Goal: Transaction & Acquisition: Book appointment/travel/reservation

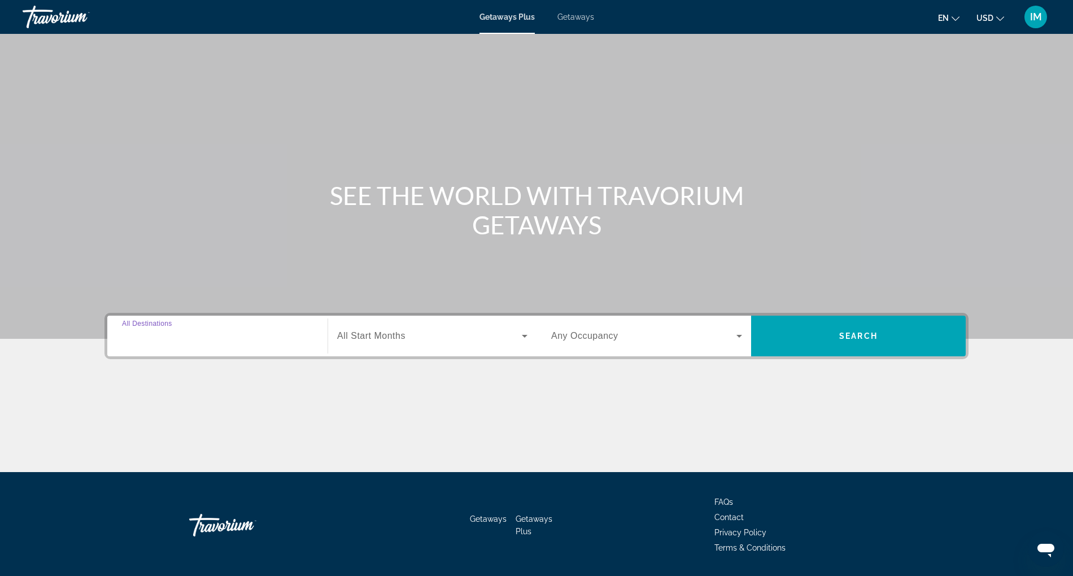
click at [192, 336] on input "Destination All Destinations" at bounding box center [217, 337] width 191 height 14
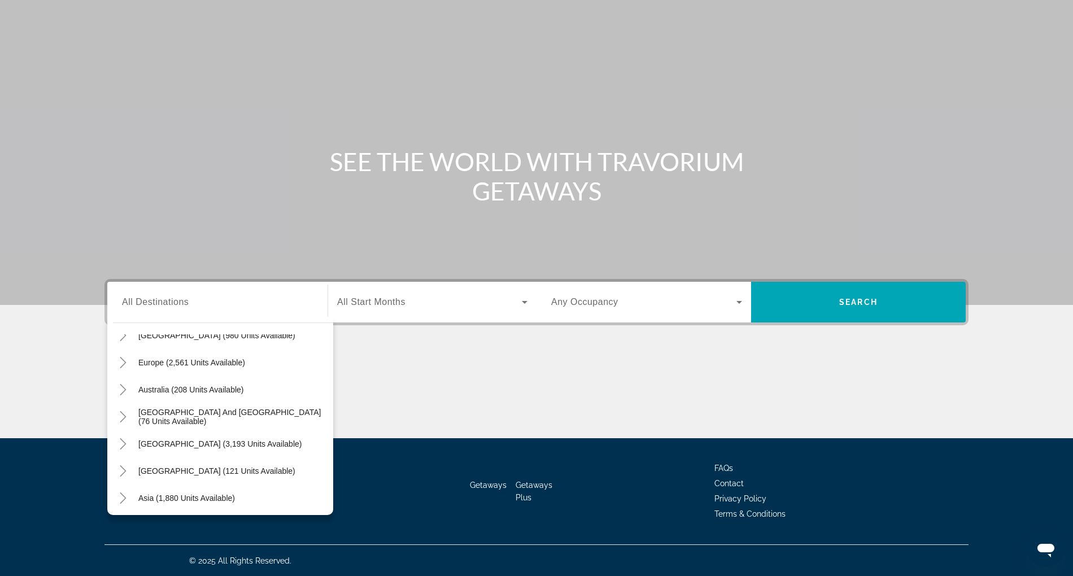
scroll to position [116, 0]
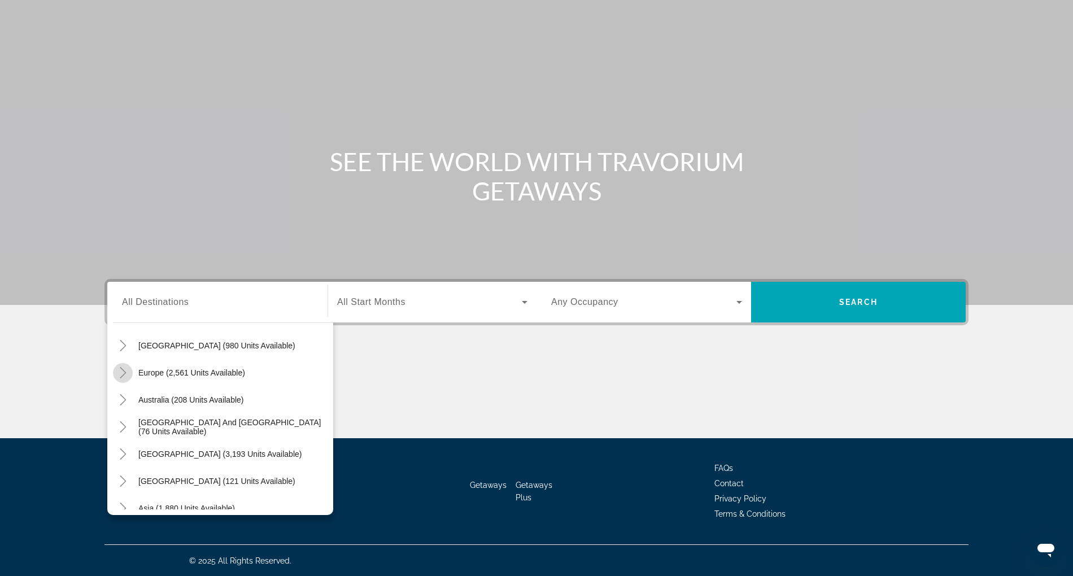
click at [122, 373] on icon "Toggle Europe (2,561 units available)" at bounding box center [122, 372] width 11 height 11
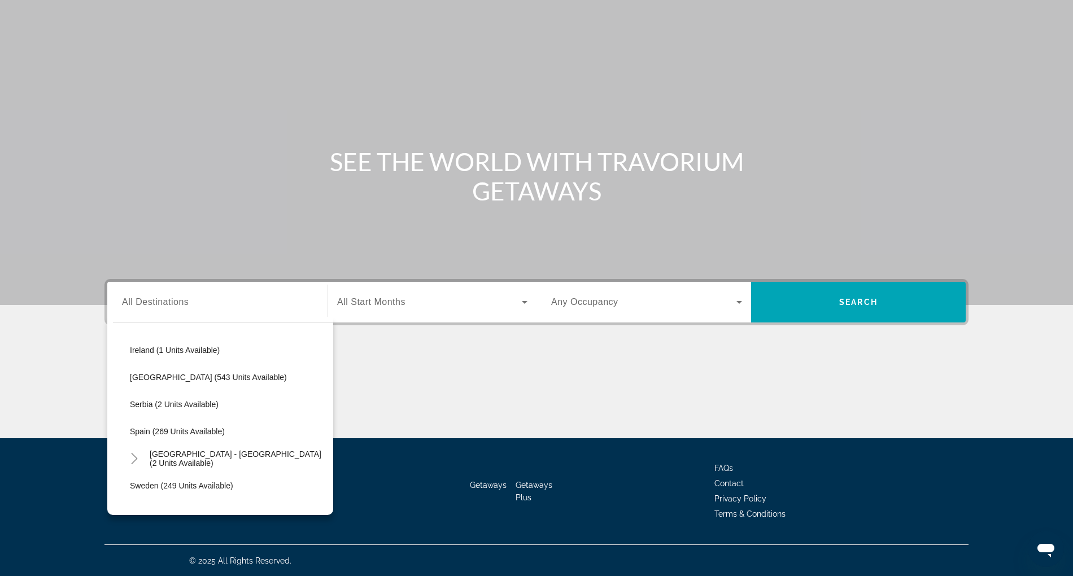
scroll to position [415, 0]
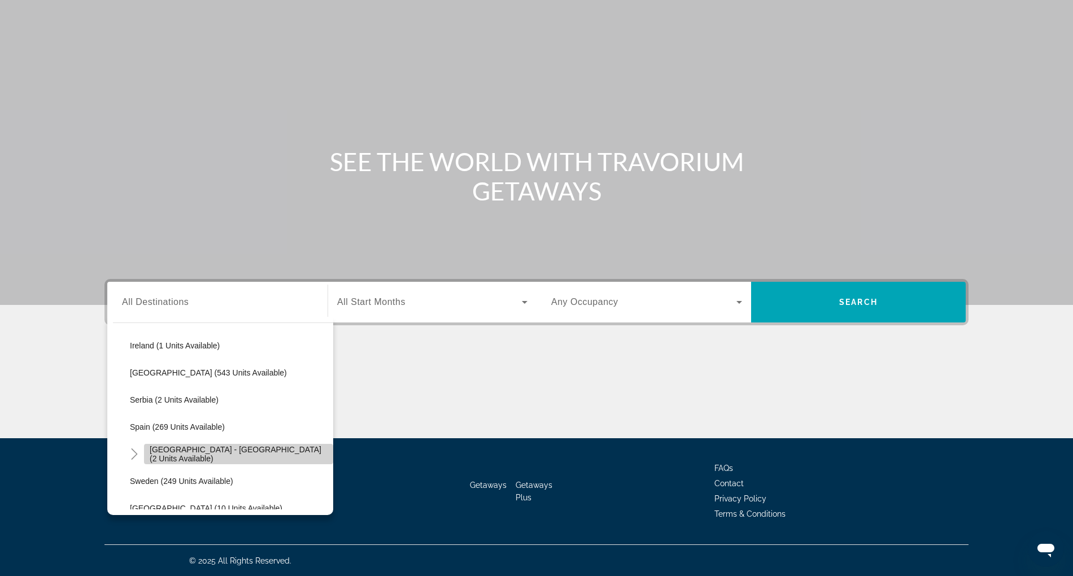
click at [245, 448] on span "Search widget" at bounding box center [238, 453] width 189 height 27
type input "**********"
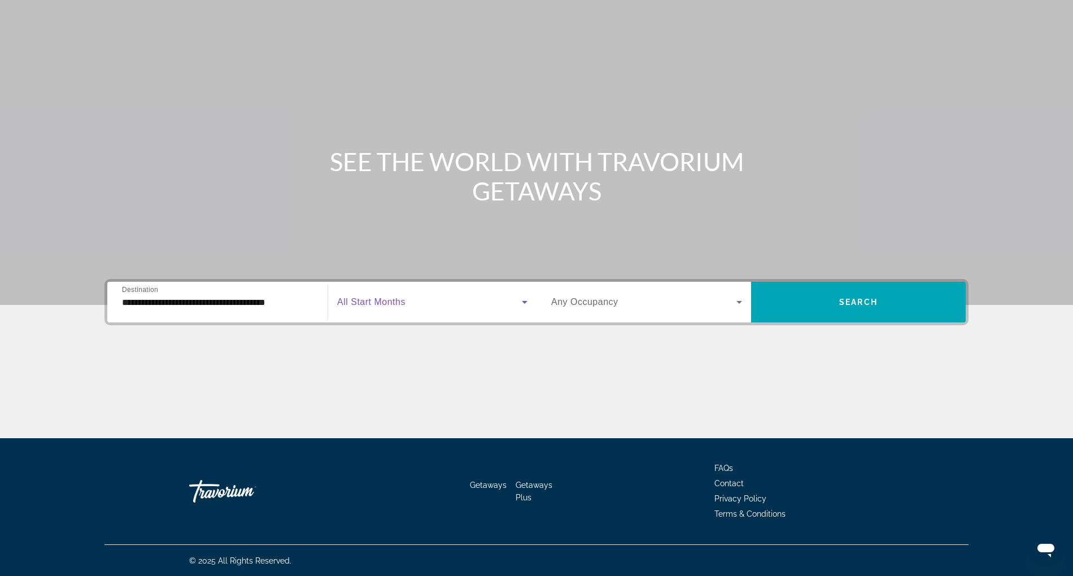
click at [412, 303] on span "Search widget" at bounding box center [429, 302] width 185 height 14
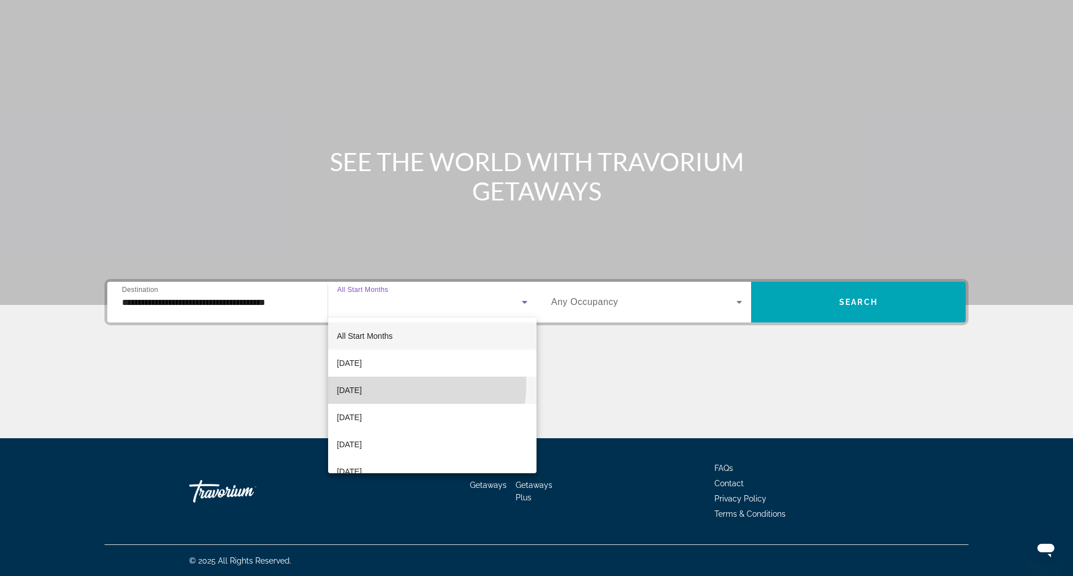
click at [362, 384] on span "жовтень 2025 р." at bounding box center [349, 390] width 25 height 14
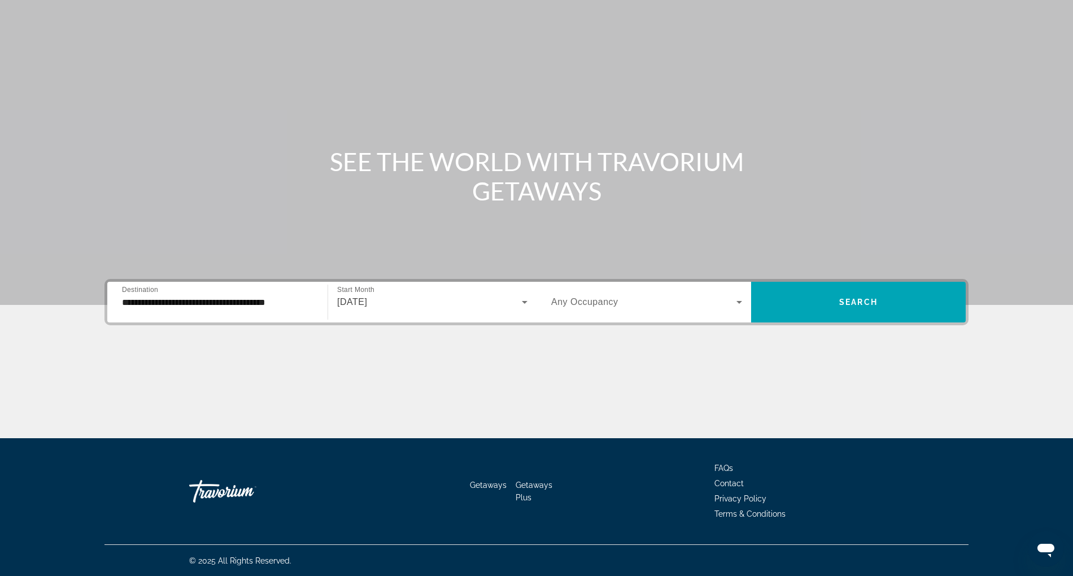
click at [607, 302] on span "Any Occupancy" at bounding box center [584, 302] width 67 height 10
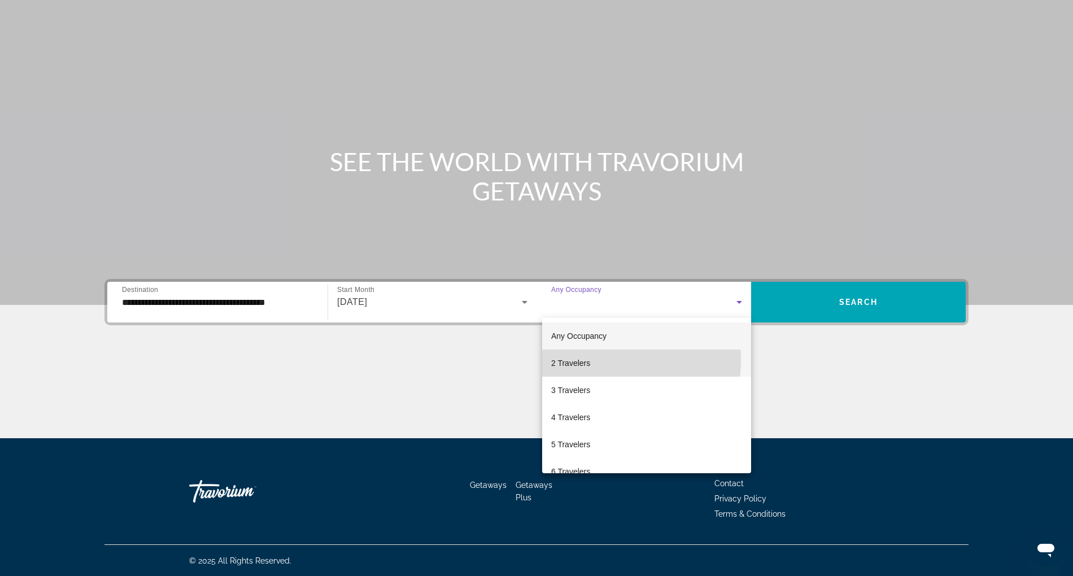
click at [587, 360] on span "2 Travelers" at bounding box center [570, 363] width 39 height 14
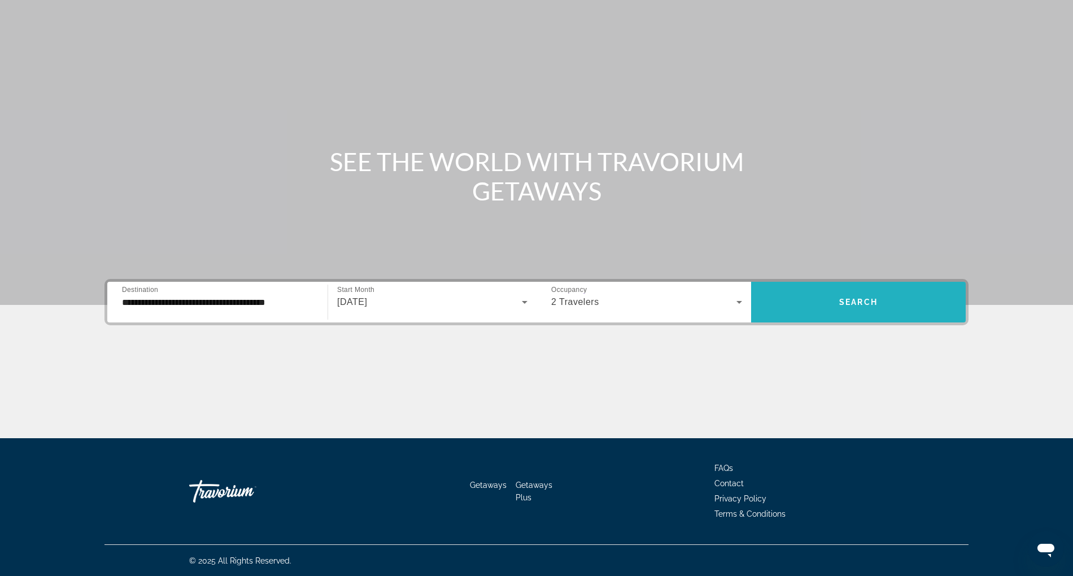
click at [828, 291] on span "Search widget" at bounding box center [858, 302] width 215 height 27
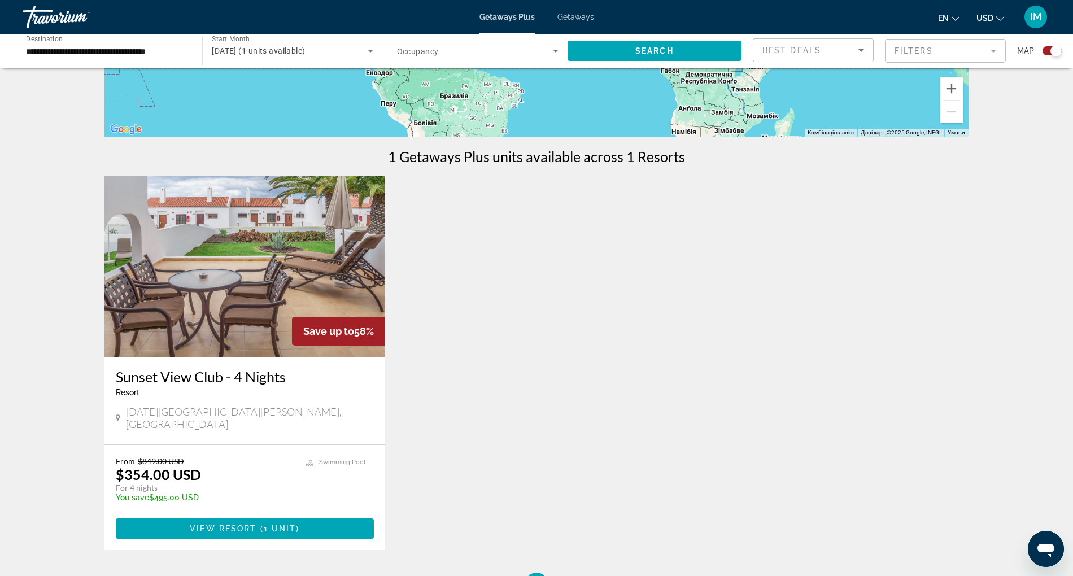
scroll to position [295, 0]
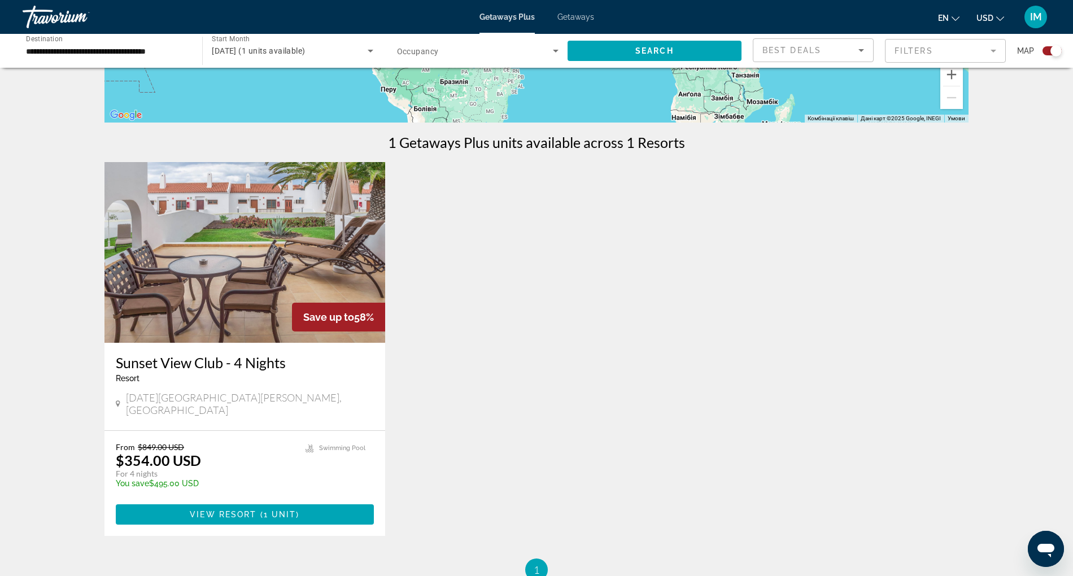
click at [207, 469] on p "For 4 nights" at bounding box center [205, 474] width 178 height 10
click at [235, 508] on span "Main content" at bounding box center [245, 514] width 258 height 27
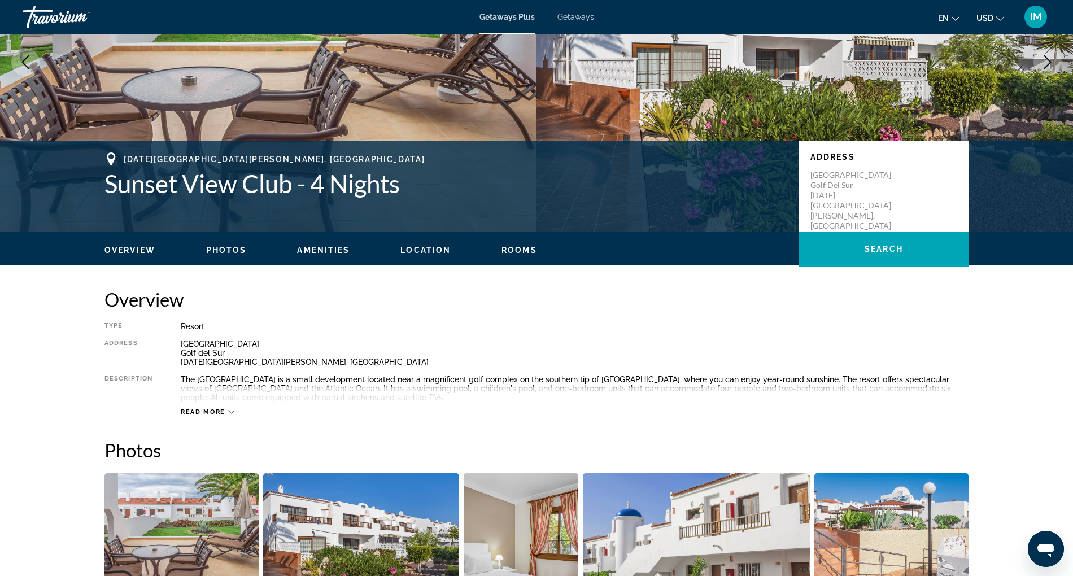
scroll to position [143, 0]
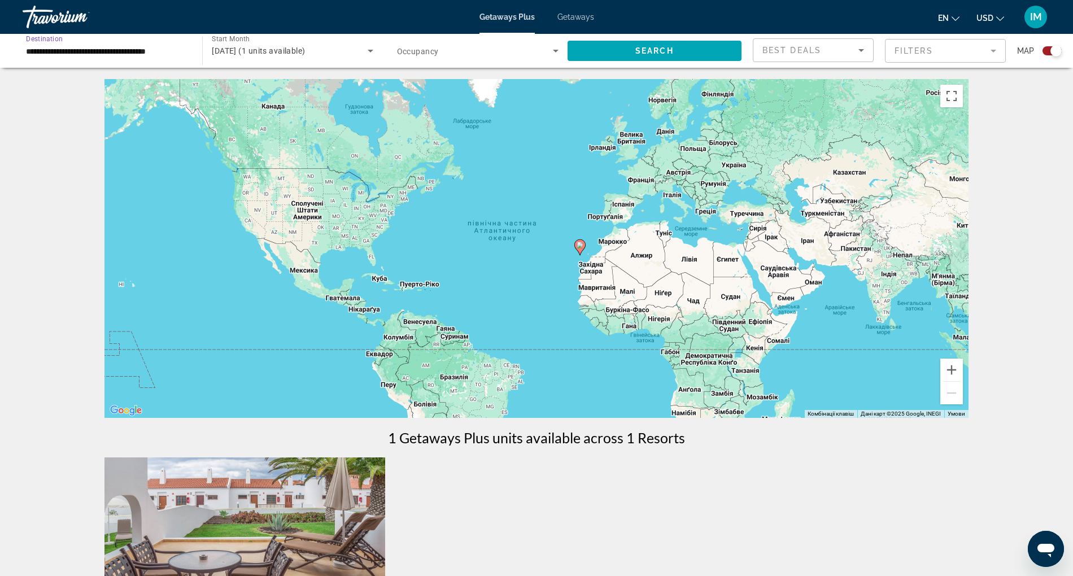
click at [135, 50] on input "**********" at bounding box center [107, 52] width 162 height 14
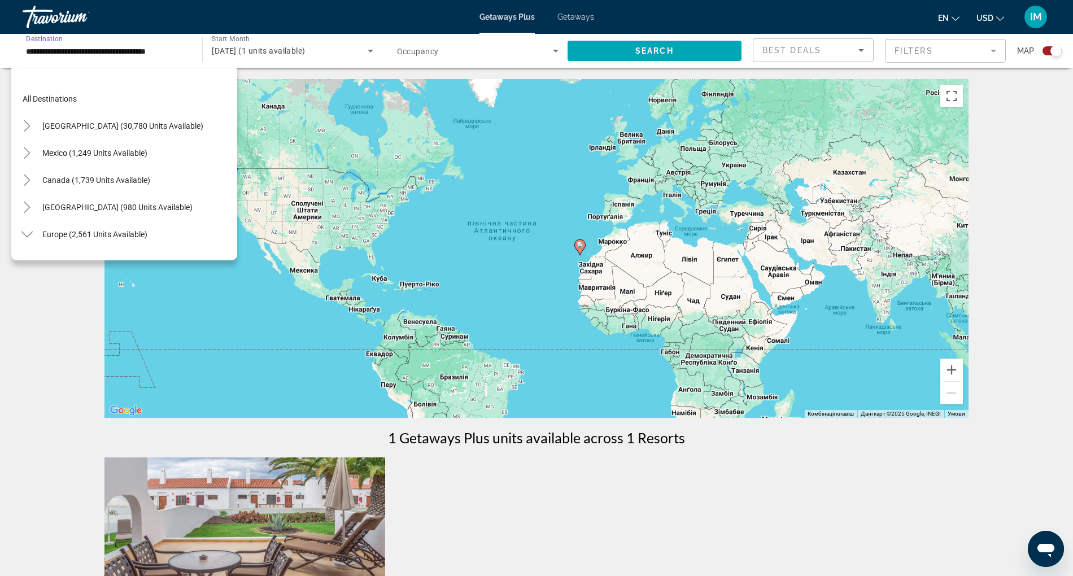
scroll to position [447, 0]
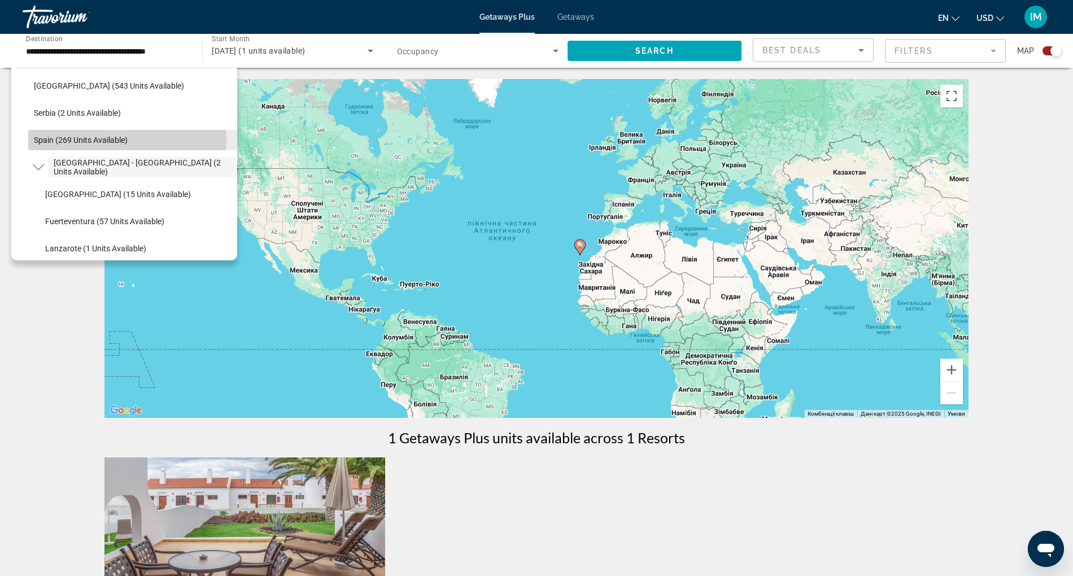
click at [86, 139] on span "Spain (269 units available)" at bounding box center [81, 140] width 94 height 9
type input "**********"
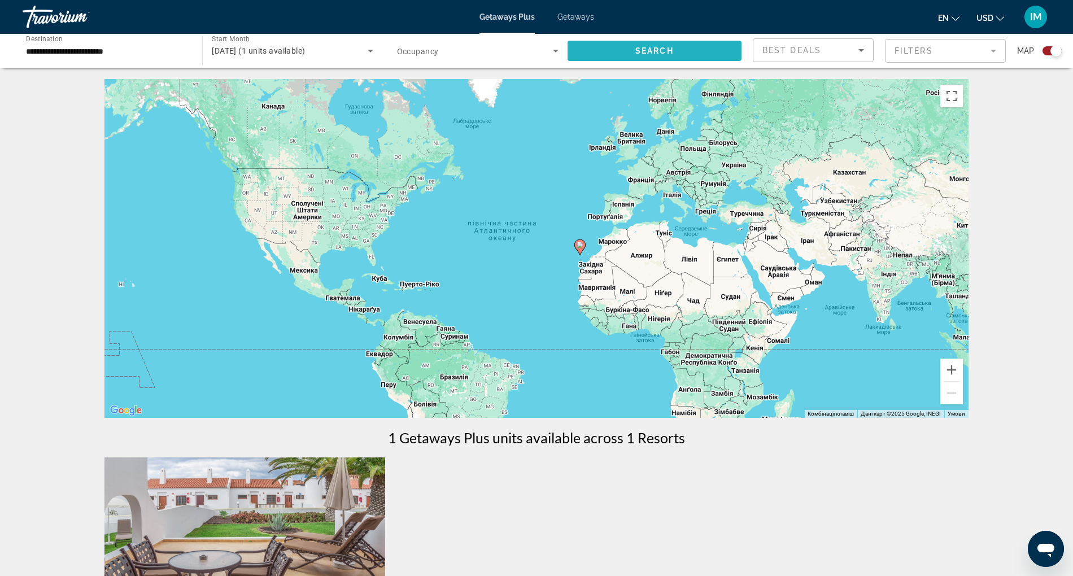
click at [639, 47] on span "Search" at bounding box center [654, 50] width 38 height 9
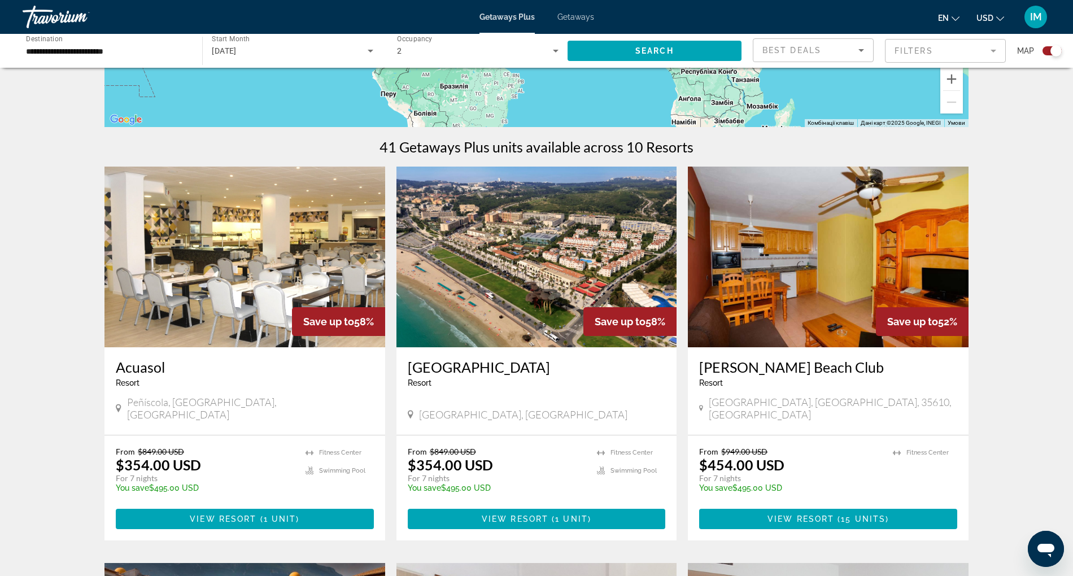
scroll to position [289, 0]
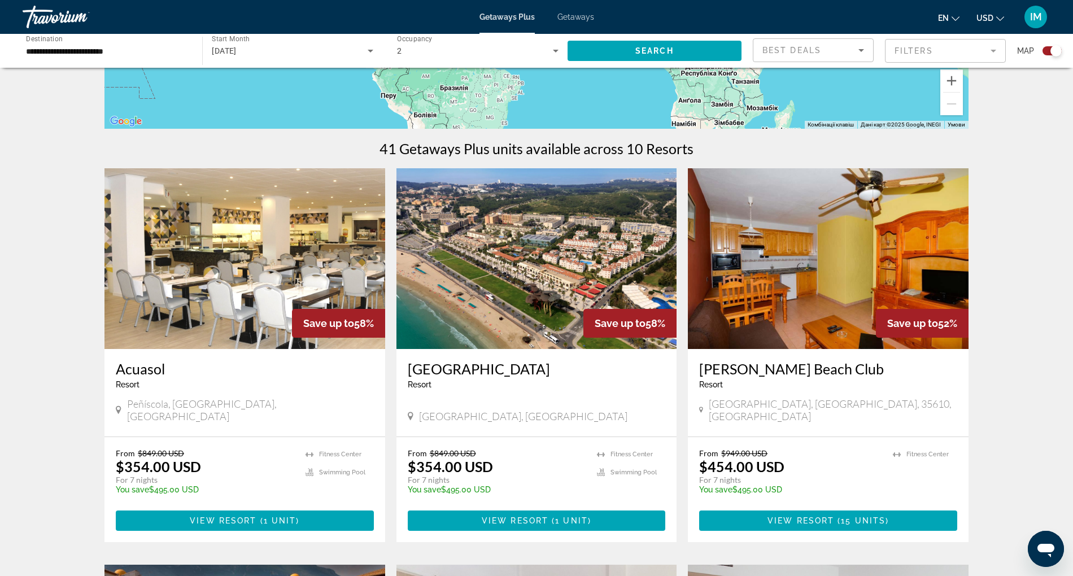
click at [497, 297] on img "Main content" at bounding box center [536, 258] width 281 height 181
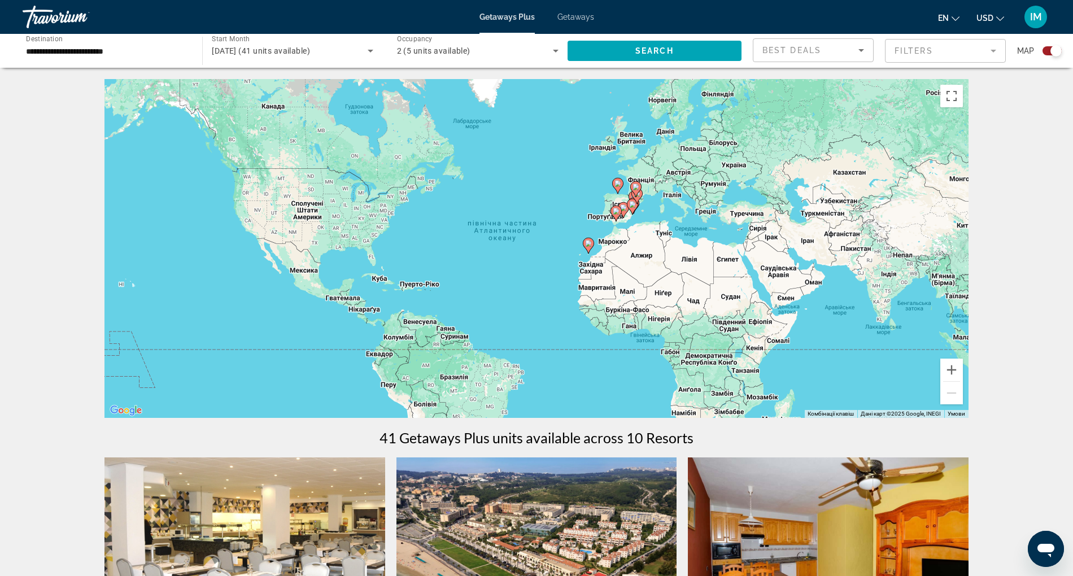
click at [234, 516] on img "Main content" at bounding box center [244, 547] width 281 height 181
click at [828, 527] on img "Main content" at bounding box center [828, 547] width 281 height 181
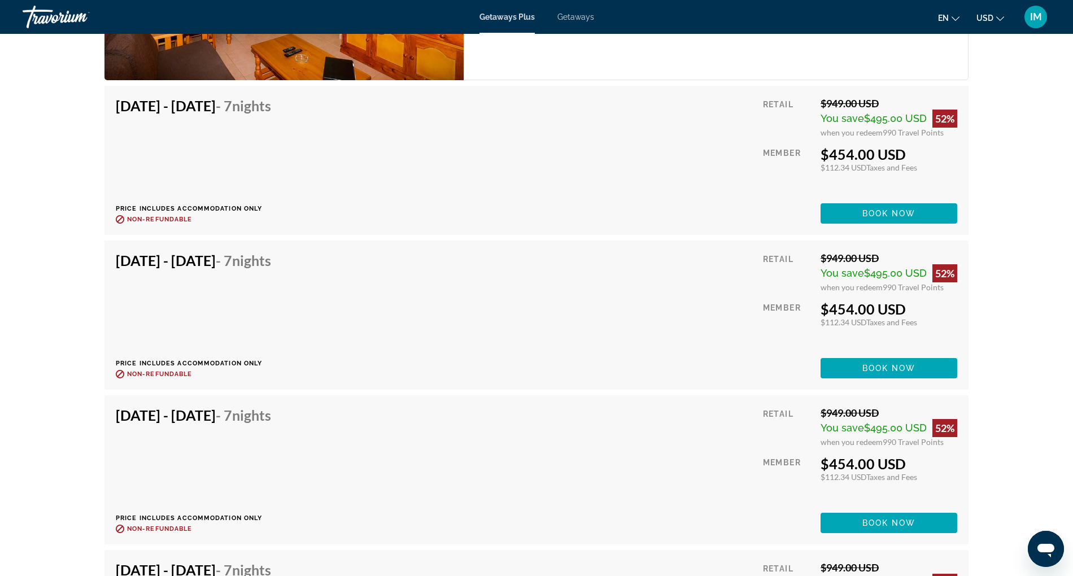
scroll to position [2005, 0]
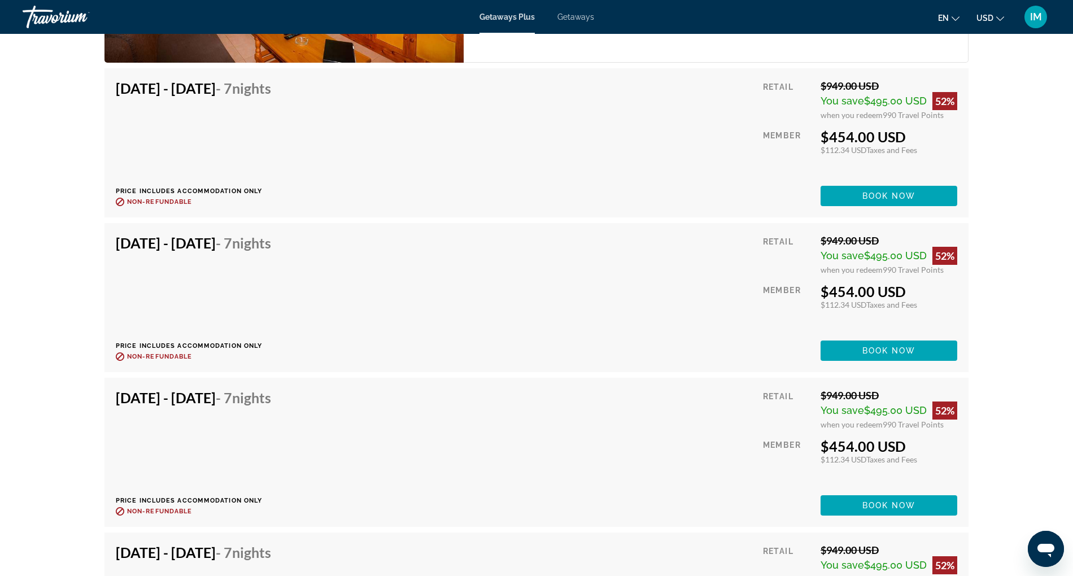
drag, startPoint x: 200, startPoint y: 422, endPoint x: 35, endPoint y: 294, distance: 208.9
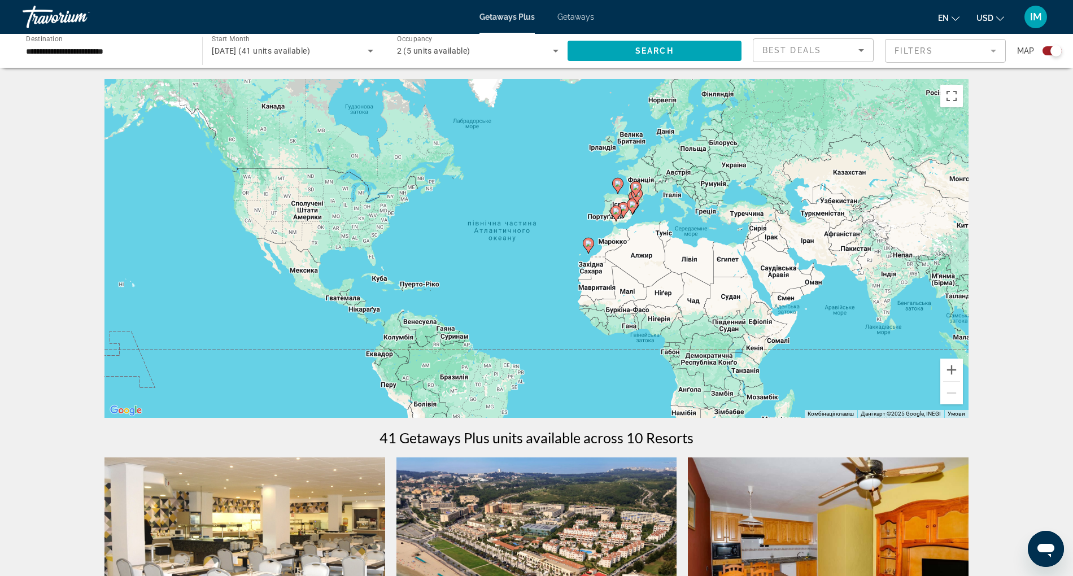
scroll to position [504, 0]
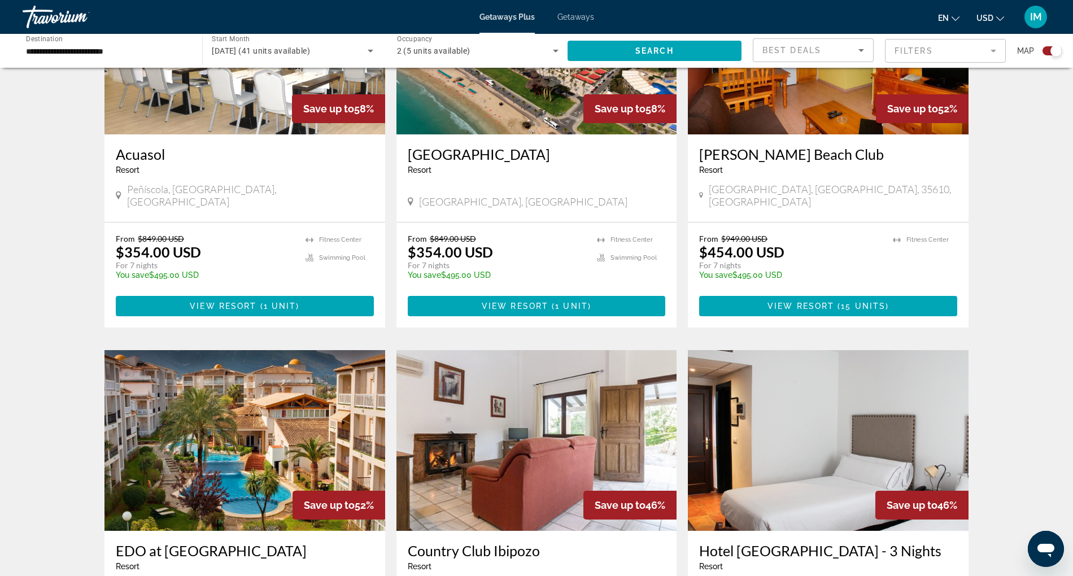
click at [199, 404] on img "Main content" at bounding box center [244, 440] width 281 height 181
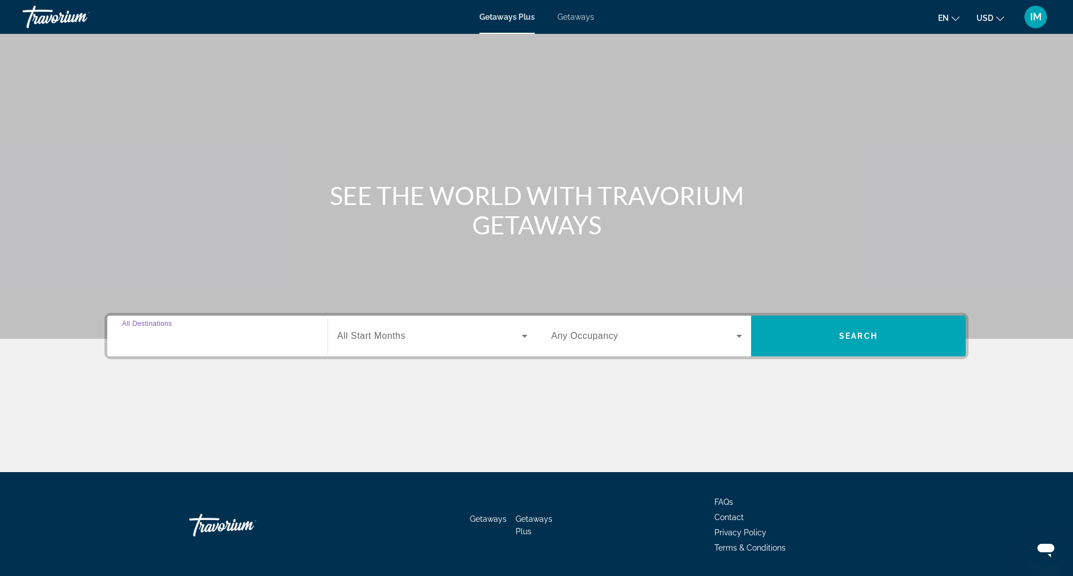
click at [190, 338] on input "Destination All Destinations" at bounding box center [217, 337] width 191 height 14
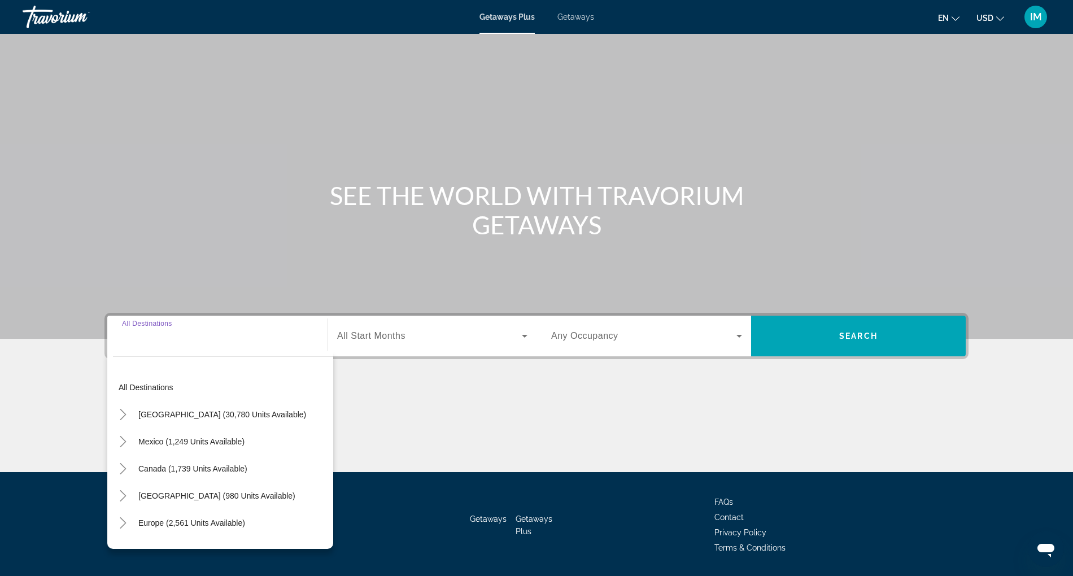
scroll to position [34, 0]
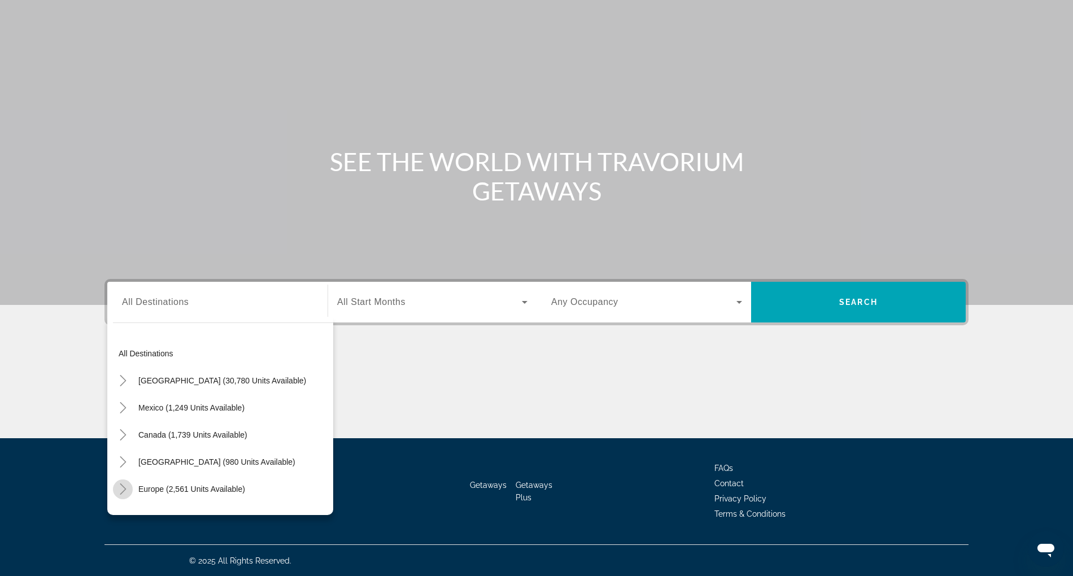
click at [118, 488] on icon "Toggle Europe (2,561 units available)" at bounding box center [122, 488] width 11 height 11
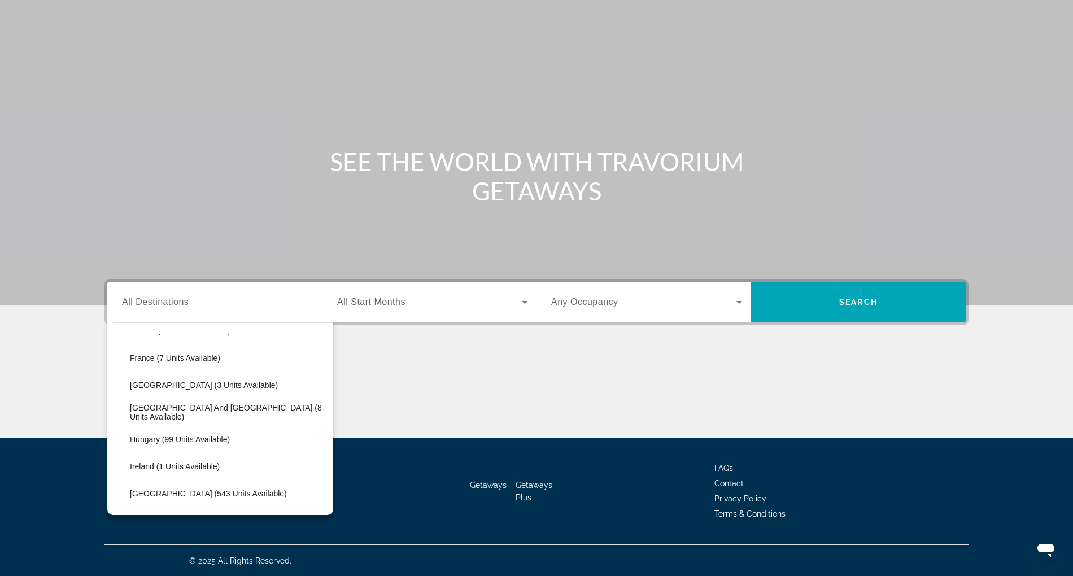
scroll to position [447, 0]
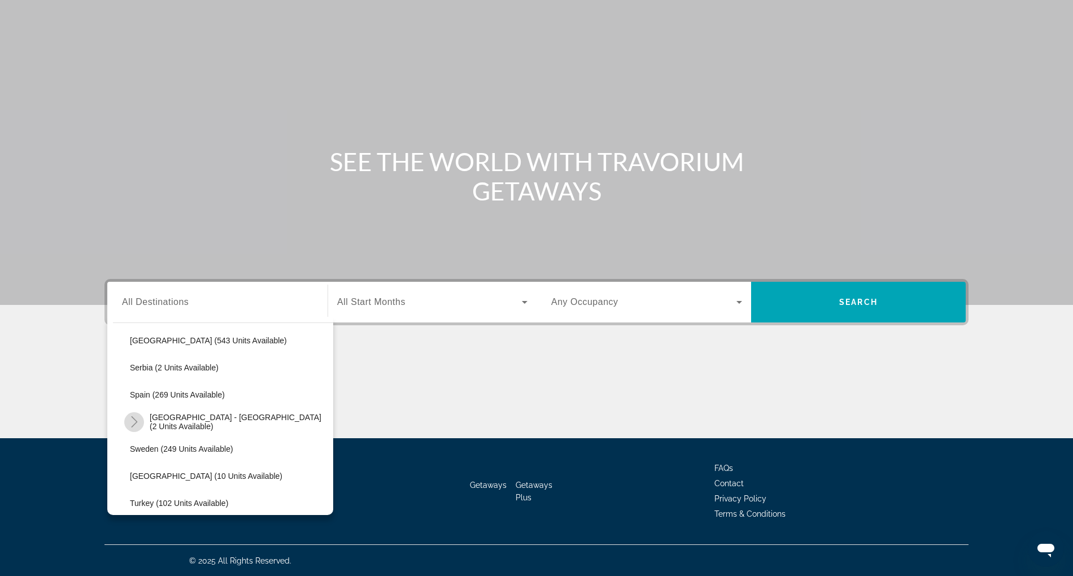
click at [130, 422] on icon "Toggle Spain - Canary Islands (2 units available)" at bounding box center [134, 421] width 11 height 11
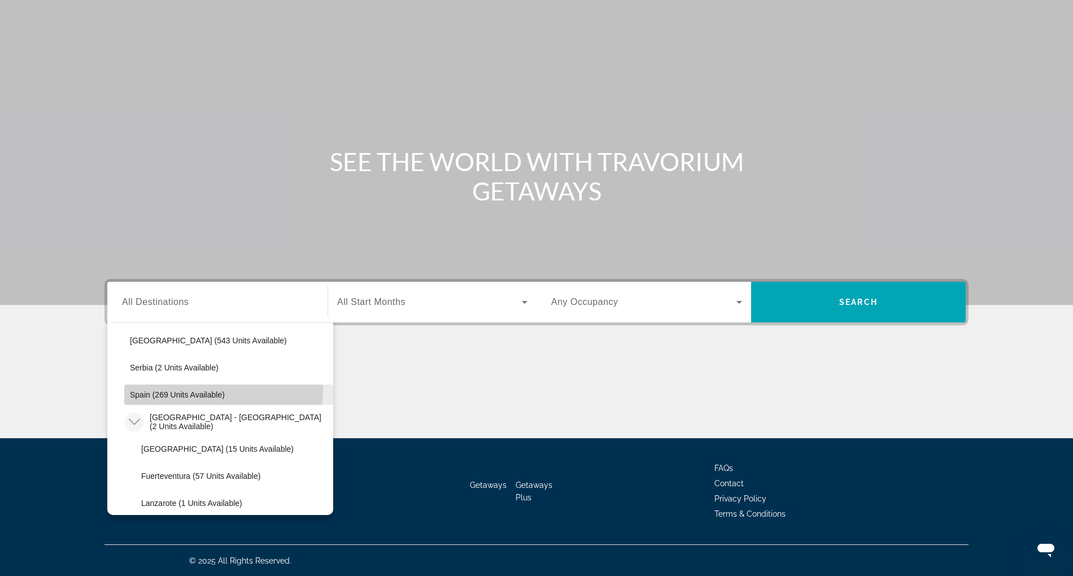
click at [142, 386] on span "Search widget" at bounding box center [228, 394] width 209 height 27
type input "**********"
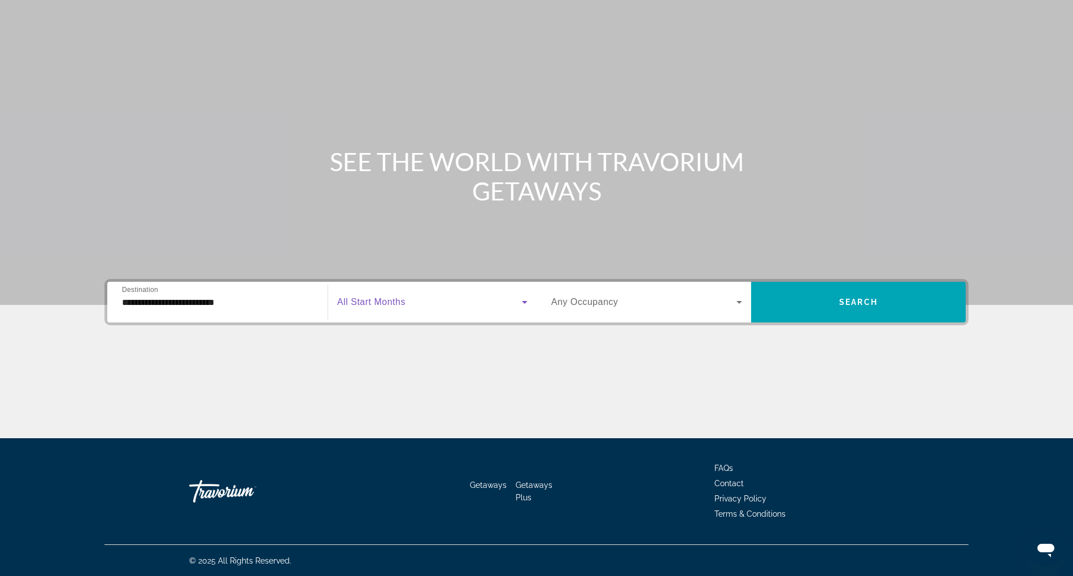
click at [407, 298] on span "Search widget" at bounding box center [429, 302] width 185 height 14
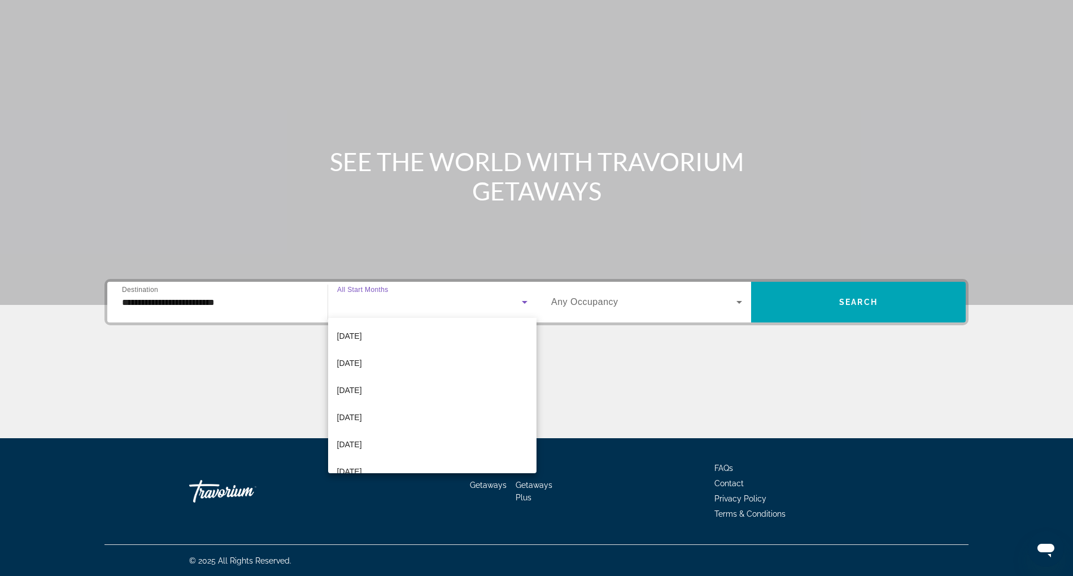
scroll to position [0, 0]
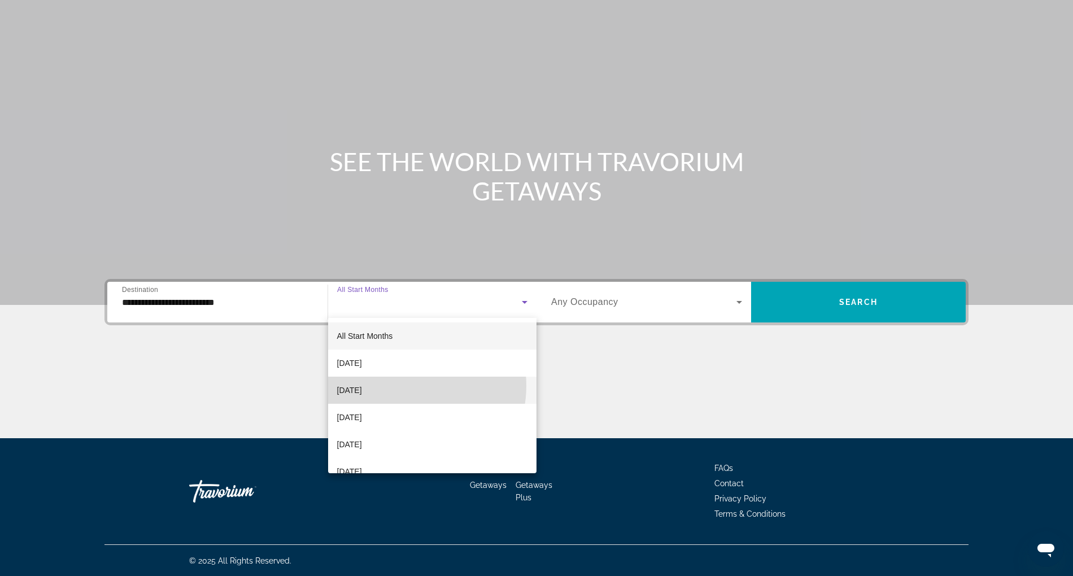
click at [402, 386] on mat-option "жовтень 2025 р." at bounding box center [432, 390] width 209 height 27
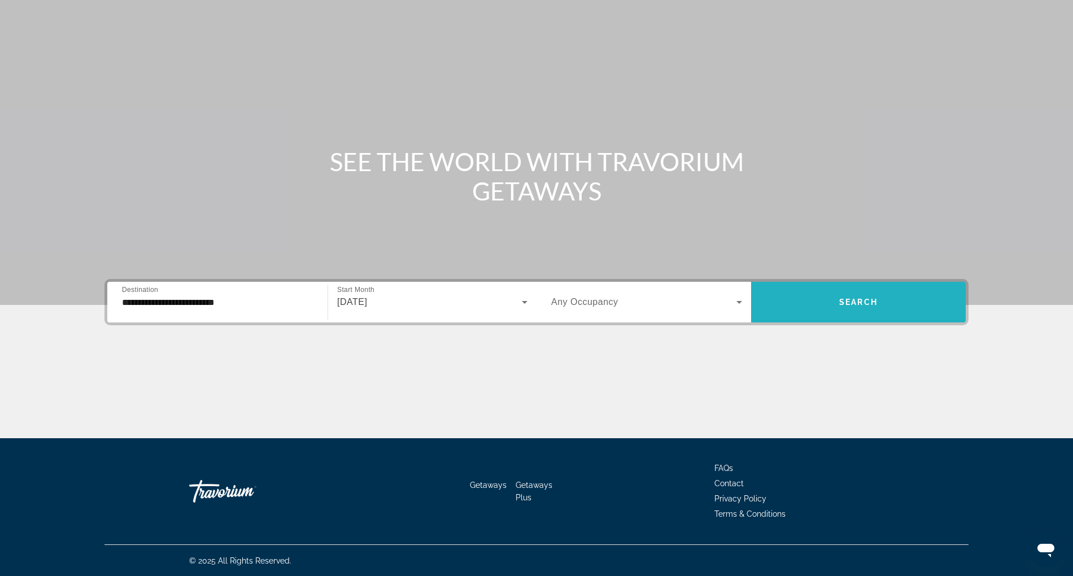
click at [842, 298] on span "Search" at bounding box center [858, 302] width 38 height 9
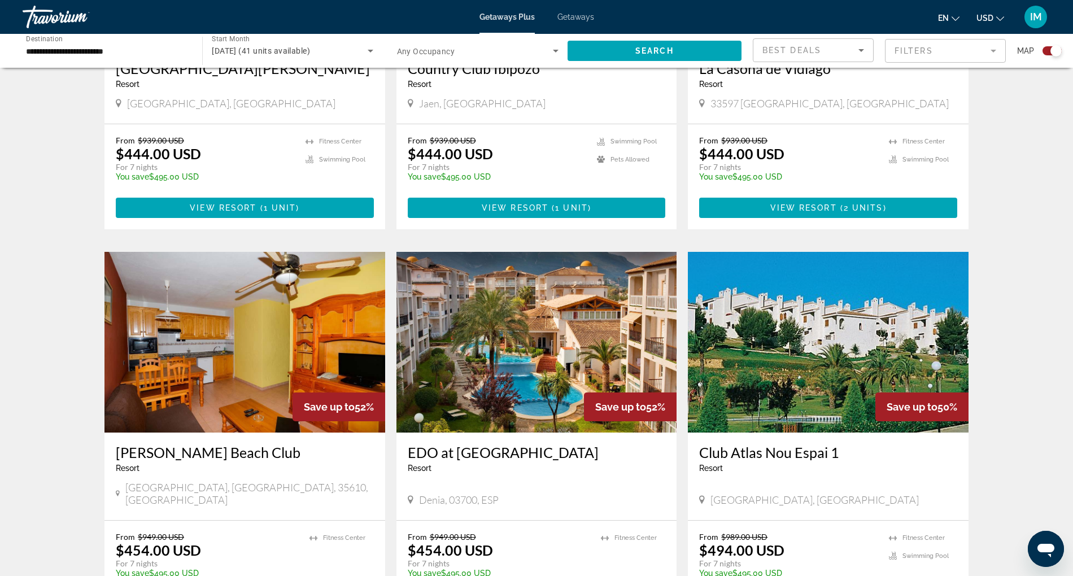
scroll to position [994, 0]
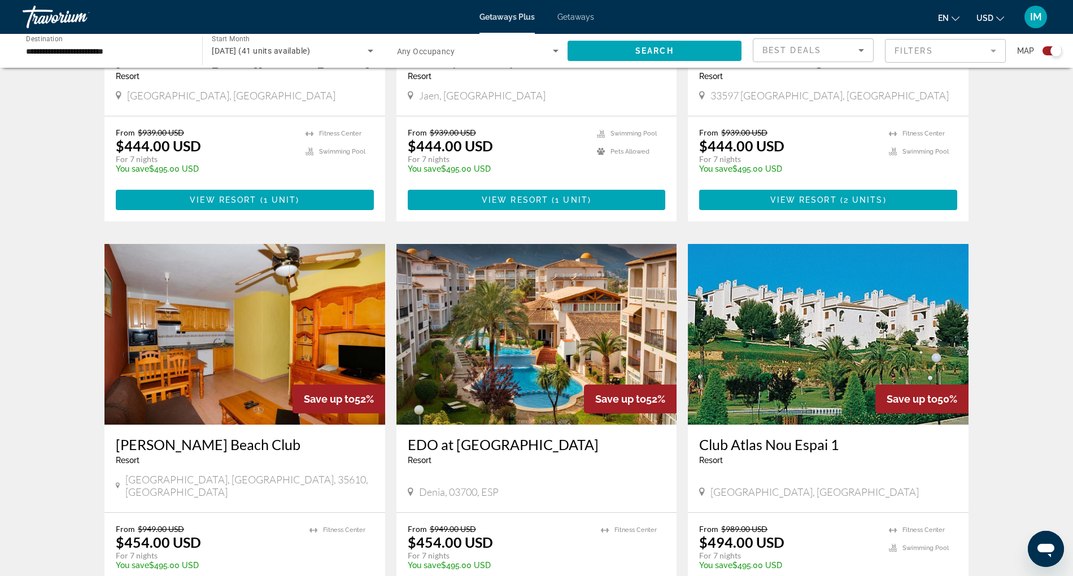
click at [241, 359] on img "Main content" at bounding box center [244, 334] width 281 height 181
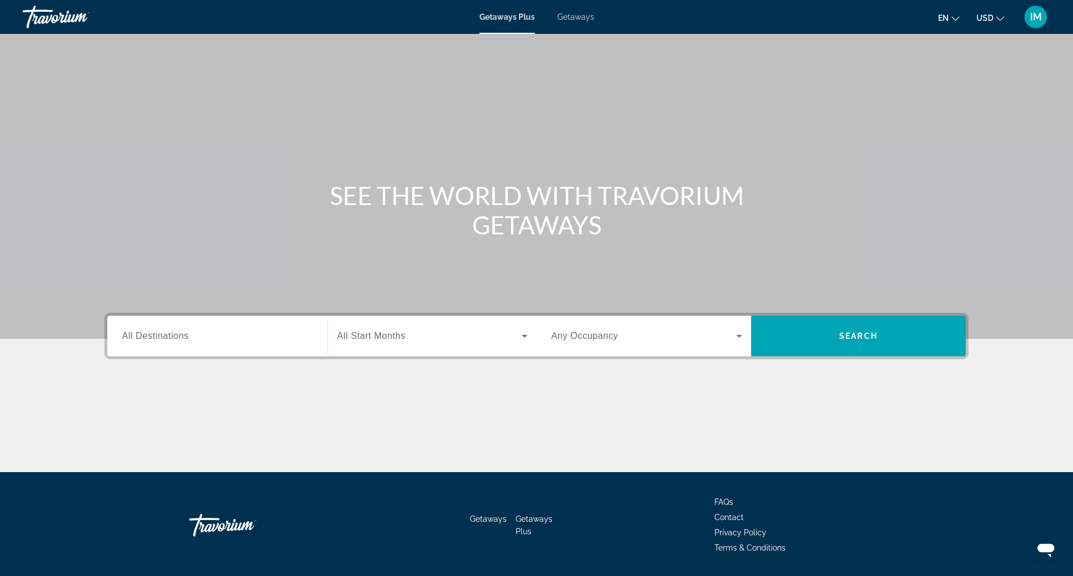
click at [156, 338] on span "All Destinations" at bounding box center [155, 336] width 67 height 10
click at [156, 338] on input "Destination All Destinations" at bounding box center [217, 337] width 191 height 14
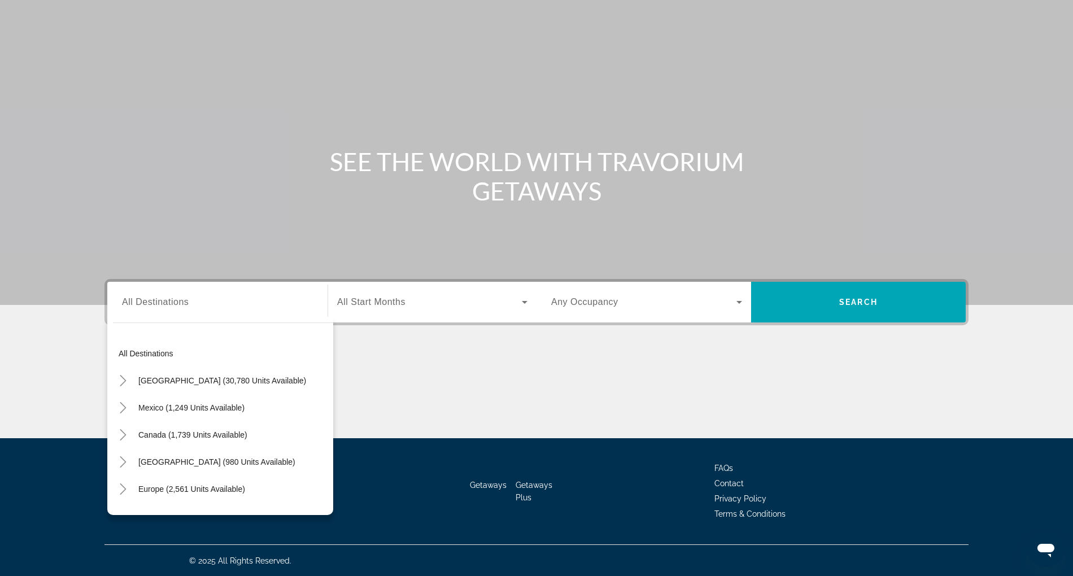
scroll to position [152, 0]
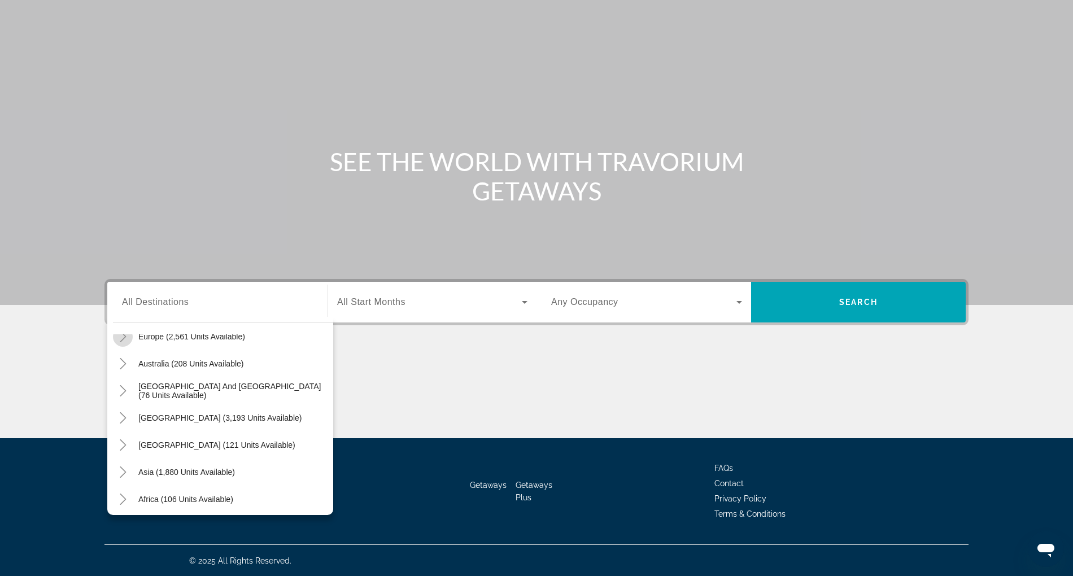
click at [120, 335] on icon "Toggle Europe (2,561 units available)" at bounding box center [122, 336] width 11 height 11
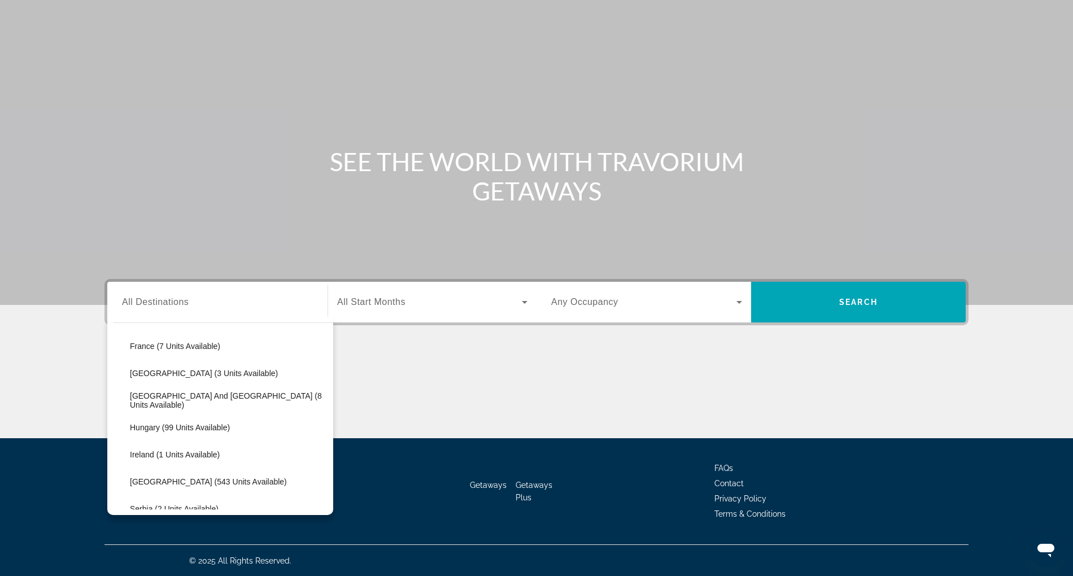
scroll to position [459, 0]
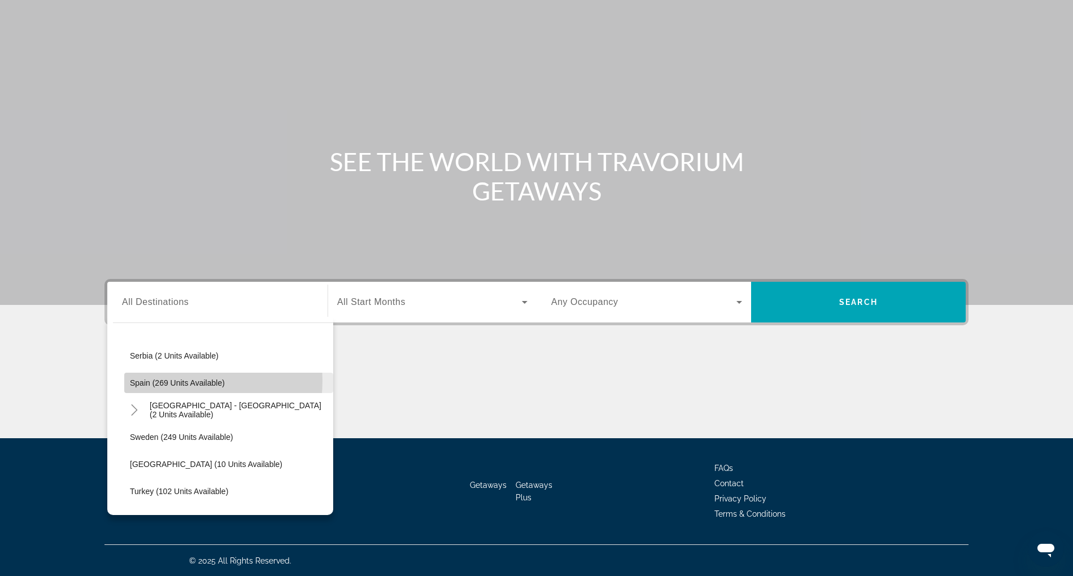
click at [159, 380] on span "Spain (269 units available)" at bounding box center [177, 382] width 95 height 9
type input "**********"
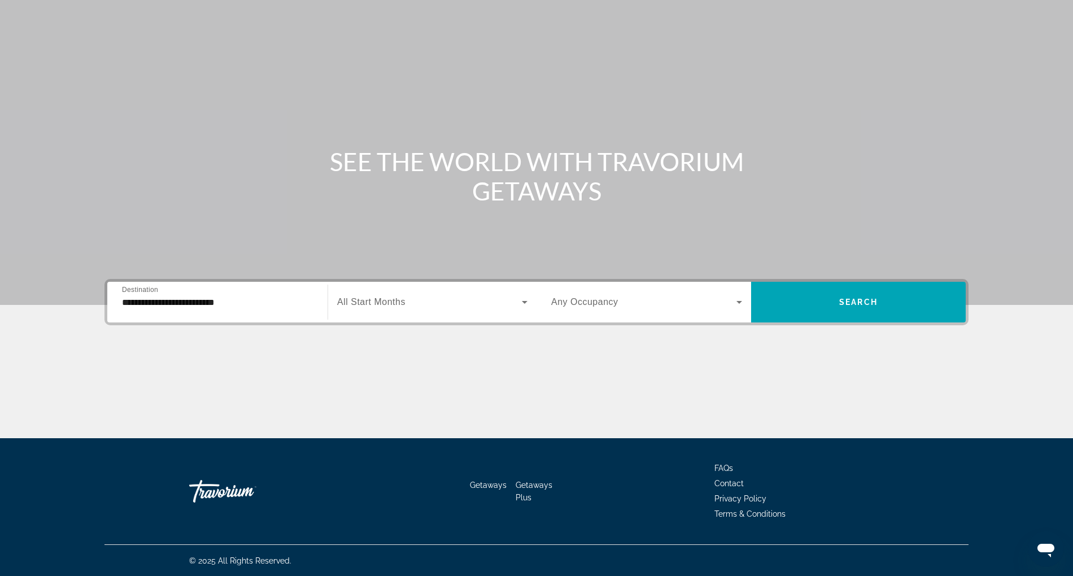
click at [375, 306] on span "All Start Months" at bounding box center [371, 302] width 68 height 10
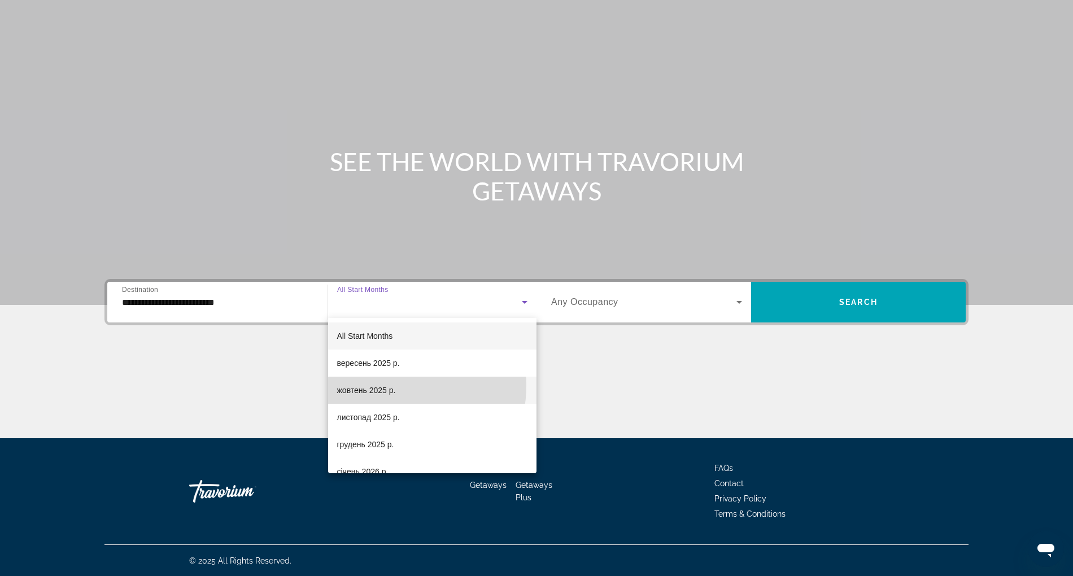
click at [380, 385] on span "жовтень 2025 р." at bounding box center [366, 390] width 59 height 14
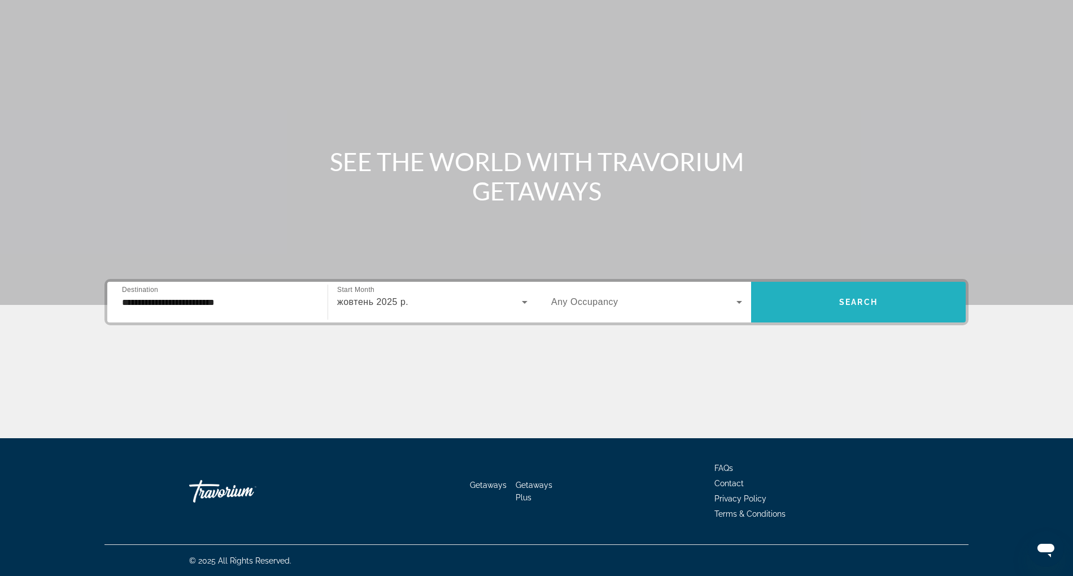
click at [837, 294] on span "Search widget" at bounding box center [858, 302] width 215 height 27
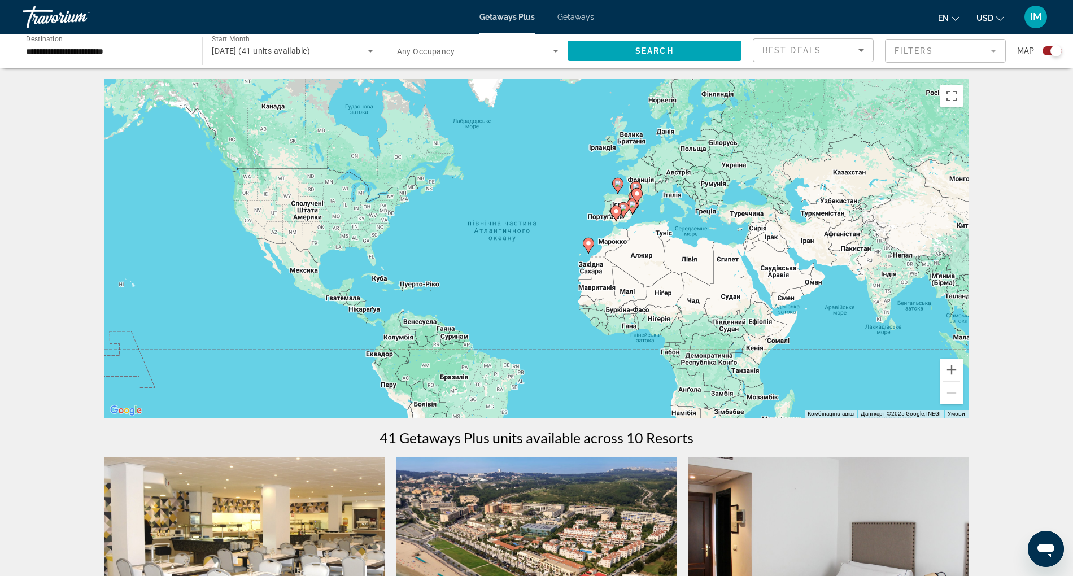
scroll to position [504, 0]
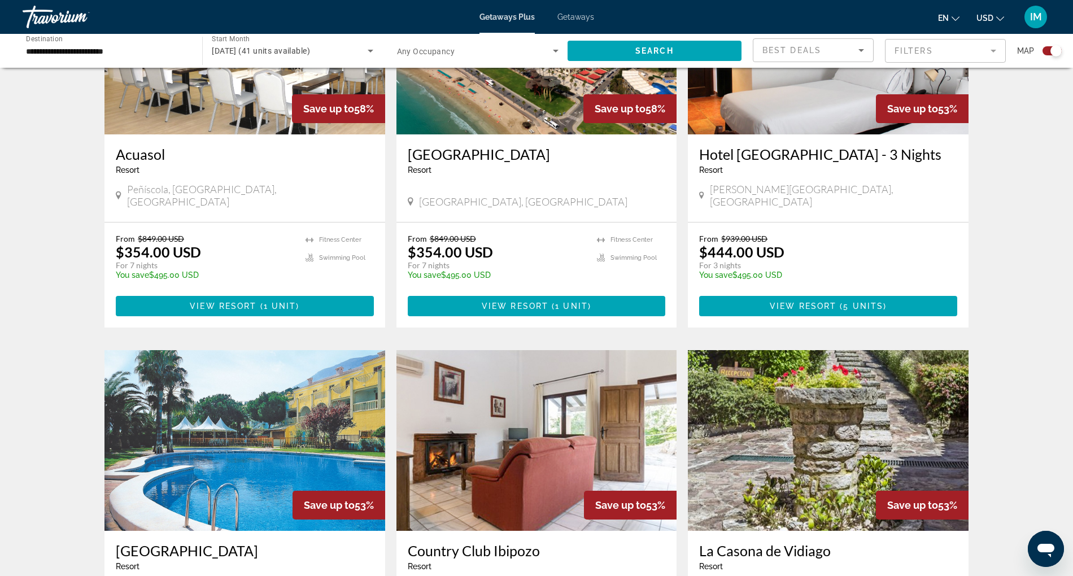
click at [277, 391] on img "Main content" at bounding box center [244, 440] width 281 height 181
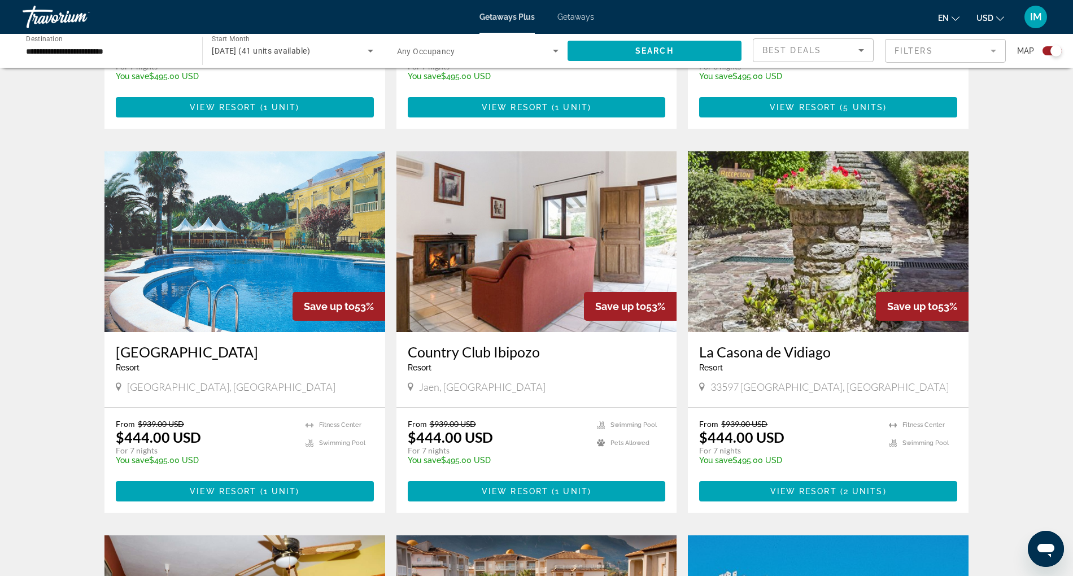
scroll to position [725, 0]
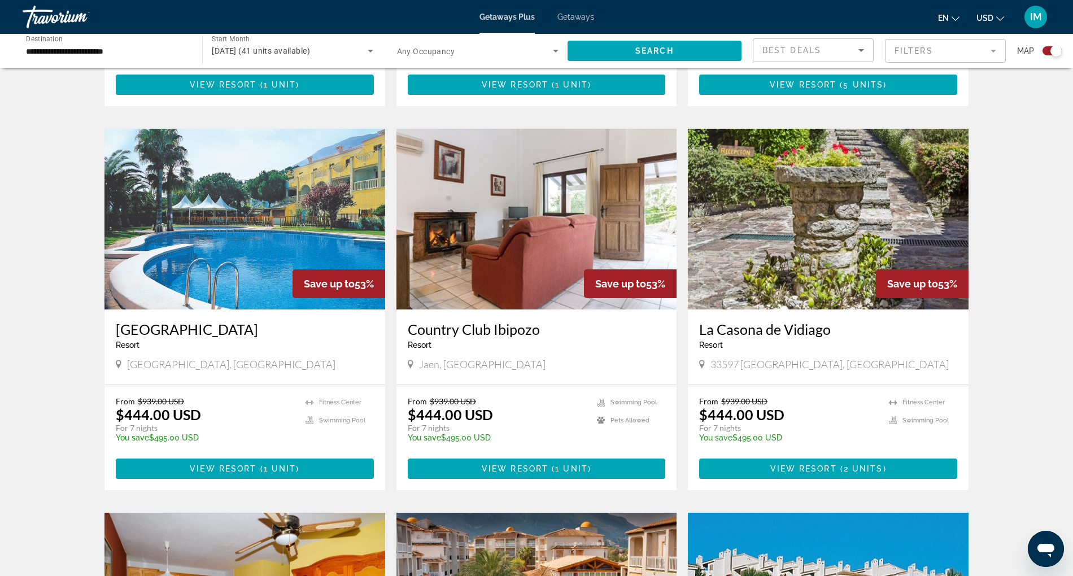
click at [498, 207] on img "Main content" at bounding box center [536, 219] width 281 height 181
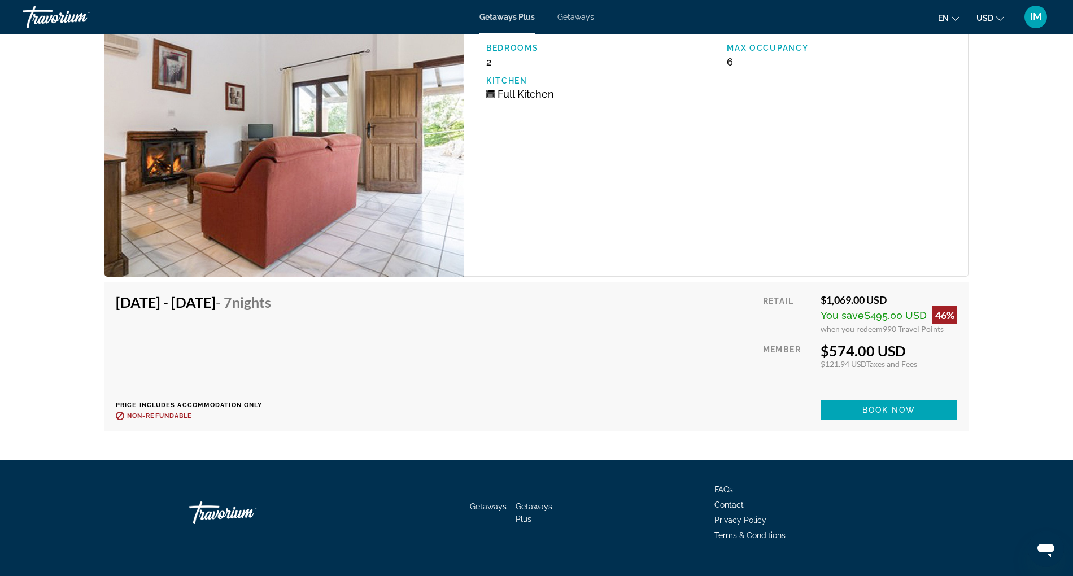
scroll to position [1992, 0]
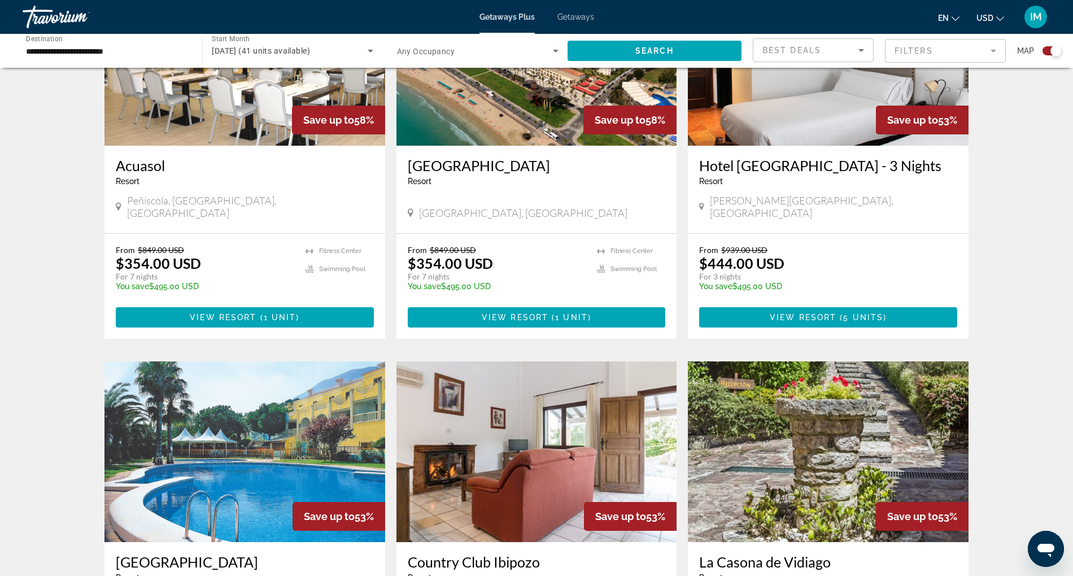
scroll to position [504, 0]
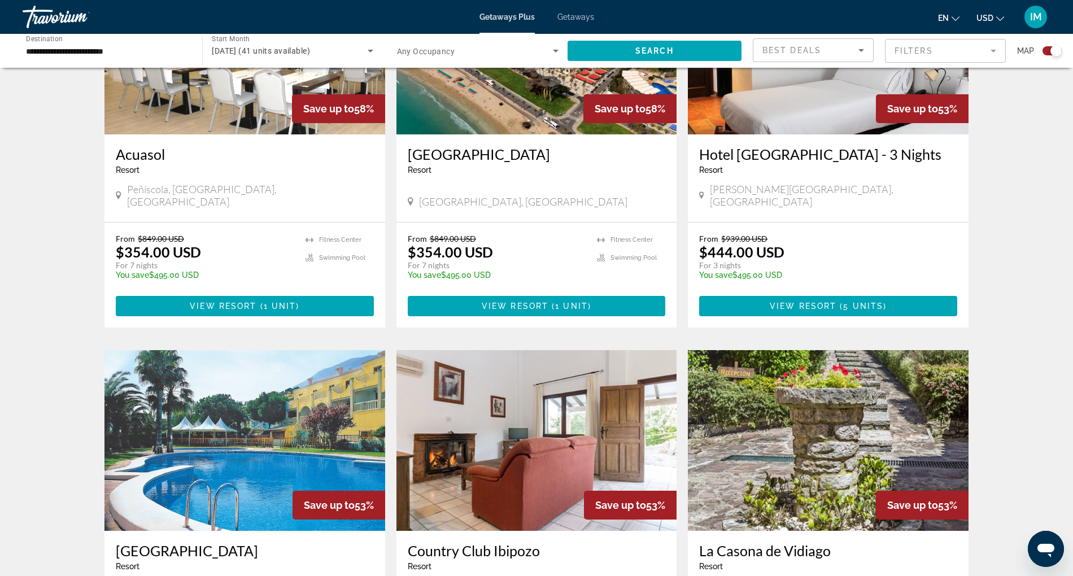
click at [829, 407] on img "Main content" at bounding box center [828, 440] width 281 height 181
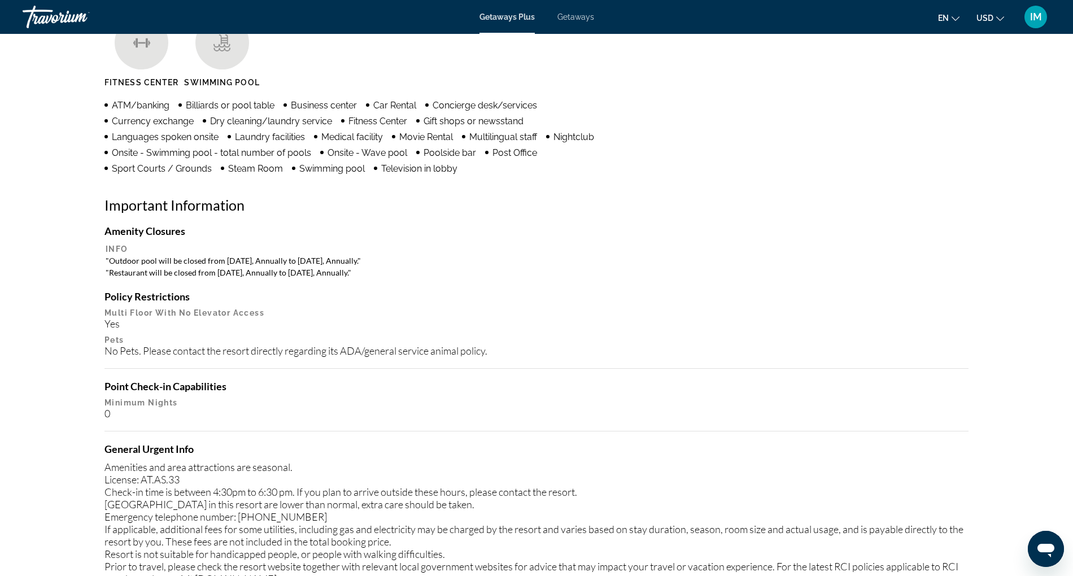
scroll to position [904, 0]
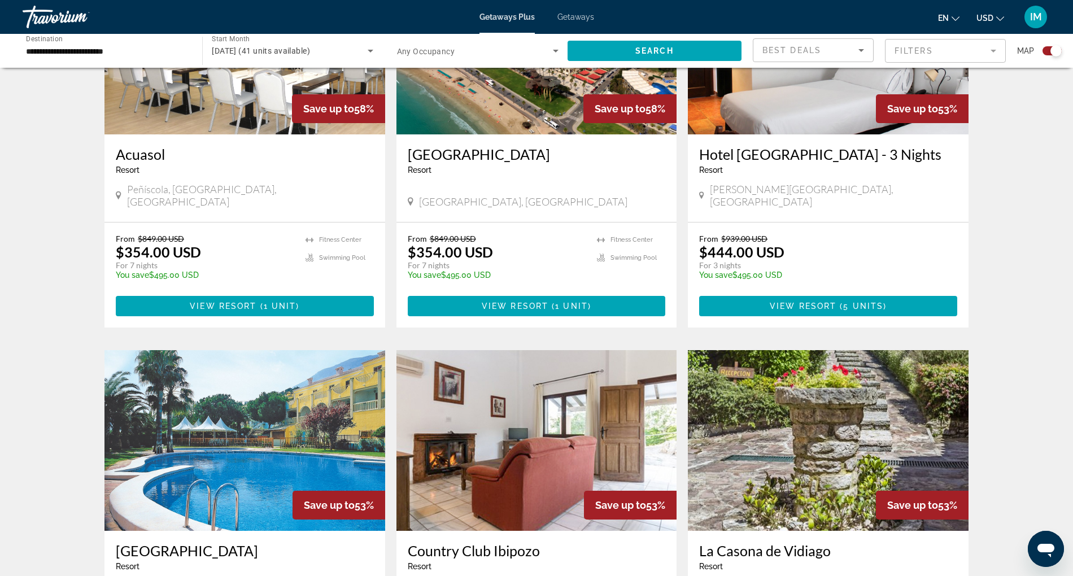
scroll to position [1007, 0]
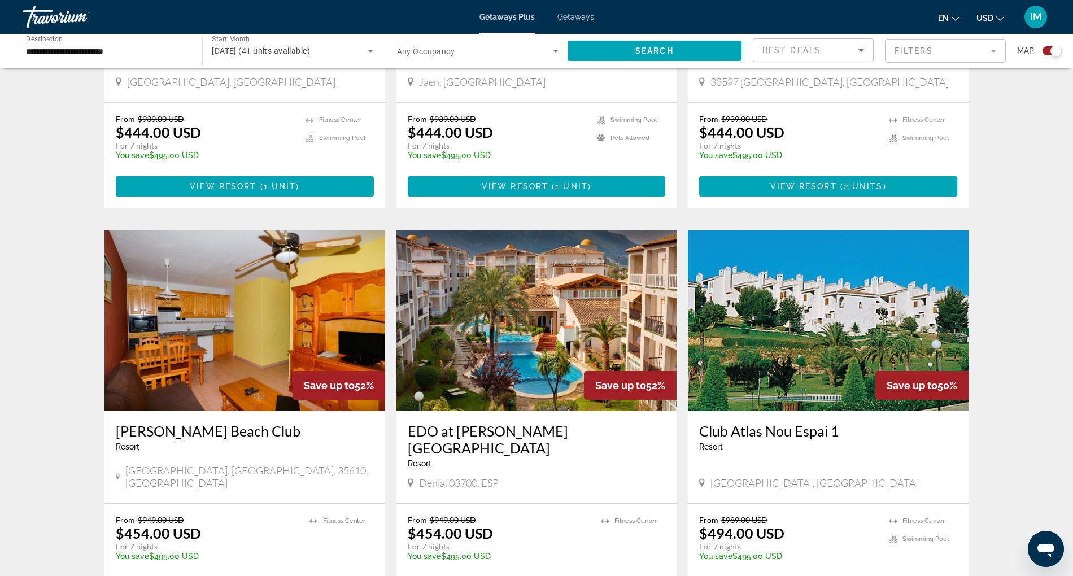
click at [809, 342] on img "Main content" at bounding box center [828, 320] width 281 height 181
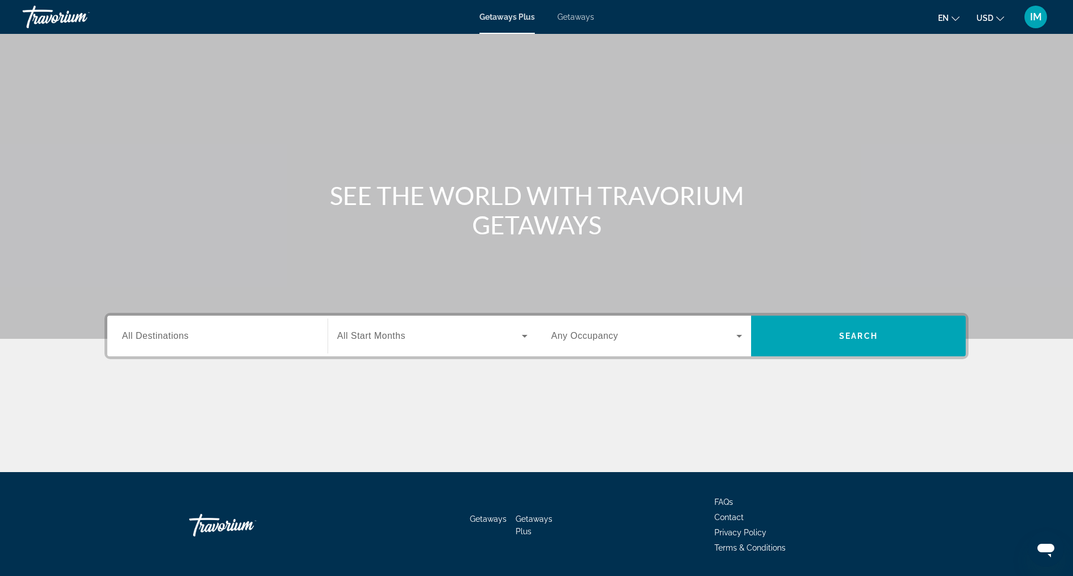
click at [169, 341] on input "Destination All Destinations" at bounding box center [217, 337] width 191 height 14
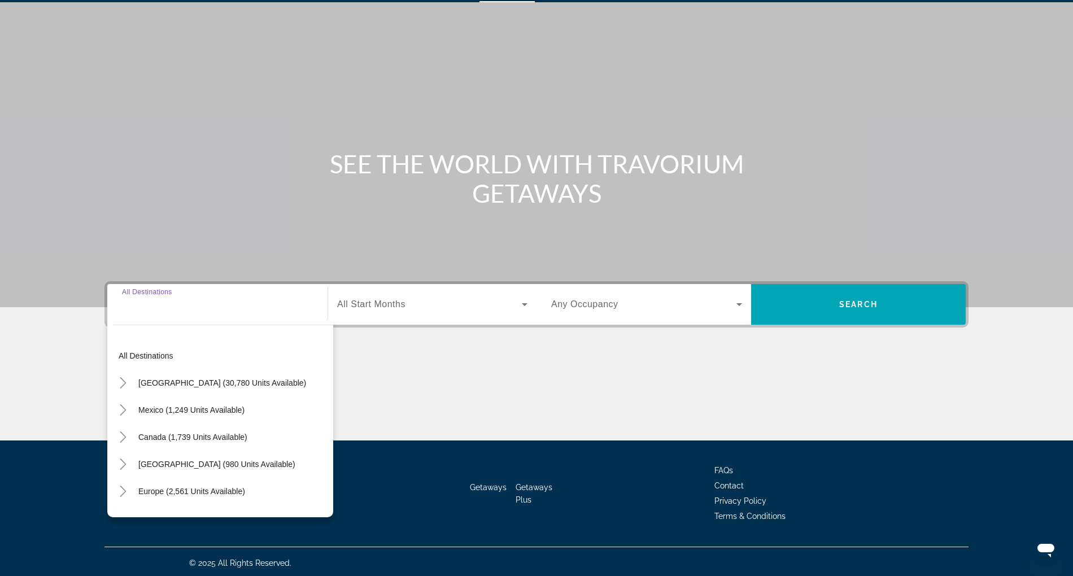
scroll to position [34, 0]
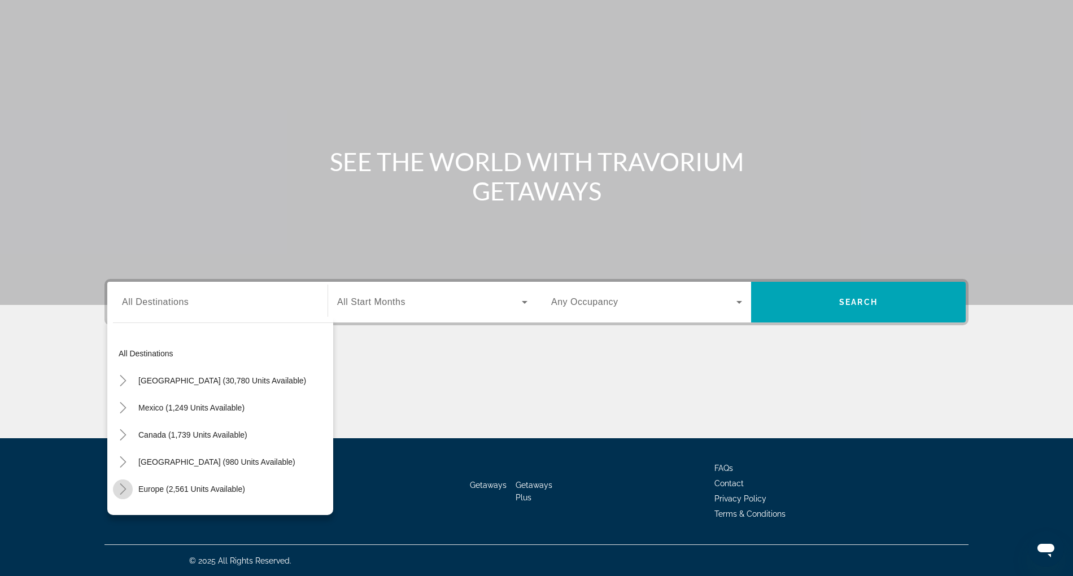
click at [121, 485] on icon "Toggle Europe (2,561 units available)" at bounding box center [123, 488] width 6 height 11
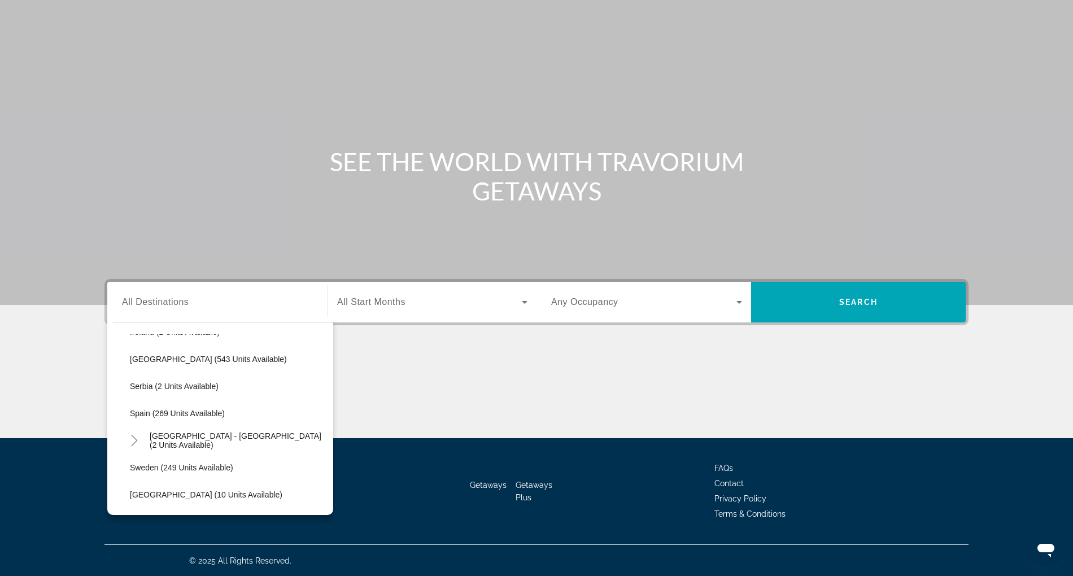
scroll to position [447, 0]
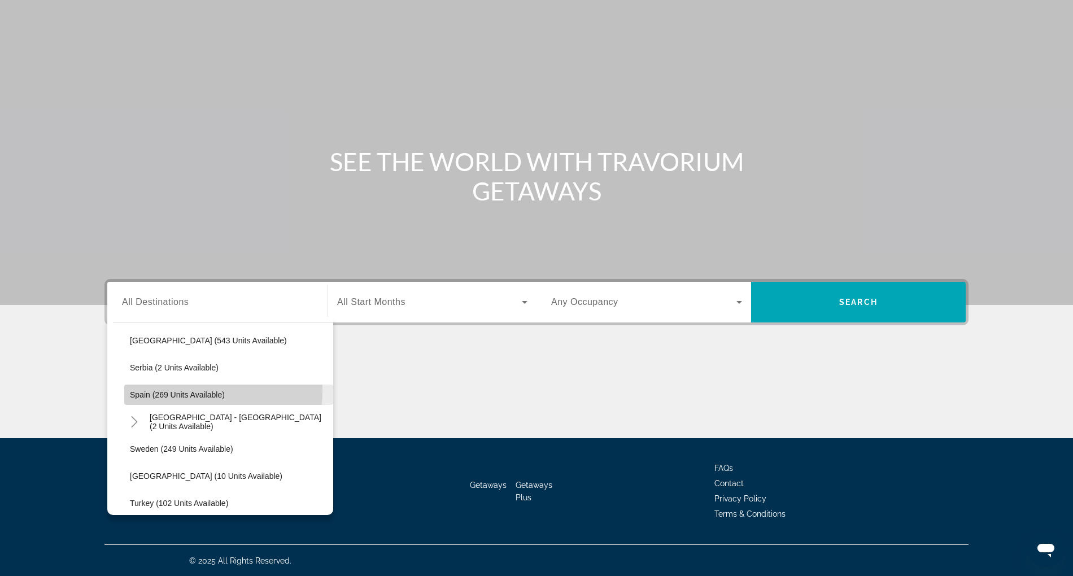
click at [183, 390] on span "Spain (269 units available)" at bounding box center [177, 394] width 95 height 9
type input "**********"
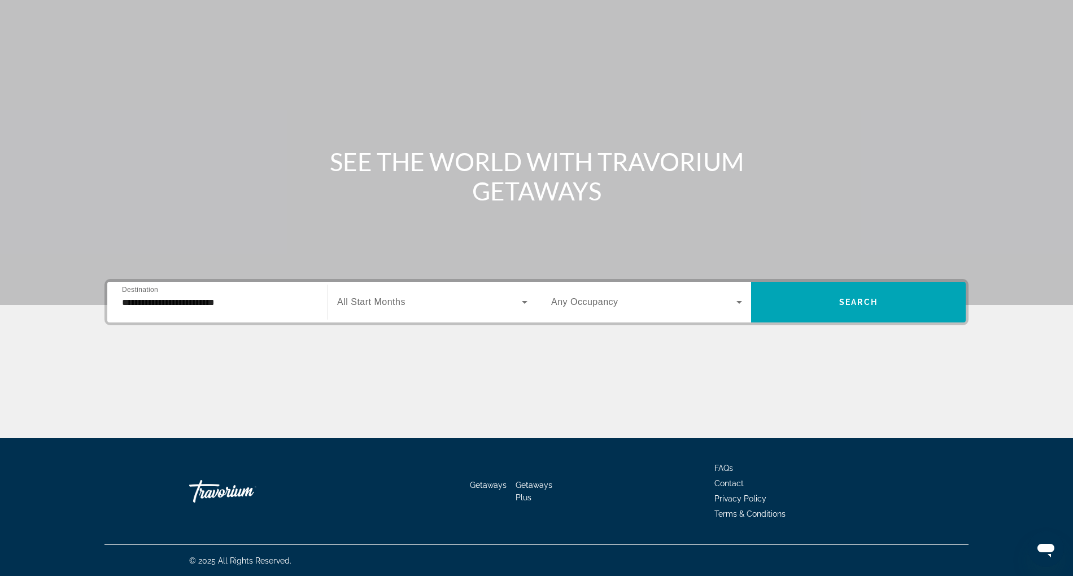
click at [387, 298] on span "All Start Months" at bounding box center [371, 302] width 68 height 10
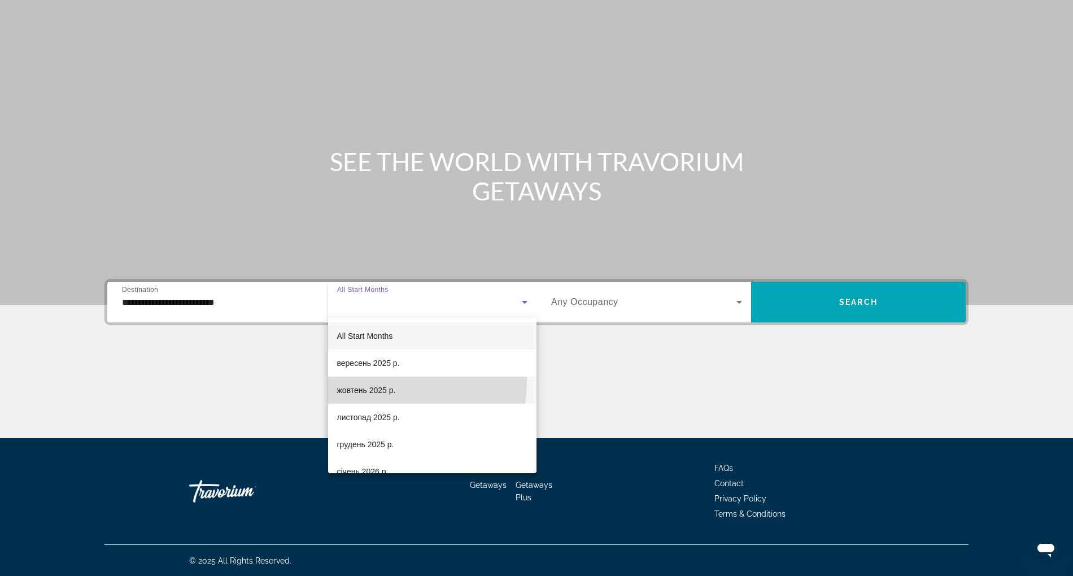
click at [378, 381] on mat-option "жовтень 2025 р." at bounding box center [432, 390] width 209 height 27
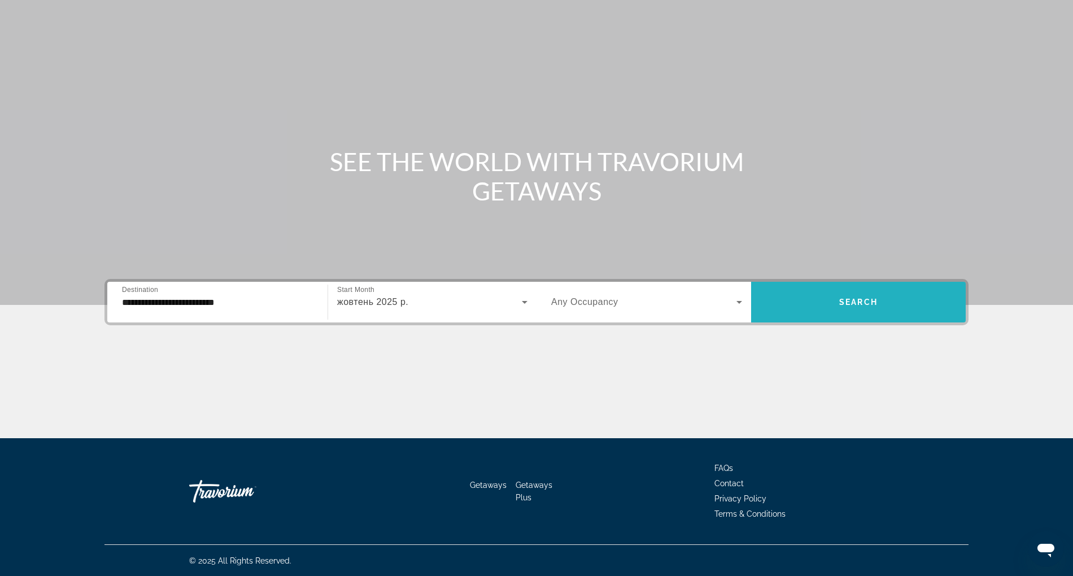
click at [832, 303] on span "Search widget" at bounding box center [858, 302] width 215 height 27
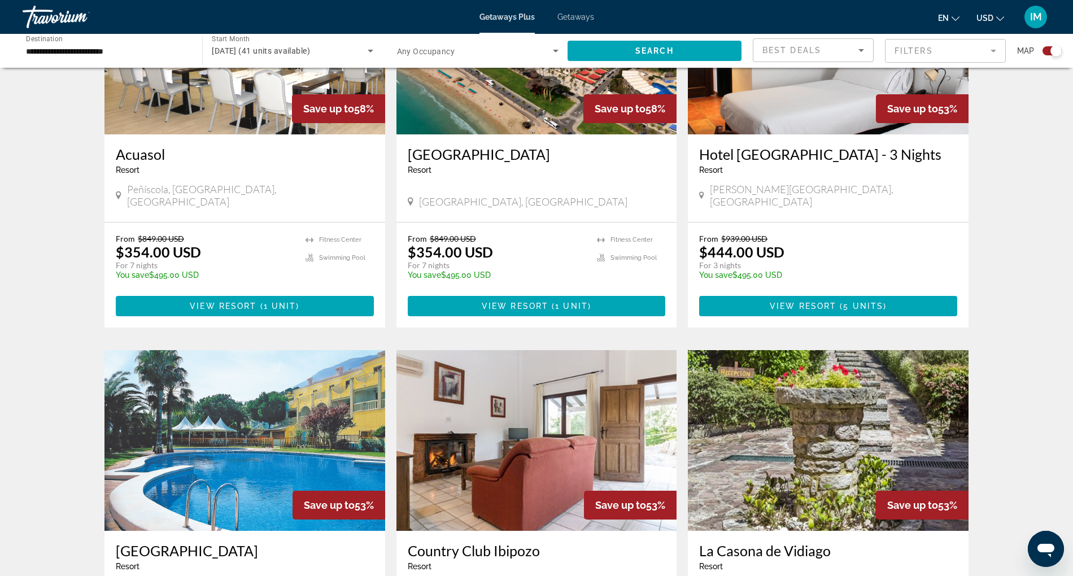
scroll to position [1007, 0]
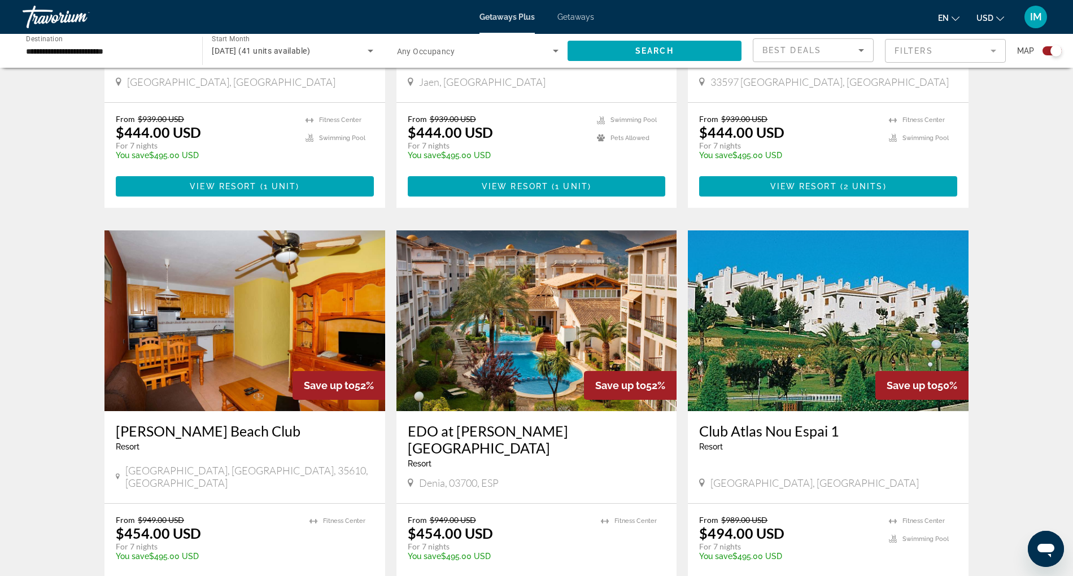
click at [799, 311] on img "Main content" at bounding box center [828, 320] width 281 height 181
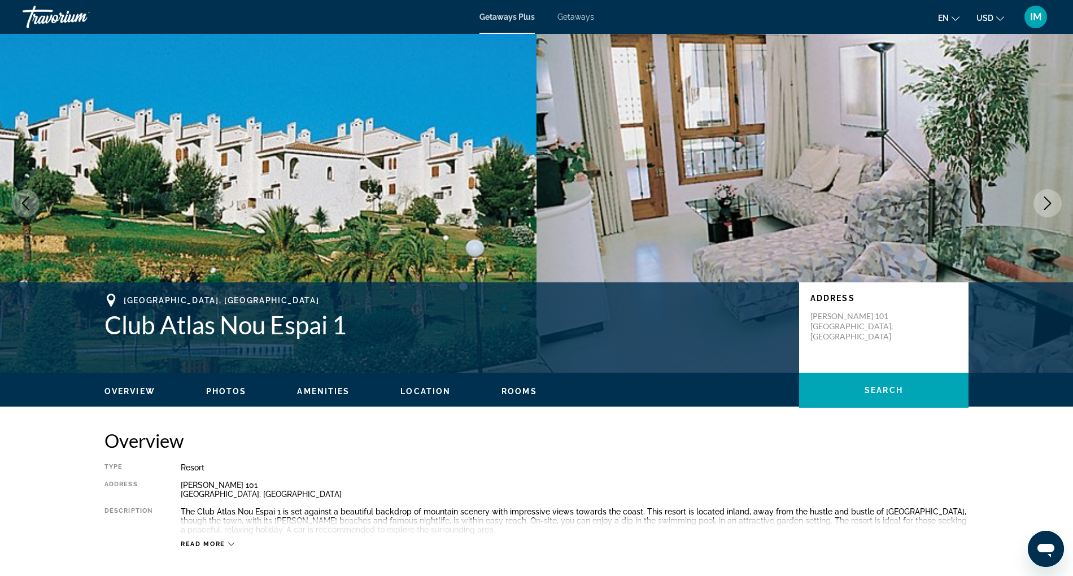
scroll to position [785, 0]
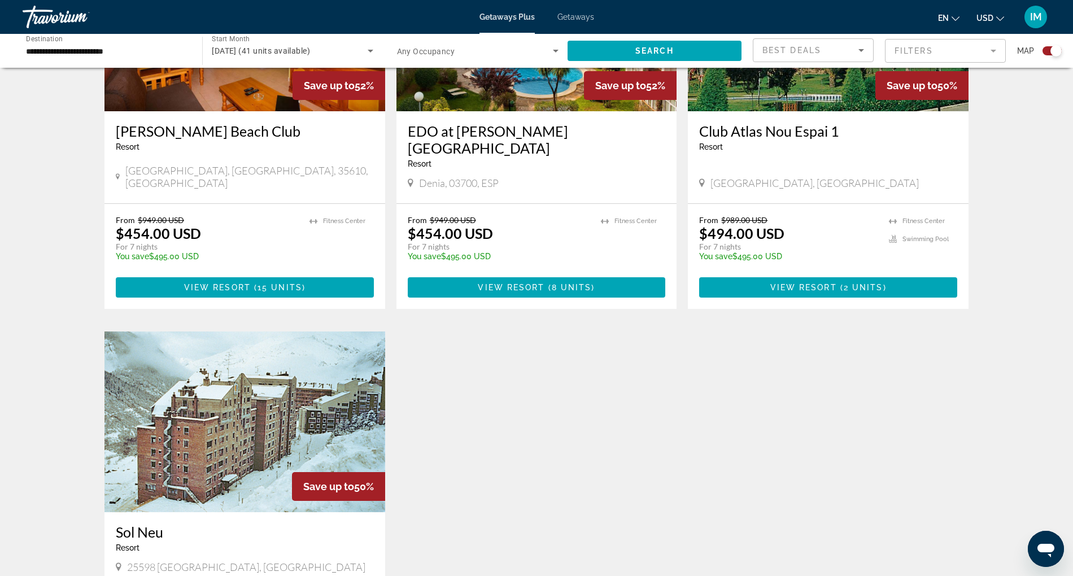
scroll to position [1336, 0]
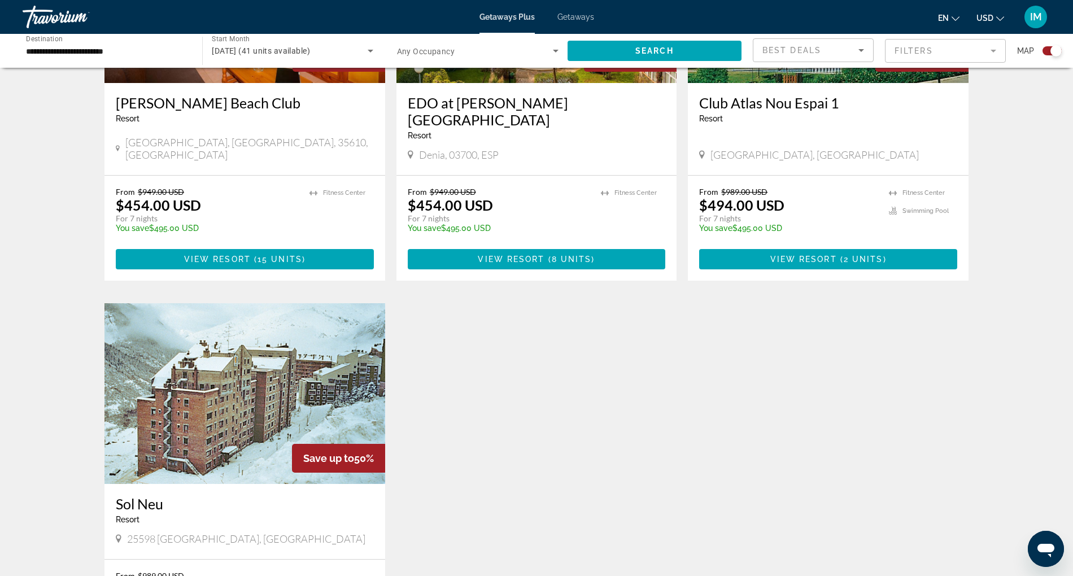
click at [219, 352] on img "Main content" at bounding box center [244, 393] width 281 height 181
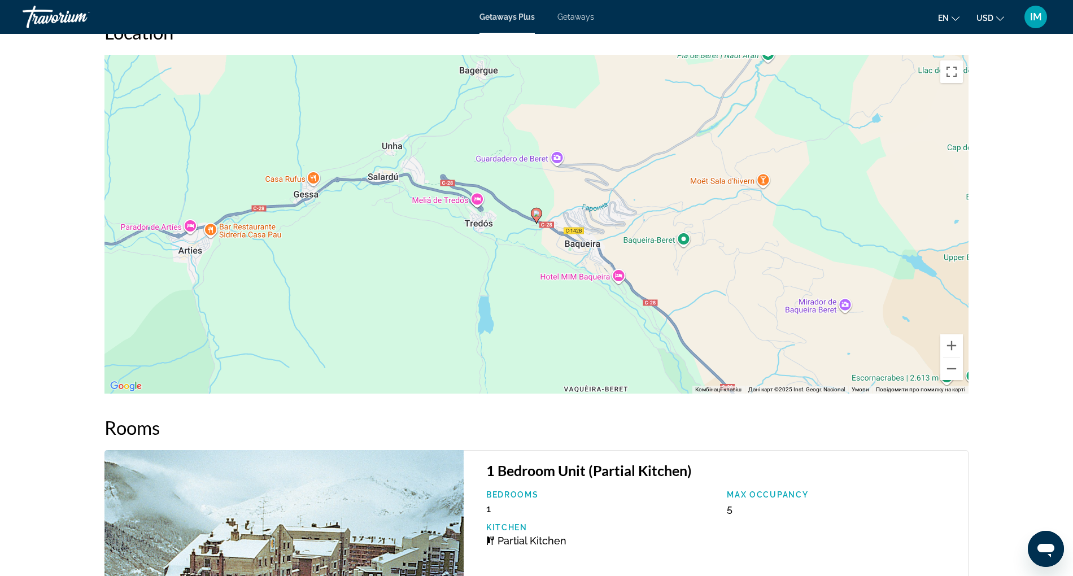
scroll to position [1476, 0]
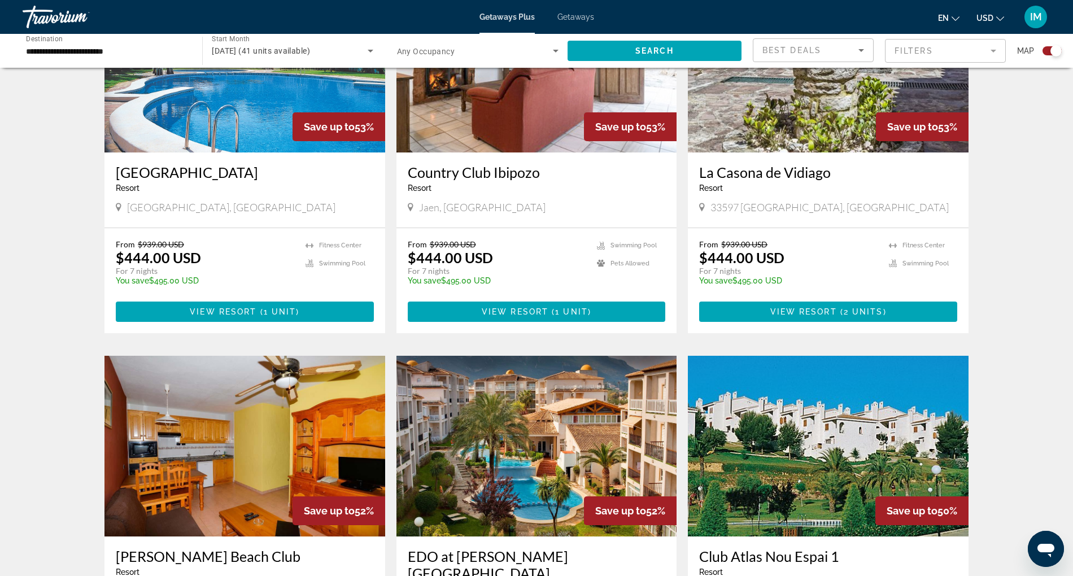
scroll to position [933, 0]
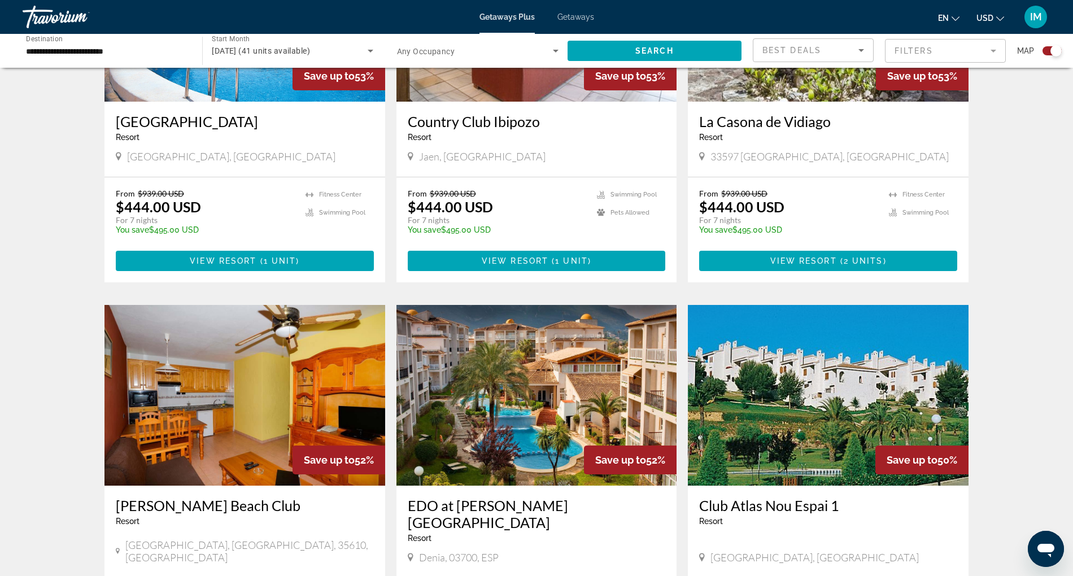
click at [520, 400] on img "Main content" at bounding box center [536, 395] width 281 height 181
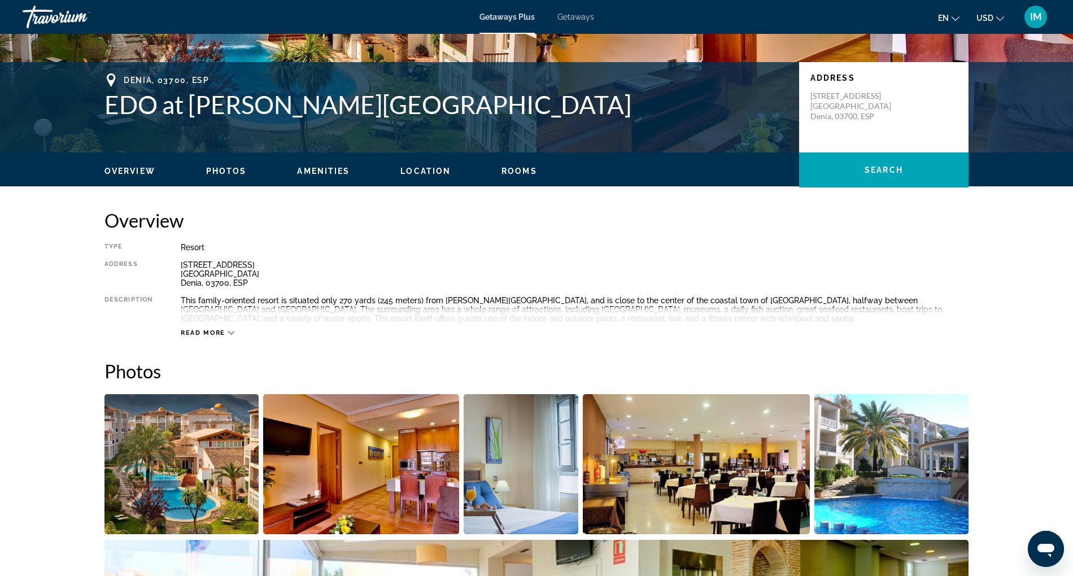
scroll to position [202, 0]
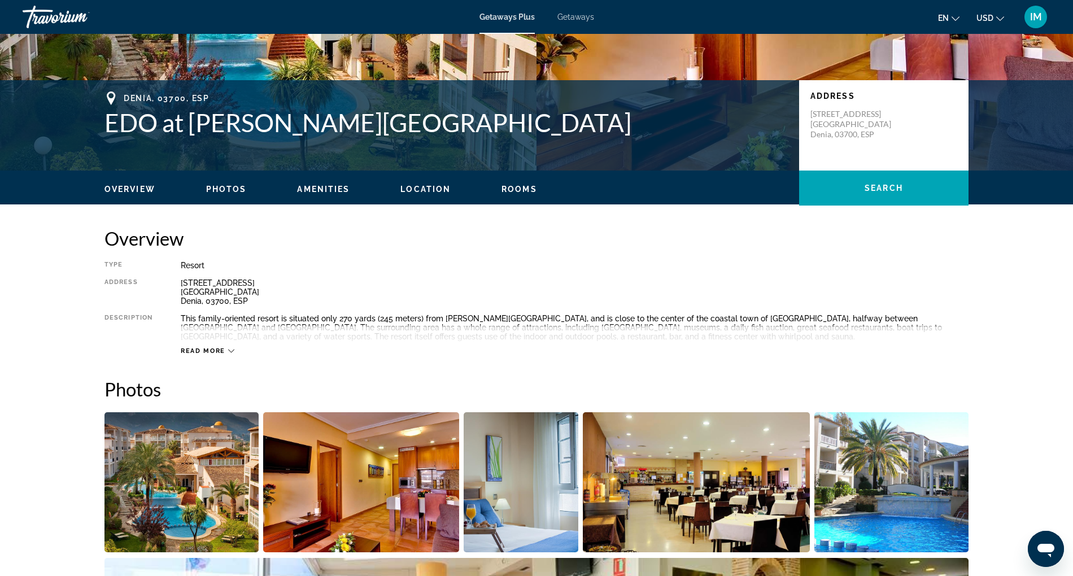
click at [233, 352] on icon "Main content" at bounding box center [231, 351] width 6 height 6
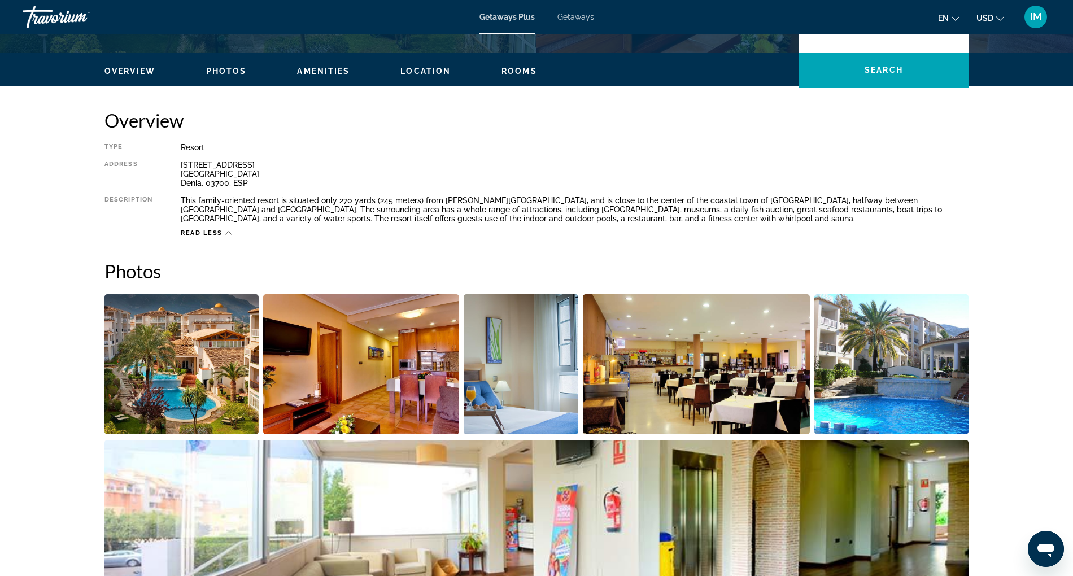
scroll to position [309, 0]
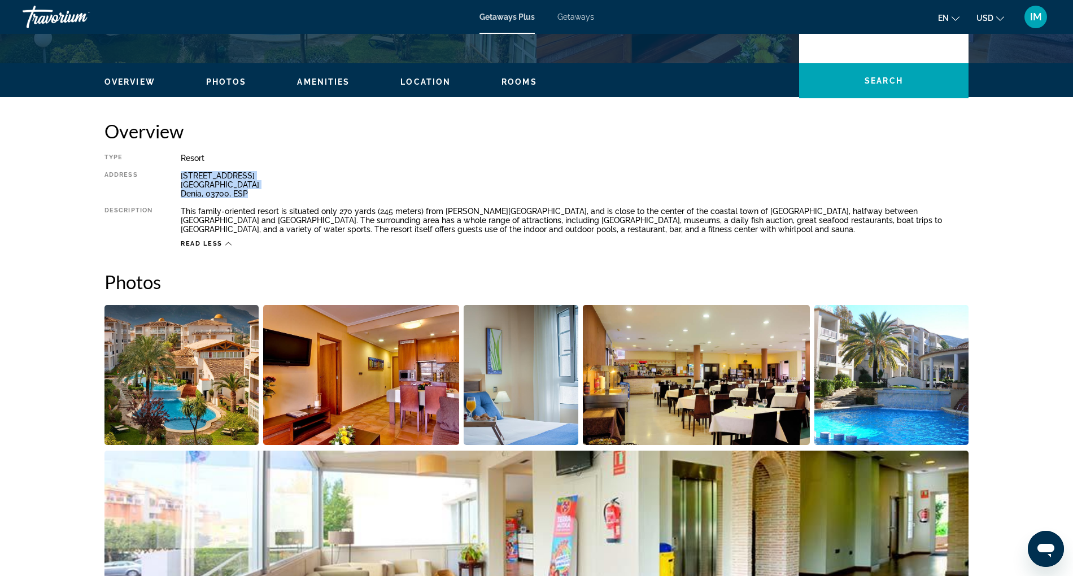
drag, startPoint x: 181, startPoint y: 174, endPoint x: 263, endPoint y: 192, distance: 83.7
click at [263, 192] on div "[STREET_ADDRESS]" at bounding box center [575, 184] width 788 height 27
copy div "[STREET_ADDRESS]"
click at [199, 370] on img "Open full-screen image slider" at bounding box center [181, 375] width 154 height 140
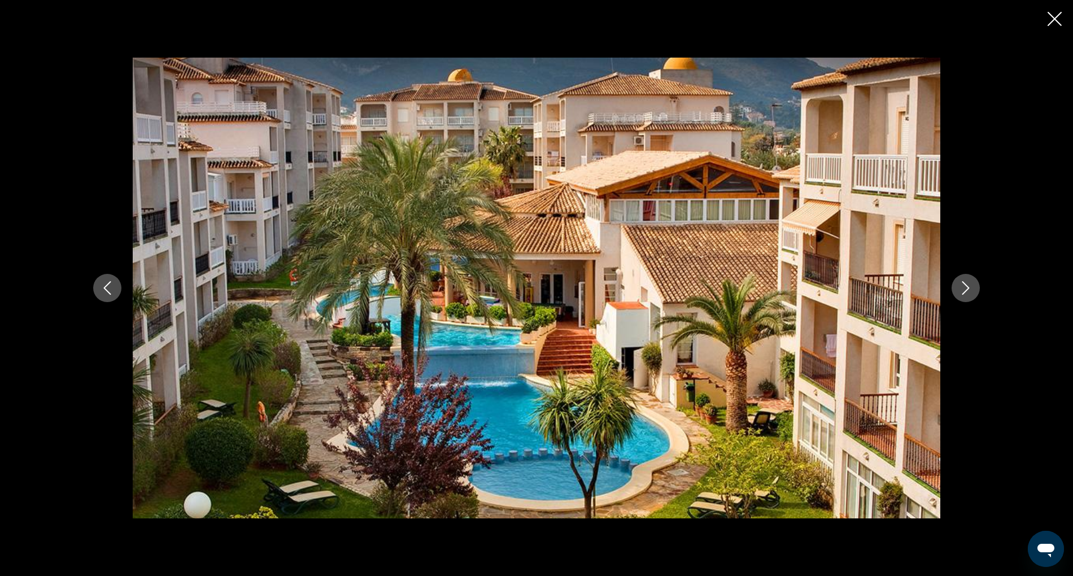
click at [969, 288] on icon "Next image" at bounding box center [965, 288] width 7 height 14
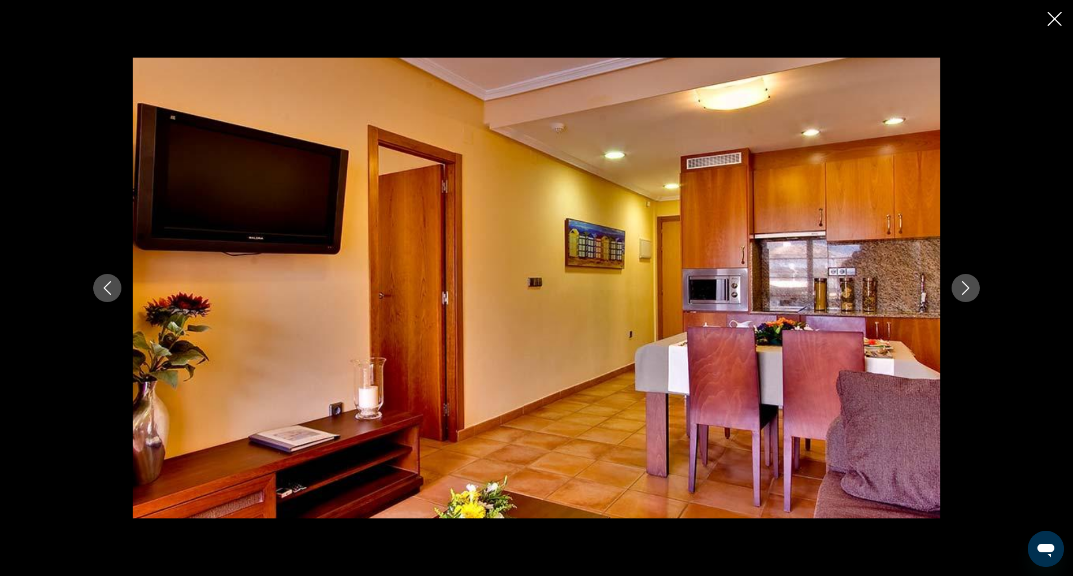
click at [969, 288] on icon "Next image" at bounding box center [965, 288] width 7 height 14
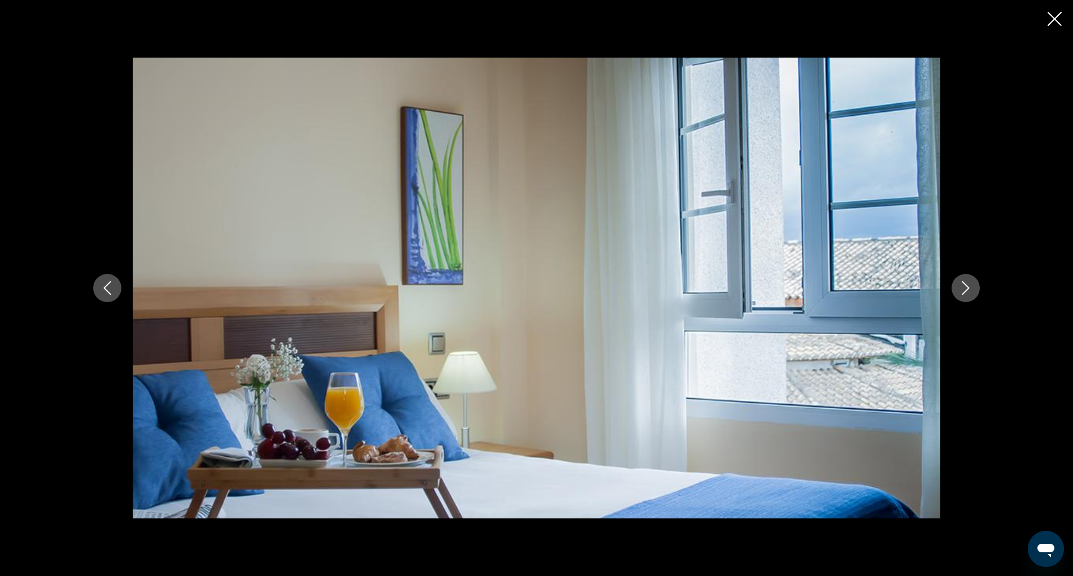
click at [969, 288] on icon "Next image" at bounding box center [965, 288] width 7 height 14
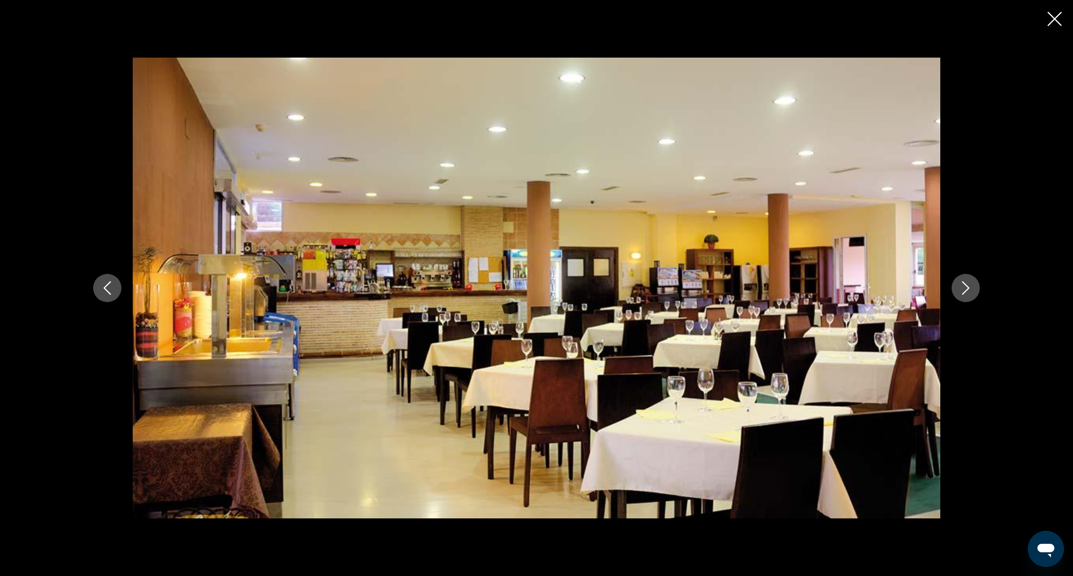
click at [969, 288] on icon "Next image" at bounding box center [965, 288] width 7 height 14
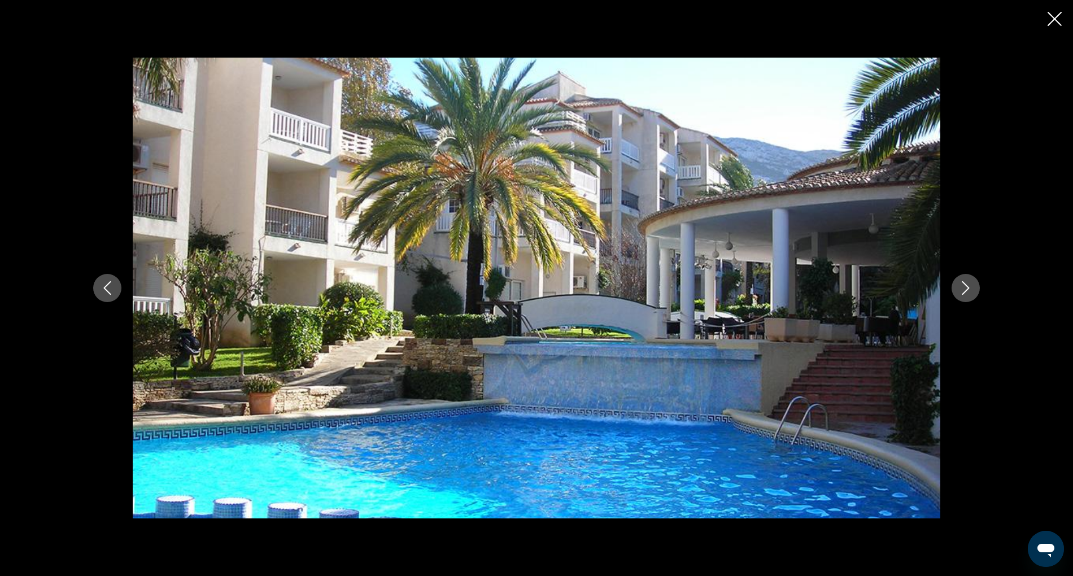
click at [969, 288] on icon "Next image" at bounding box center [965, 288] width 7 height 14
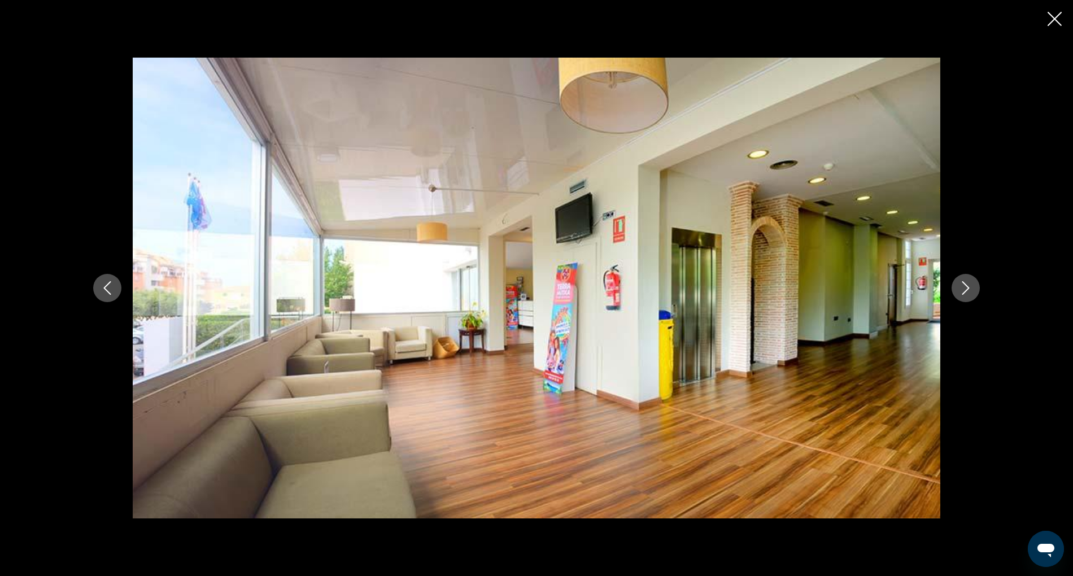
click at [969, 288] on icon "Next image" at bounding box center [965, 288] width 7 height 14
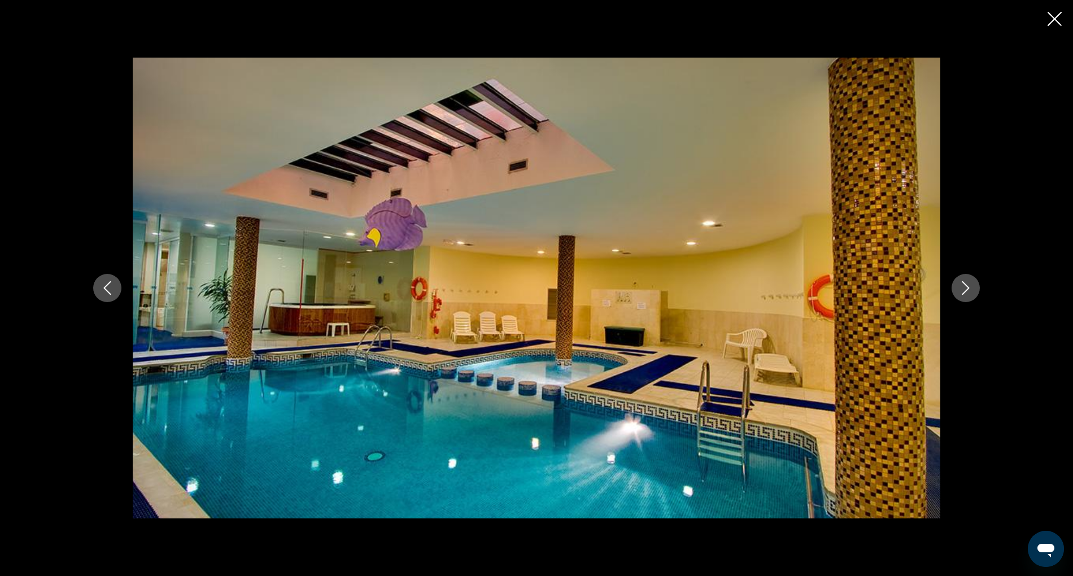
click at [969, 288] on icon "Next image" at bounding box center [965, 288] width 7 height 14
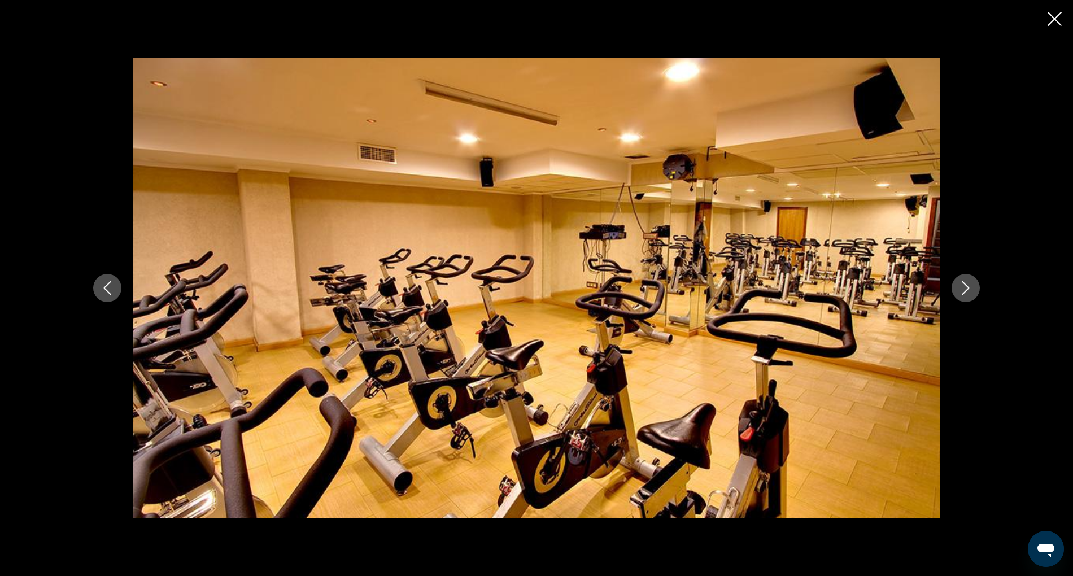
click at [969, 288] on icon "Next image" at bounding box center [965, 288] width 7 height 14
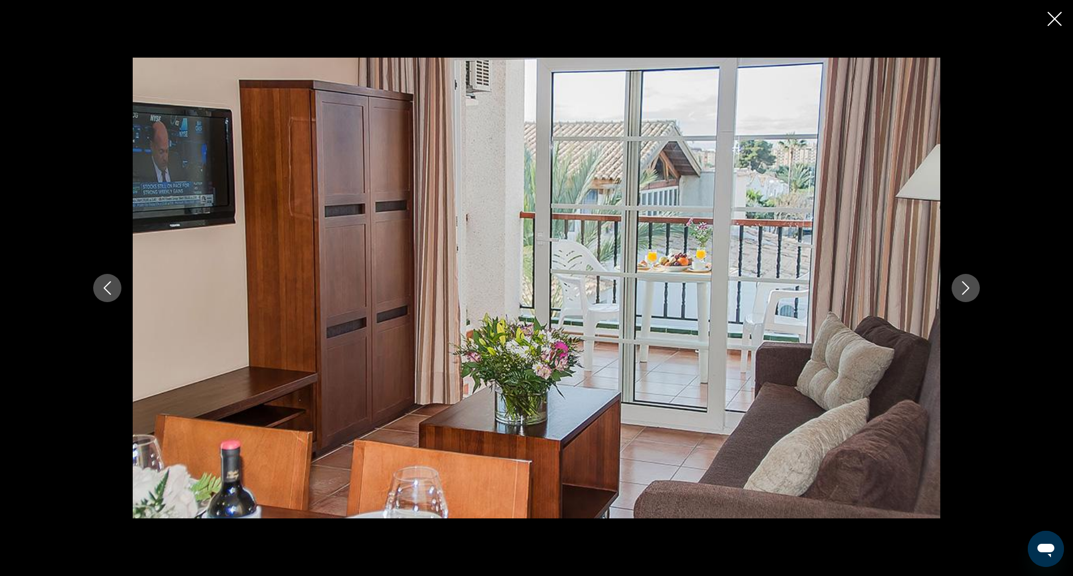
click at [969, 288] on icon "Next image" at bounding box center [965, 288] width 7 height 14
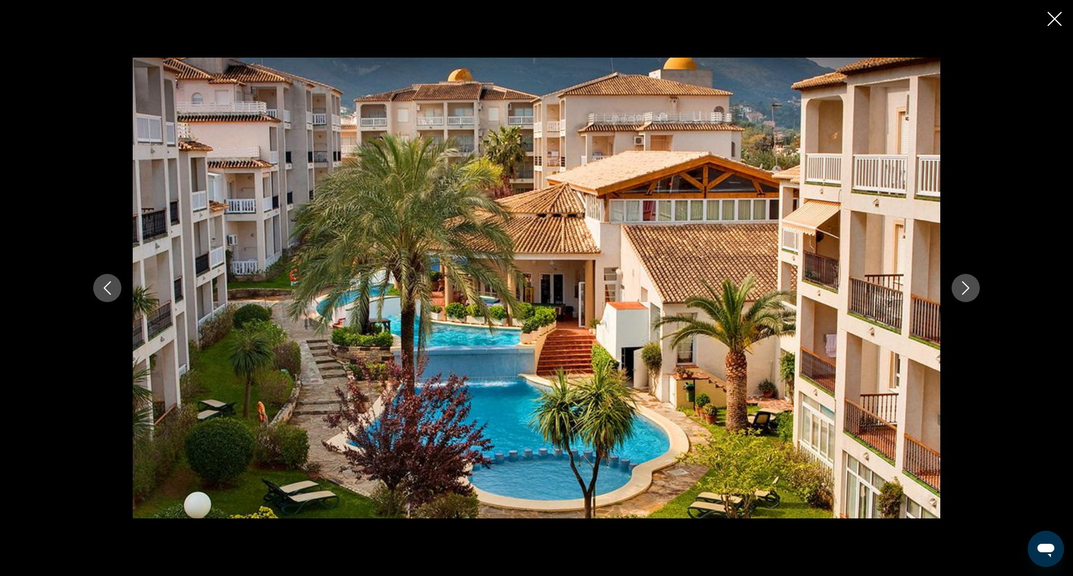
click at [969, 288] on icon "Next image" at bounding box center [965, 288] width 7 height 14
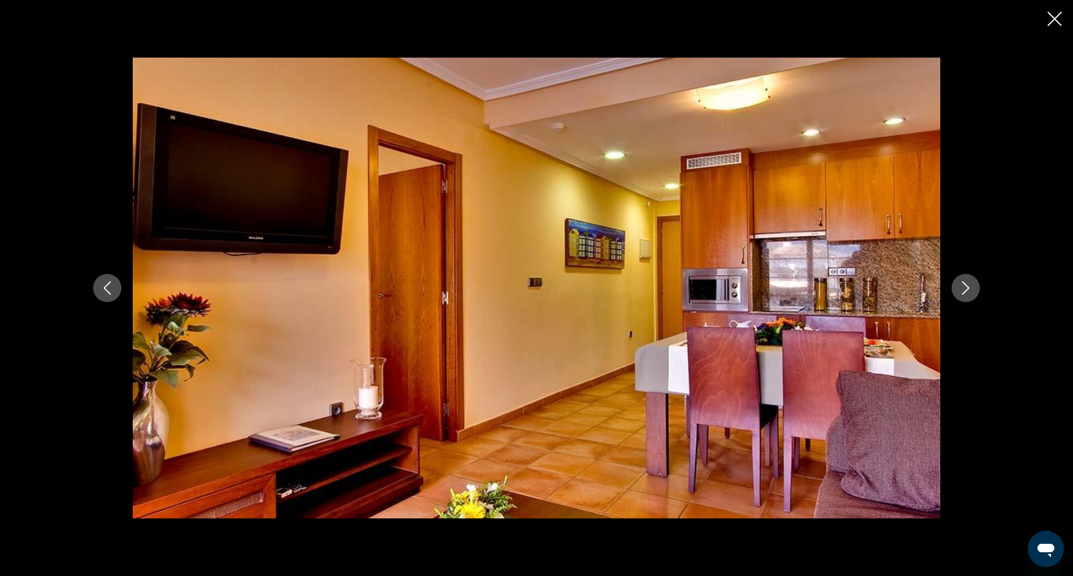
click at [969, 288] on icon "Next image" at bounding box center [965, 288] width 7 height 14
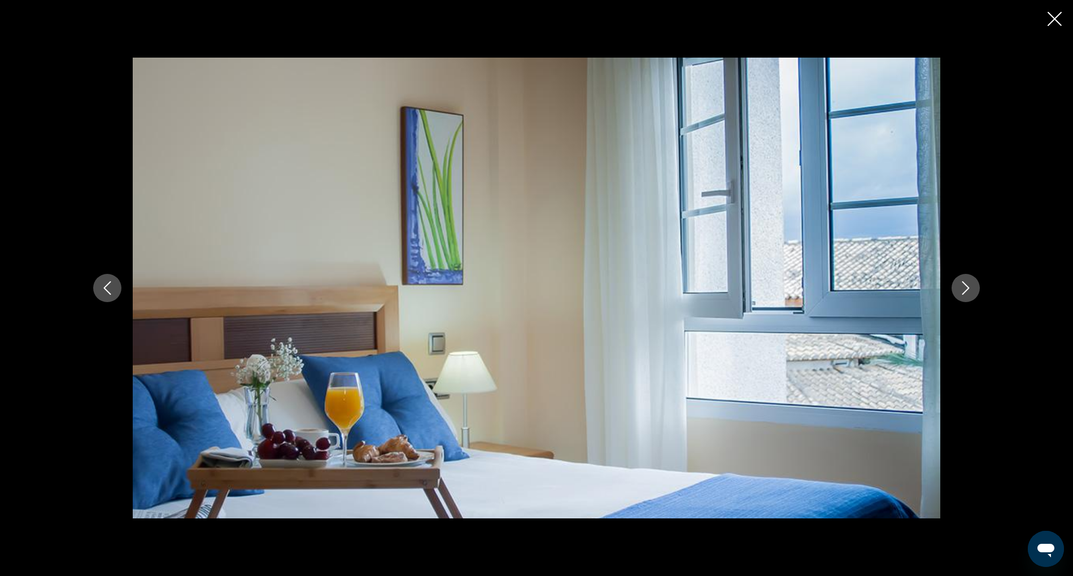
click at [1050, 25] on icon "Close slideshow" at bounding box center [1055, 19] width 14 height 14
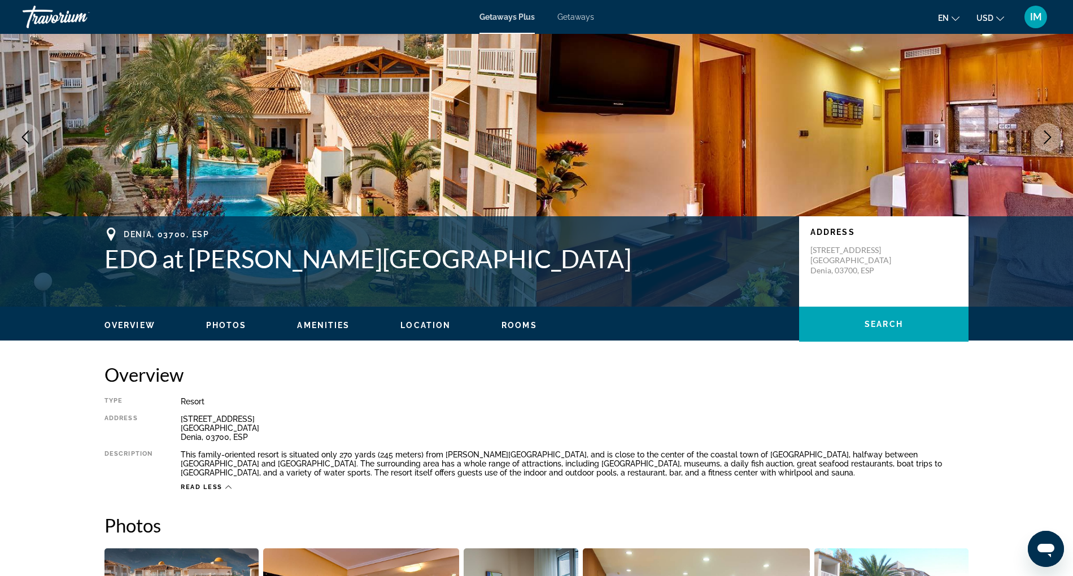
scroll to position [62, 0]
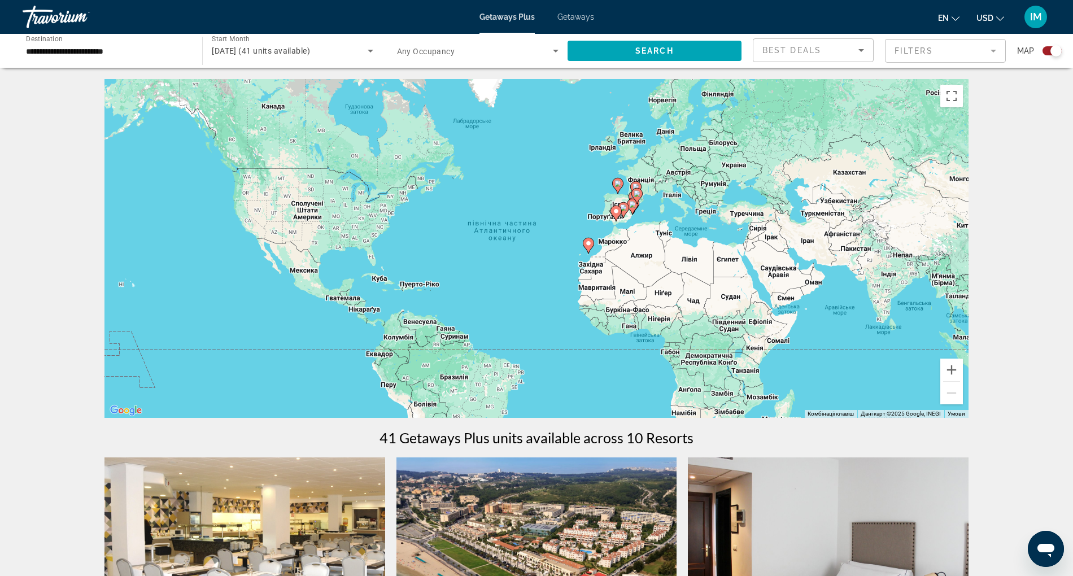
click at [477, 544] on img "Main content" at bounding box center [536, 547] width 281 height 181
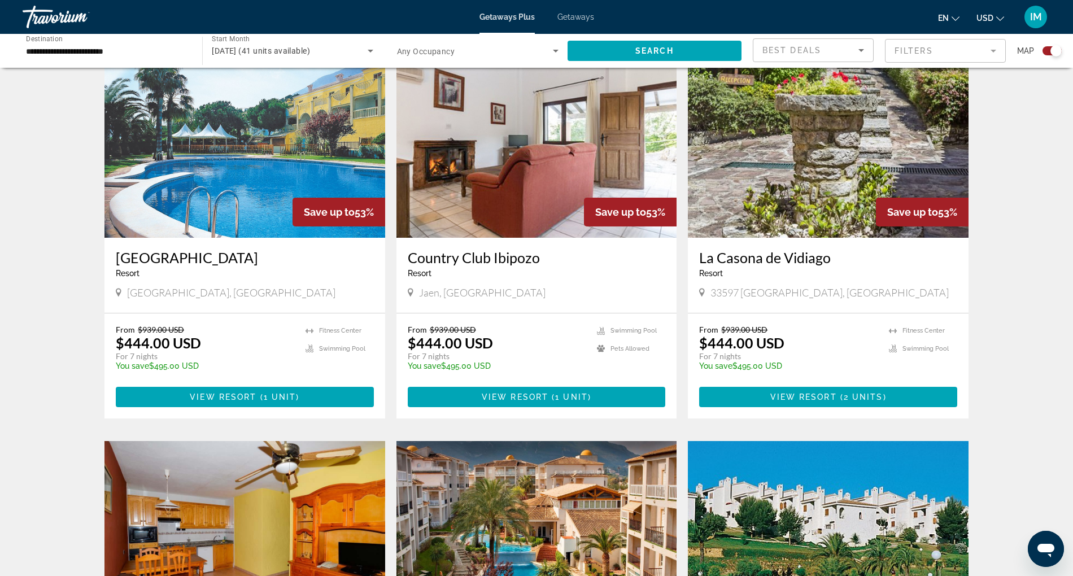
scroll to position [130, 0]
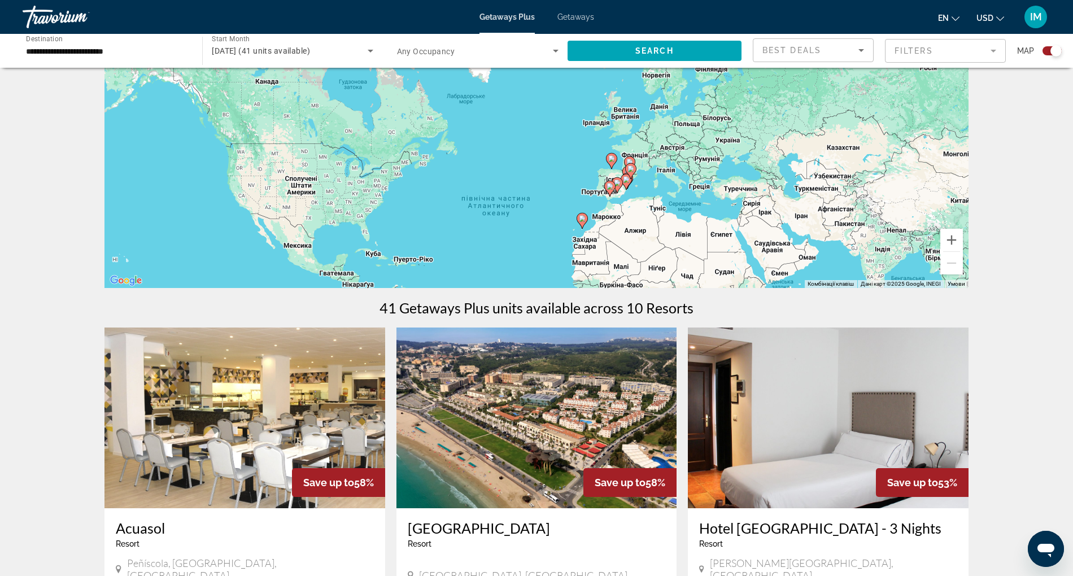
drag, startPoint x: 665, startPoint y: 105, endPoint x: 657, endPoint y: 211, distance: 105.9
click at [657, 211] on div "Увімкніть режим перетягування за допомогою клавіатури, натиснувши Alt + Enter. …" at bounding box center [536, 118] width 864 height 339
click at [953, 239] on button "Збільшити" at bounding box center [951, 240] width 23 height 23
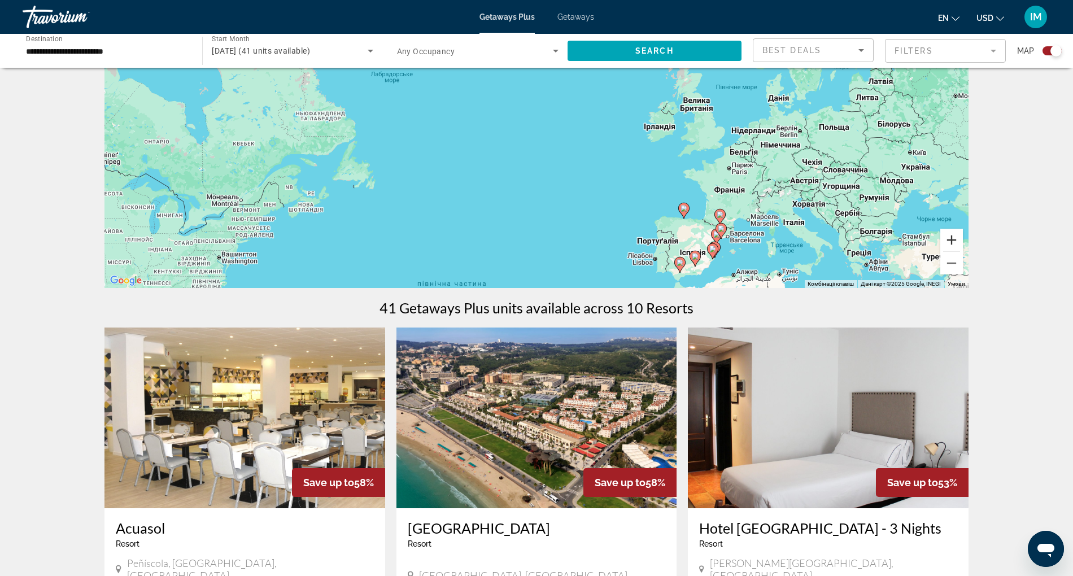
click at [953, 239] on button "Збільшити" at bounding box center [951, 240] width 23 height 23
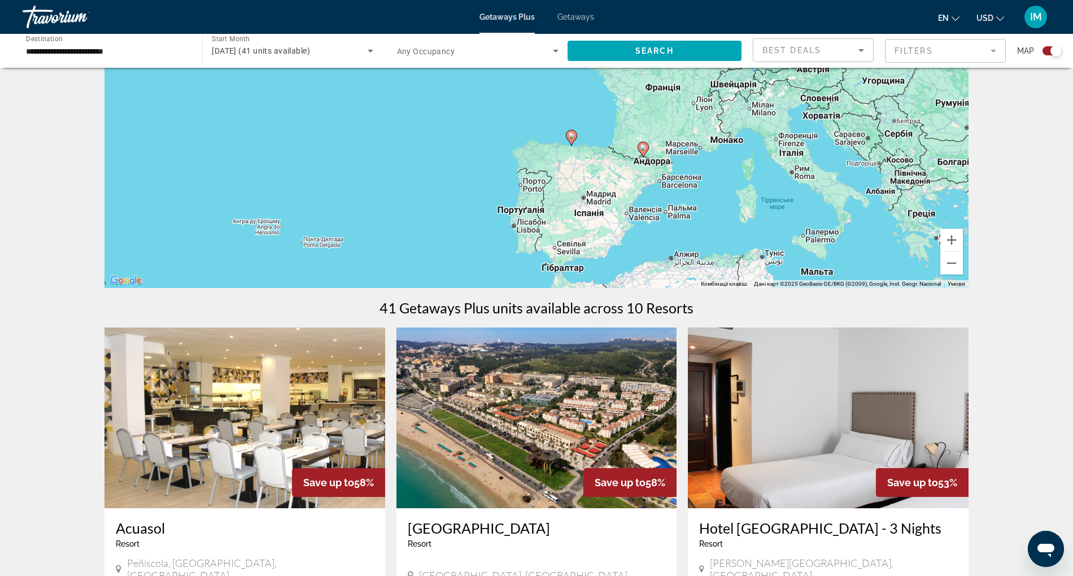
drag, startPoint x: 716, startPoint y: 223, endPoint x: 442, endPoint y: 35, distance: 331.9
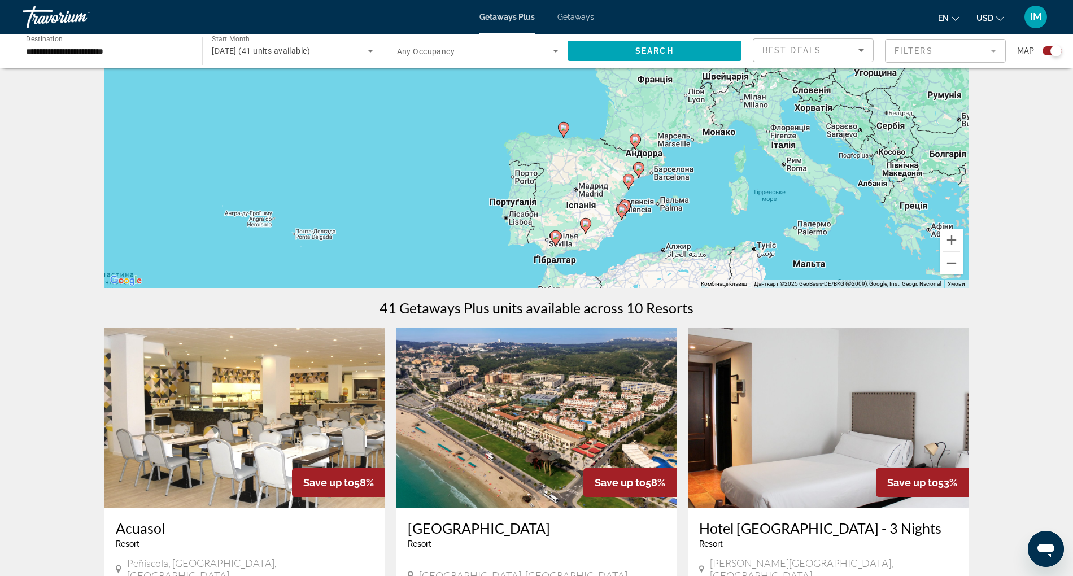
click at [557, 235] on image "Main content" at bounding box center [555, 236] width 7 height 7
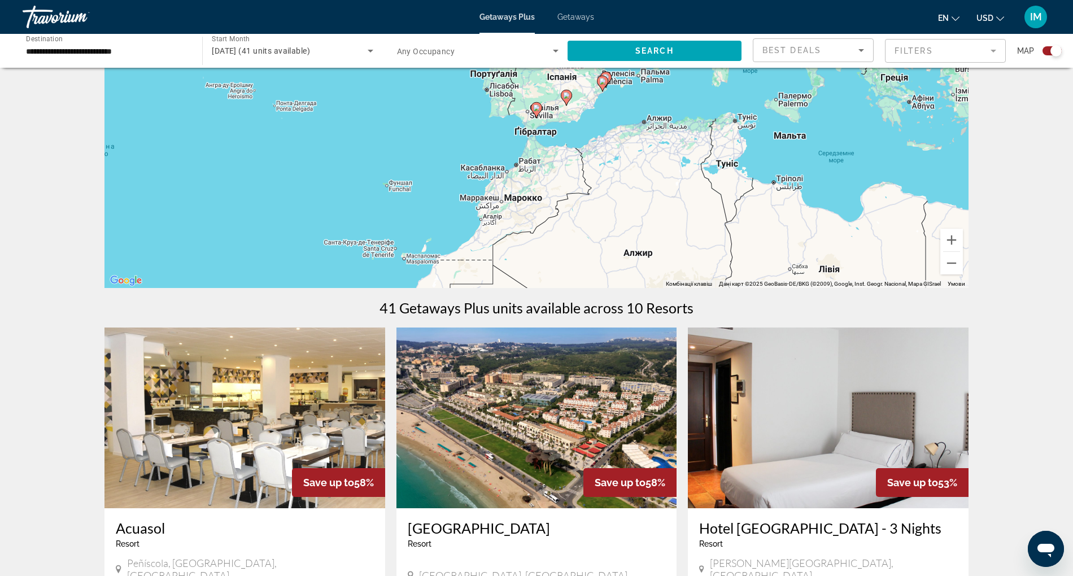
click at [537, 108] on image "Main content" at bounding box center [536, 107] width 7 height 7
type input "**********"
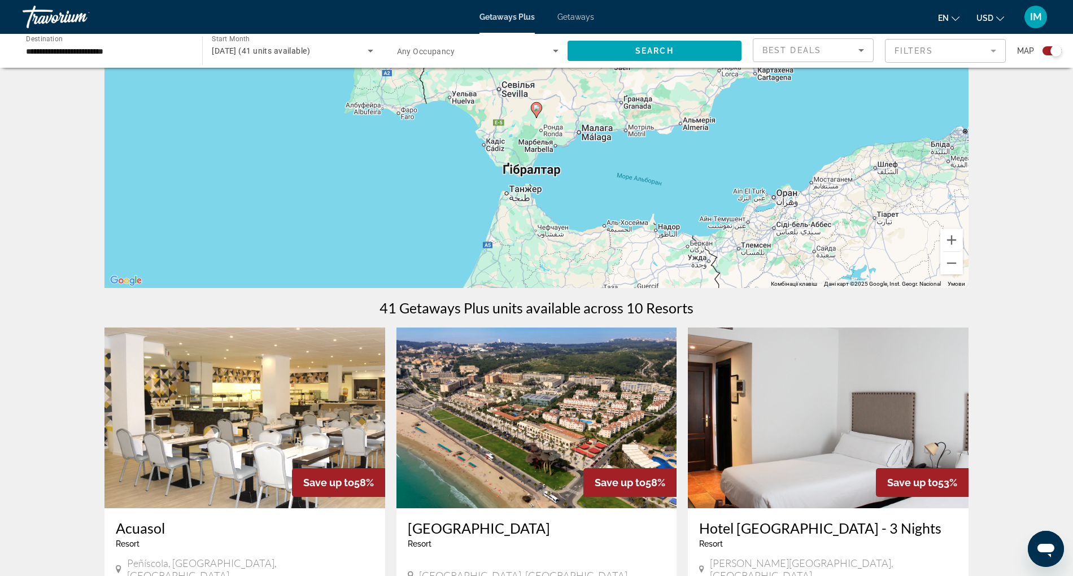
click at [537, 108] on image "Main content" at bounding box center [536, 107] width 7 height 7
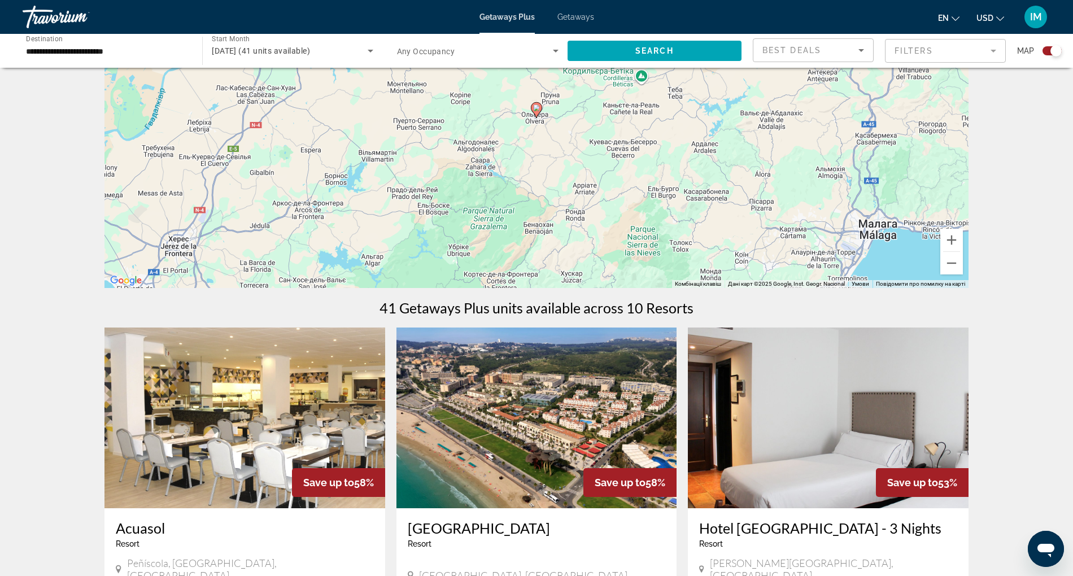
click at [536, 108] on image "Main content" at bounding box center [536, 107] width 7 height 7
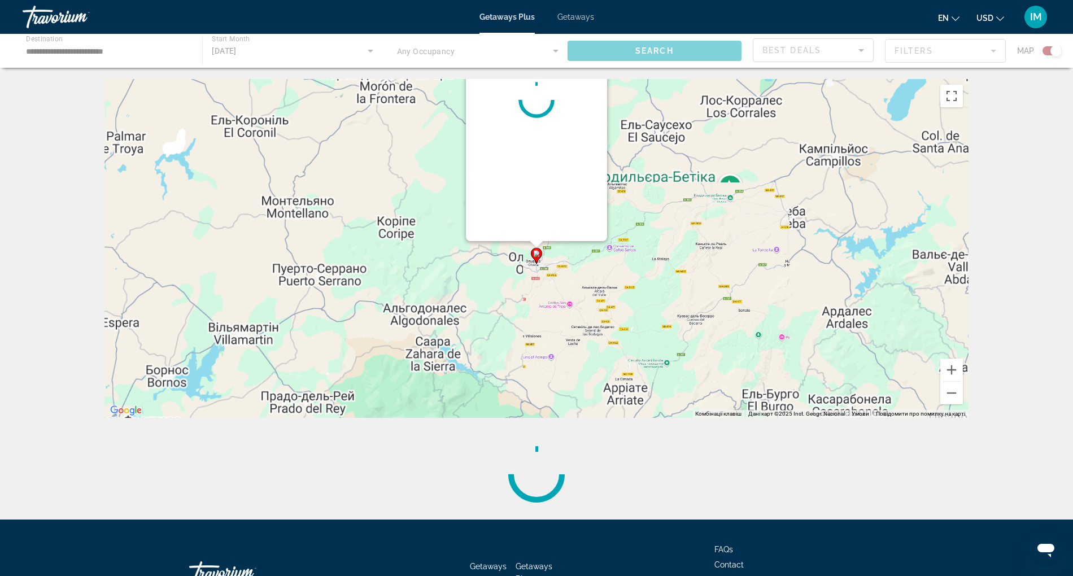
scroll to position [0, 0]
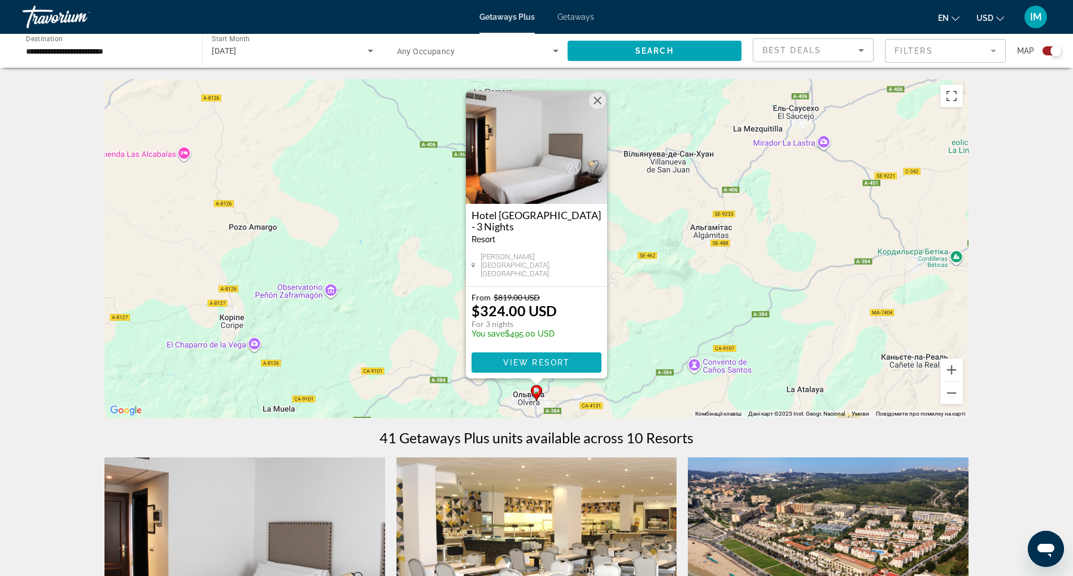
click at [543, 352] on span "Main content" at bounding box center [537, 362] width 130 height 27
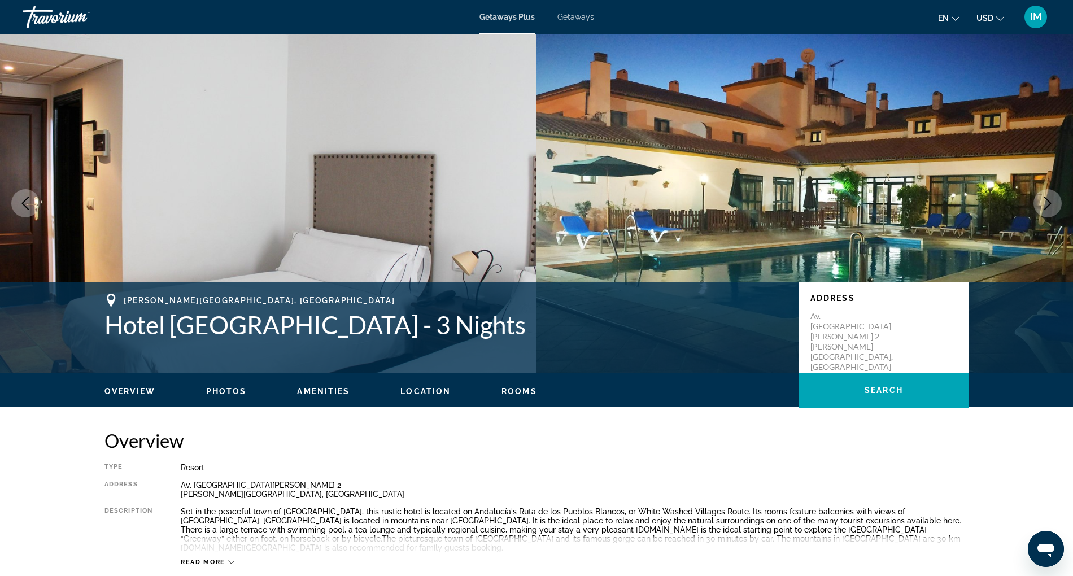
click at [198, 559] on span "Read more" at bounding box center [203, 562] width 45 height 7
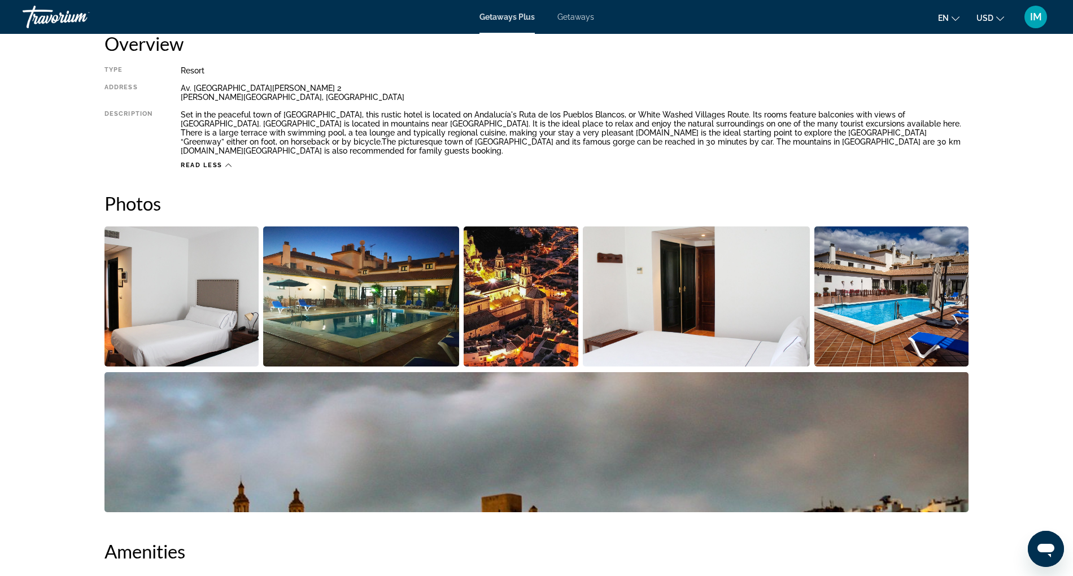
scroll to position [393, 0]
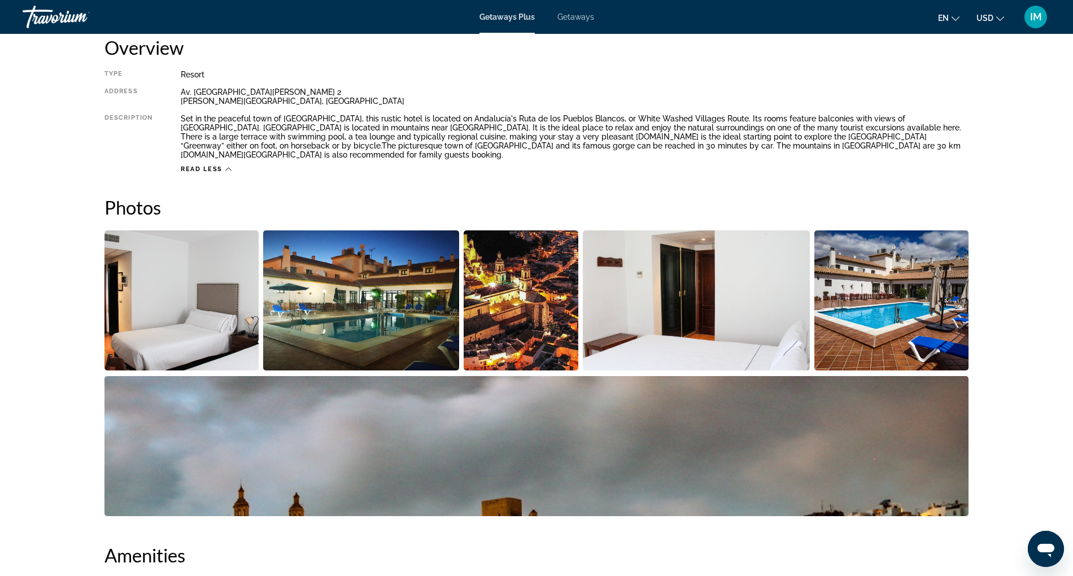
click at [186, 294] on img "Open full-screen image slider" at bounding box center [181, 300] width 154 height 140
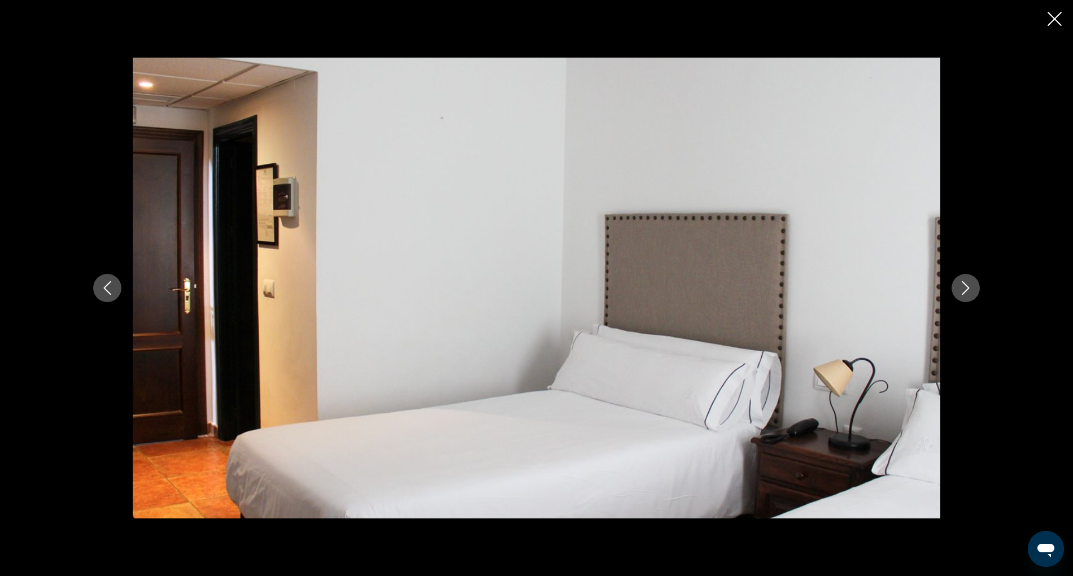
click at [961, 293] on icon "Next image" at bounding box center [966, 288] width 14 height 14
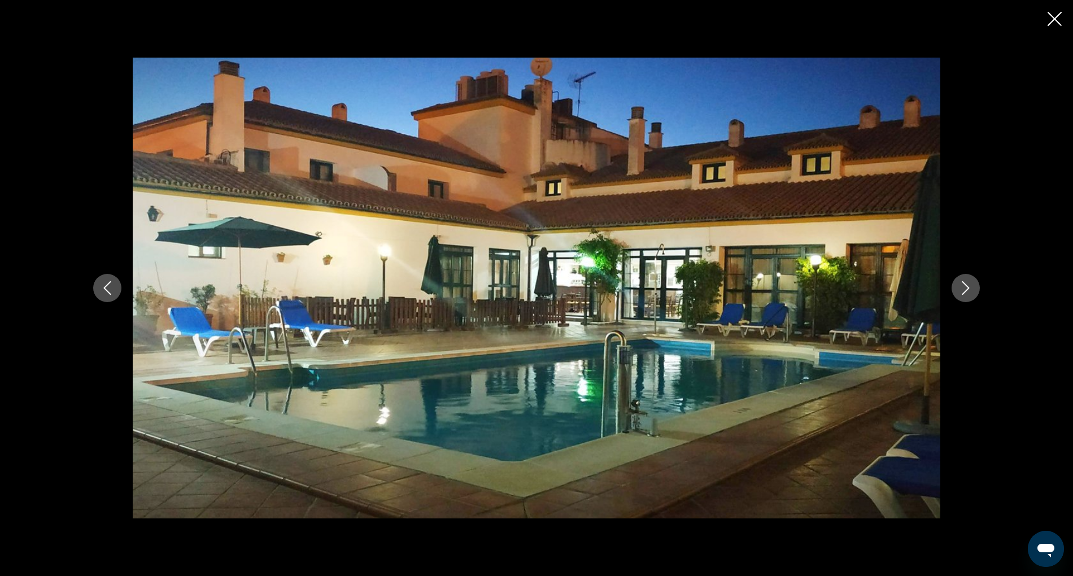
click at [963, 293] on icon "Next image" at bounding box center [965, 288] width 7 height 14
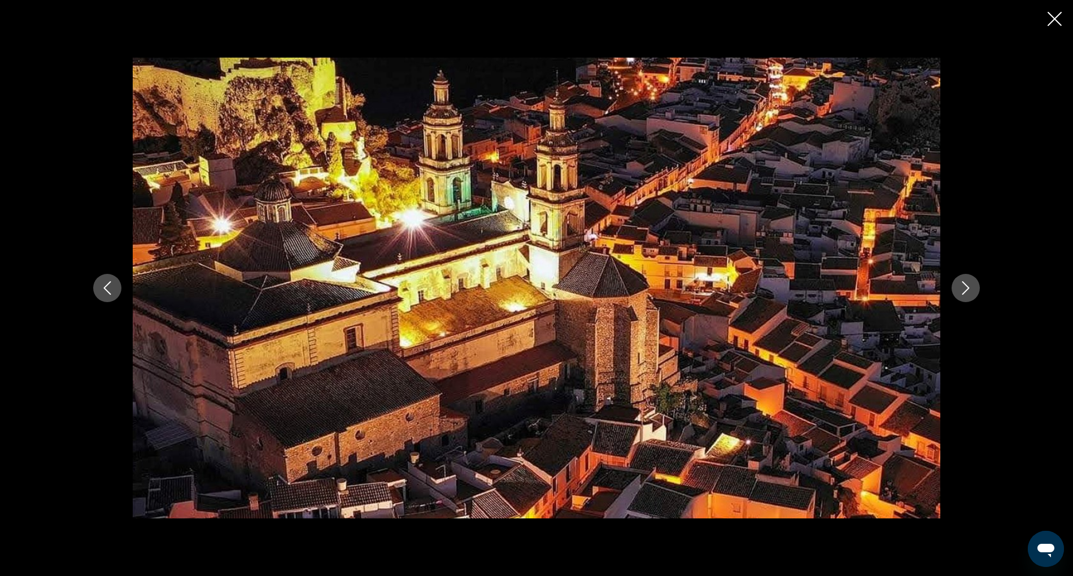
click at [963, 293] on icon "Next image" at bounding box center [965, 288] width 7 height 14
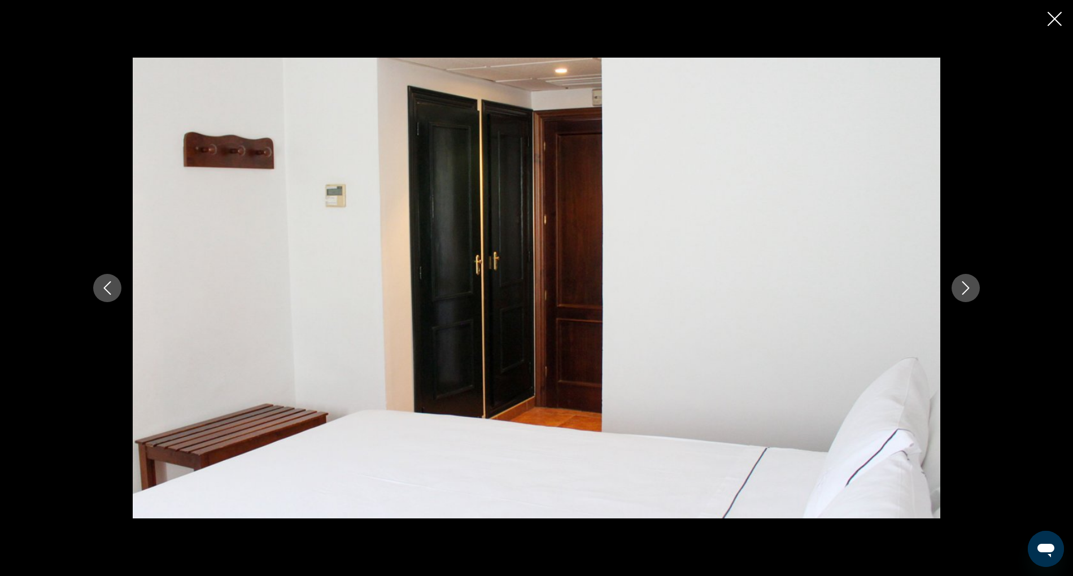
click at [963, 293] on icon "Next image" at bounding box center [965, 288] width 7 height 14
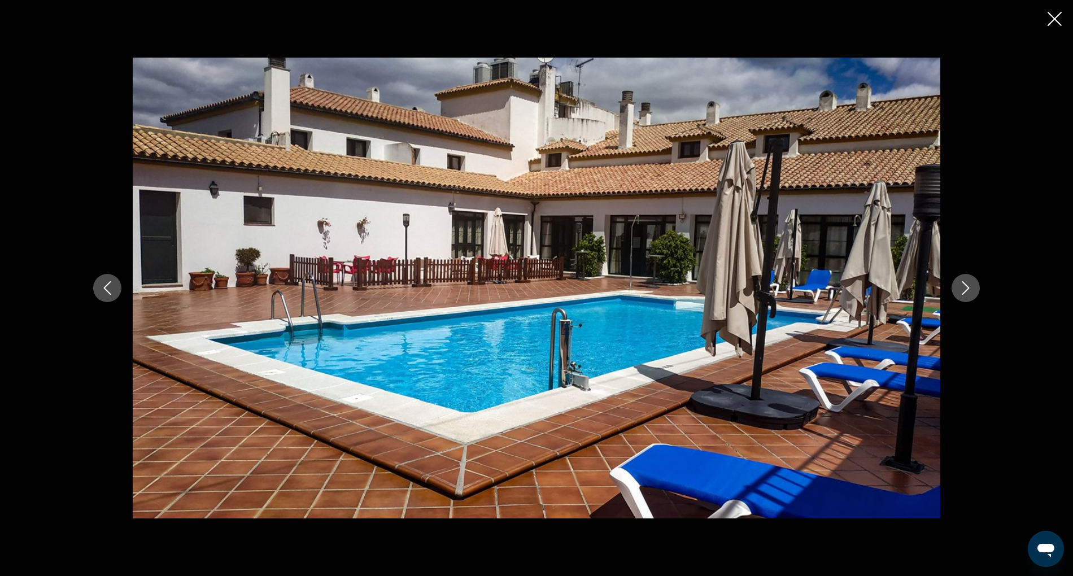
click at [963, 293] on icon "Next image" at bounding box center [965, 288] width 7 height 14
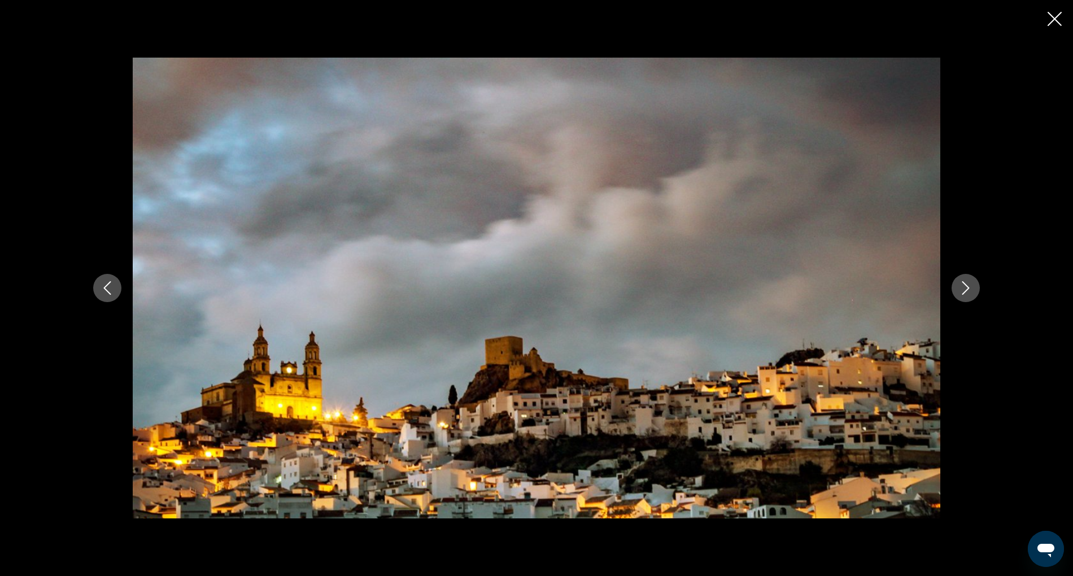
click at [963, 293] on icon "Next image" at bounding box center [965, 288] width 7 height 14
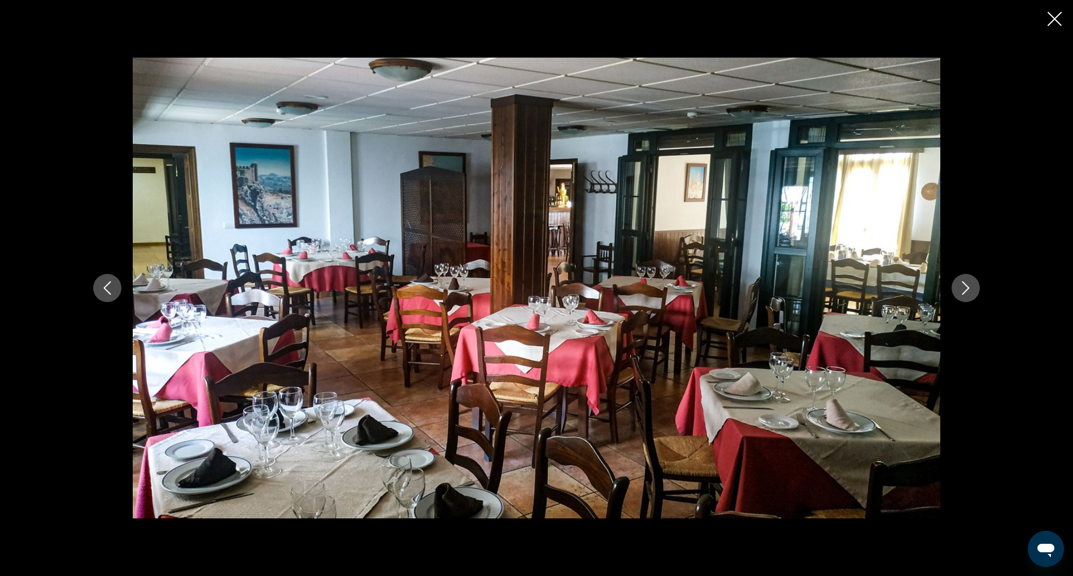
click at [963, 293] on icon "Next image" at bounding box center [965, 288] width 7 height 14
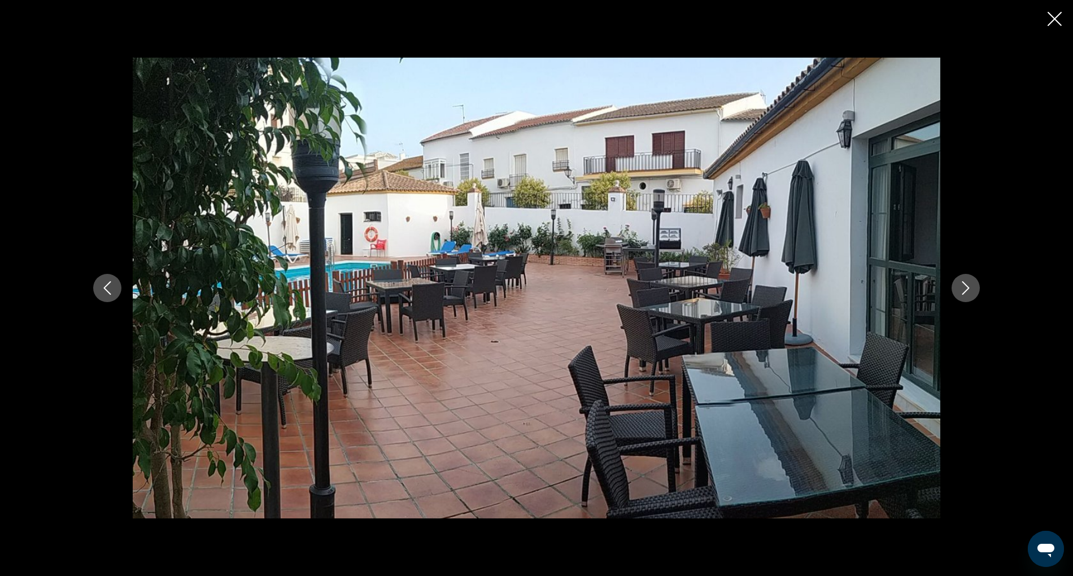
click at [963, 293] on icon "Next image" at bounding box center [965, 288] width 7 height 14
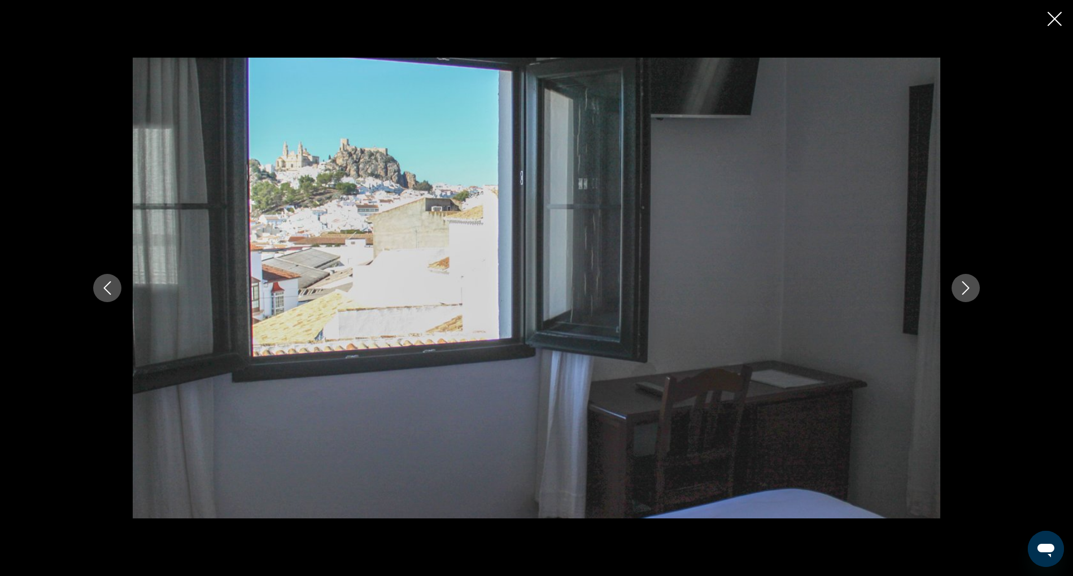
click at [963, 293] on icon "Next image" at bounding box center [965, 288] width 7 height 14
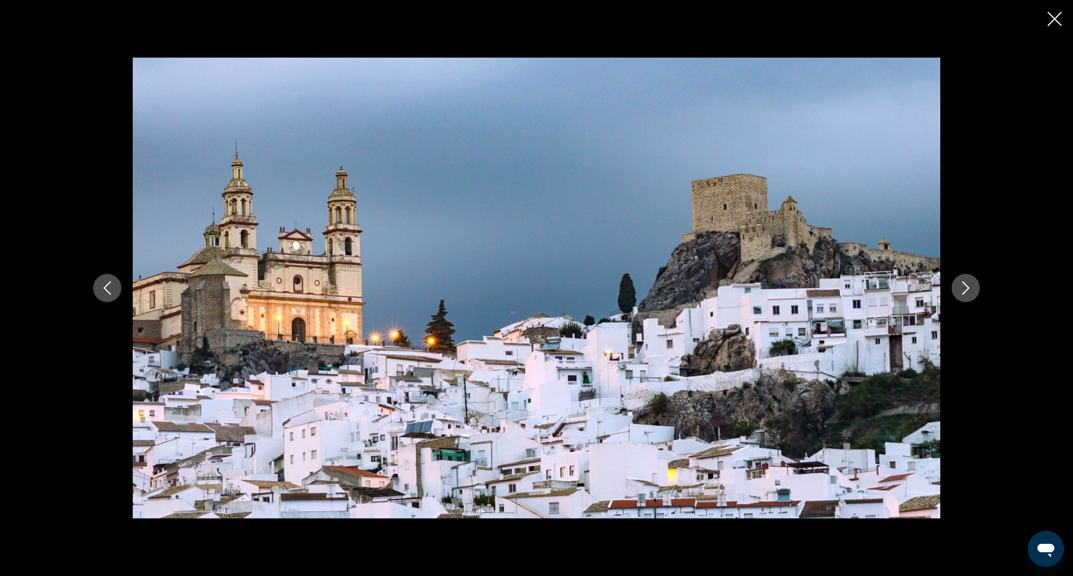
click at [963, 293] on icon "Next image" at bounding box center [965, 288] width 7 height 14
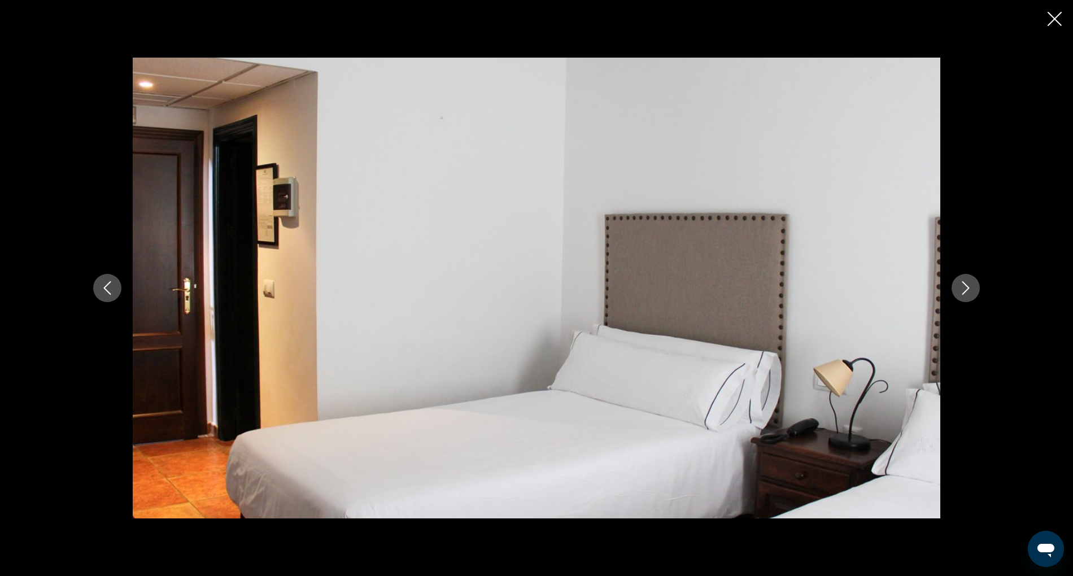
click at [963, 293] on icon "Next image" at bounding box center [965, 288] width 7 height 14
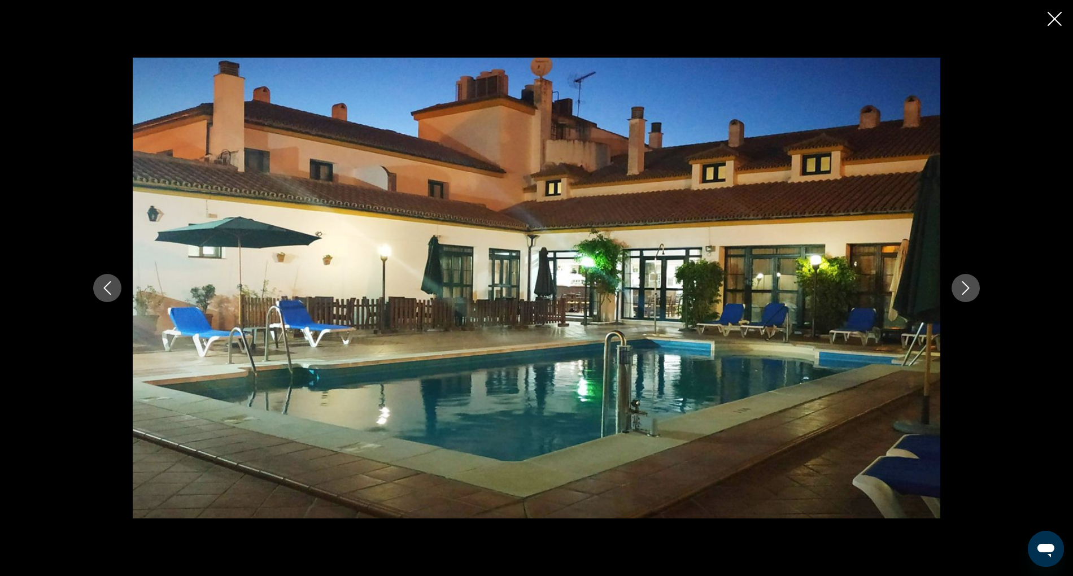
click at [1054, 18] on icon "Close slideshow" at bounding box center [1055, 19] width 14 height 14
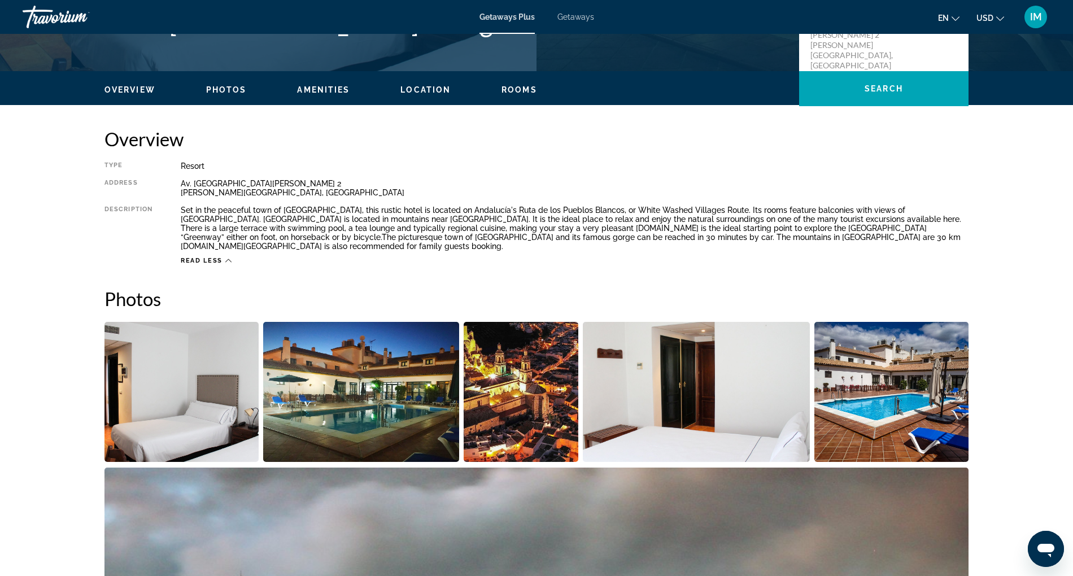
scroll to position [276, 0]
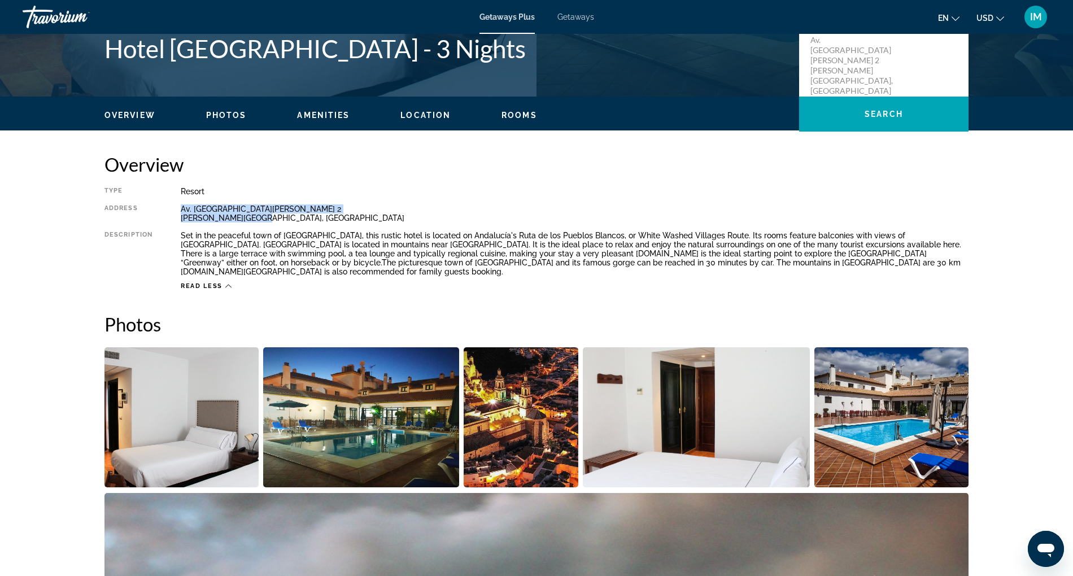
drag, startPoint x: 181, startPoint y: 209, endPoint x: 260, endPoint y: 221, distance: 79.9
click at [260, 221] on div "Av. [GEOGRAPHIC_DATA][PERSON_NAME] 2 [PERSON_NAME][GEOGRAPHIC_DATA], [GEOGRAPHI…" at bounding box center [575, 213] width 788 height 18
copy div "Av. [GEOGRAPHIC_DATA][PERSON_NAME] 2 [PERSON_NAME][GEOGRAPHIC_DATA], [GEOGRAPHI…"
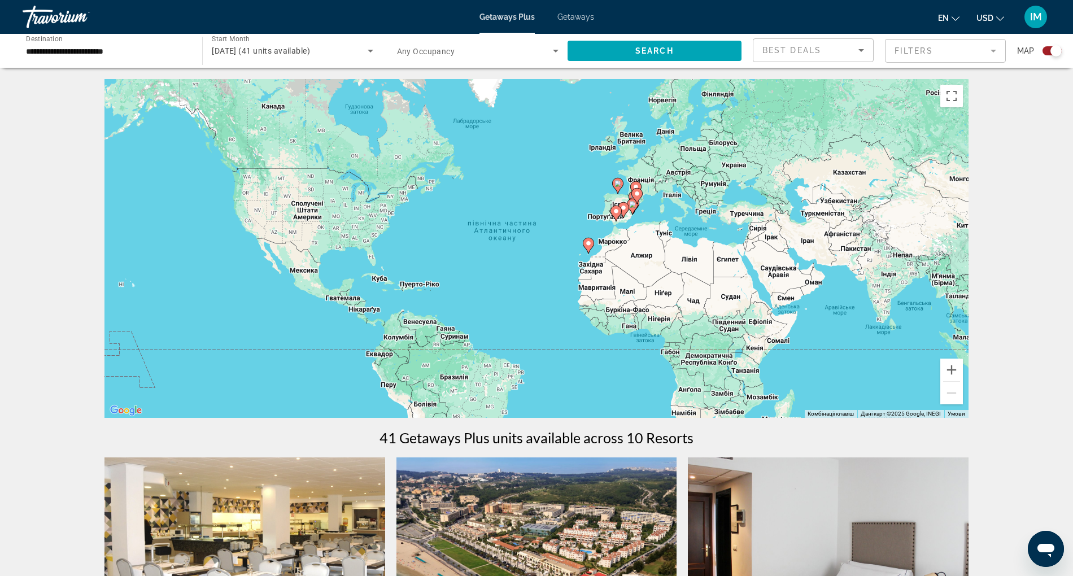
click at [589, 245] on image "Main content" at bounding box center [588, 243] width 7 height 7
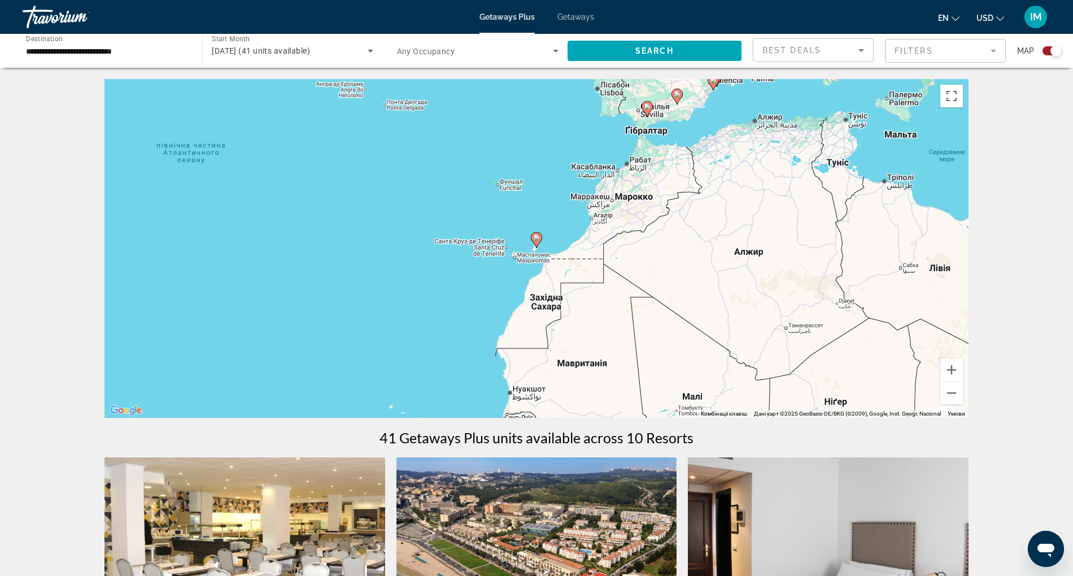
click at [535, 241] on image "Main content" at bounding box center [536, 237] width 7 height 7
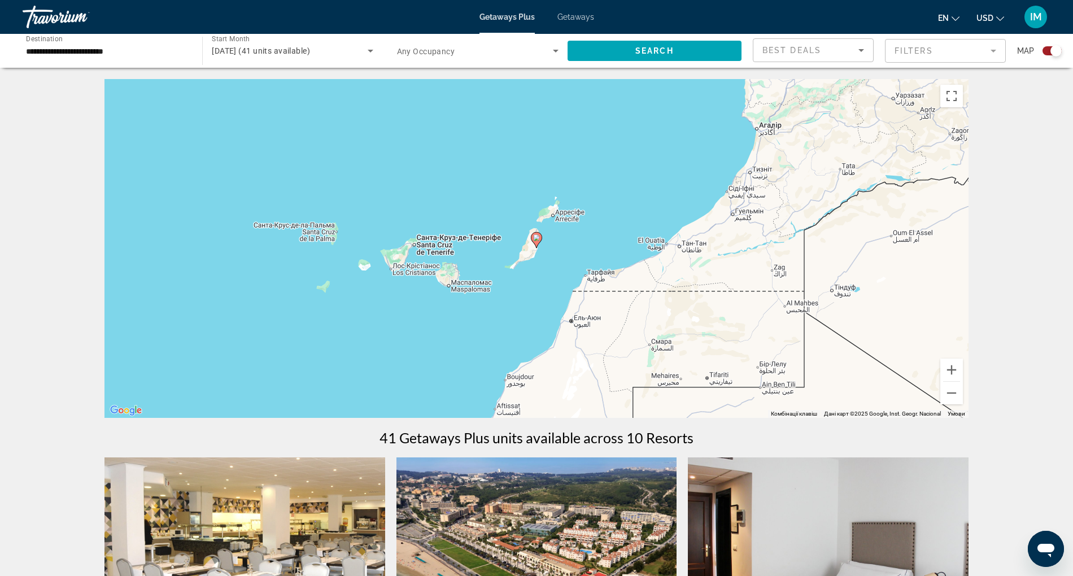
click at [535, 237] on image "Main content" at bounding box center [536, 237] width 7 height 7
type input "**********"
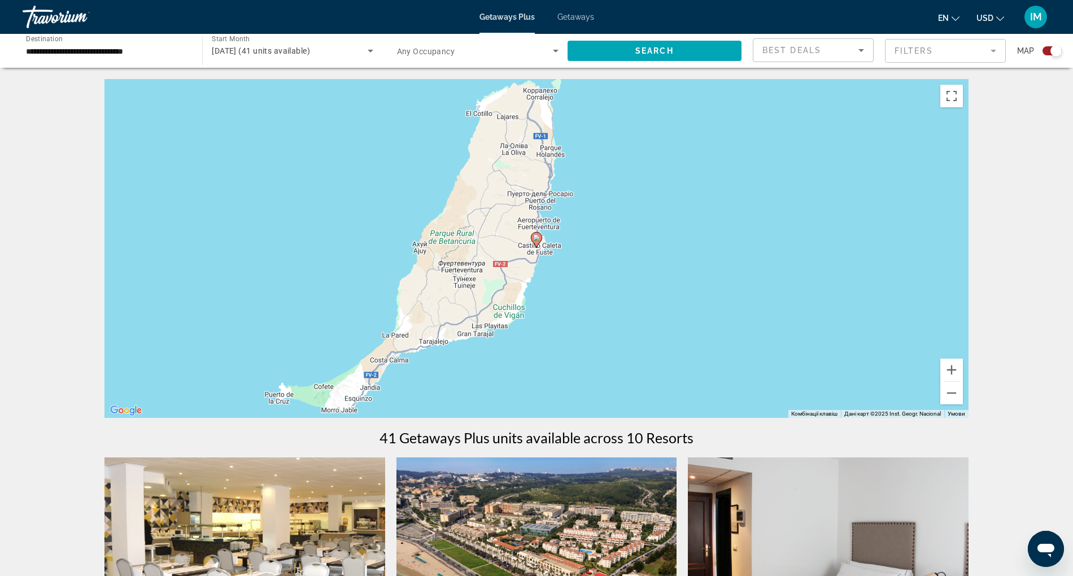
click at [535, 237] on image "Main content" at bounding box center [536, 237] width 7 height 7
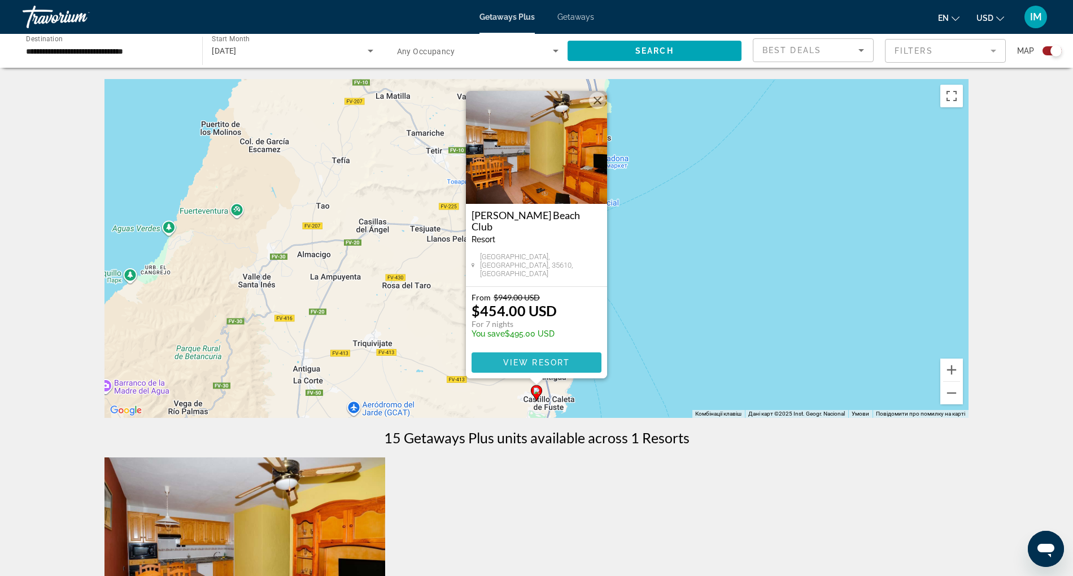
click at [518, 359] on span "View Resort" at bounding box center [536, 362] width 67 height 9
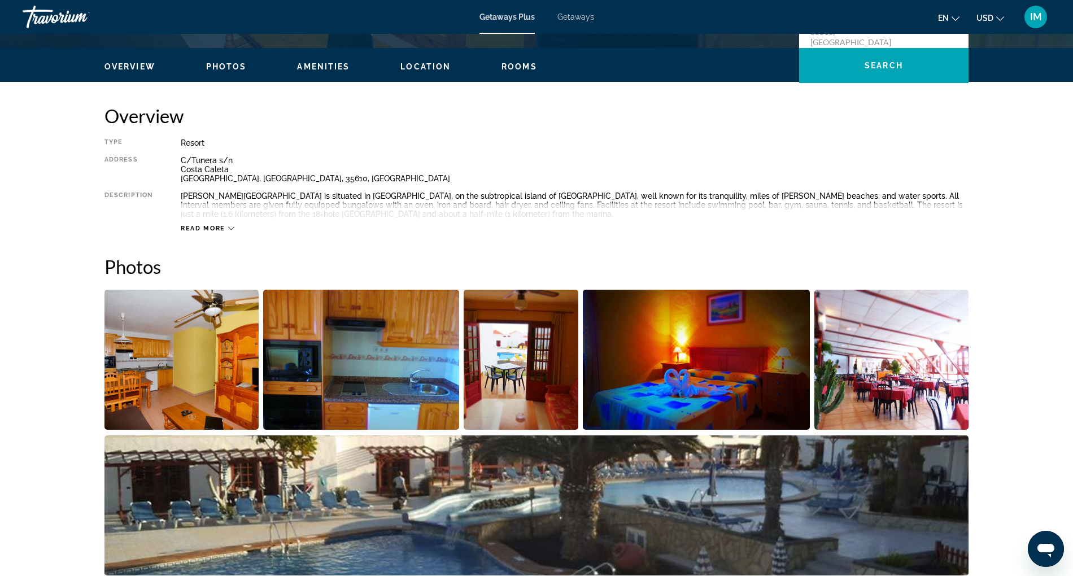
scroll to position [315, 0]
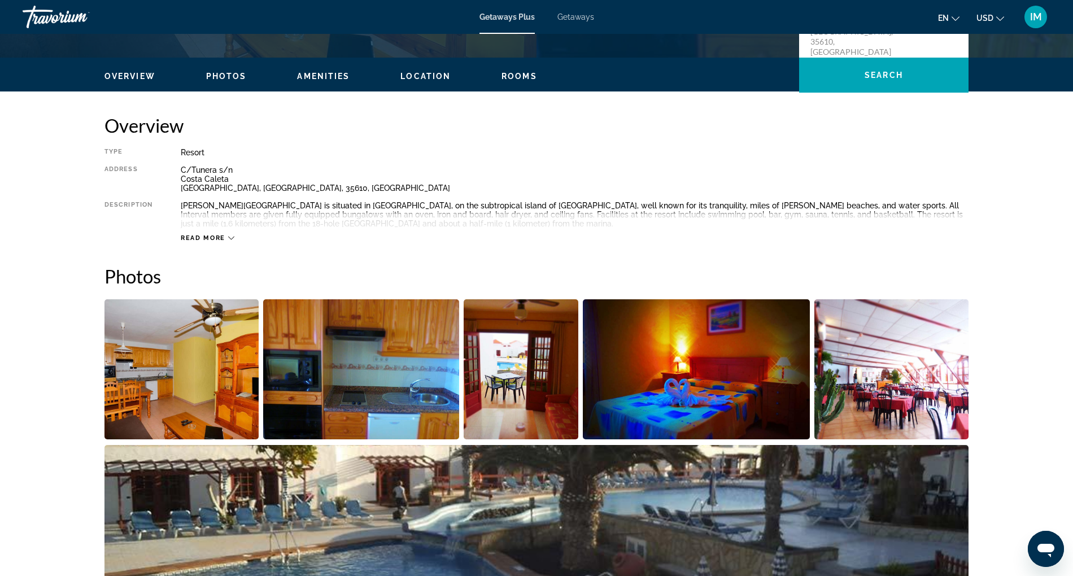
click at [210, 239] on span "Read more" at bounding box center [203, 237] width 45 height 7
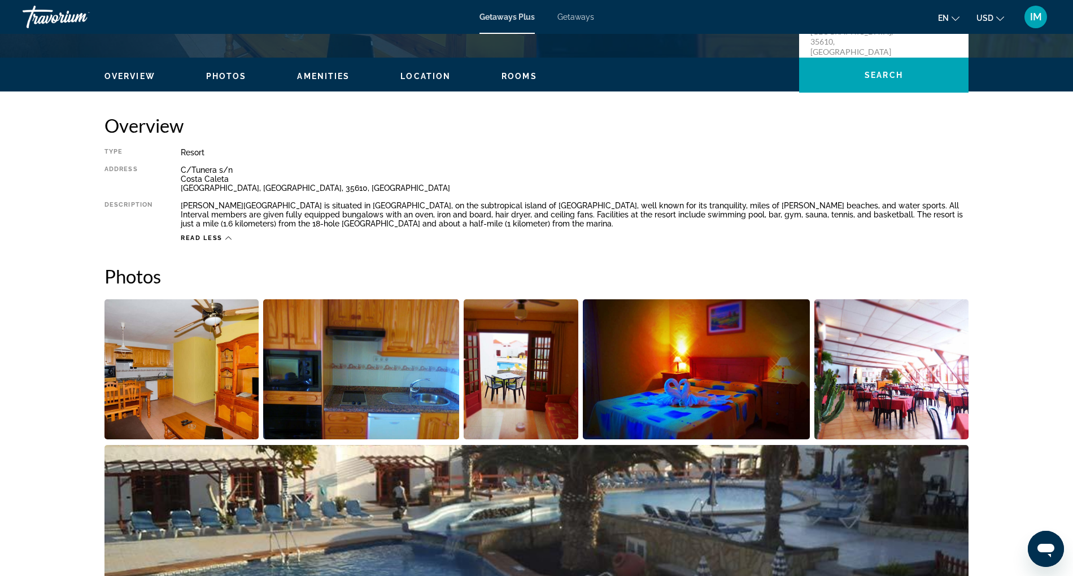
click at [168, 375] on img "Open full-screen image slider" at bounding box center [181, 369] width 154 height 140
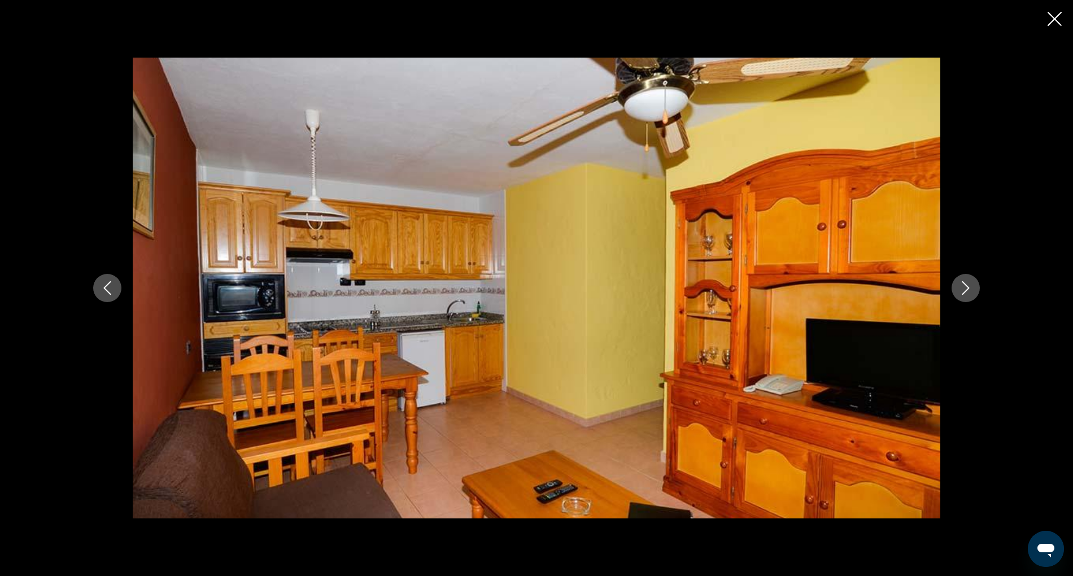
click at [962, 285] on icon "Next image" at bounding box center [966, 288] width 14 height 14
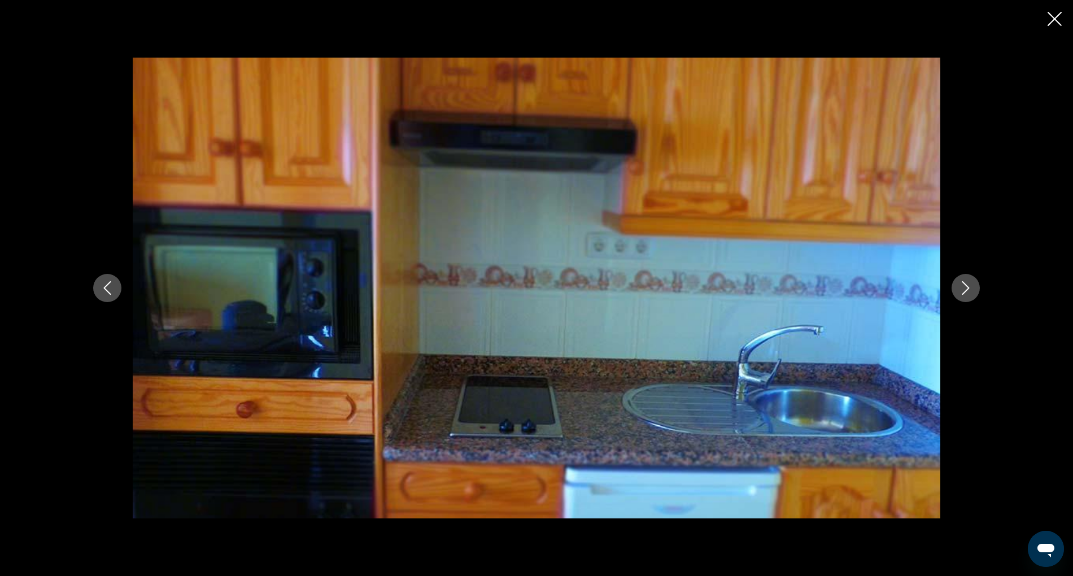
click at [962, 285] on icon "Next image" at bounding box center [966, 288] width 14 height 14
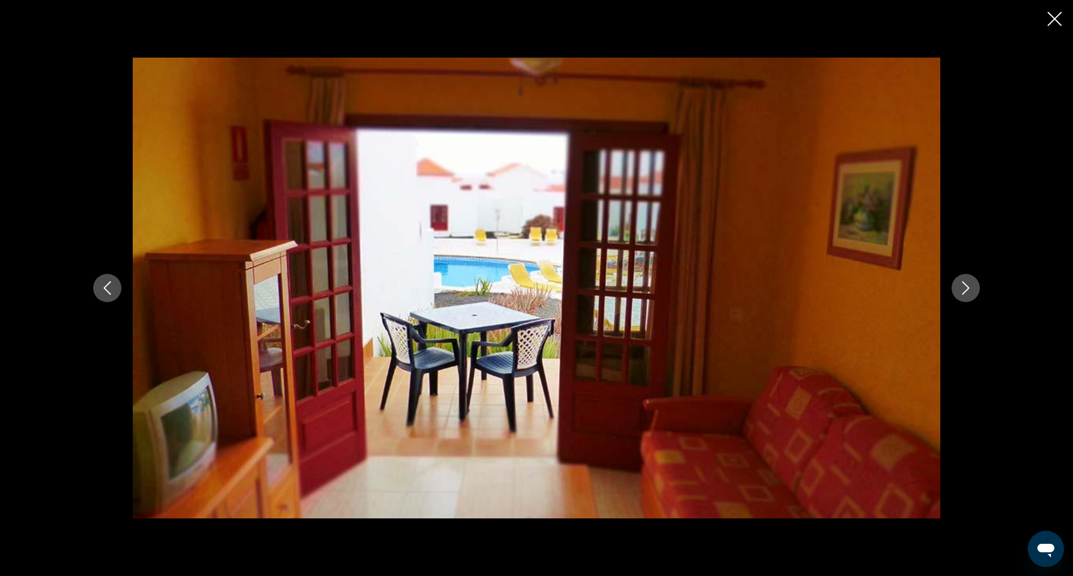
click at [962, 285] on icon "Next image" at bounding box center [966, 288] width 14 height 14
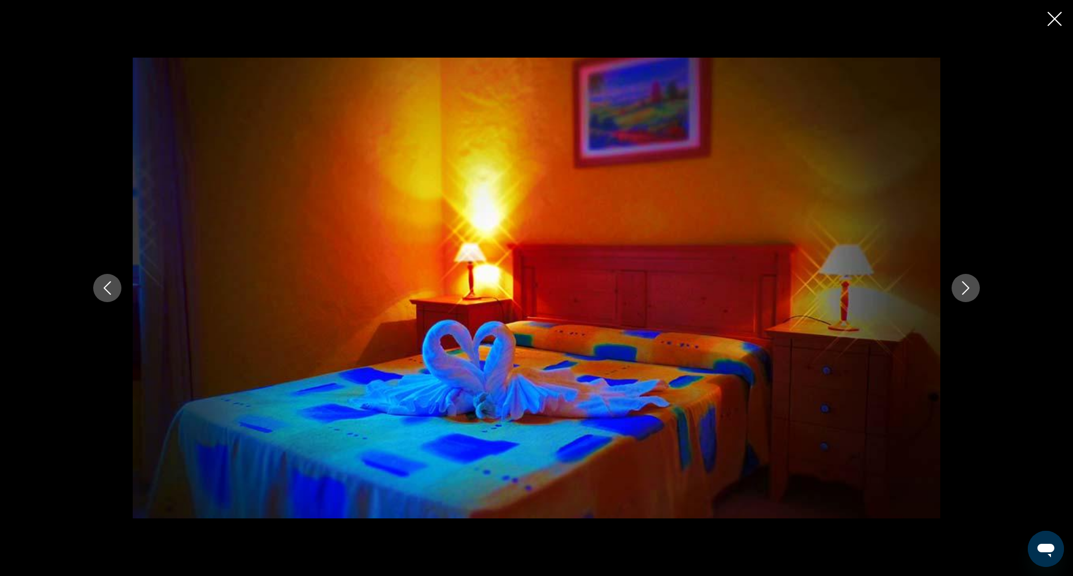
click at [962, 285] on icon "Next image" at bounding box center [966, 288] width 14 height 14
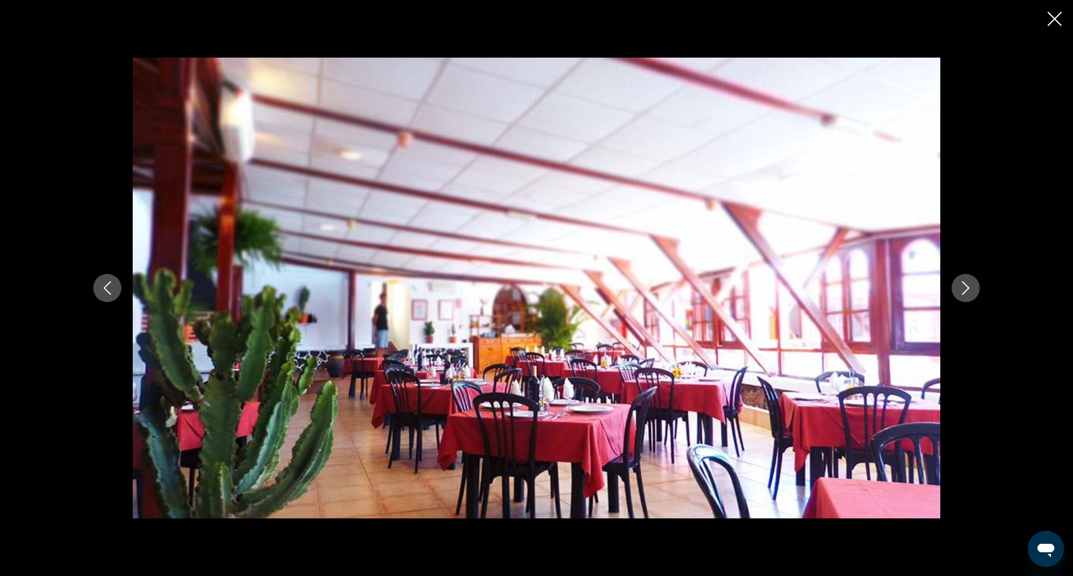
click at [962, 285] on icon "Next image" at bounding box center [966, 288] width 14 height 14
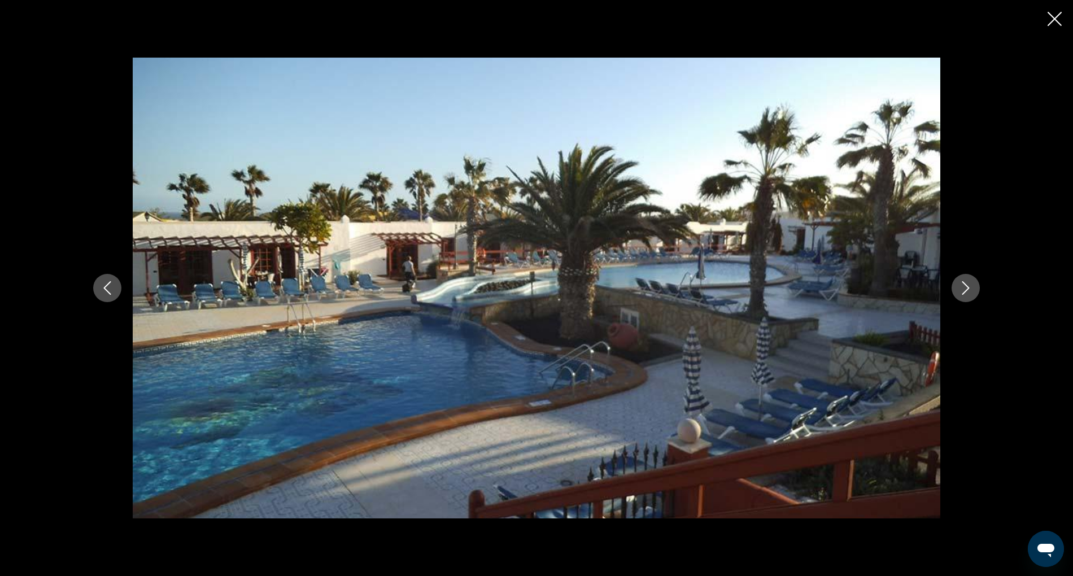
click at [962, 285] on icon "Next image" at bounding box center [966, 288] width 14 height 14
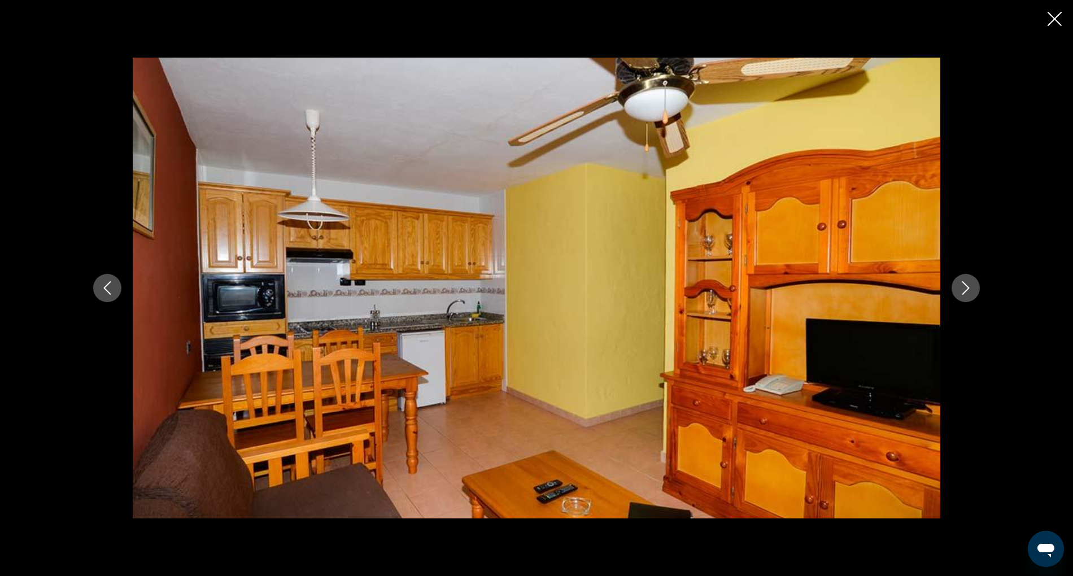
click at [1053, 16] on icon "Close slideshow" at bounding box center [1055, 19] width 14 height 14
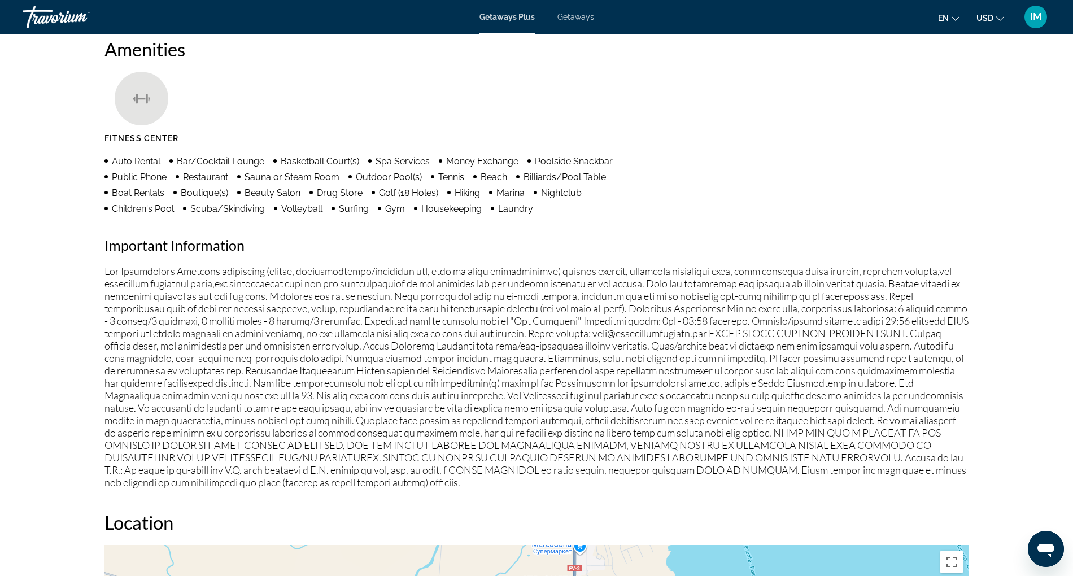
scroll to position [882, 0]
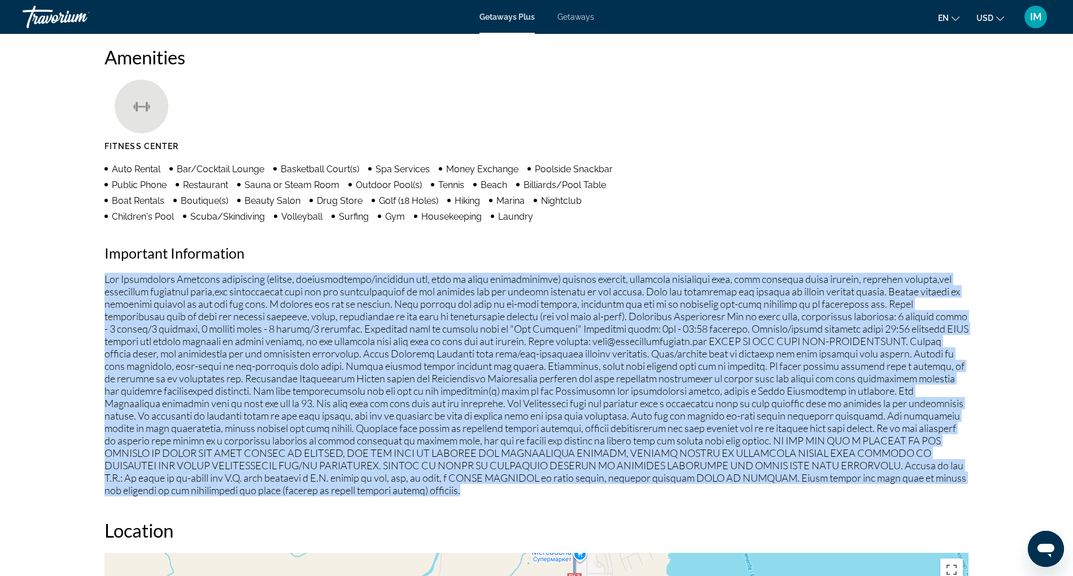
drag, startPoint x: 105, startPoint y: 277, endPoint x: 491, endPoint y: 493, distance: 441.9
click at [491, 493] on p "Main content" at bounding box center [536, 385] width 864 height 224
copy p "Fee Advisements Required surcharges (energy, accommodations/occupancy tax, fees…"
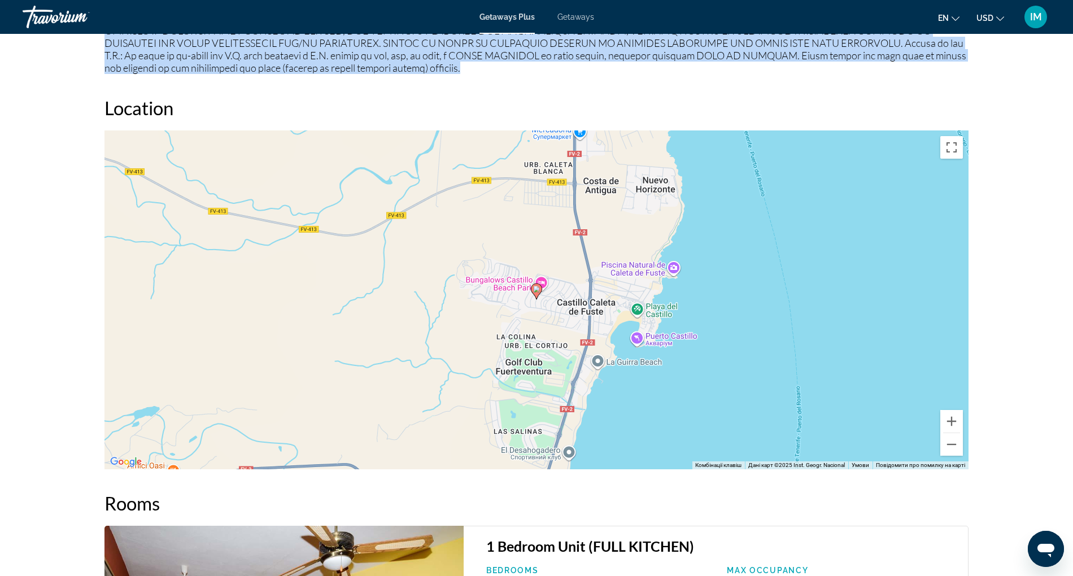
scroll to position [1326, 0]
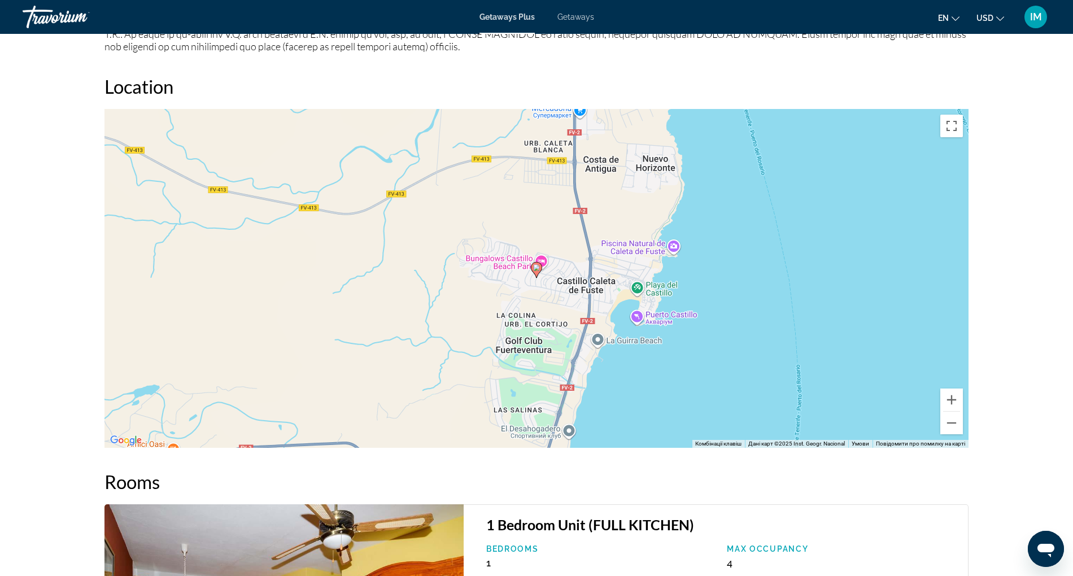
click at [1070, 358] on div "prev next [GEOGRAPHIC_DATA], [GEOGRAPHIC_DATA], 35610, [GEOGRAPHIC_DATA][PERSON…" at bounding box center [536, 48] width 1073 height 2681
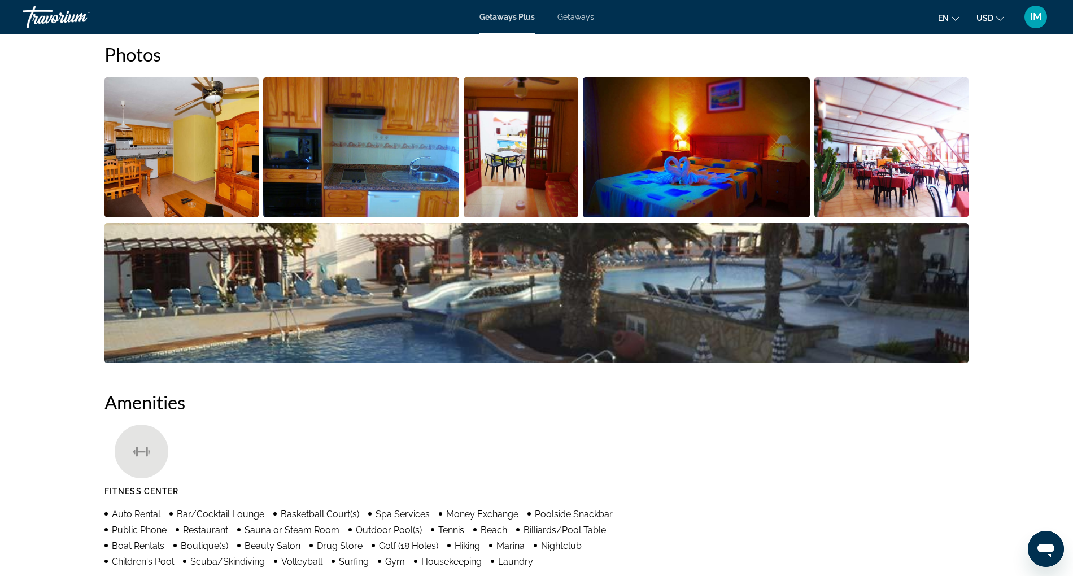
scroll to position [33, 0]
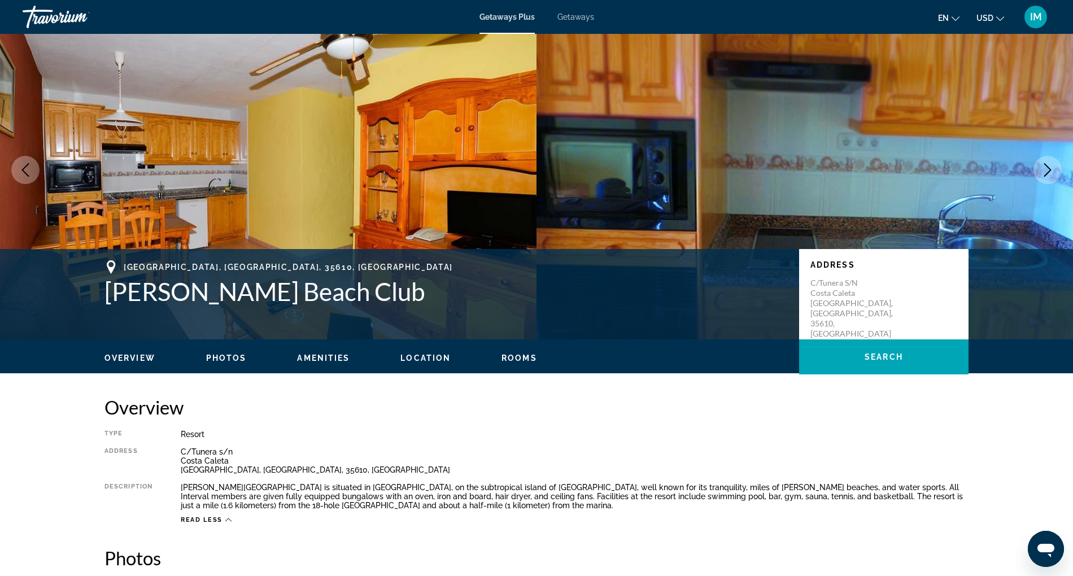
click at [421, 354] on span "Location" at bounding box center [425, 358] width 50 height 9
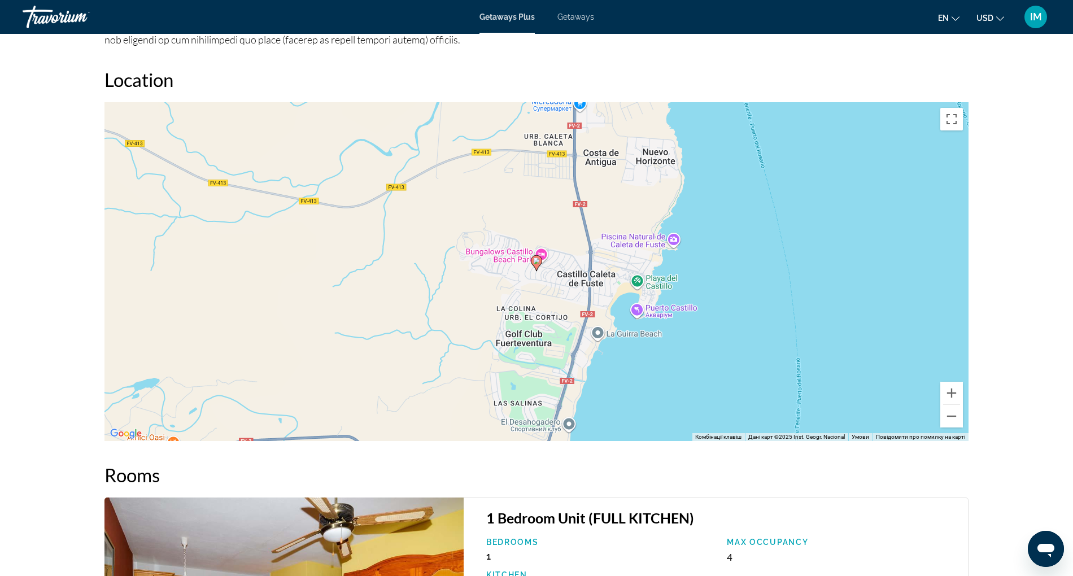
scroll to position [1333, 0]
click at [956, 416] on button "Зменшити" at bounding box center [951, 415] width 23 height 23
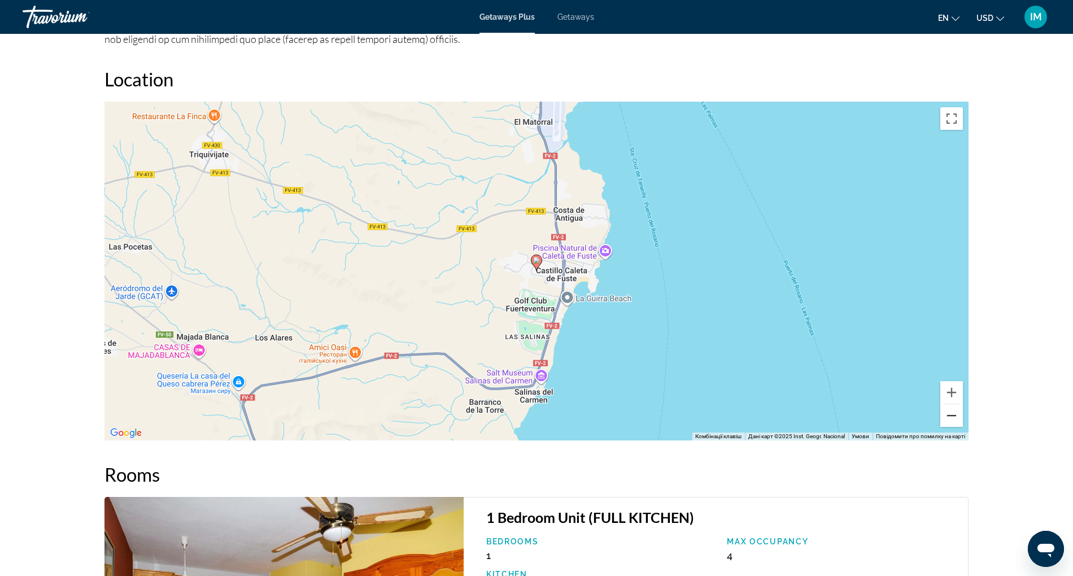
click at [956, 416] on button "Зменшити" at bounding box center [951, 415] width 23 height 23
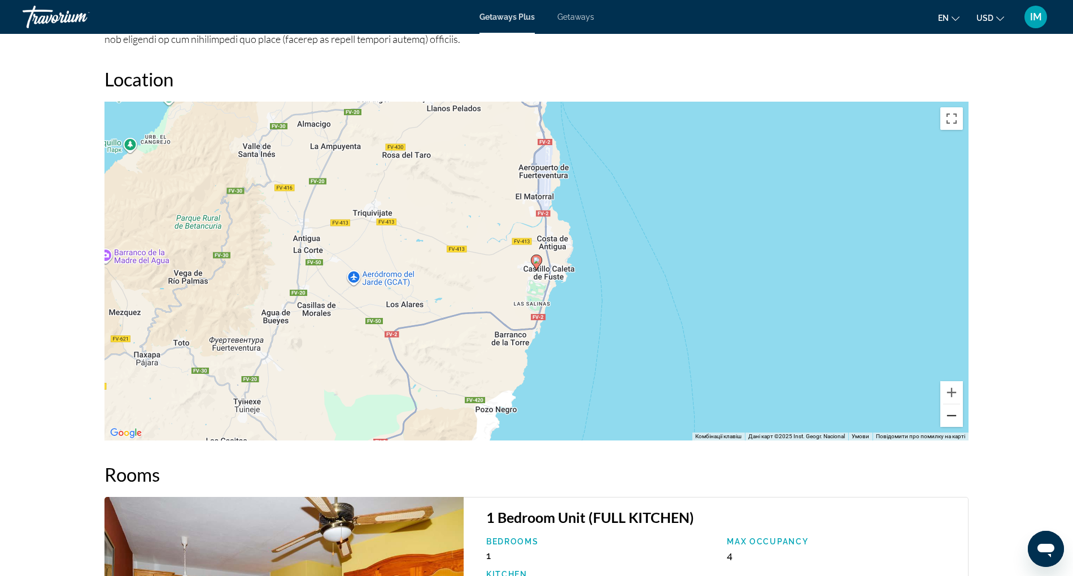
click at [956, 416] on button "Зменшити" at bounding box center [951, 415] width 23 height 23
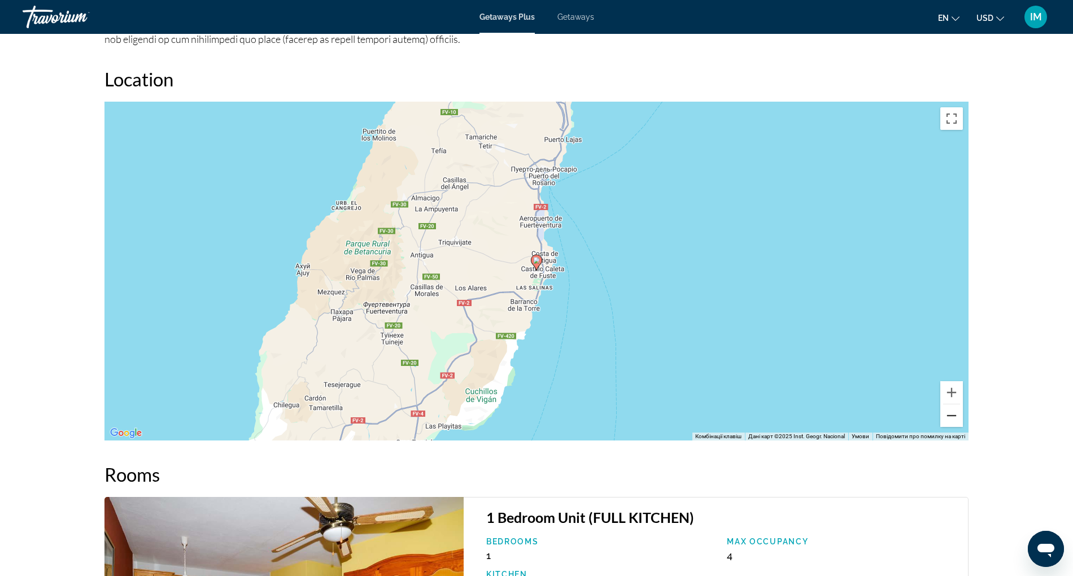
click at [956, 416] on button "Зменшити" at bounding box center [951, 415] width 23 height 23
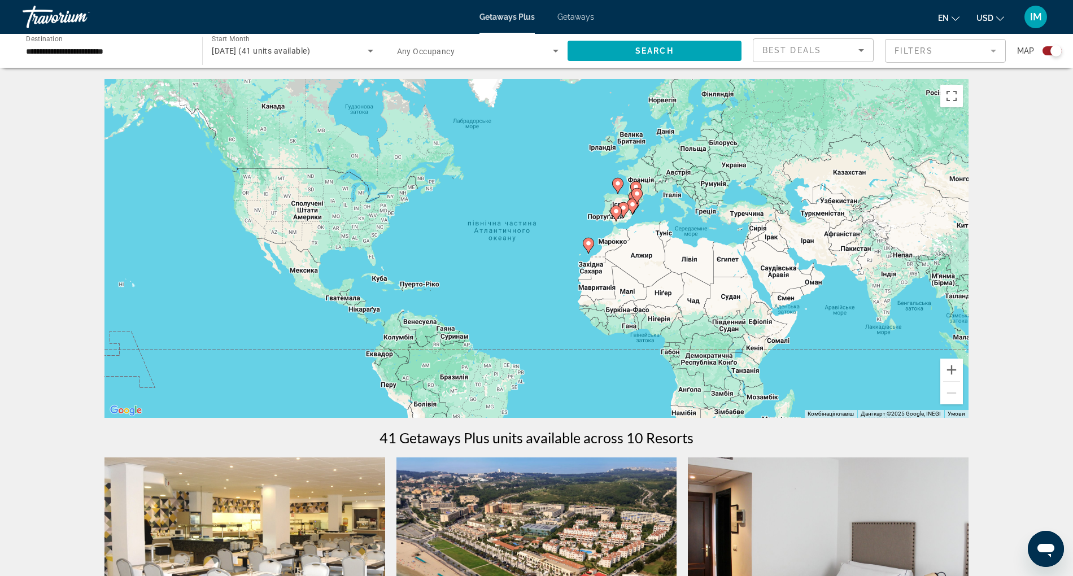
scroll to position [504, 0]
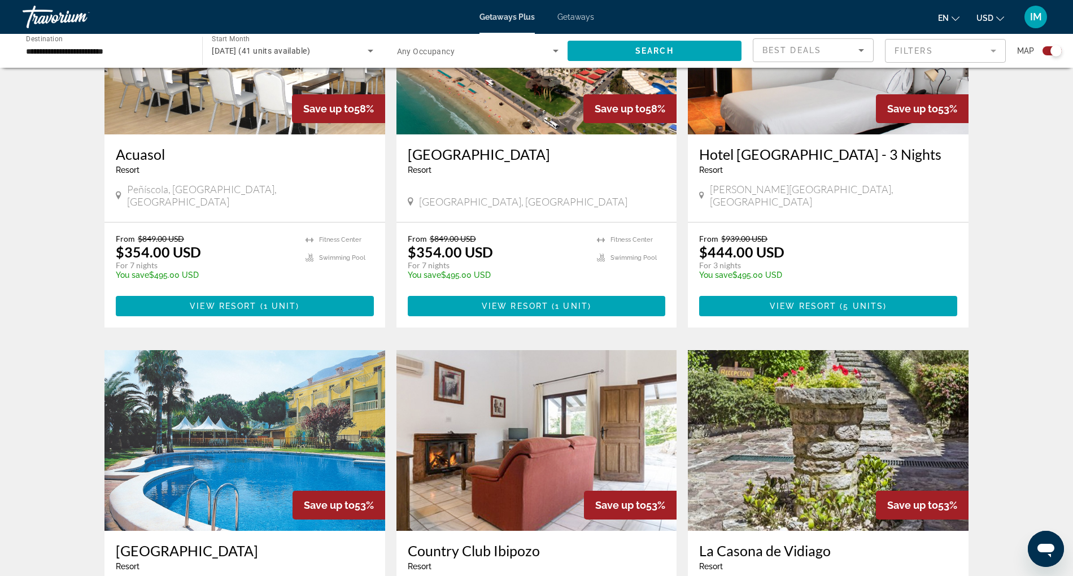
click at [550, 429] on img "Main content" at bounding box center [536, 440] width 281 height 181
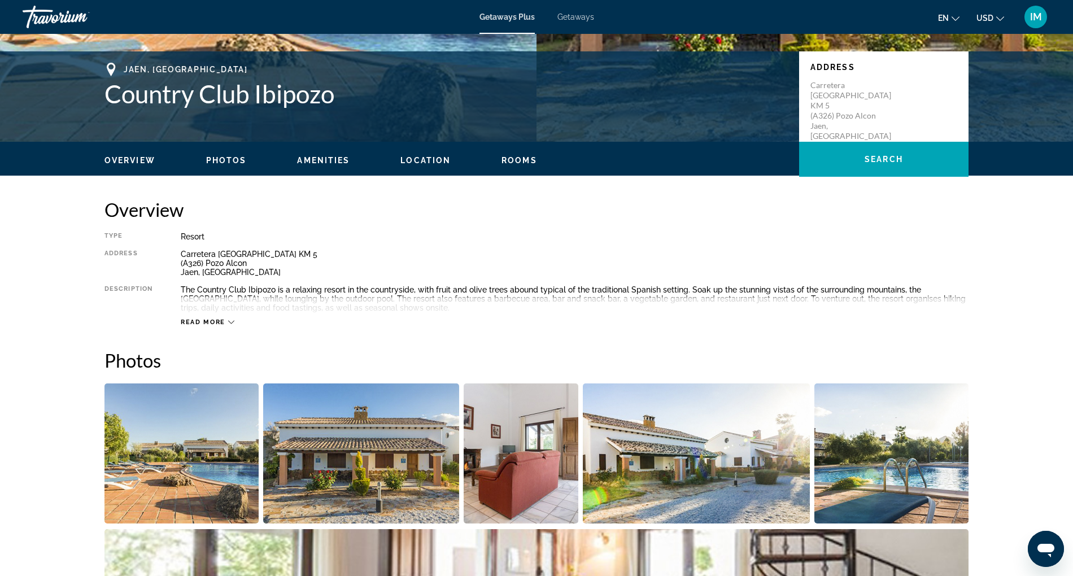
scroll to position [227, 0]
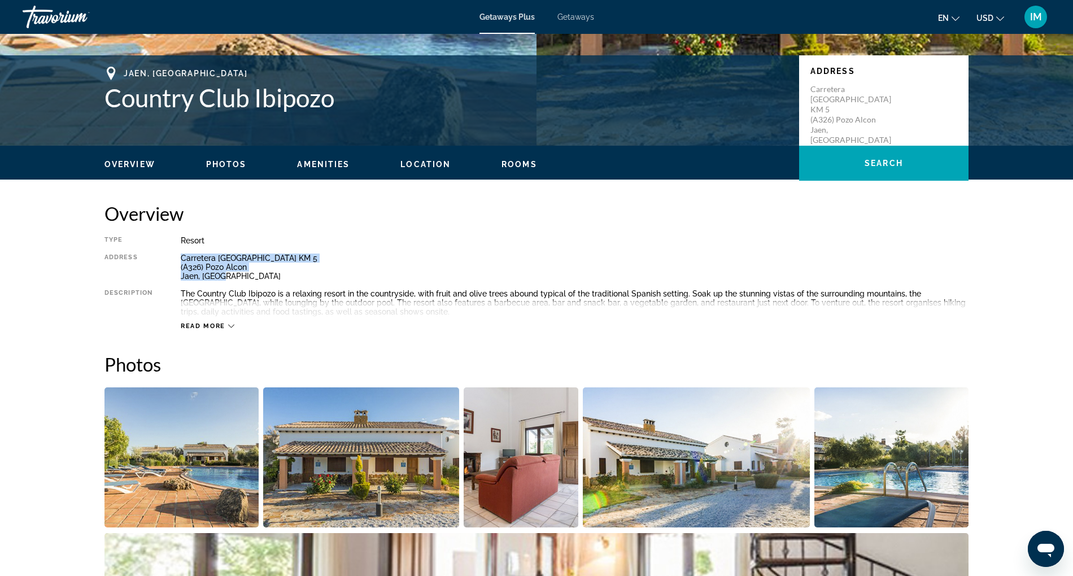
drag, startPoint x: 178, startPoint y: 261, endPoint x: 237, endPoint y: 283, distance: 62.7
click at [237, 283] on div "Type Resort All-Inclusive No All-Inclusive Address [GEOGRAPHIC_DATA] KM 5 (A326…" at bounding box center [536, 283] width 864 height 94
copy div "Carretera [GEOGRAPHIC_DATA] KM 5 (A326) [GEOGRAPHIC_DATA], [GEOGRAPHIC_DATA]"
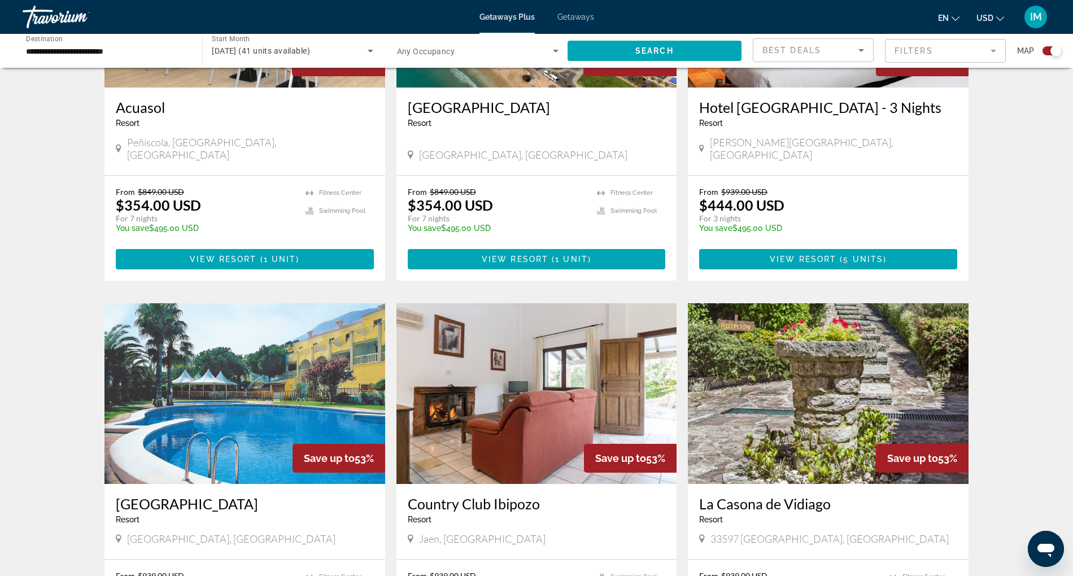
scroll to position [566, 0]
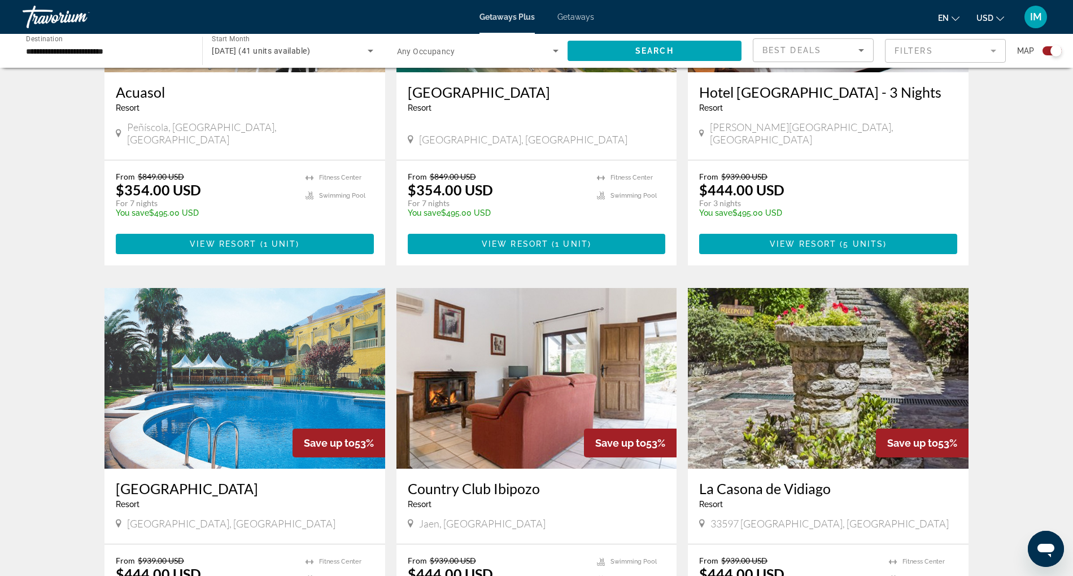
click at [792, 112] on div "Resort - This is an adults only resort" at bounding box center [828, 107] width 258 height 9
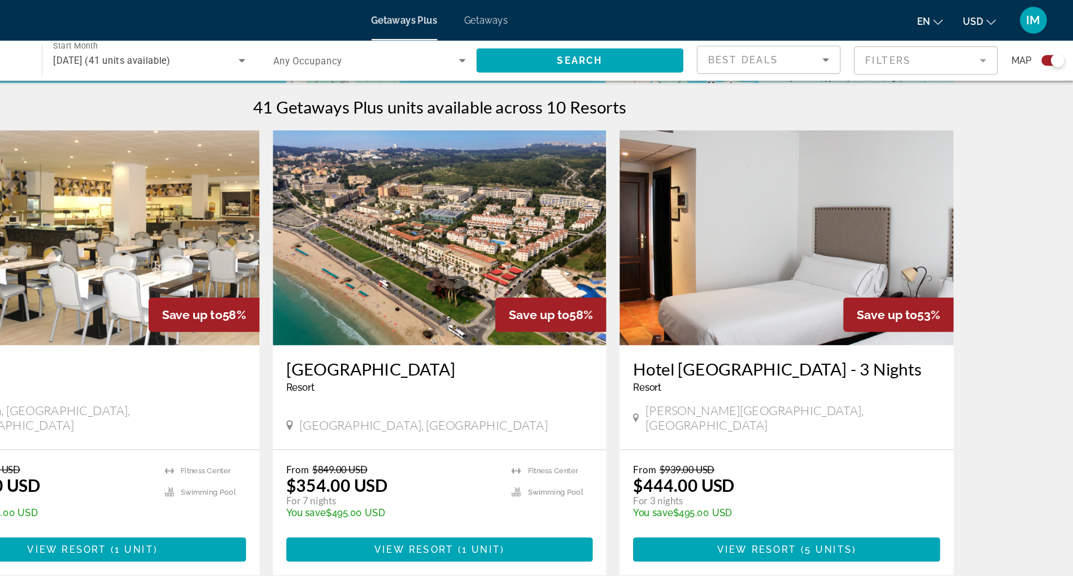
scroll to position [341, 0]
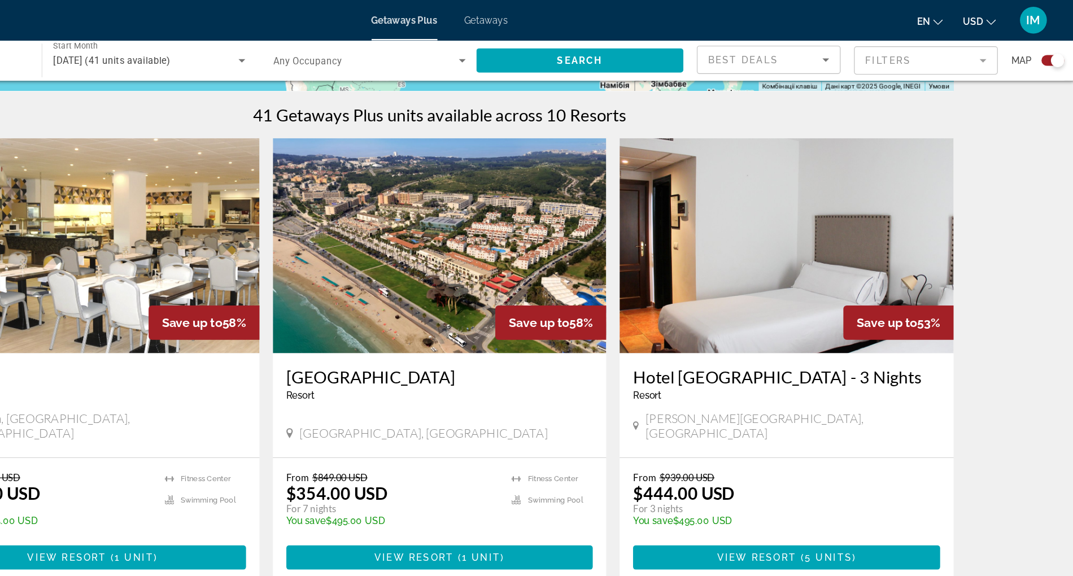
click at [828, 235] on img "Main content" at bounding box center [828, 206] width 281 height 181
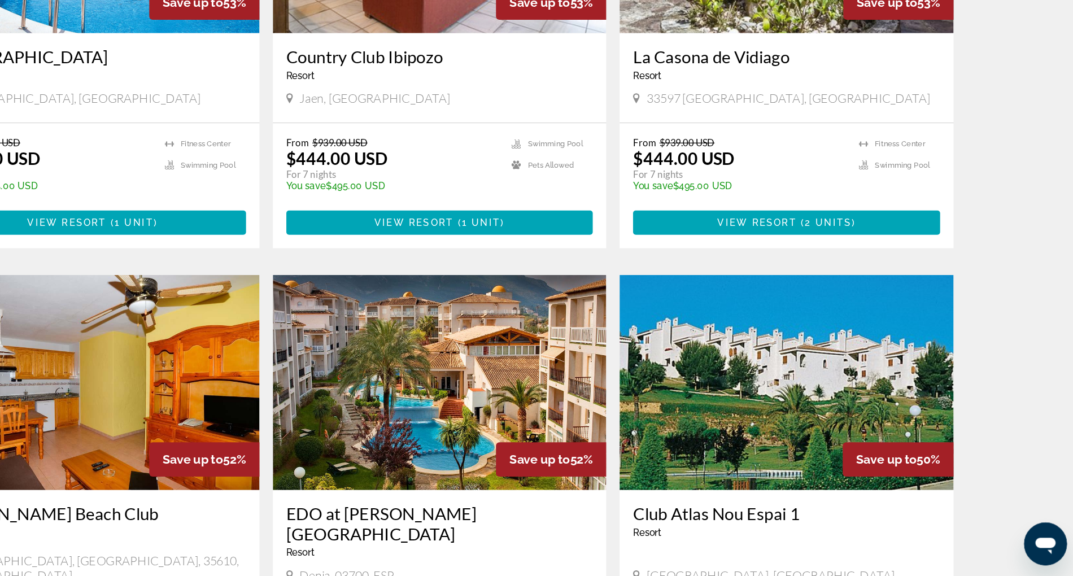
scroll to position [1095, 0]
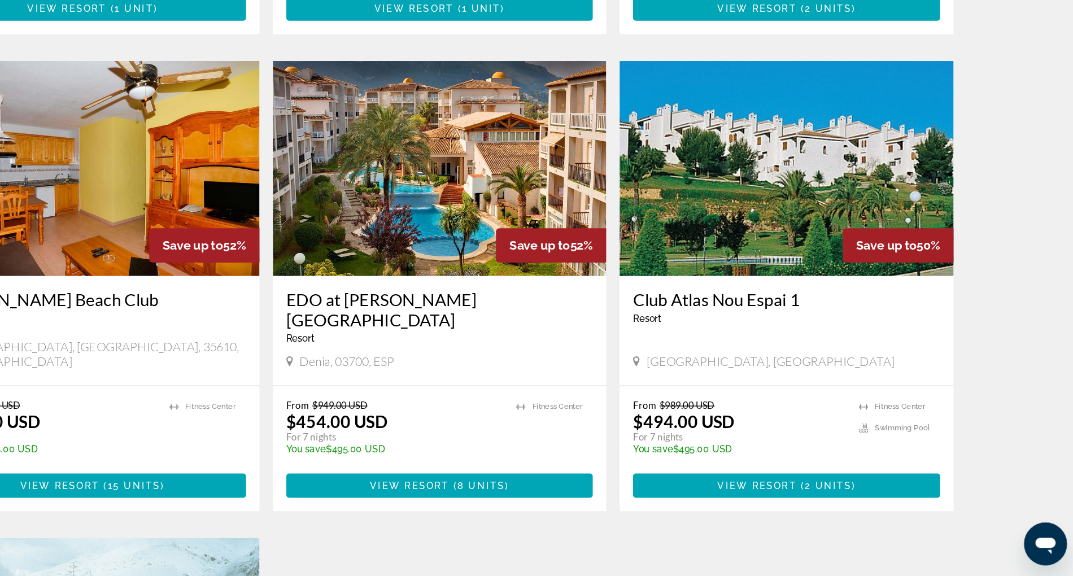
click at [500, 238] on img "Main content" at bounding box center [536, 233] width 281 height 181
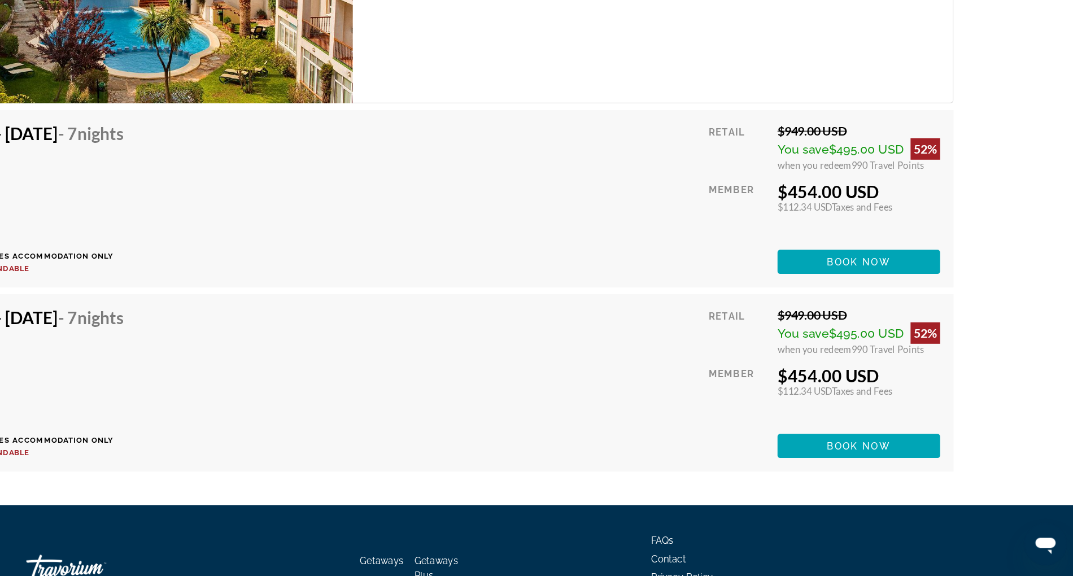
scroll to position [1956, 0]
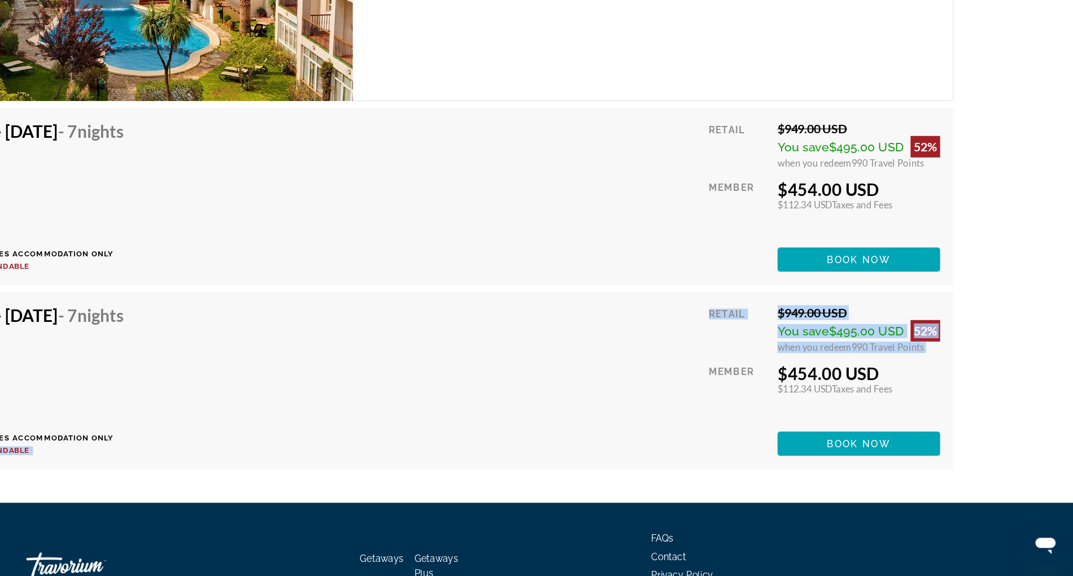
drag, startPoint x: 506, startPoint y: 410, endPoint x: 646, endPoint y: 406, distance: 140.1
click at [646, 406] on div "[DATE] - [DATE] - 7 Nights Price includes accommodation only Refundable until :…" at bounding box center [536, 411] width 841 height 126
drag, startPoint x: 224, startPoint y: 246, endPoint x: 221, endPoint y: 234, distance: 11.8
click at [221, 234] on div "[DATE] - [DATE] - 7 Nights Price includes accommodation only Refundable until :…" at bounding box center [198, 257] width 164 height 126
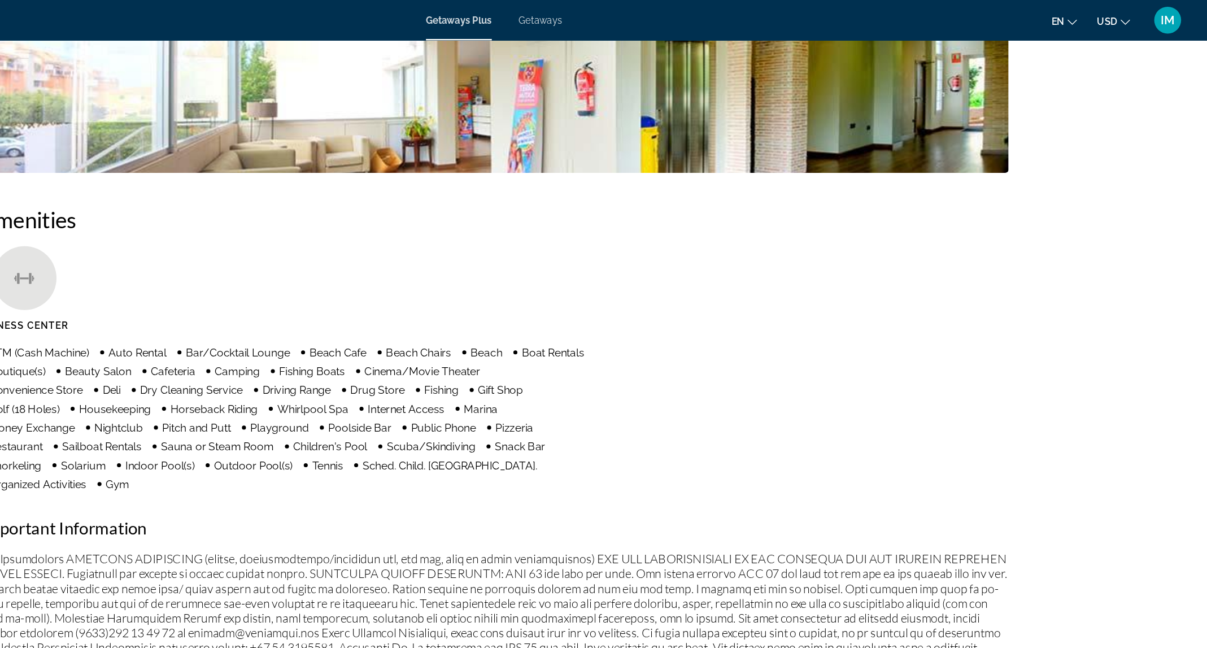
scroll to position [751, 0]
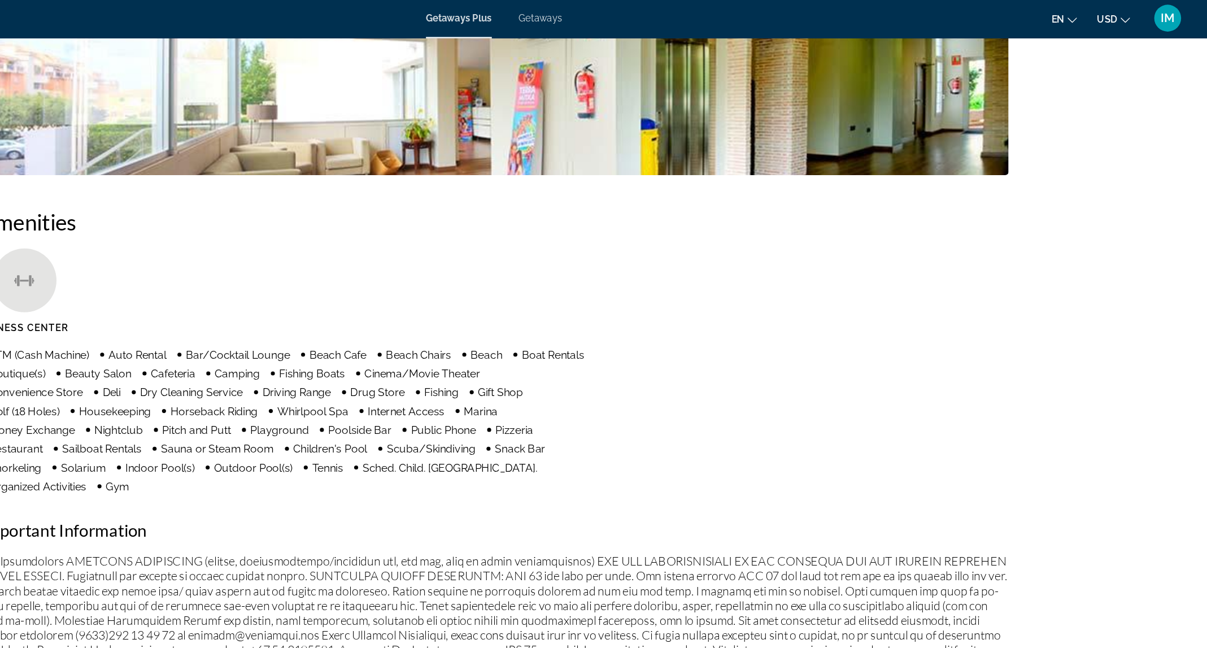
drag, startPoint x: 307, startPoint y: 220, endPoint x: 304, endPoint y: 211, distance: 9.5
click at [304, 211] on ul "Fitness Center" at bounding box center [604, 251] width 864 height 80
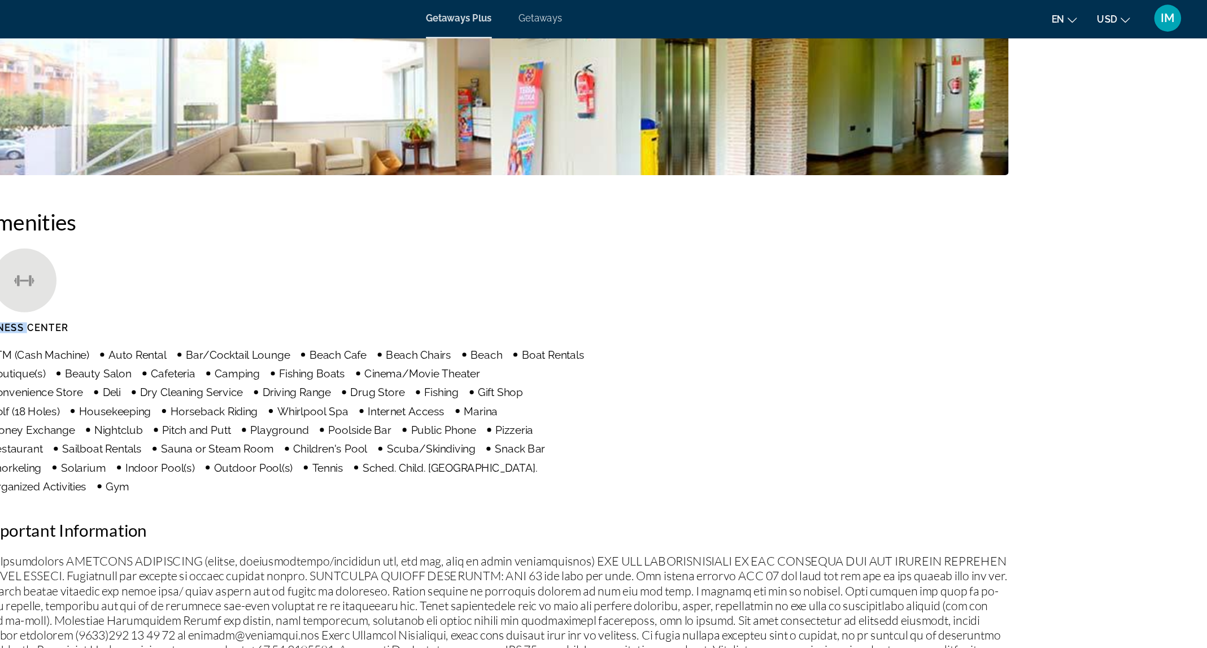
click at [304, 211] on ul "Fitness Center" at bounding box center [604, 251] width 864 height 80
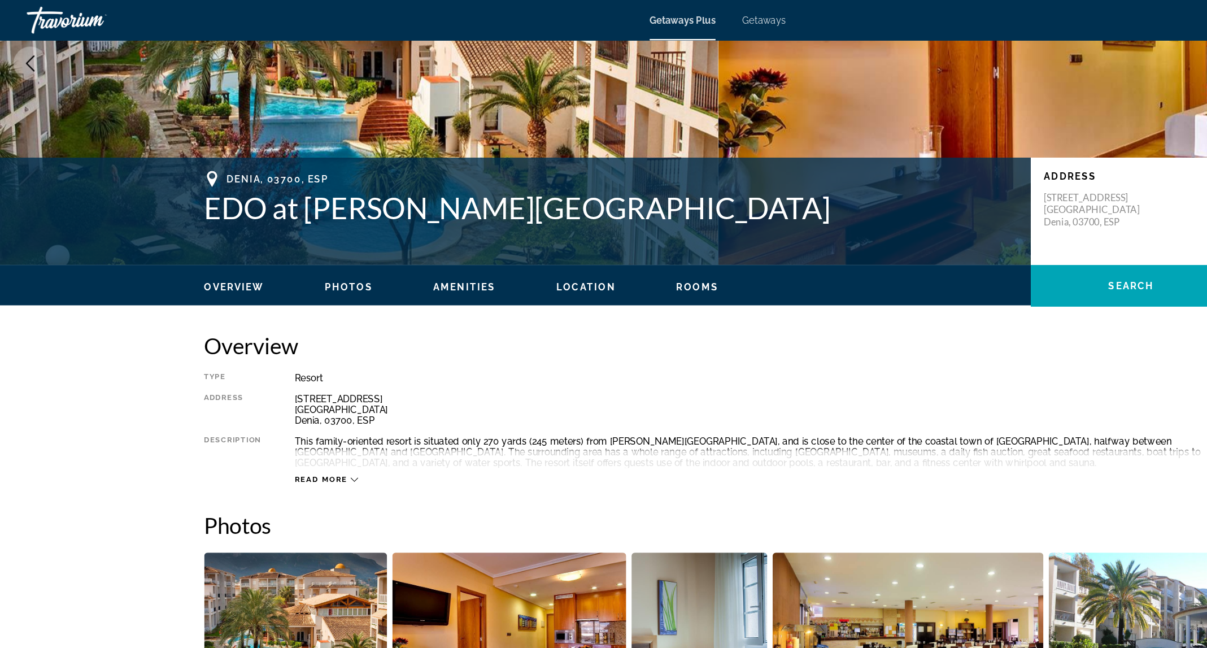
scroll to position [149, 0]
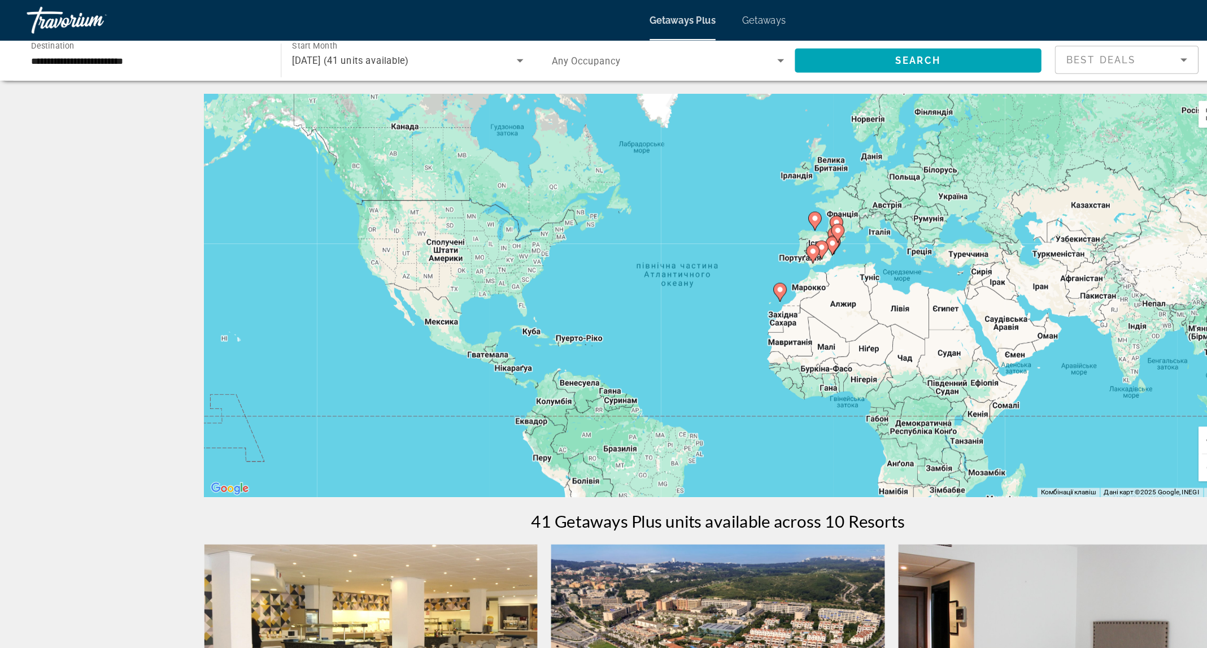
drag, startPoint x: 241, startPoint y: 426, endPoint x: 174, endPoint y: 441, distance: 68.4
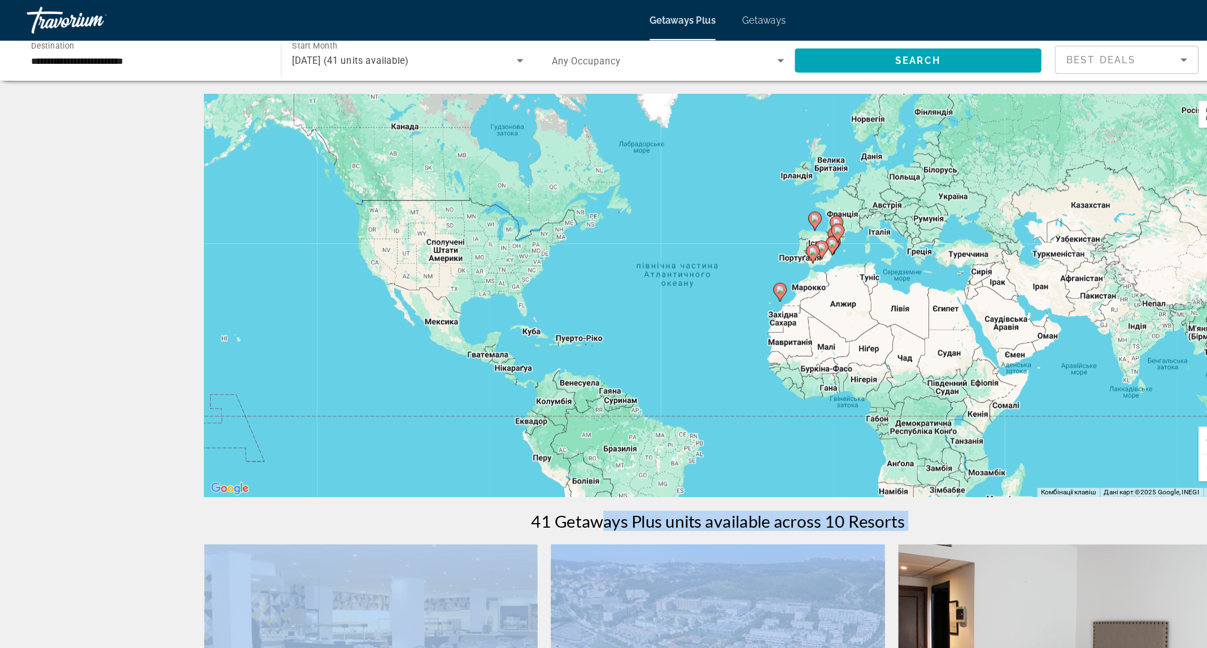
drag, startPoint x: 503, startPoint y: 441, endPoint x: 528, endPoint y: 452, distance: 27.8
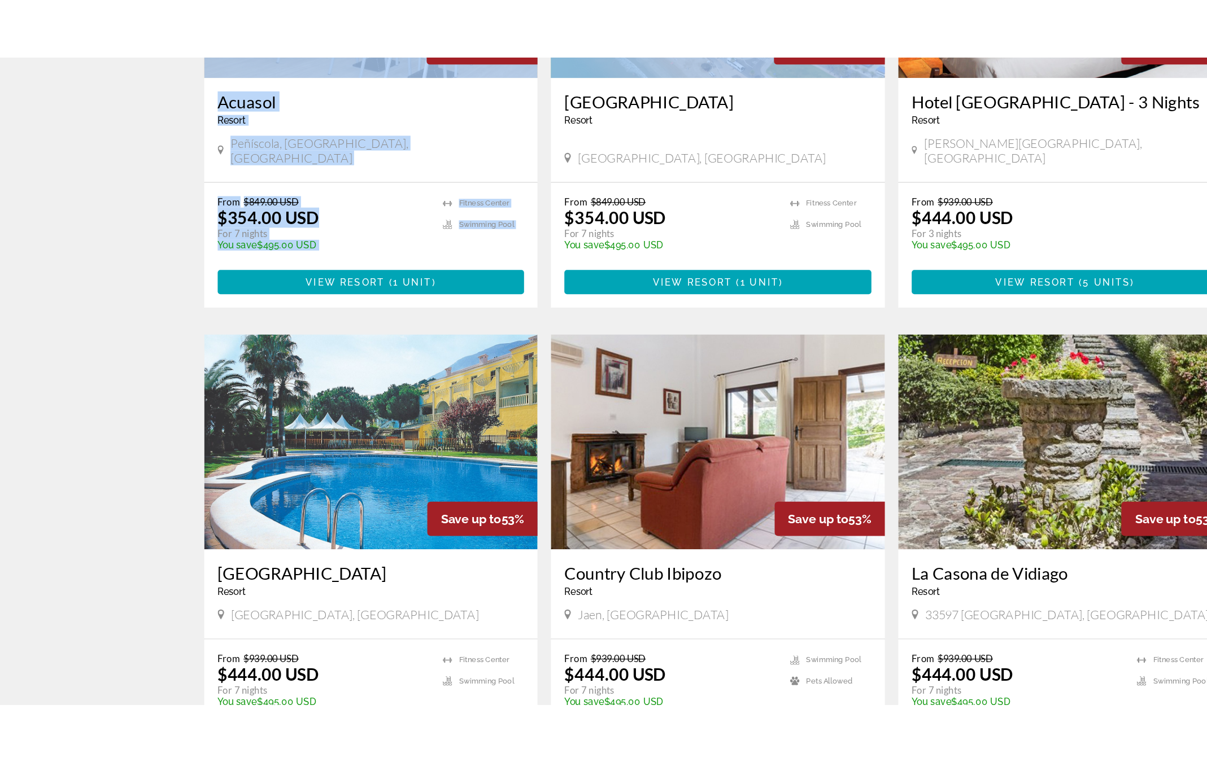
scroll to position [517, 0]
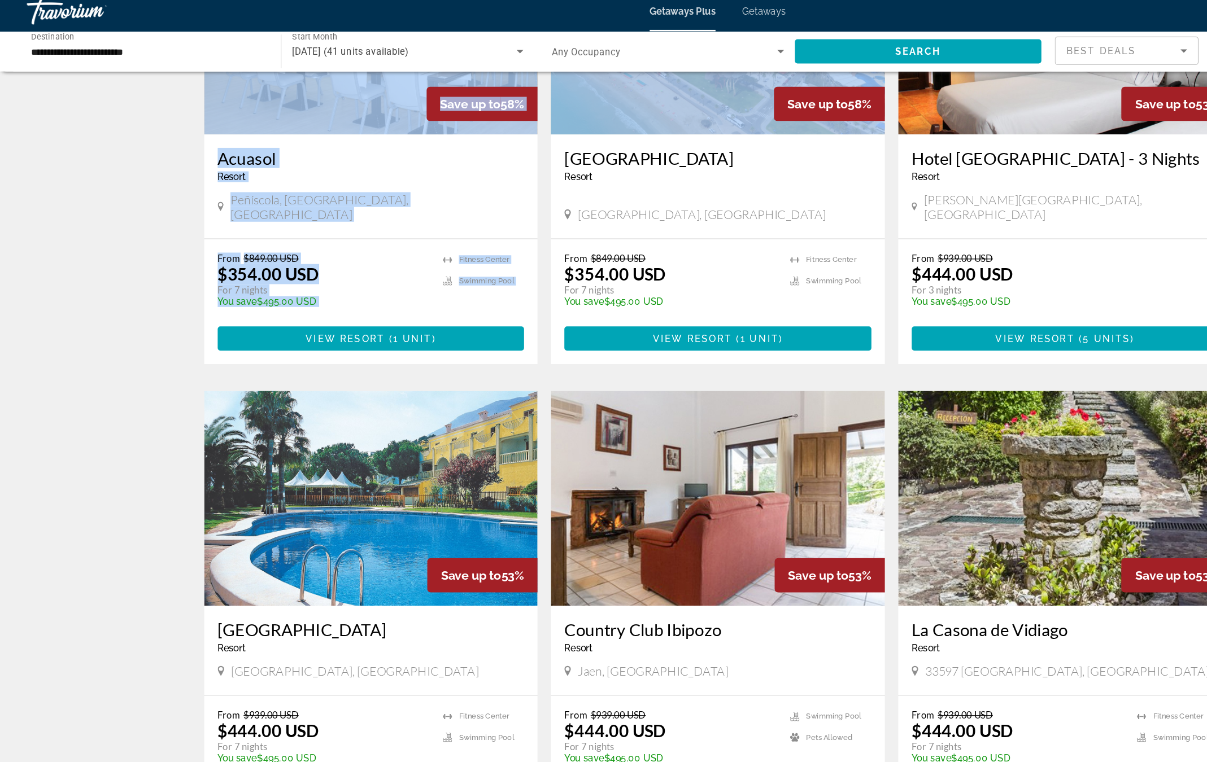
click at [534, 337] on img "Main content" at bounding box center [603, 427] width 281 height 181
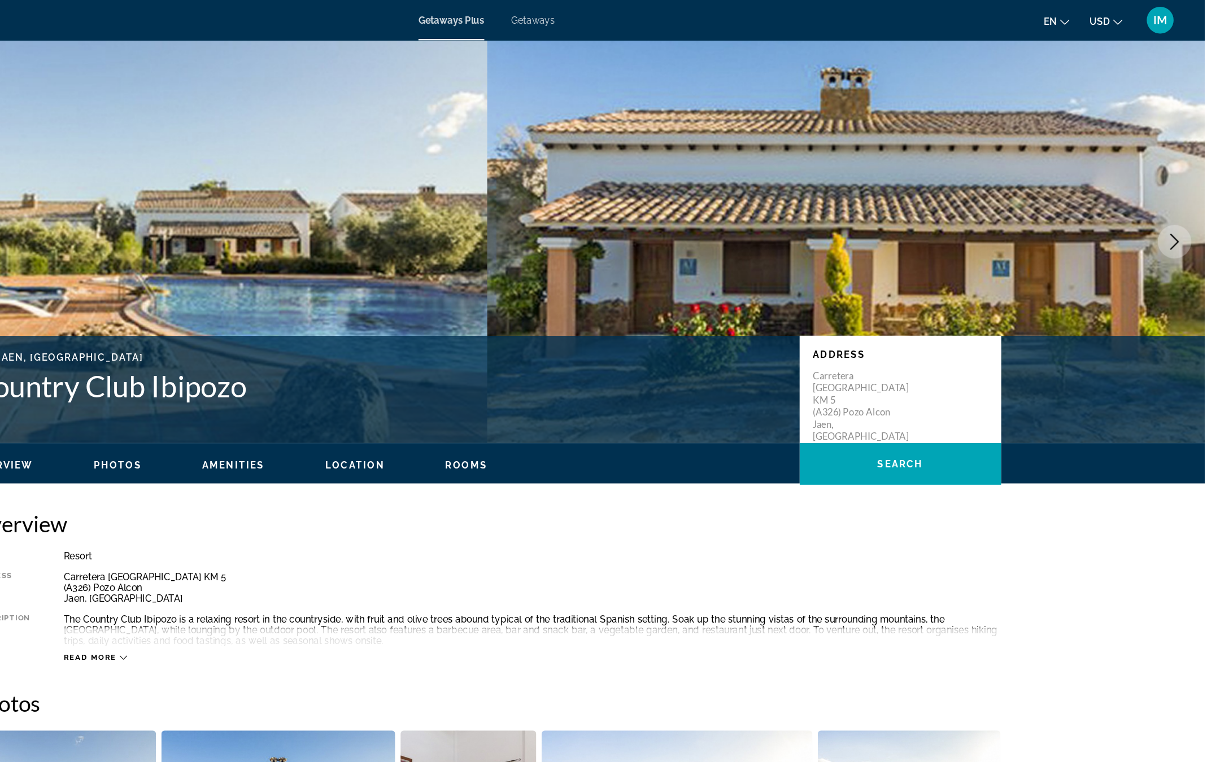
scroll to position [350, 0]
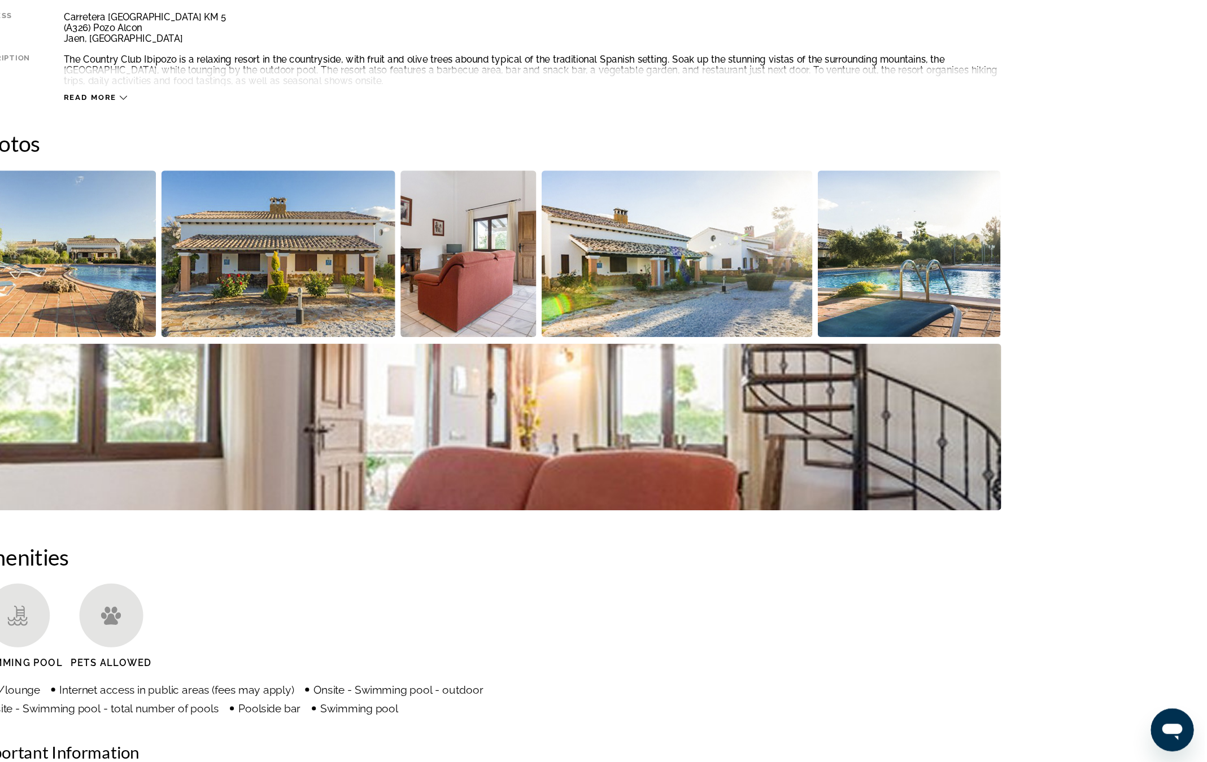
click at [706, 171] on div "The Country Club Ibipozo is a relaxing resort in the countryside, with fruit an…" at bounding box center [642, 180] width 788 height 27
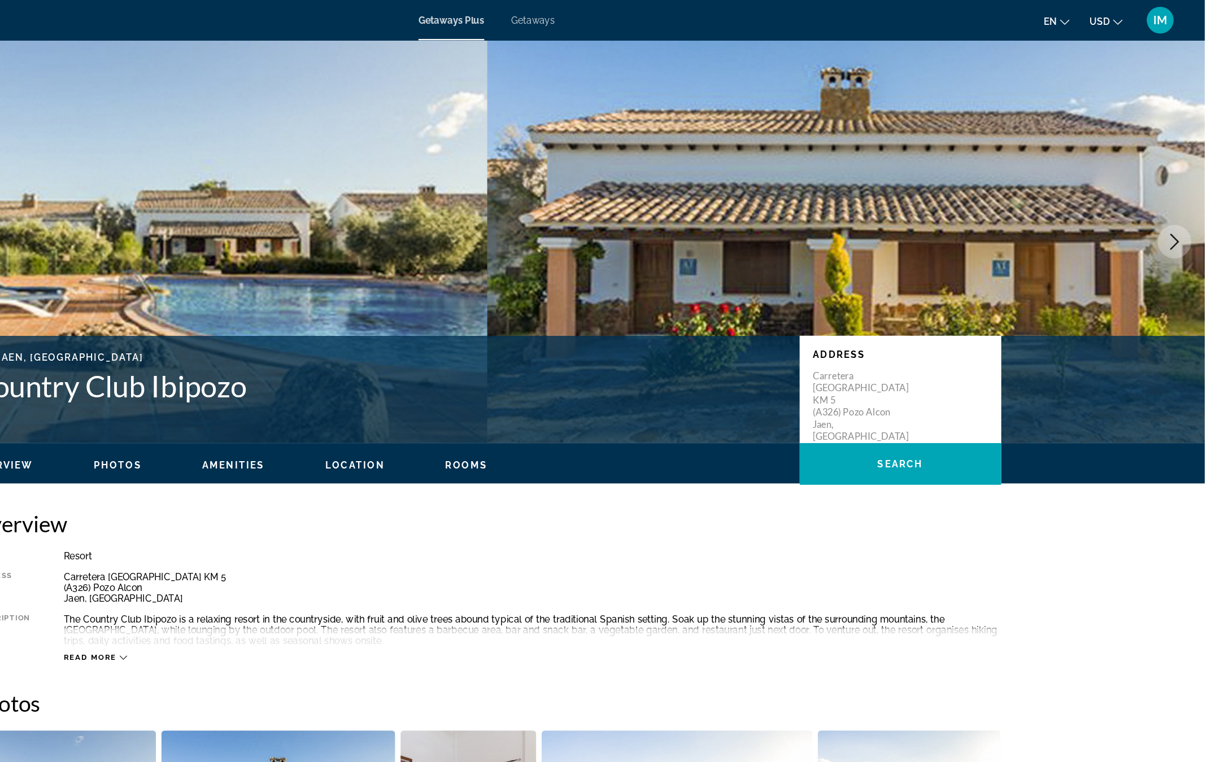
click at [463, 530] on div "Read more" at bounding box center [642, 541] width 788 height 31
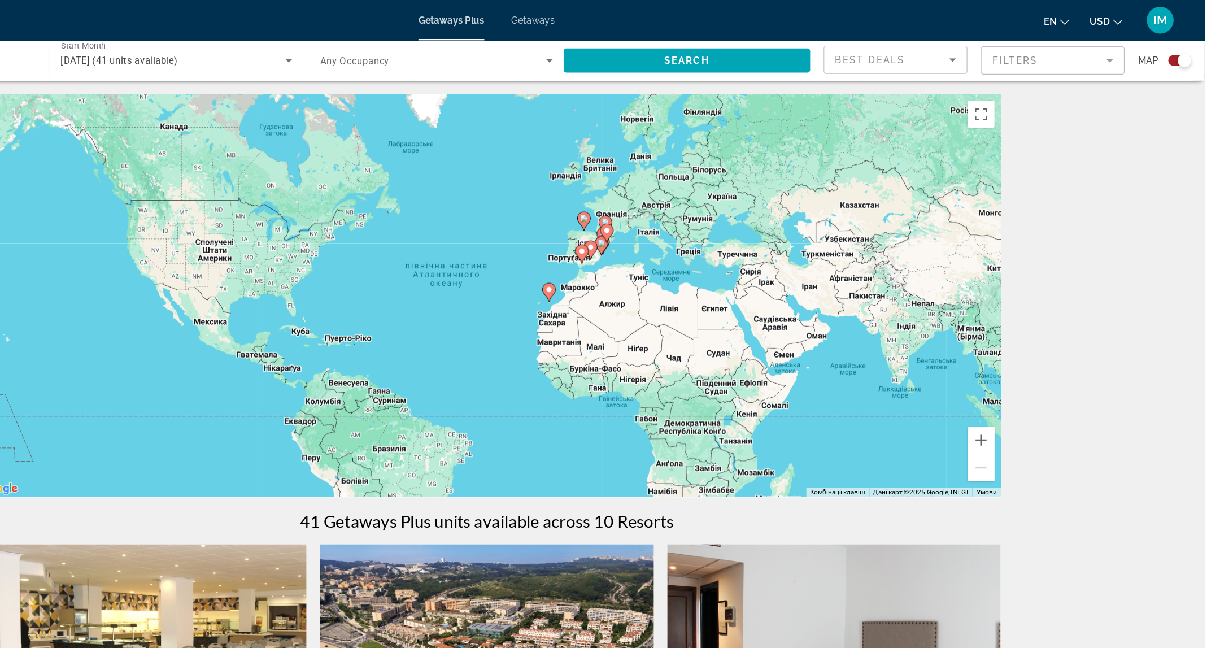
click at [654, 246] on image "Main content" at bounding box center [655, 243] width 7 height 7
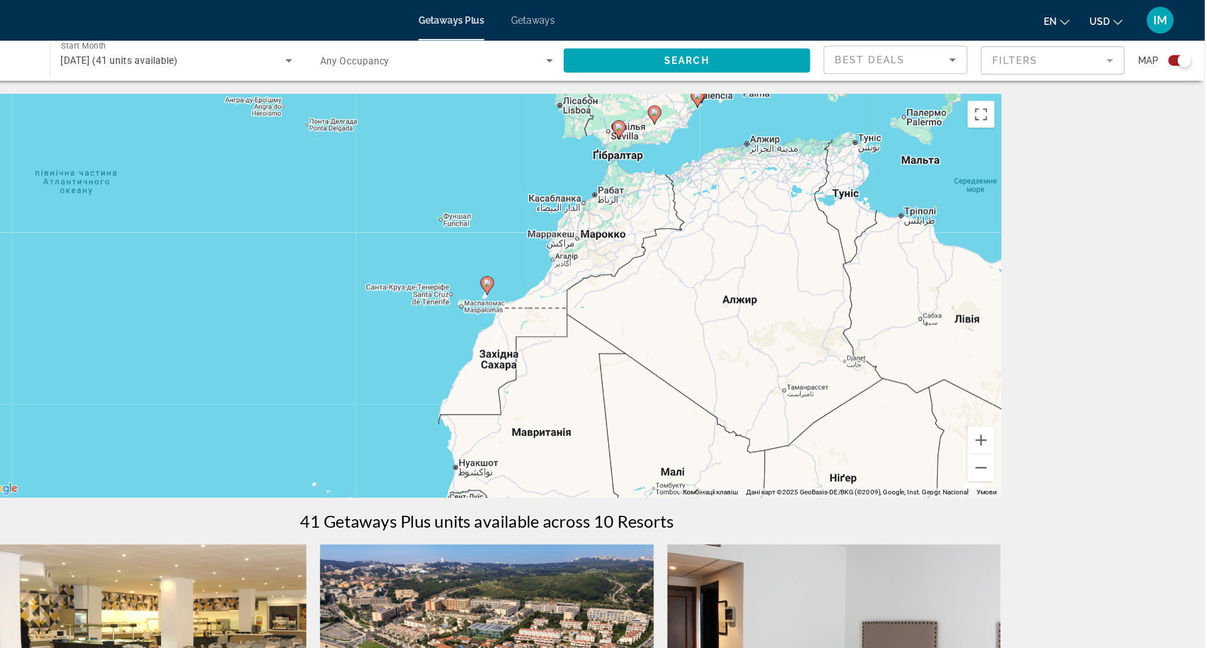
click at [602, 243] on icon "Main content" at bounding box center [603, 240] width 10 height 15
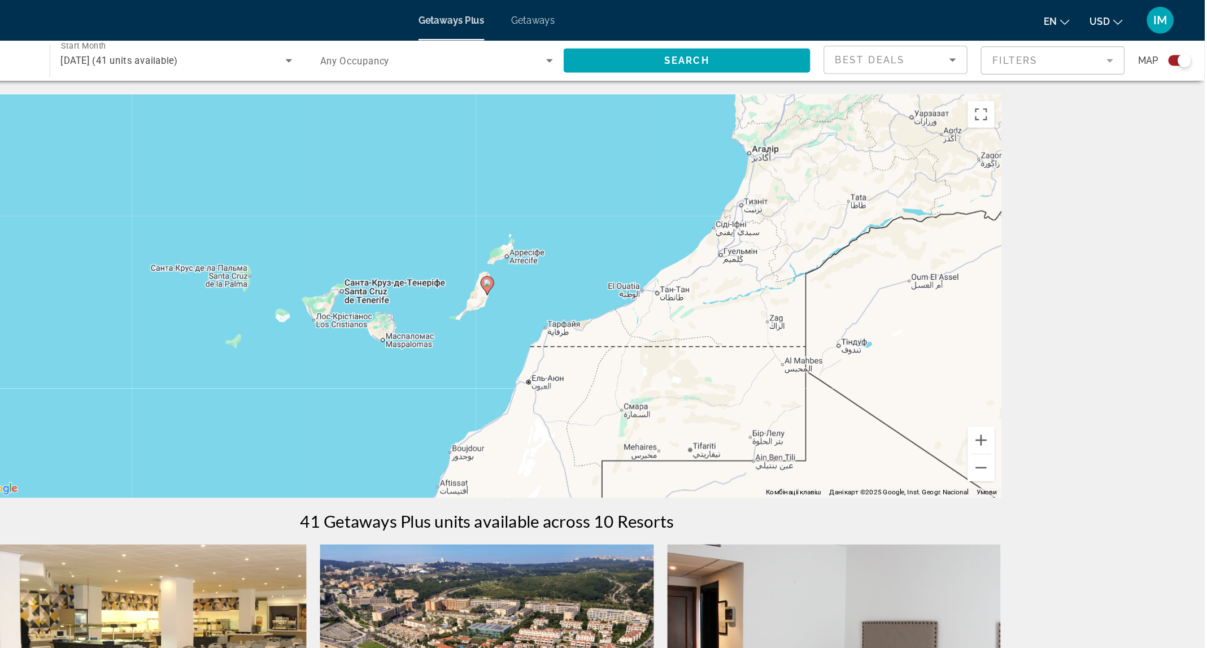
click at [602, 237] on image "Main content" at bounding box center [603, 237] width 7 height 7
type input "**********"
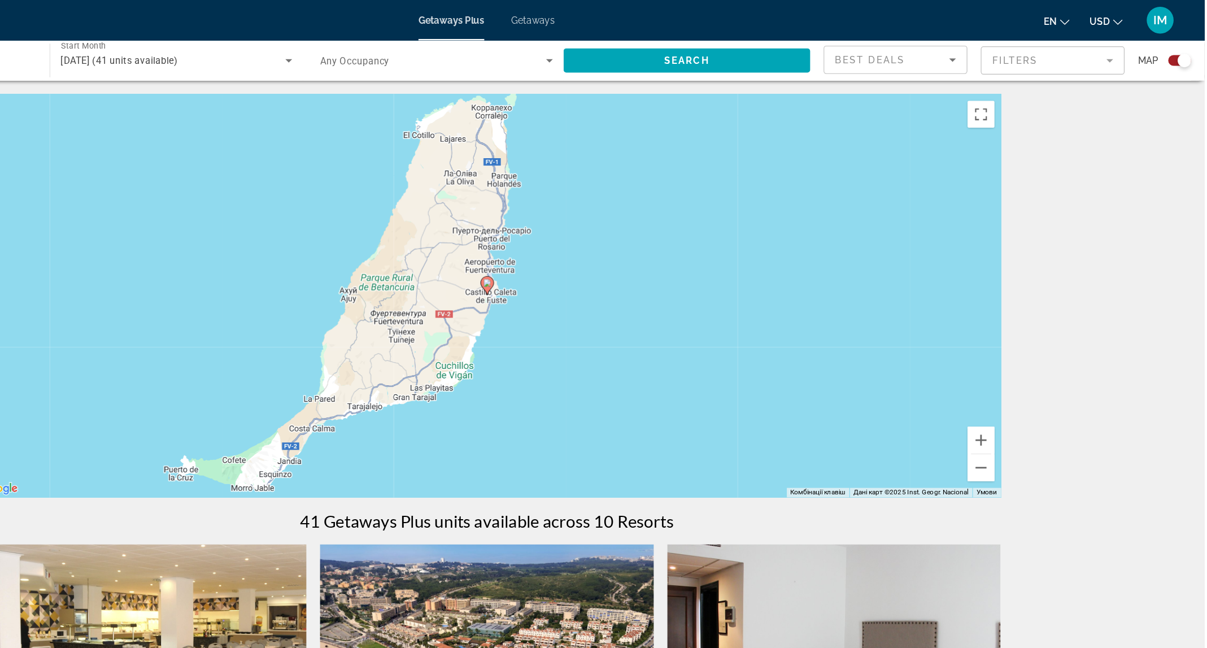
click at [602, 237] on image "Main content" at bounding box center [603, 237] width 7 height 7
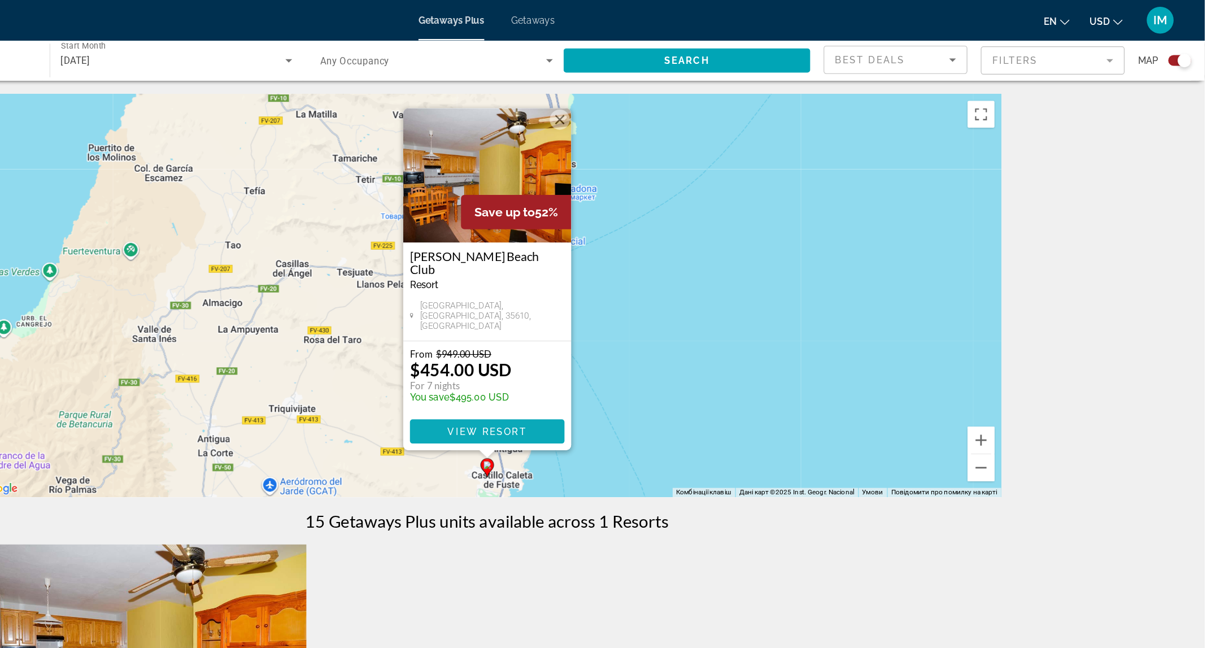
click at [593, 361] on span "View Resort" at bounding box center [603, 362] width 67 height 9
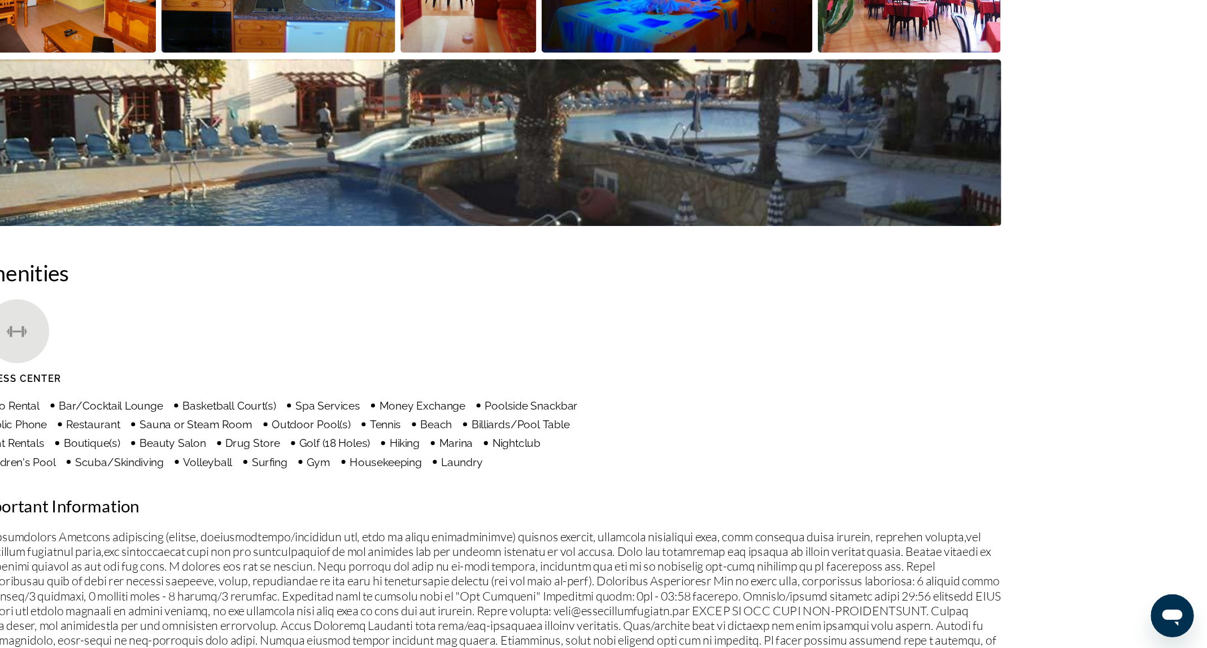
scroll to position [630, 0]
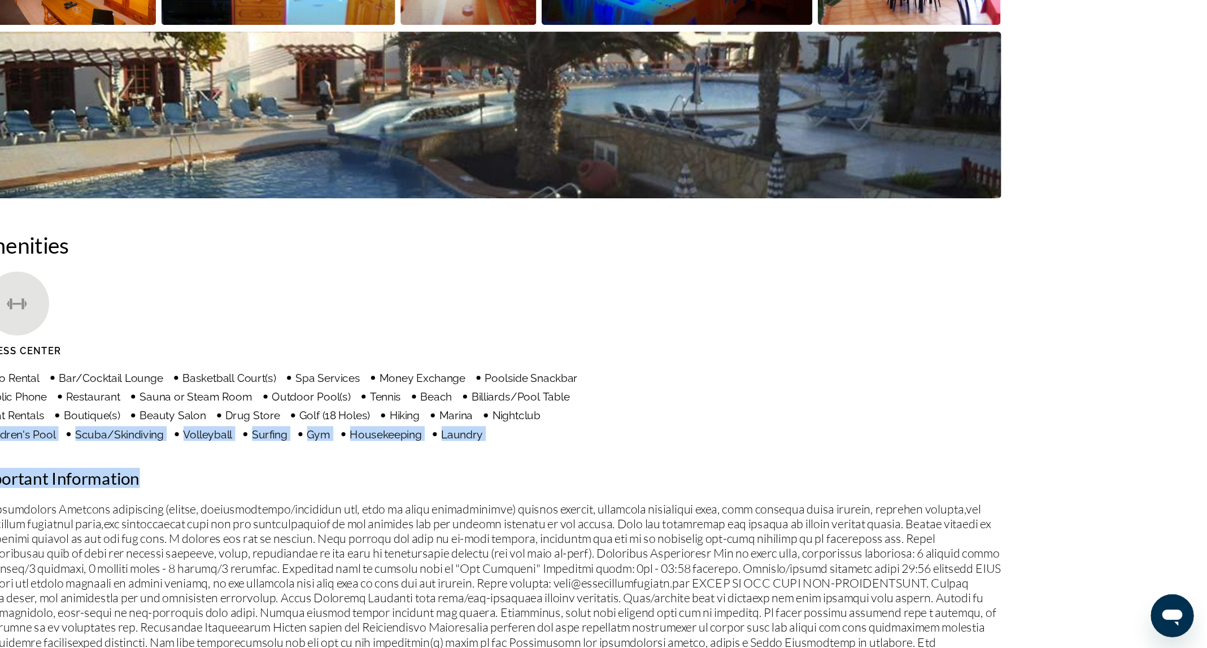
drag, startPoint x: 651, startPoint y: 471, endPoint x: 636, endPoint y: 486, distance: 20.8
click at [636, 486] on div "Amenities Fitness Center Auto Rental Bar/Cocktail Lounge Basketball Court(s) Sp…" at bounding box center [604, 523] width 864 height 451
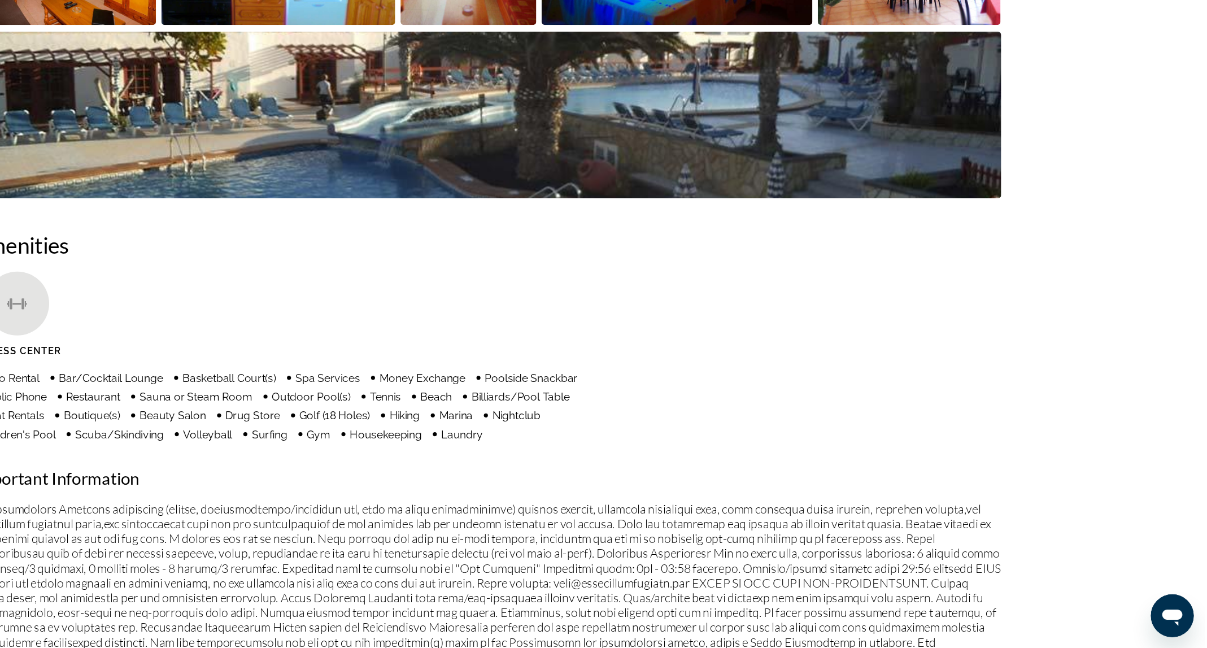
click at [330, 312] on h2 "Amenities" at bounding box center [604, 309] width 864 height 23
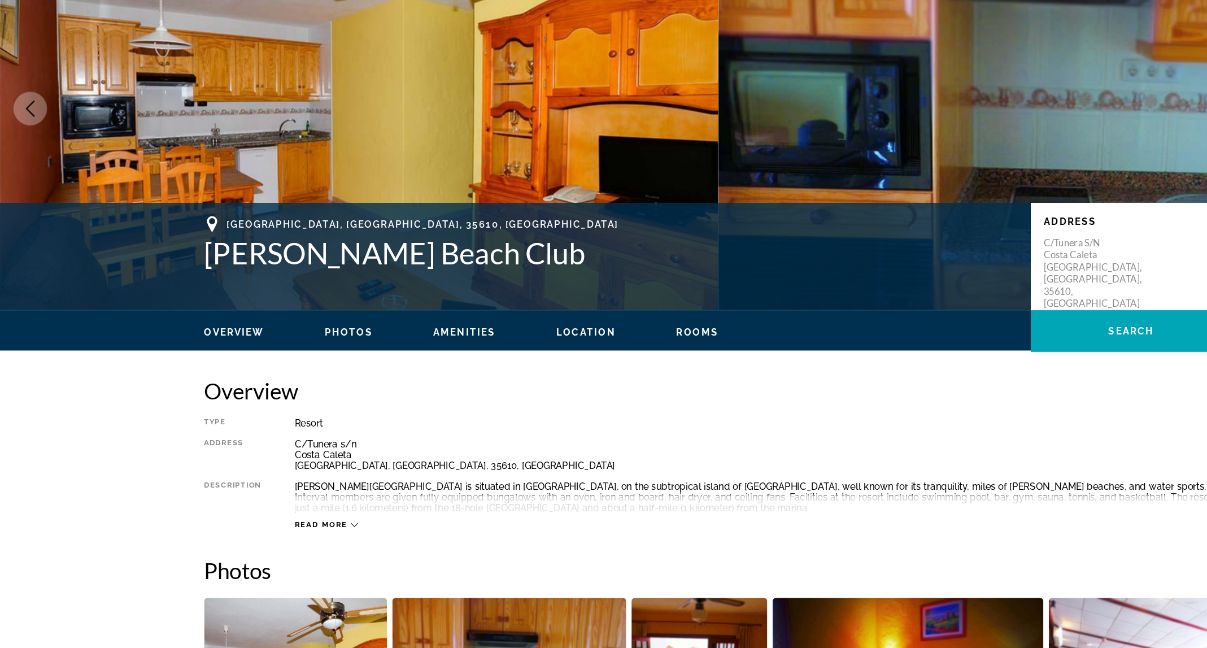
scroll to position [20, 0]
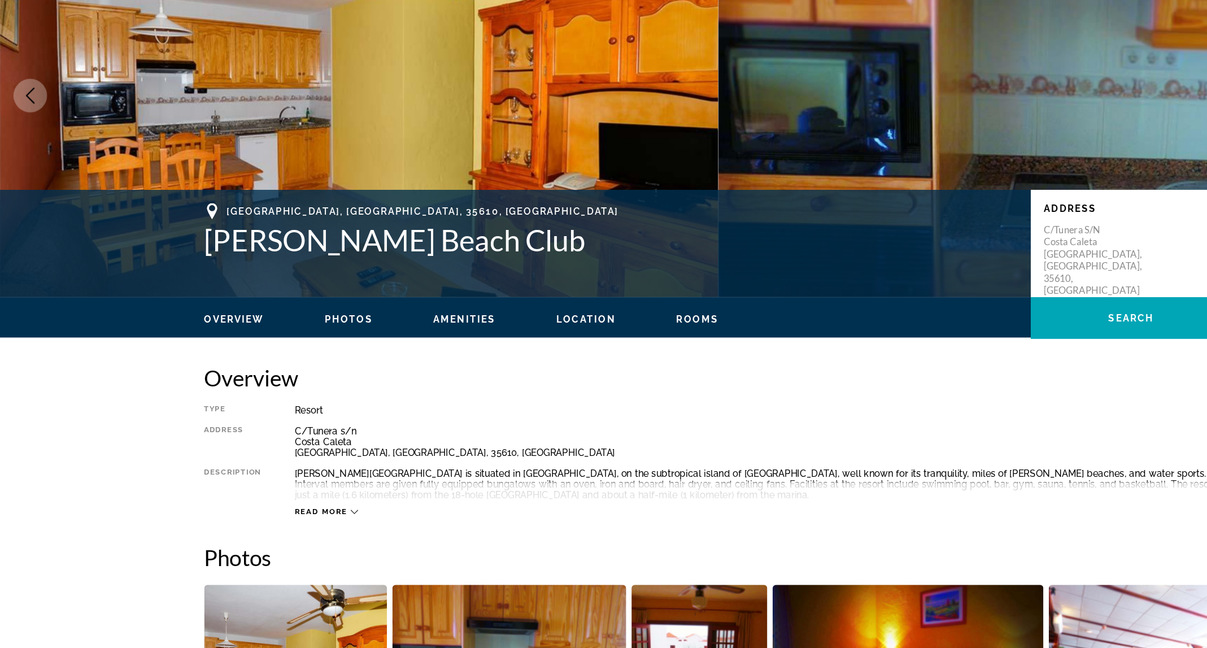
drag, startPoint x: 250, startPoint y: 462, endPoint x: 350, endPoint y: 483, distance: 102.2
click at [350, 483] on div "C/Tunera s/n [GEOGRAPHIC_DATA] [GEOGRAPHIC_DATA], [GEOGRAPHIC_DATA], 35610, [GE…" at bounding box center [642, 474] width 788 height 27
drag, startPoint x: 249, startPoint y: 463, endPoint x: 391, endPoint y: 485, distance: 144.0
click at [391, 485] on div "C/Tunera s/n [GEOGRAPHIC_DATA] [GEOGRAPHIC_DATA], [GEOGRAPHIC_DATA], 35610, [GE…" at bounding box center [642, 474] width 788 height 27
copy div "C/Tunera s/n [GEOGRAPHIC_DATA] [GEOGRAPHIC_DATA], [GEOGRAPHIC_DATA], 35610, [GE…"
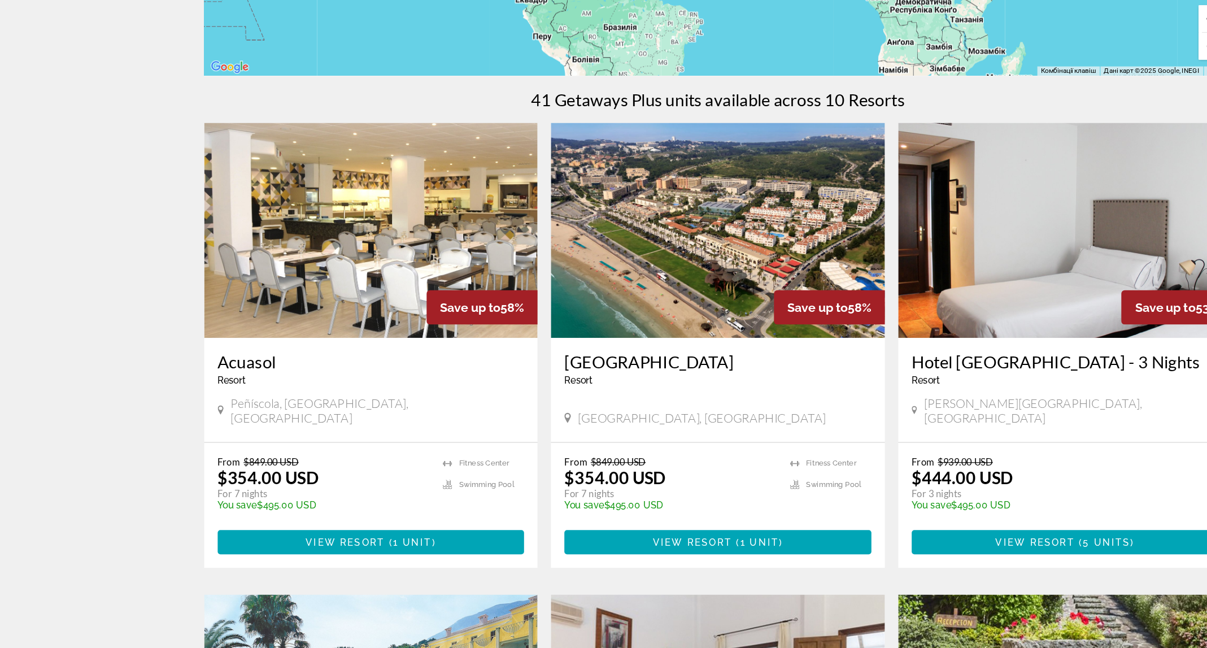
scroll to position [281, 0]
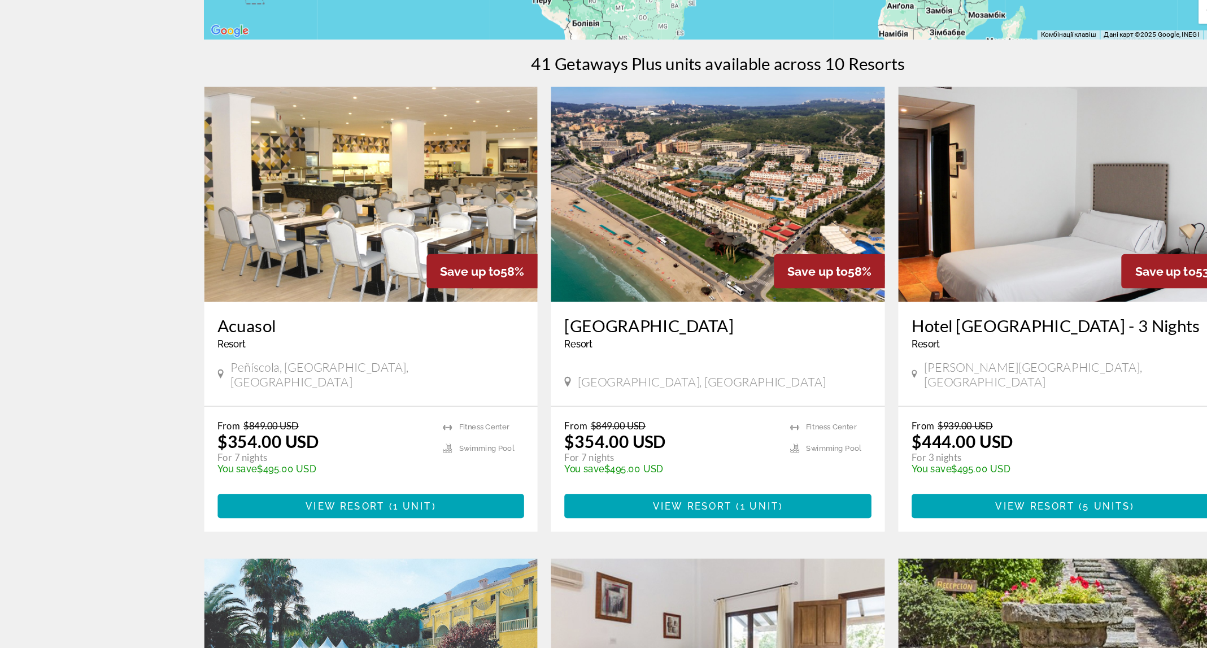
click at [854, 371] on h3 "Hotel [GEOGRAPHIC_DATA] - 3 Nights" at bounding box center [895, 376] width 258 height 17
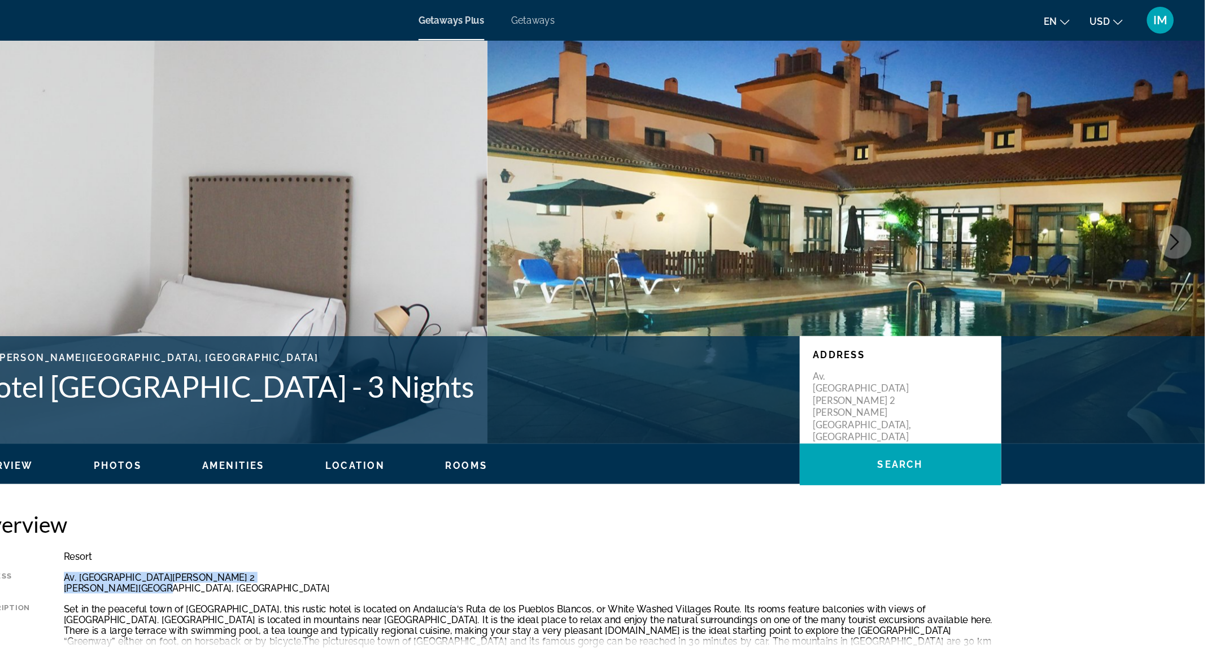
drag, startPoint x: 404, startPoint y: 492, endPoint x: 238, endPoint y: 487, distance: 166.7
click at [238, 487] on div "Type Resort All-Inclusive No All-Inclusive Address Av. [GEOGRAPHIC_DATA][PERSON…" at bounding box center [604, 514] width 864 height 103
copy div "Av. [GEOGRAPHIC_DATA][PERSON_NAME] 2 [PERSON_NAME][GEOGRAPHIC_DATA], [GEOGRAPHI…"
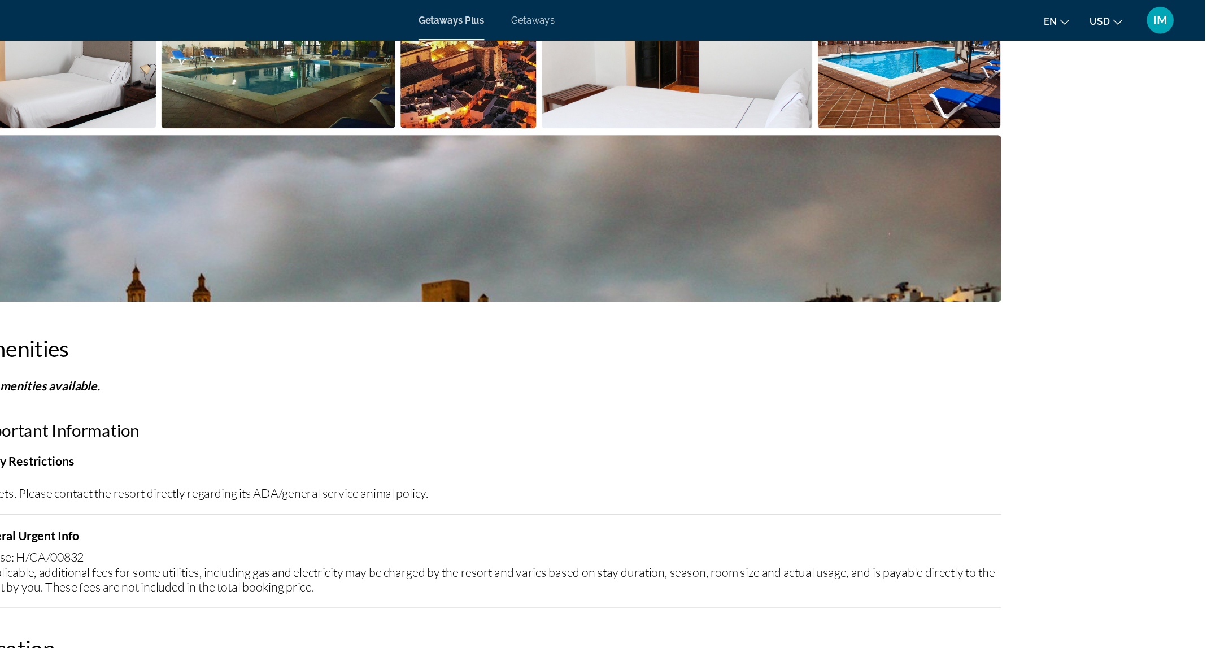
scroll to position [654, 0]
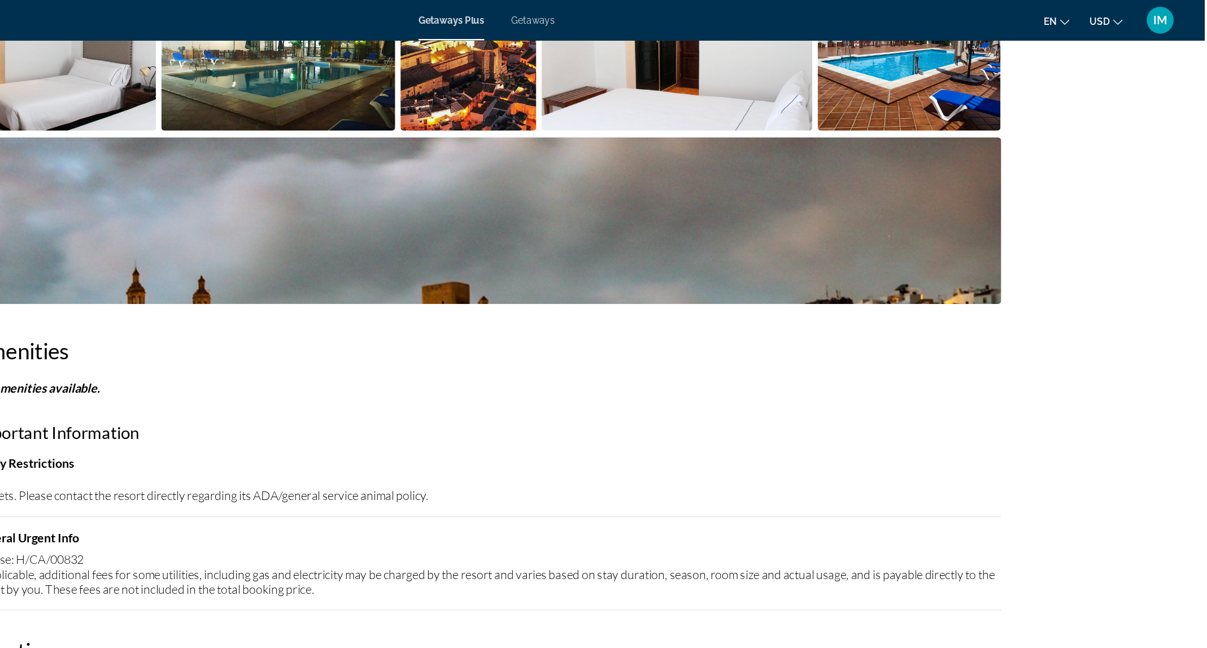
click at [845, 155] on img "Open full-screen image slider" at bounding box center [604, 185] width 864 height 140
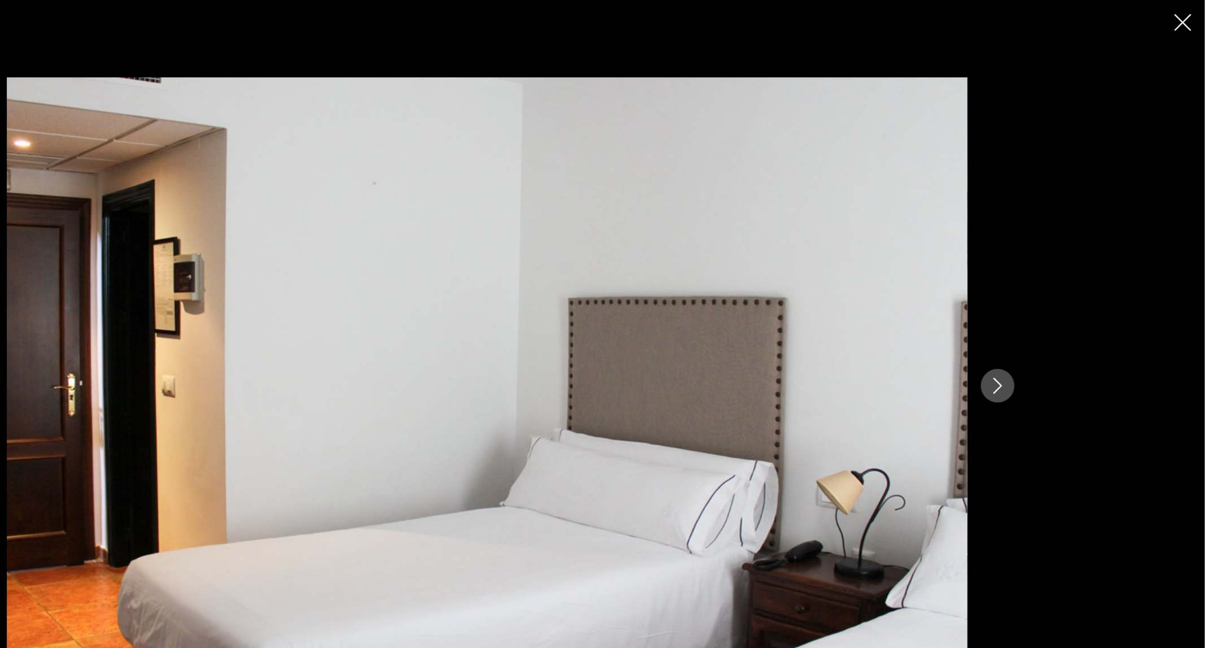
click at [1036, 320] on icon "Next image" at bounding box center [1033, 324] width 14 height 14
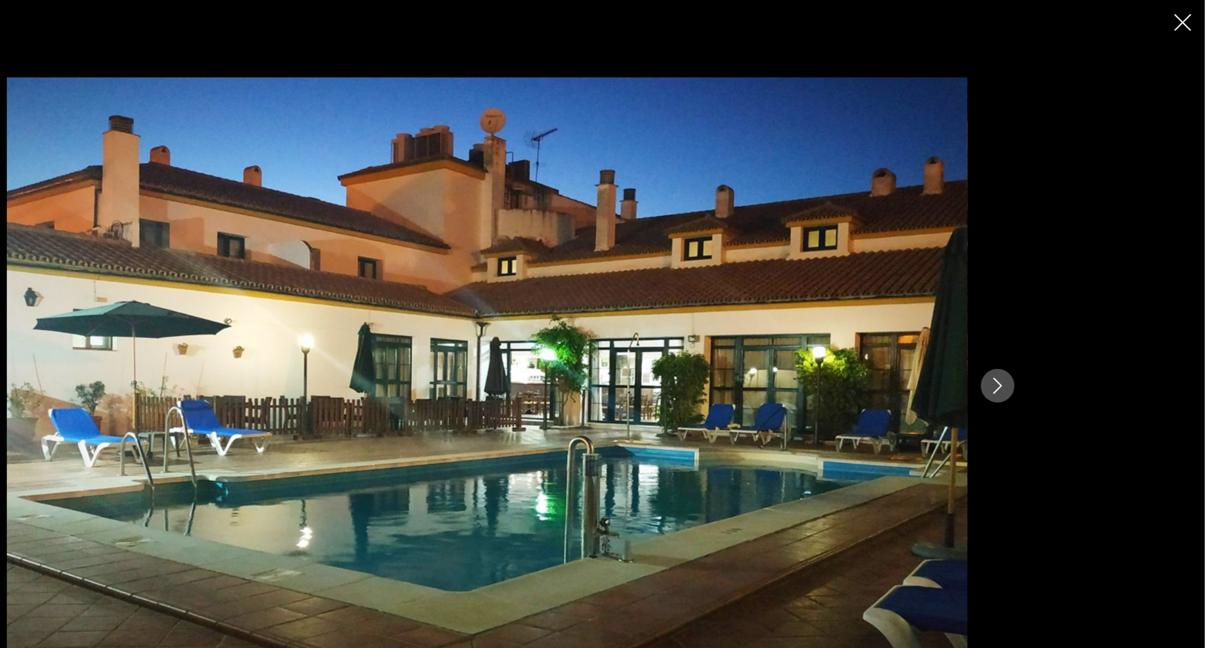
click at [1036, 320] on icon "Next image" at bounding box center [1033, 324] width 14 height 14
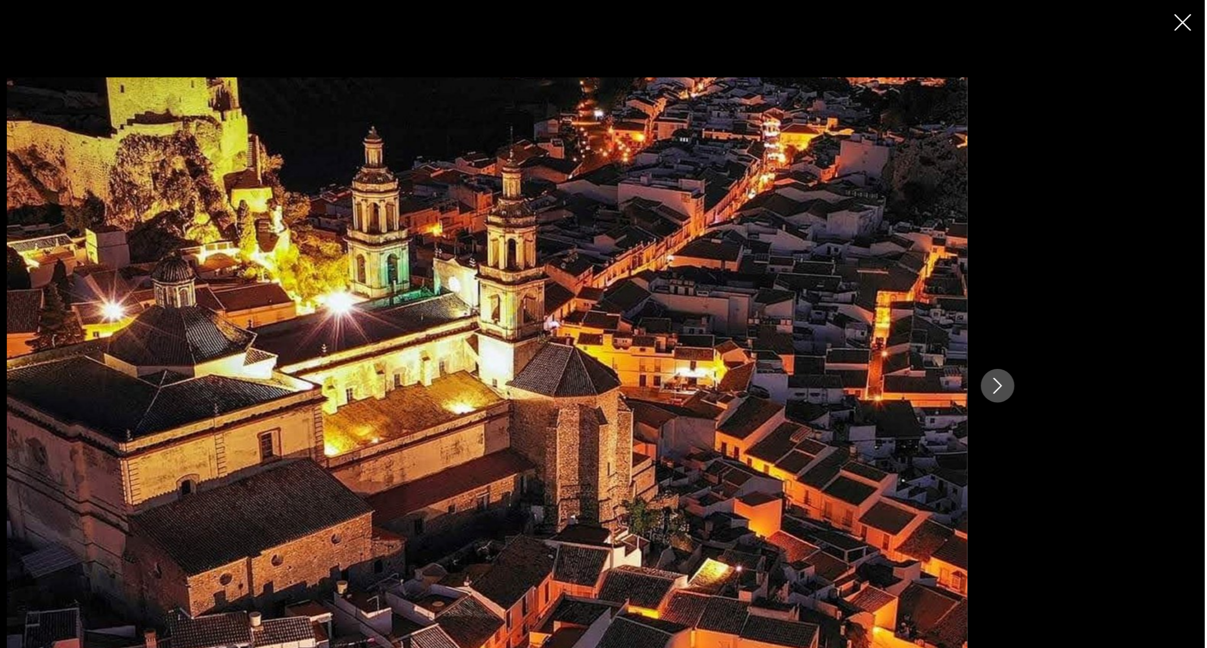
click at [1036, 320] on icon "Next image" at bounding box center [1033, 324] width 14 height 14
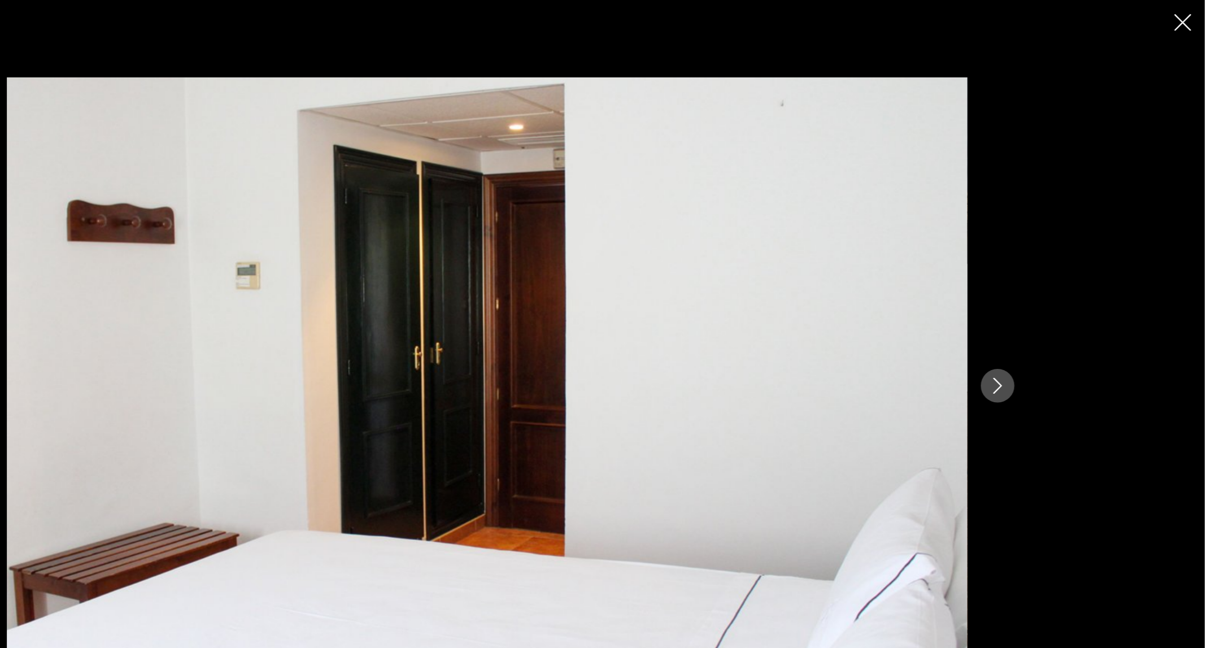
click at [1036, 320] on icon "Next image" at bounding box center [1033, 324] width 14 height 14
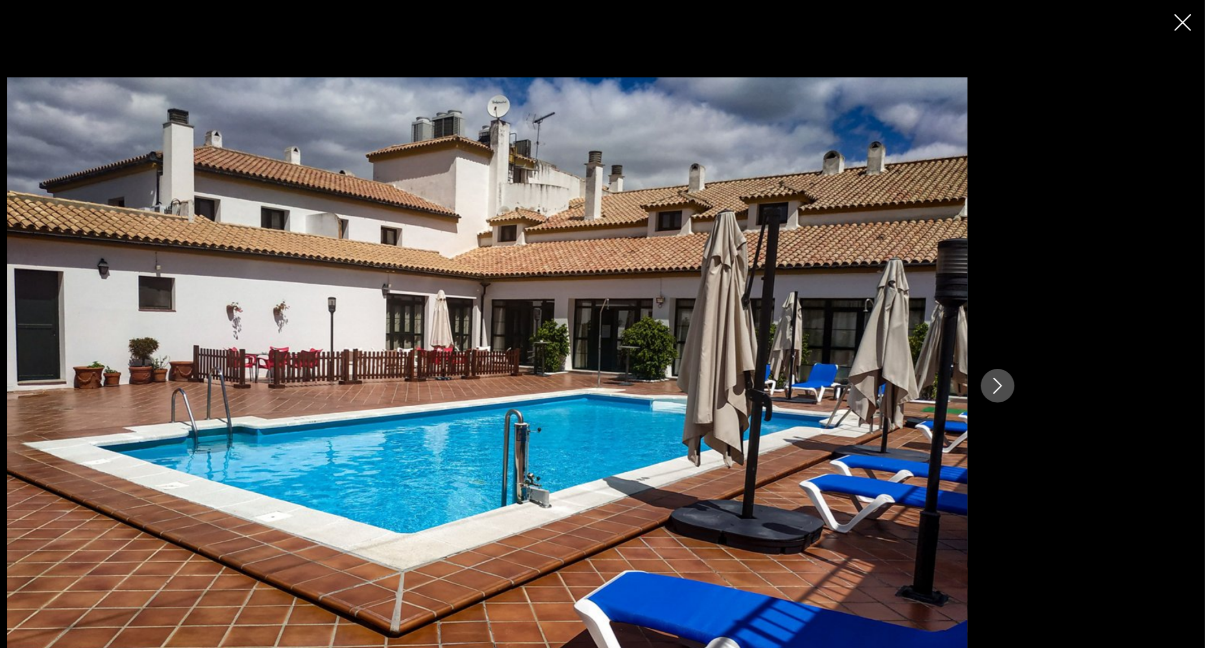
click at [1036, 320] on icon "Next image" at bounding box center [1033, 324] width 14 height 14
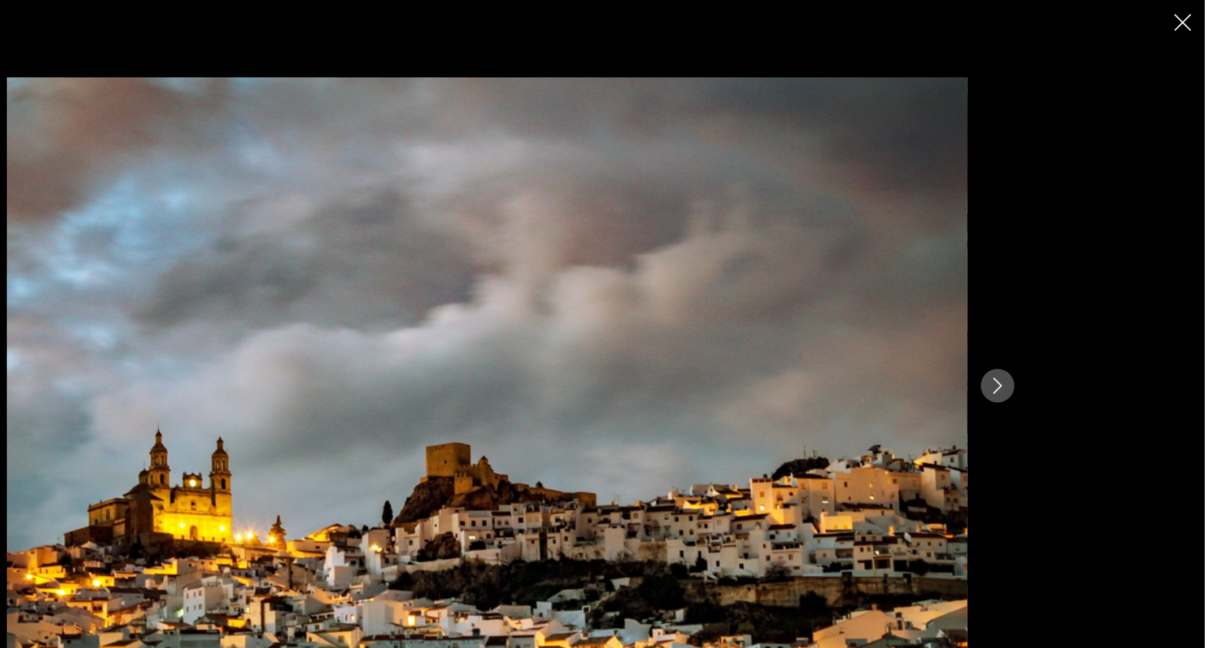
click at [1084, 21] on icon "Close slideshow" at bounding box center [1188, 19] width 14 height 14
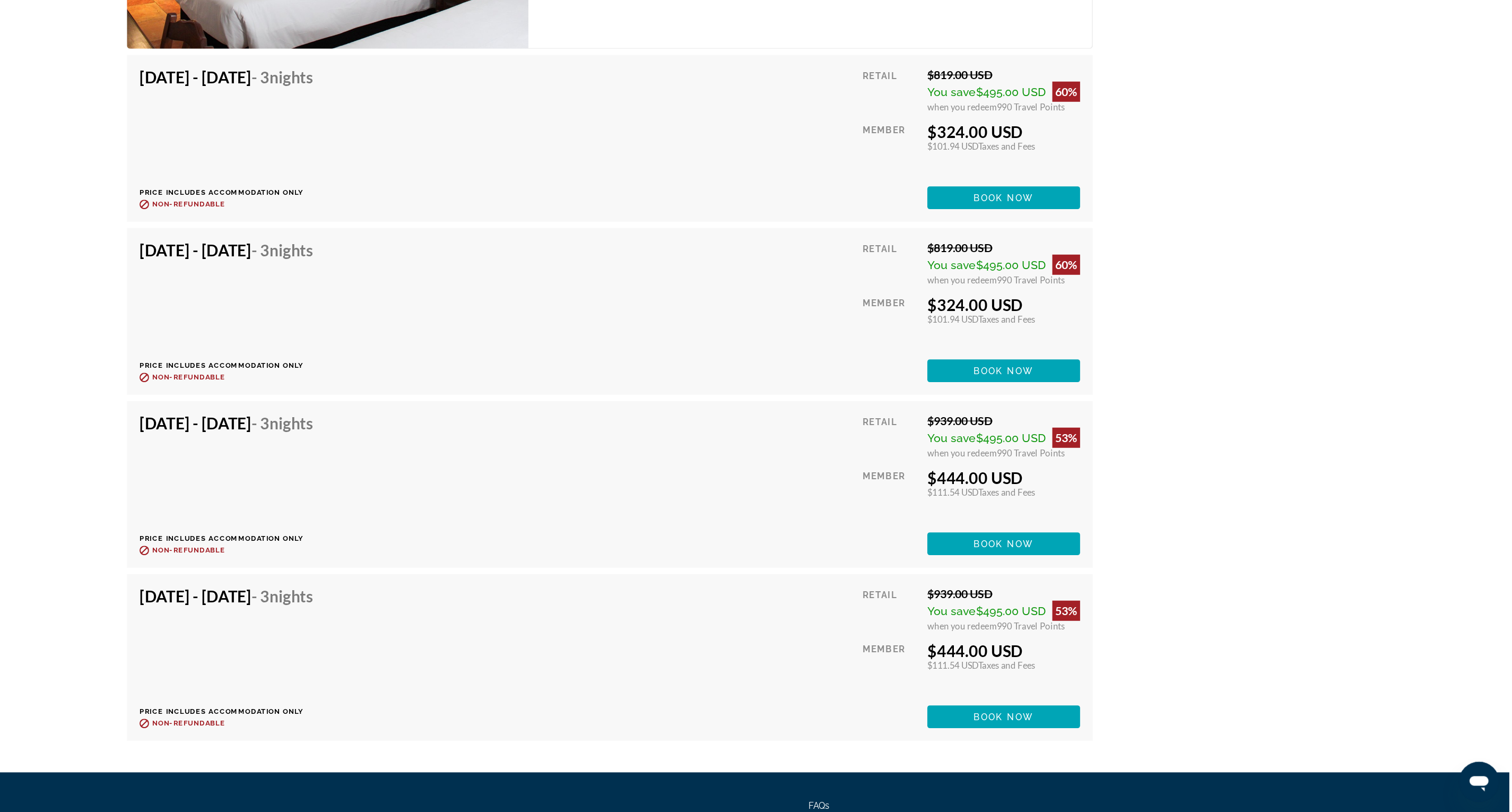
scroll to position [1610, 0]
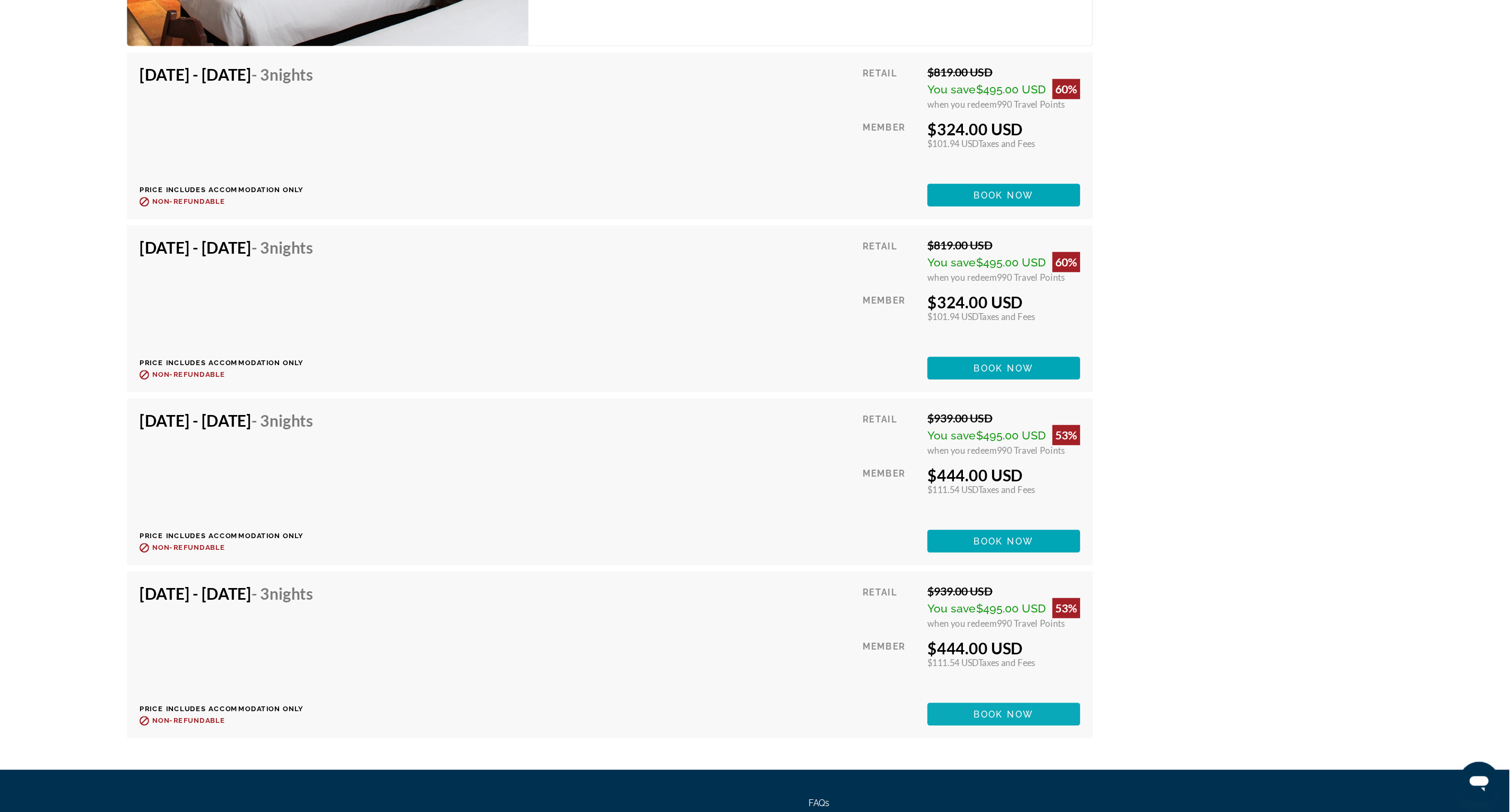
click at [1019, 540] on span "Book now" at bounding box center [1088, 729] width 51 height 8
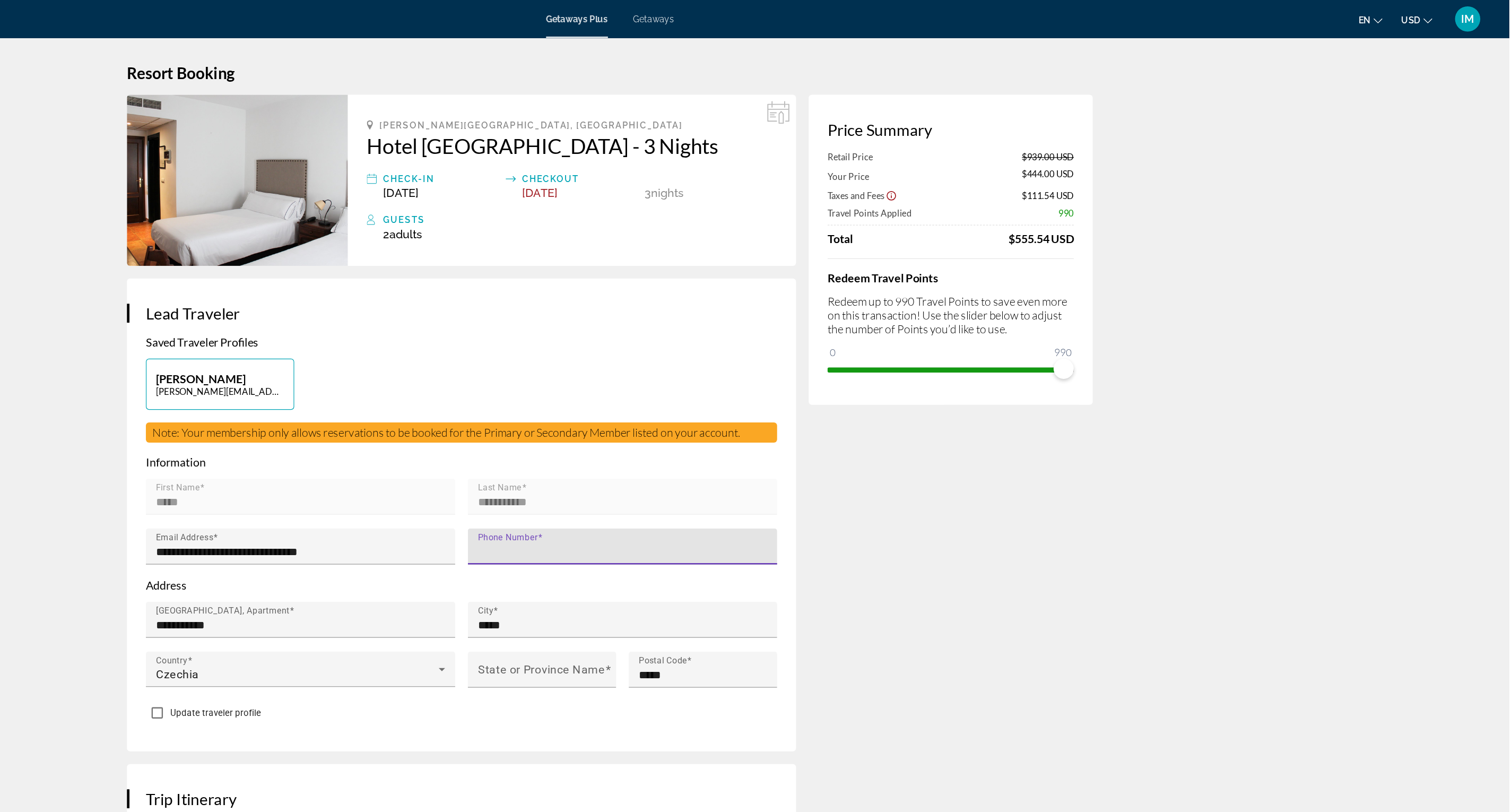
click at [731, 459] on input "Phone Number" at bounding box center [770, 464] width 249 height 13
type input "**********"
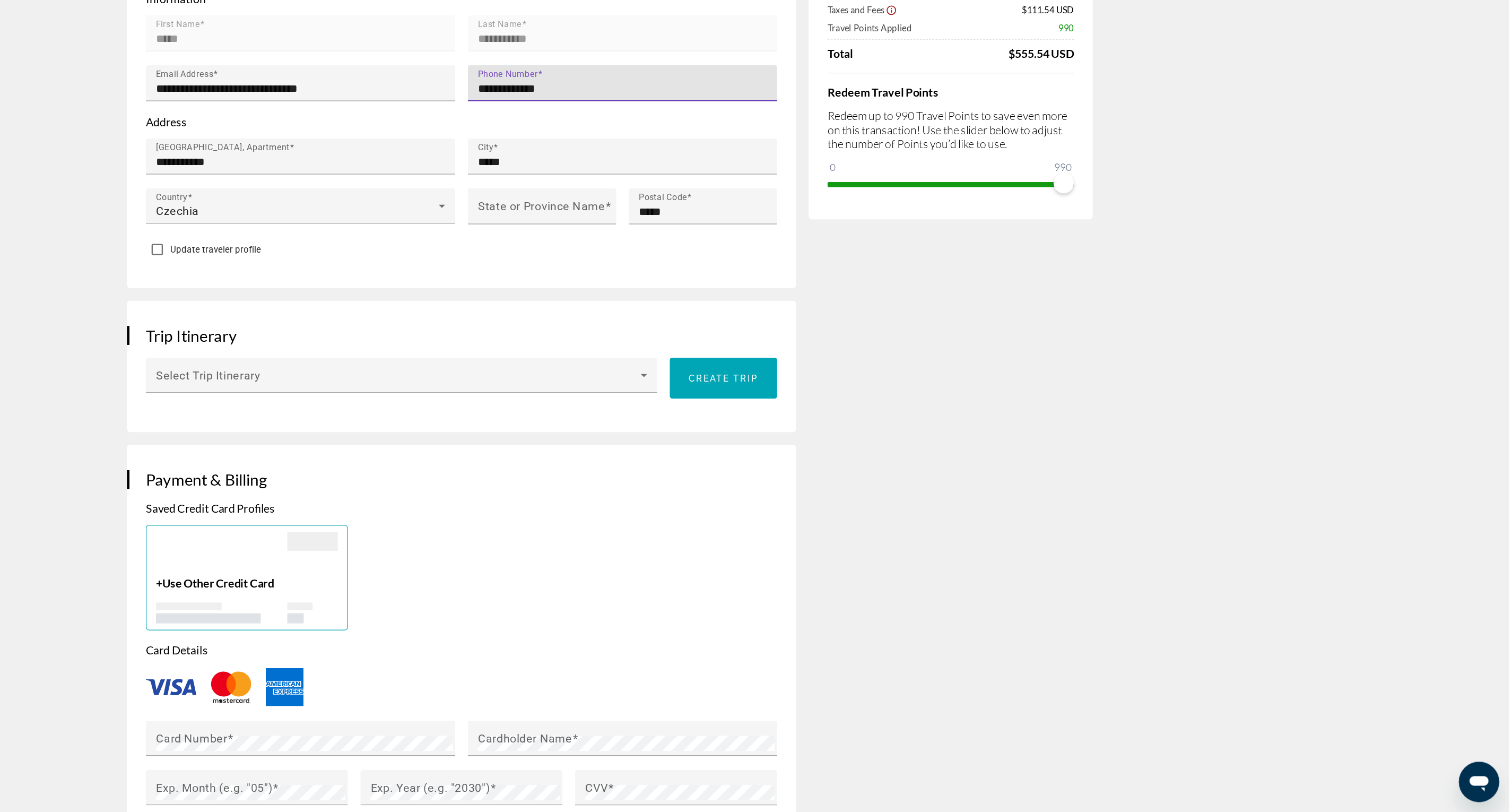
scroll to position [263, 0]
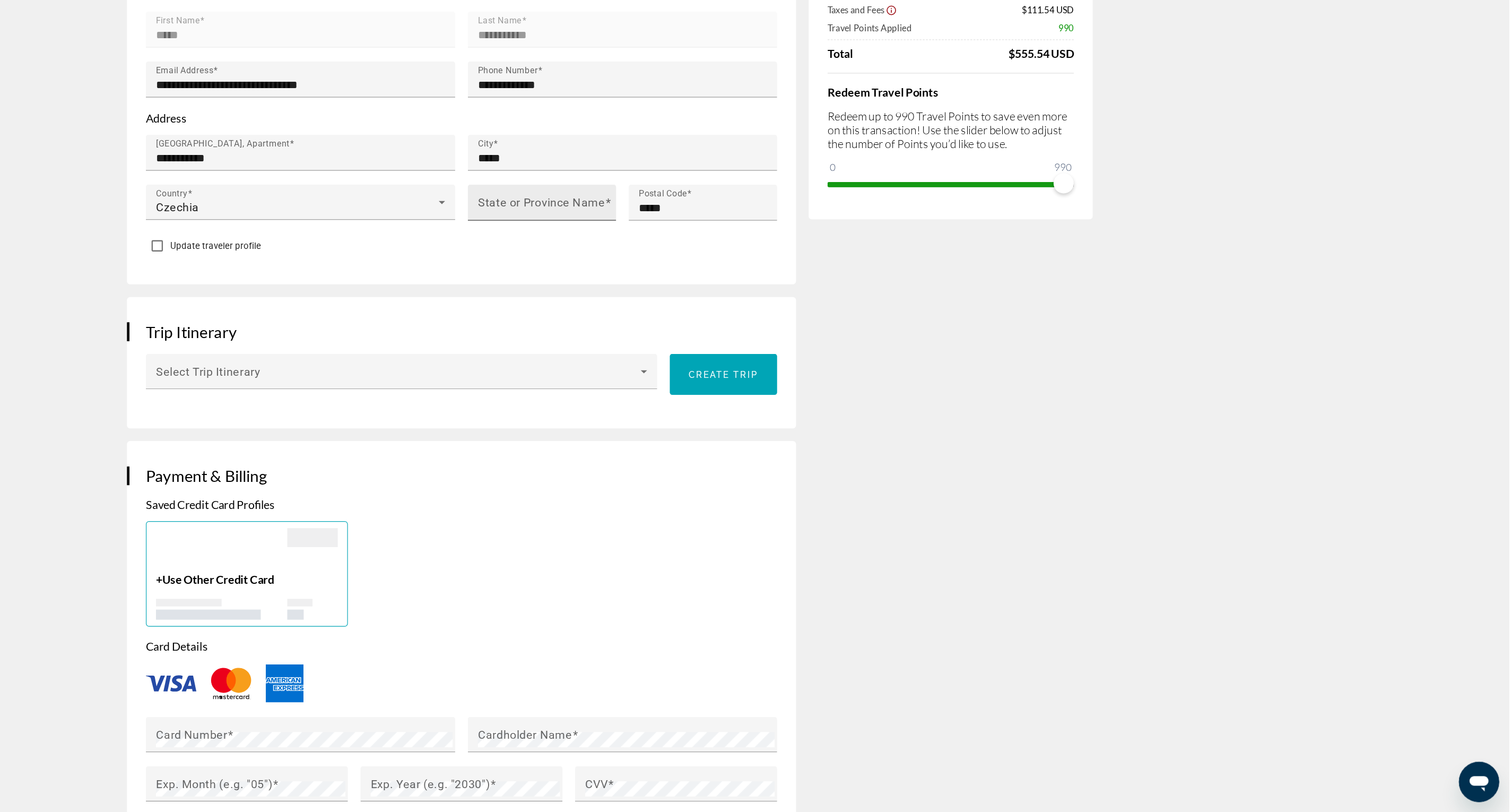
click at [654, 296] on mat-label "State or Province Name" at bounding box center [699, 300] width 107 height 11
click at [654, 298] on input "State or Province Name" at bounding box center [702, 304] width 114 height 13
type input "*****"
click at [716, 540] on div "Saved Credit Card Profiles + Use Other Credit Card" at bounding box center [631, 601] width 531 height 108
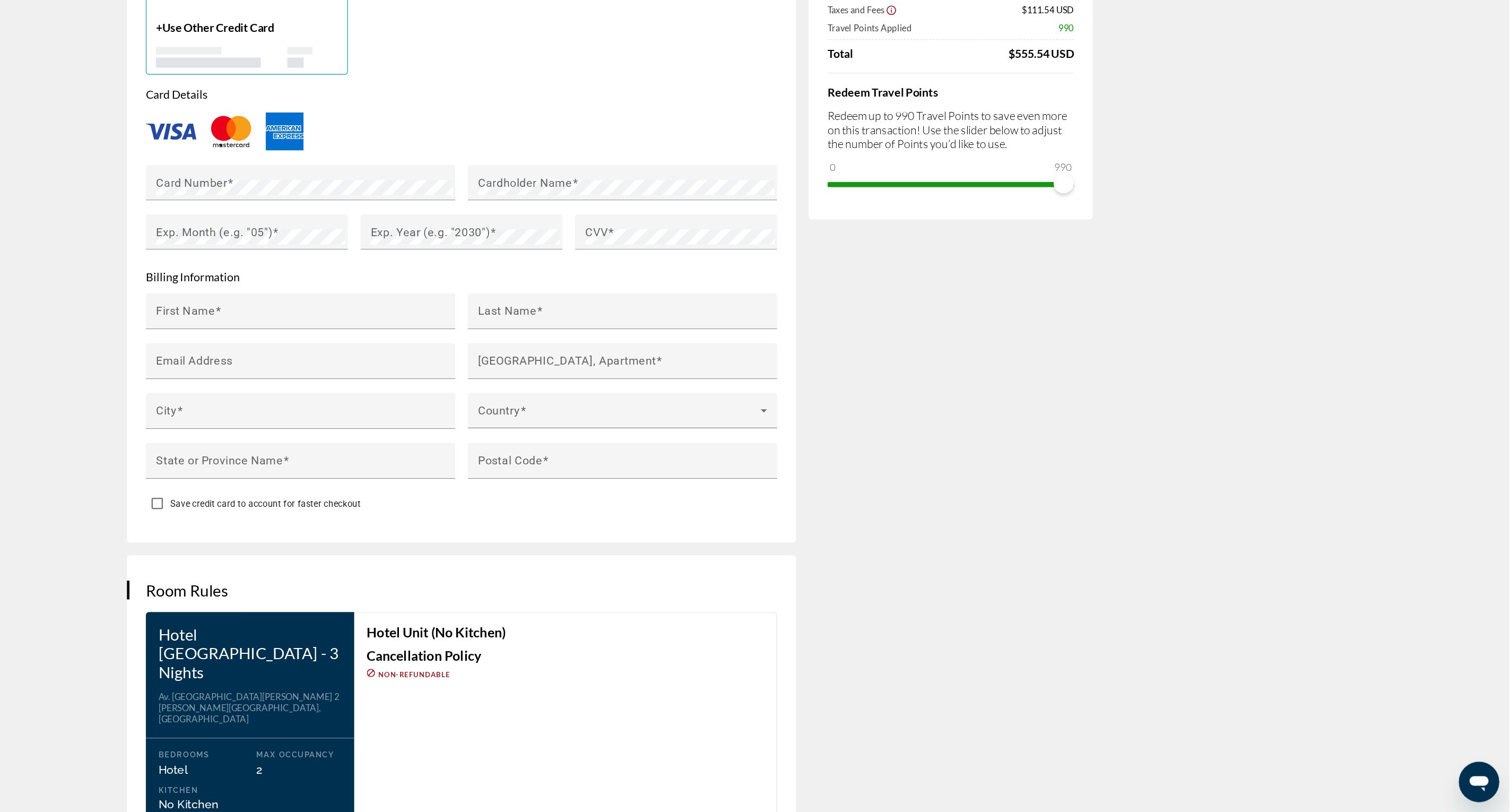
scroll to position [733, 0]
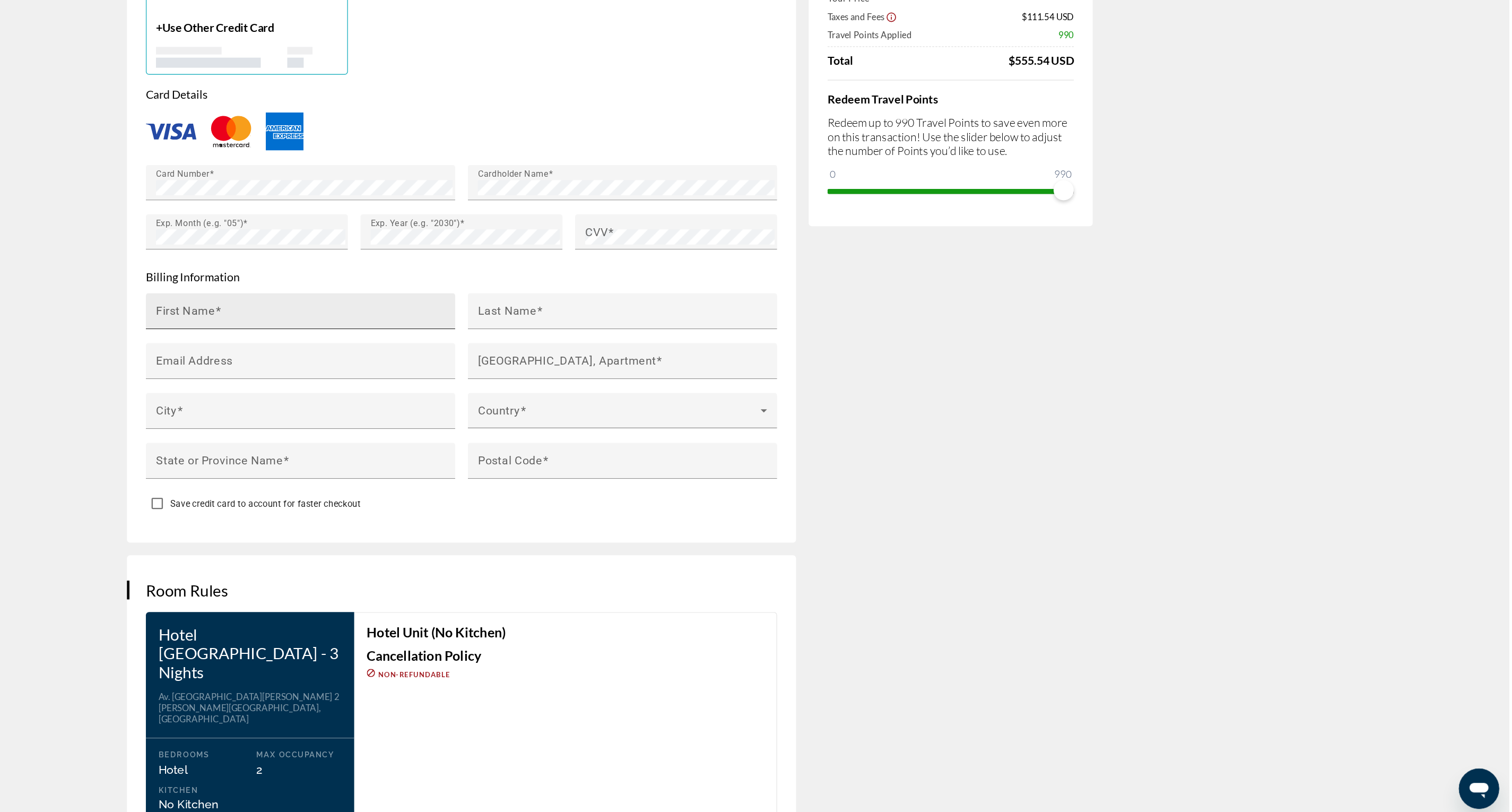
click at [399, 383] on mat-label "First Name" at bounding box center [399, 384] width 50 height 11
click at [399, 383] on input "First Name" at bounding box center [499, 390] width 249 height 13
type input "*****"
type input "**********"
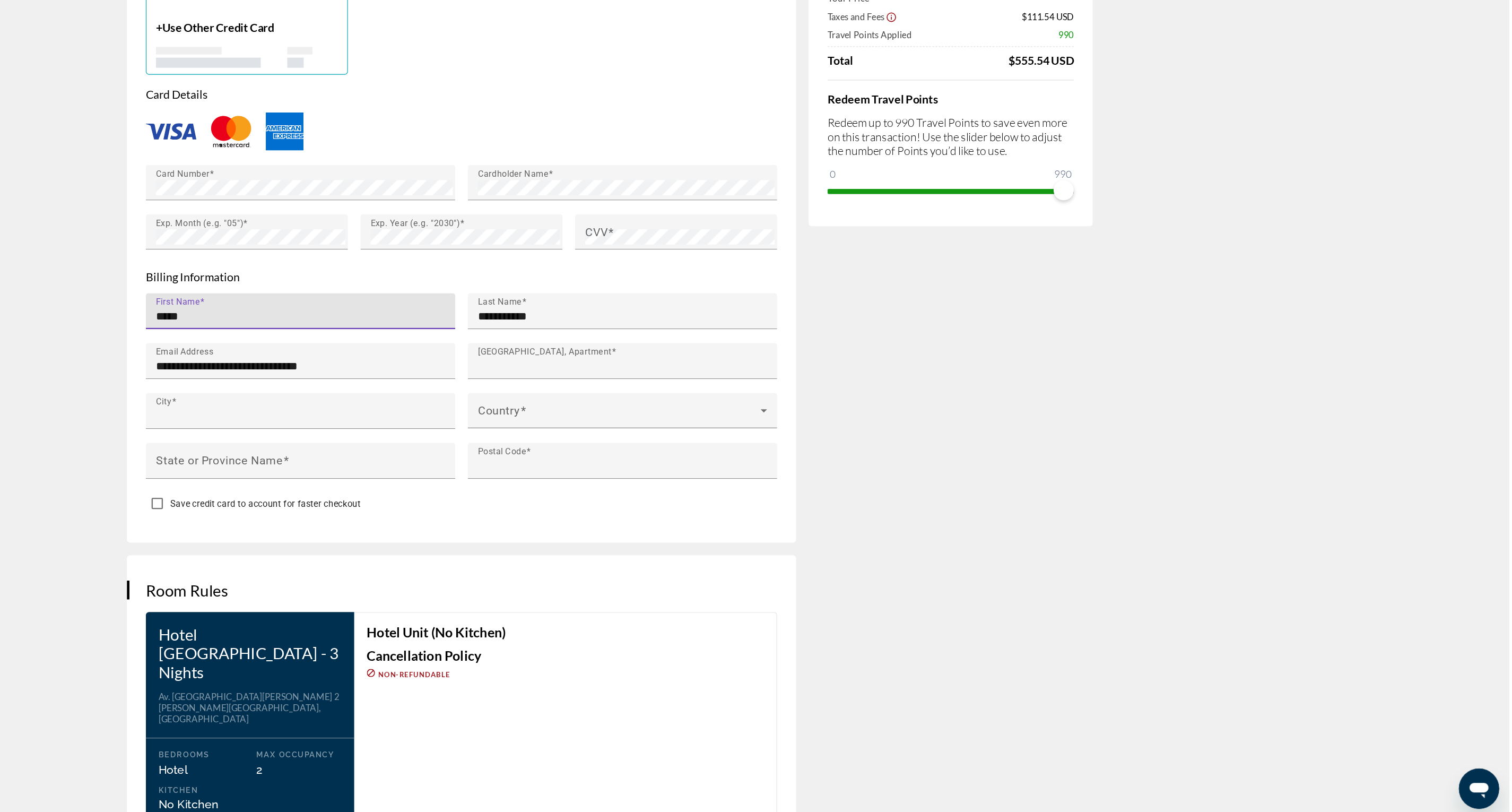
type input "**********"
type input "*****"
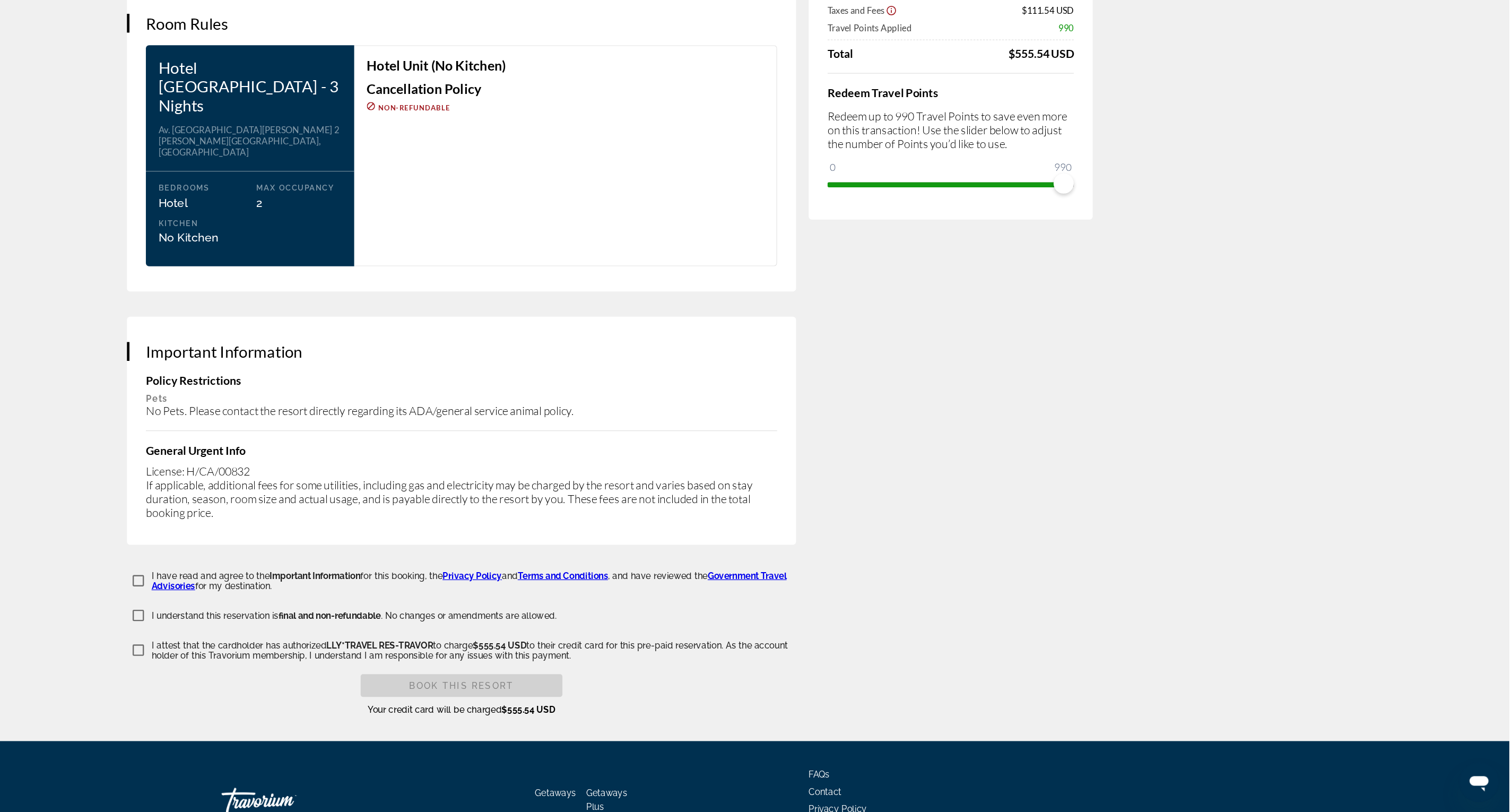
scroll to position [1205, 0]
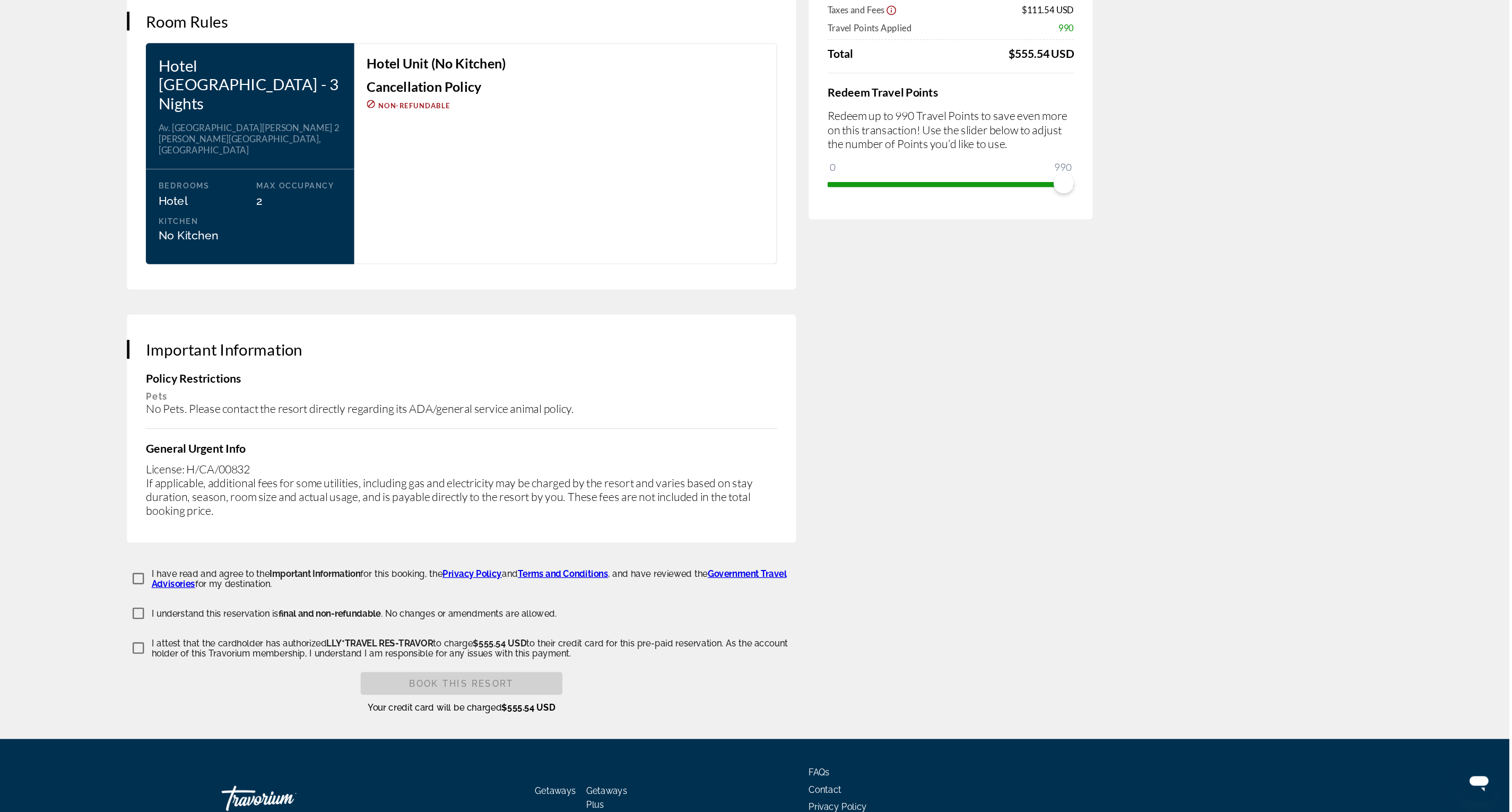
type input "*****"
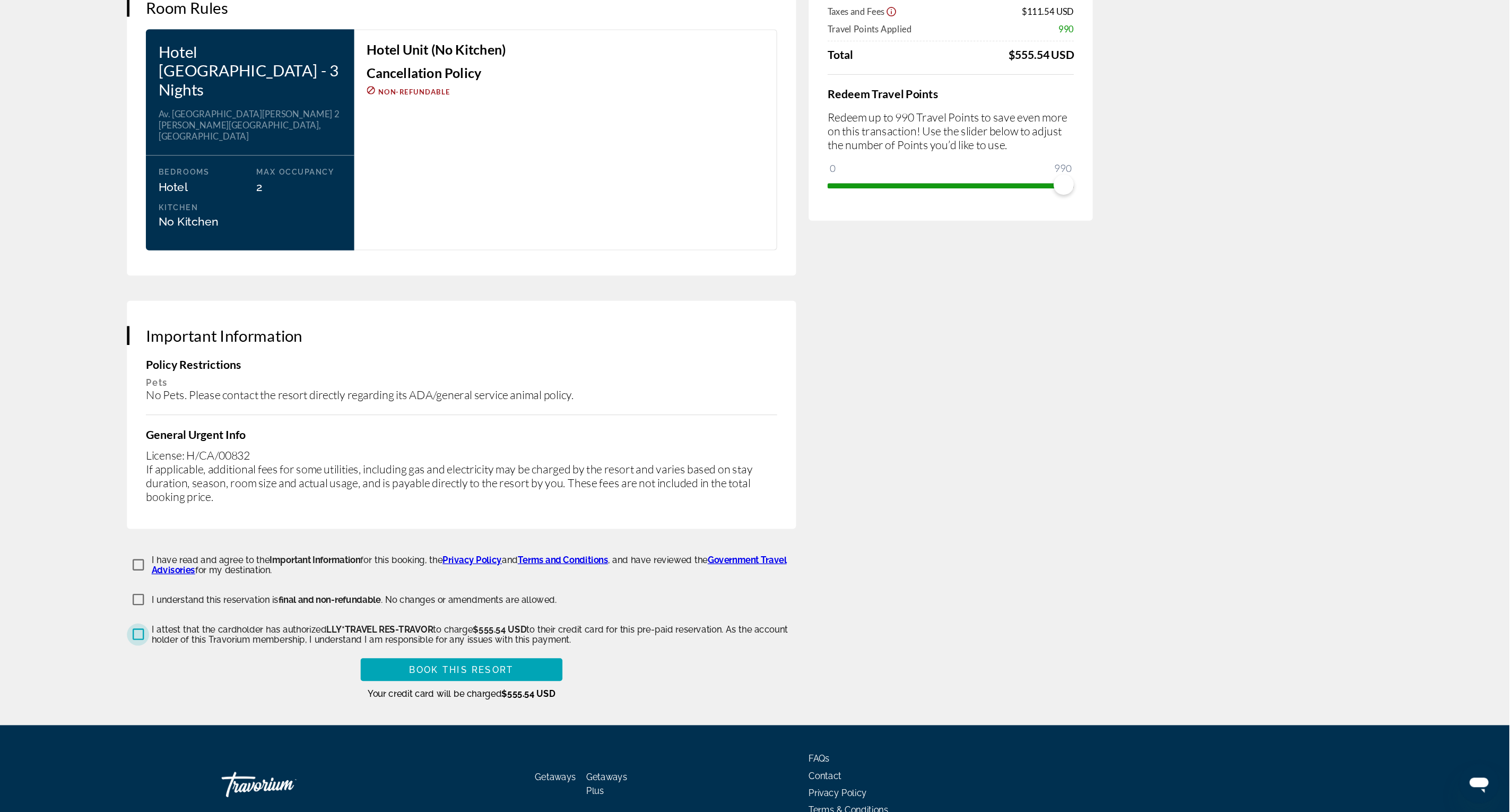
scroll to position [1244, 0]
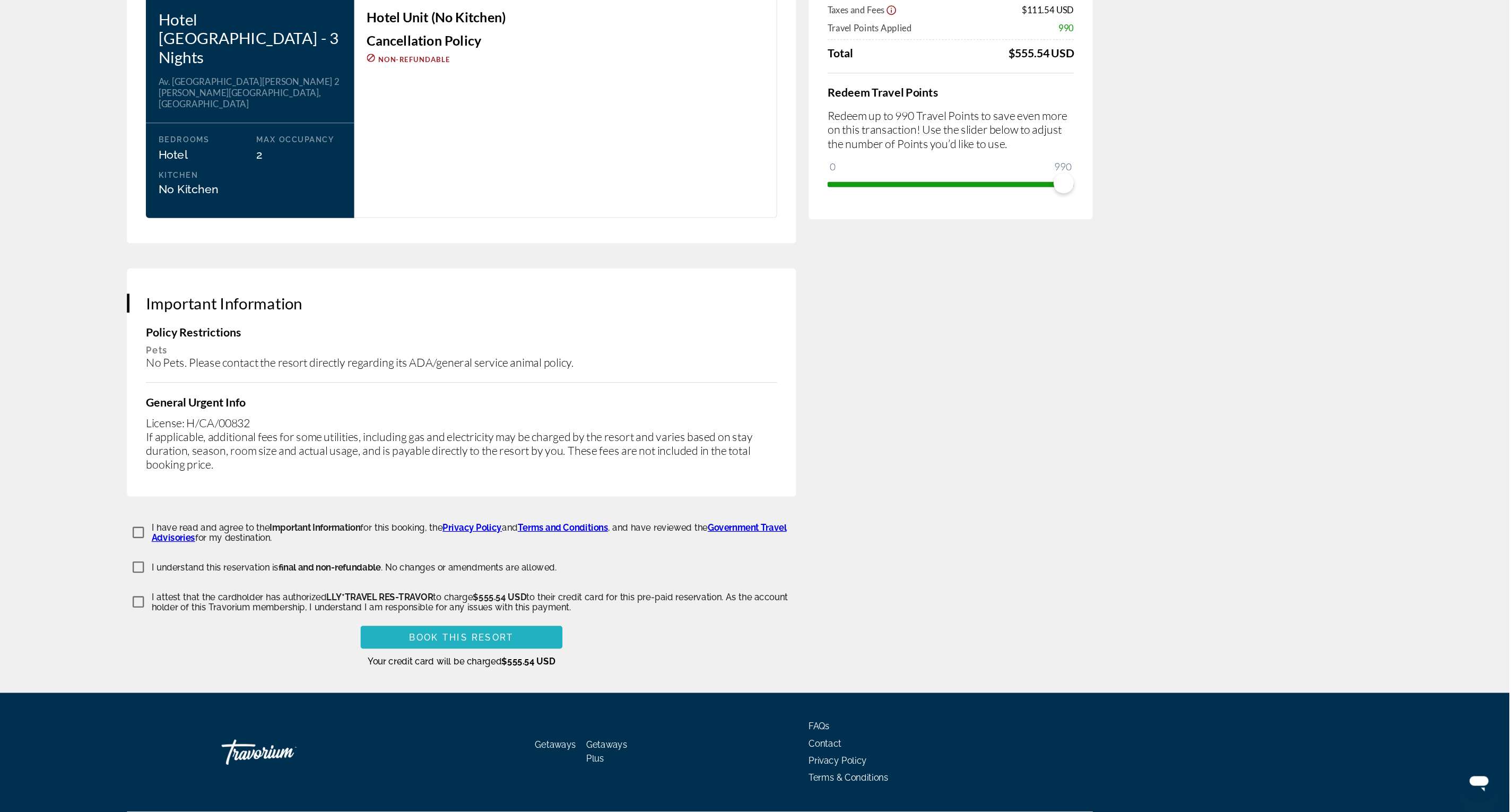
click at [621, 540] on span "Main content" at bounding box center [631, 664] width 170 height 25
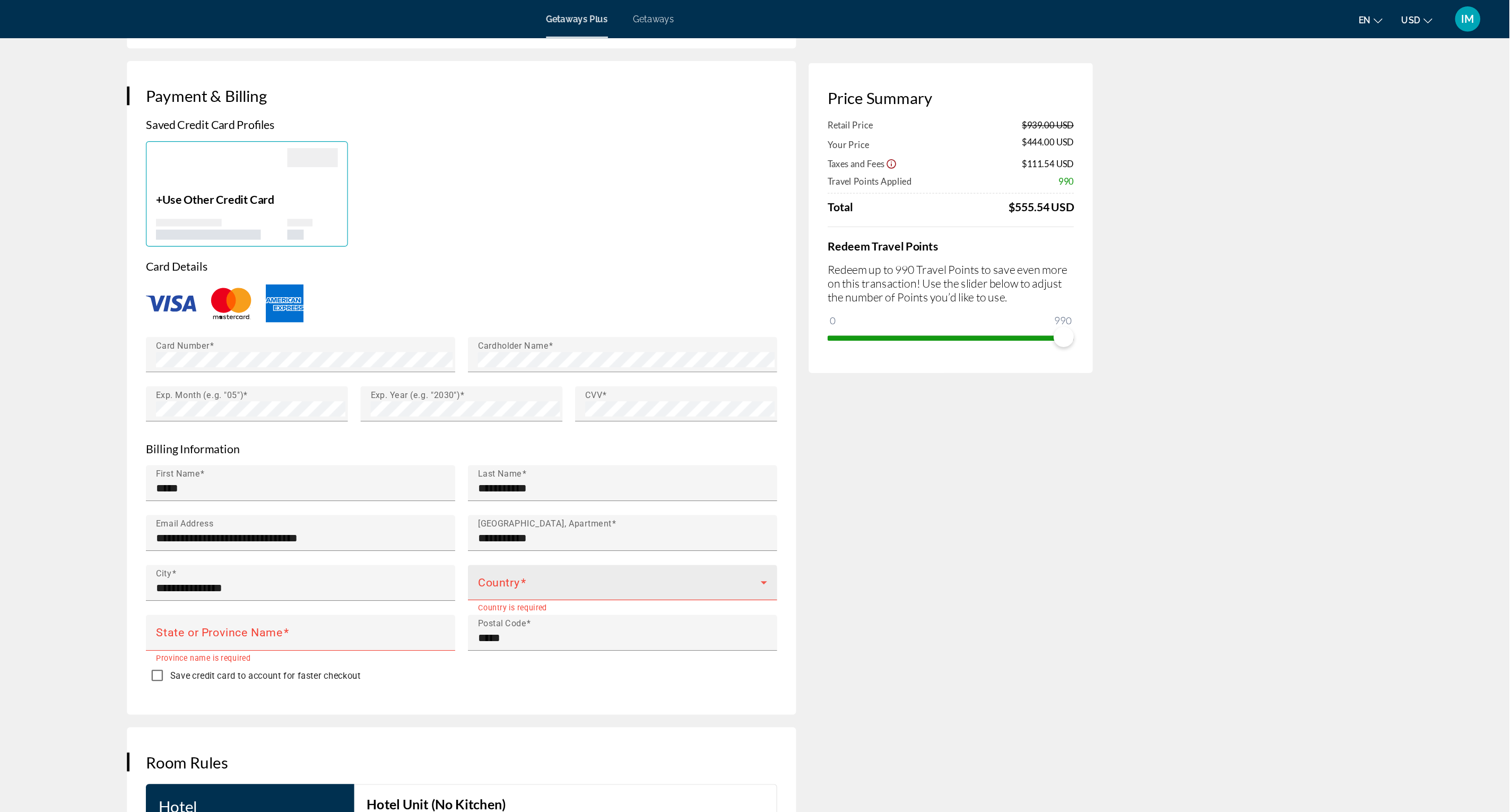
click at [660, 484] on mat-label "Country" at bounding box center [663, 490] width 36 height 11
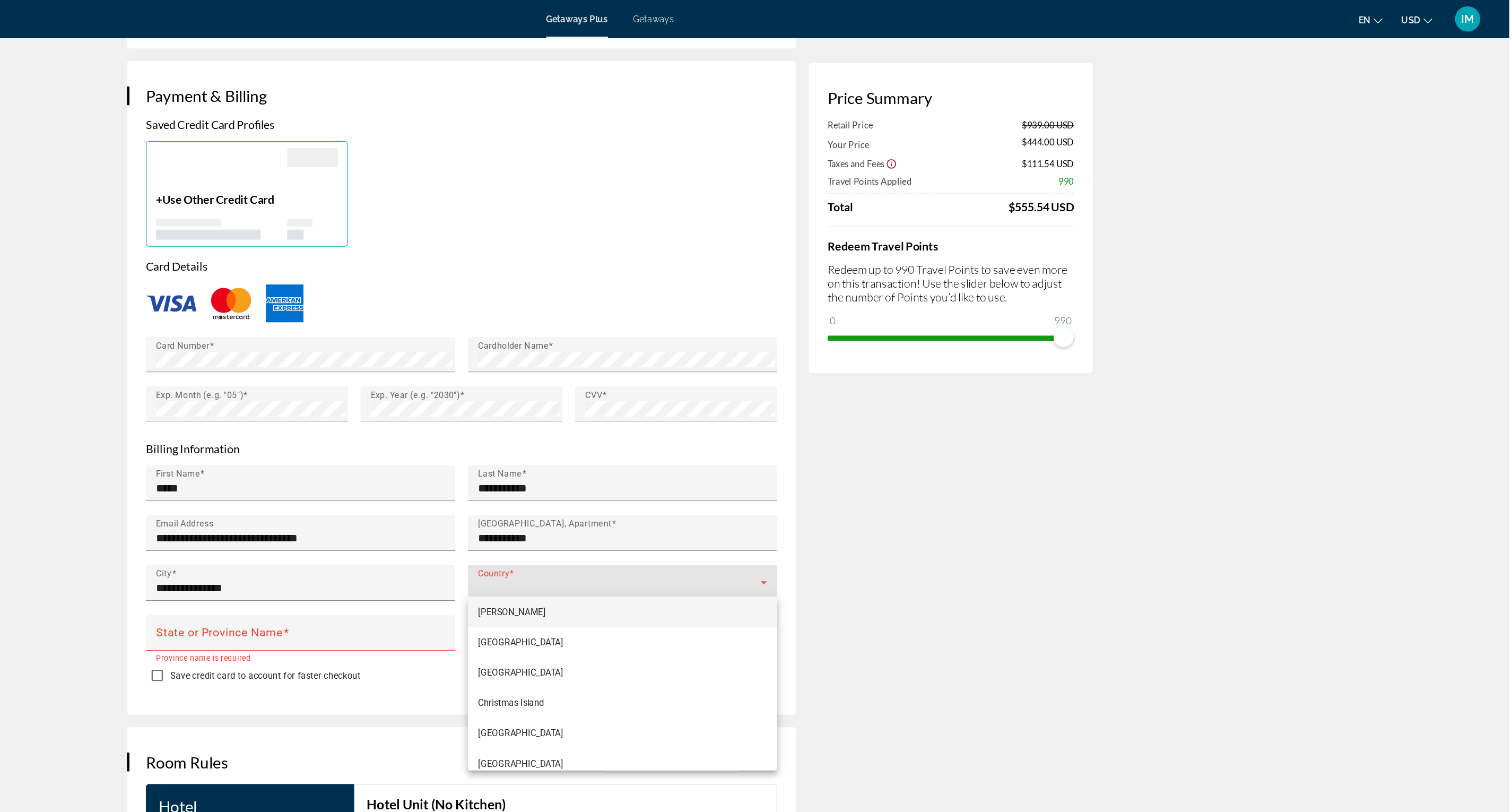
scroll to position [2482, 0]
click at [701, 475] on div at bounding box center [756, 406] width 1512 height 812
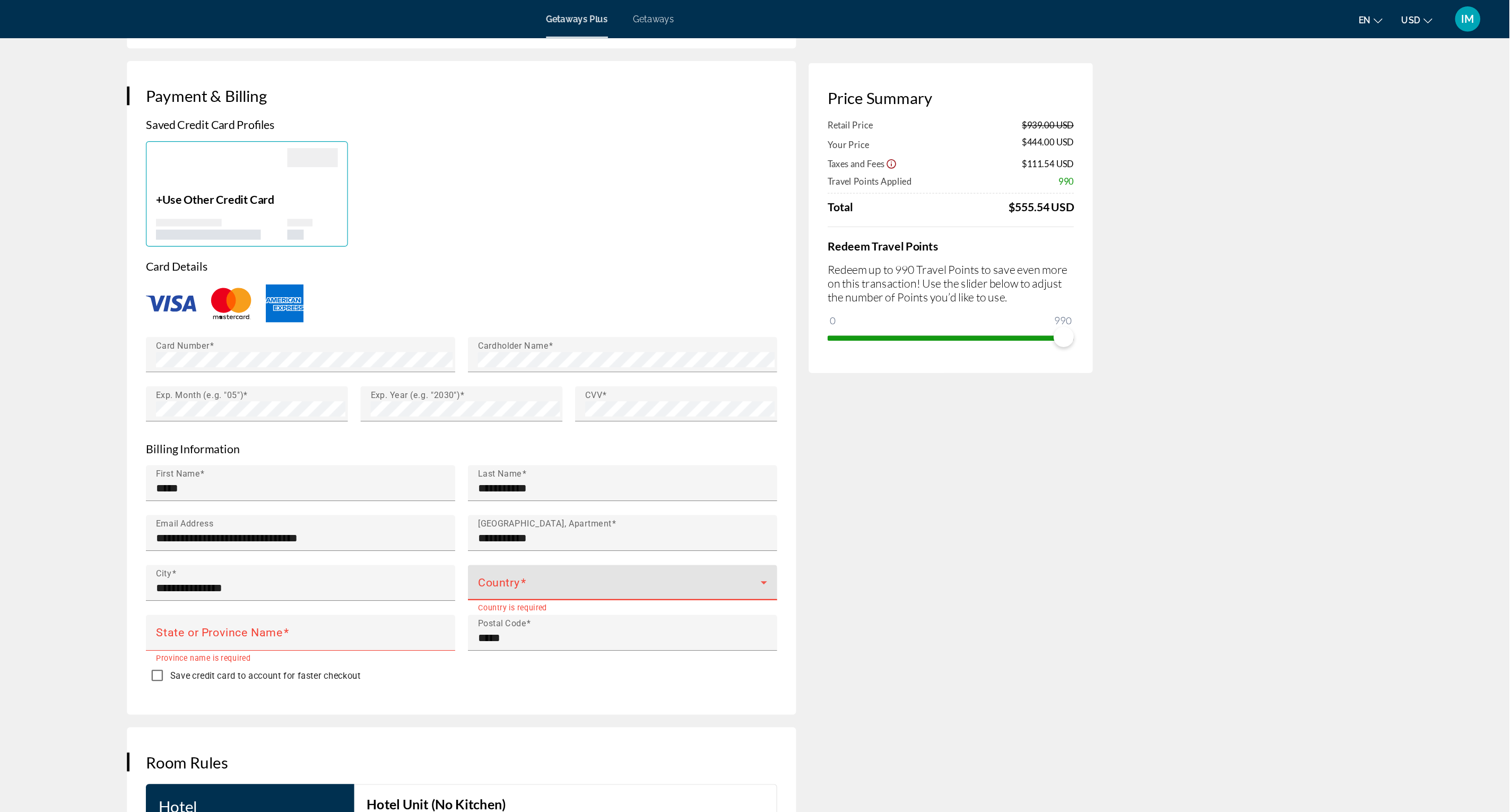
click at [679, 490] on span "Main content" at bounding box center [764, 494] width 238 height 13
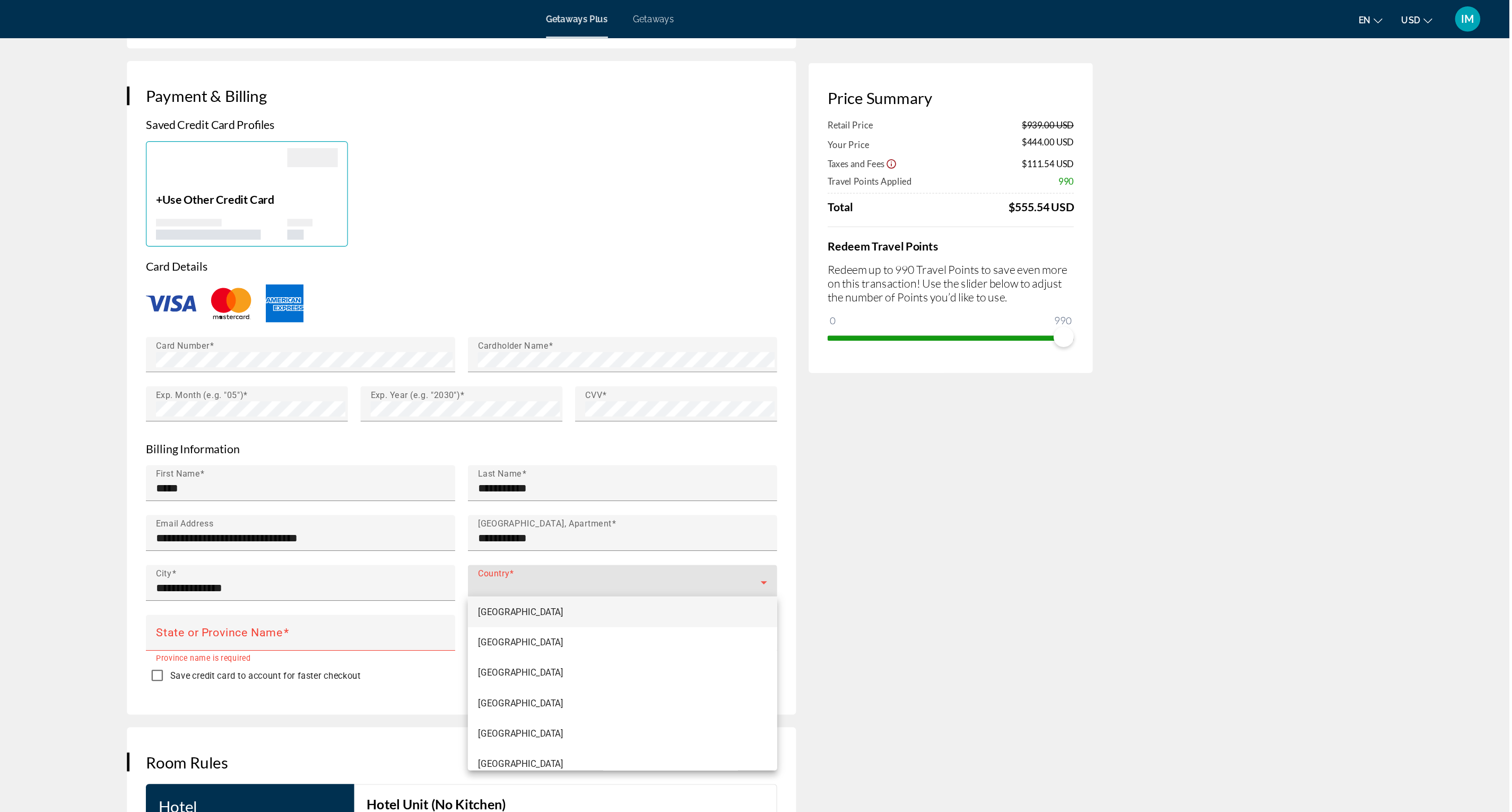
scroll to position [1533, 0]
click at [643, 506] on mat-option "Czechia" at bounding box center [767, 514] width 260 height 25
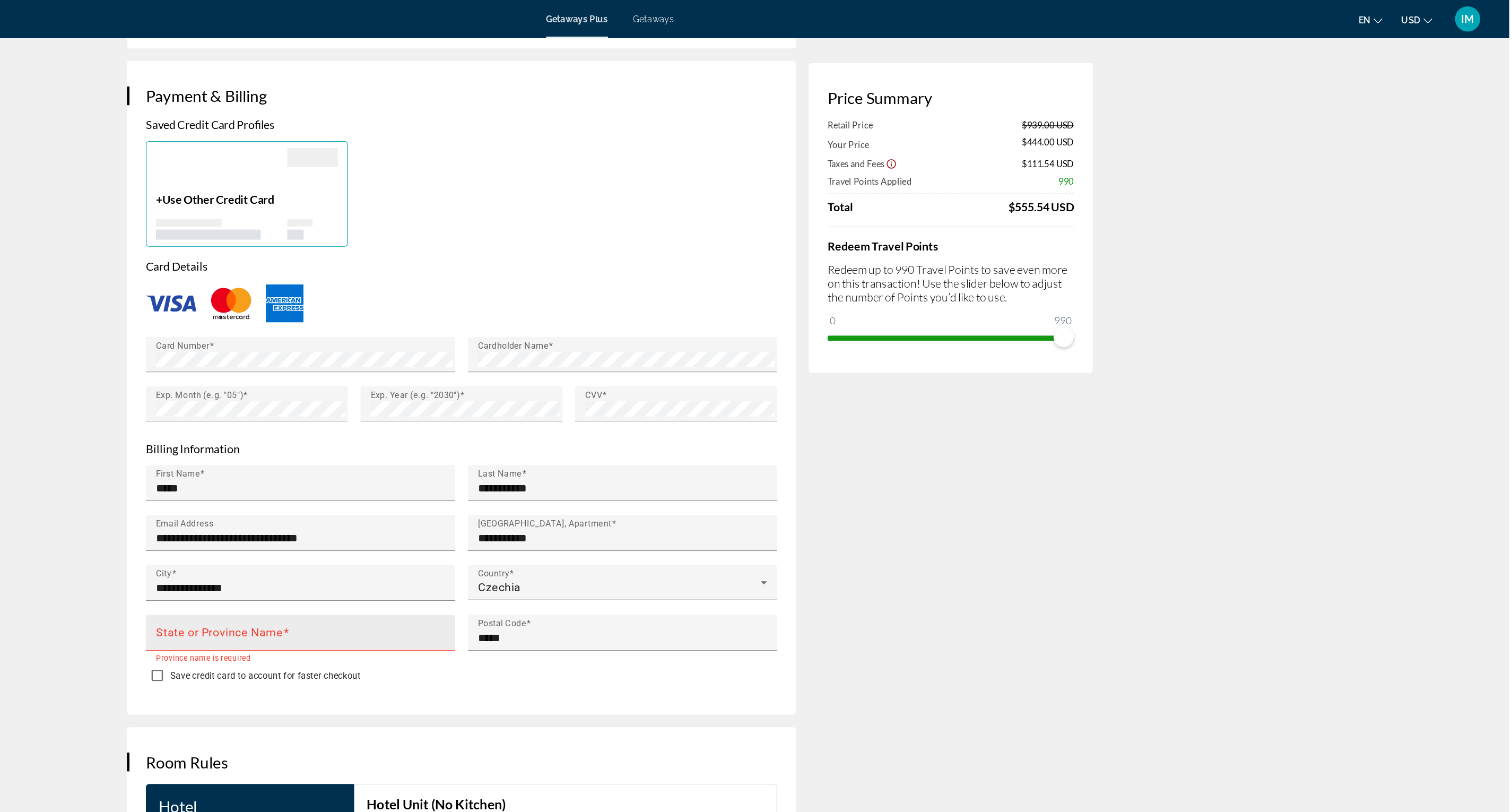
click at [438, 526] on mat-label "State or Province Name" at bounding box center [429, 532] width 107 height 11
click at [438, 530] on input "State or Province Name" at bounding box center [499, 537] width 249 height 13
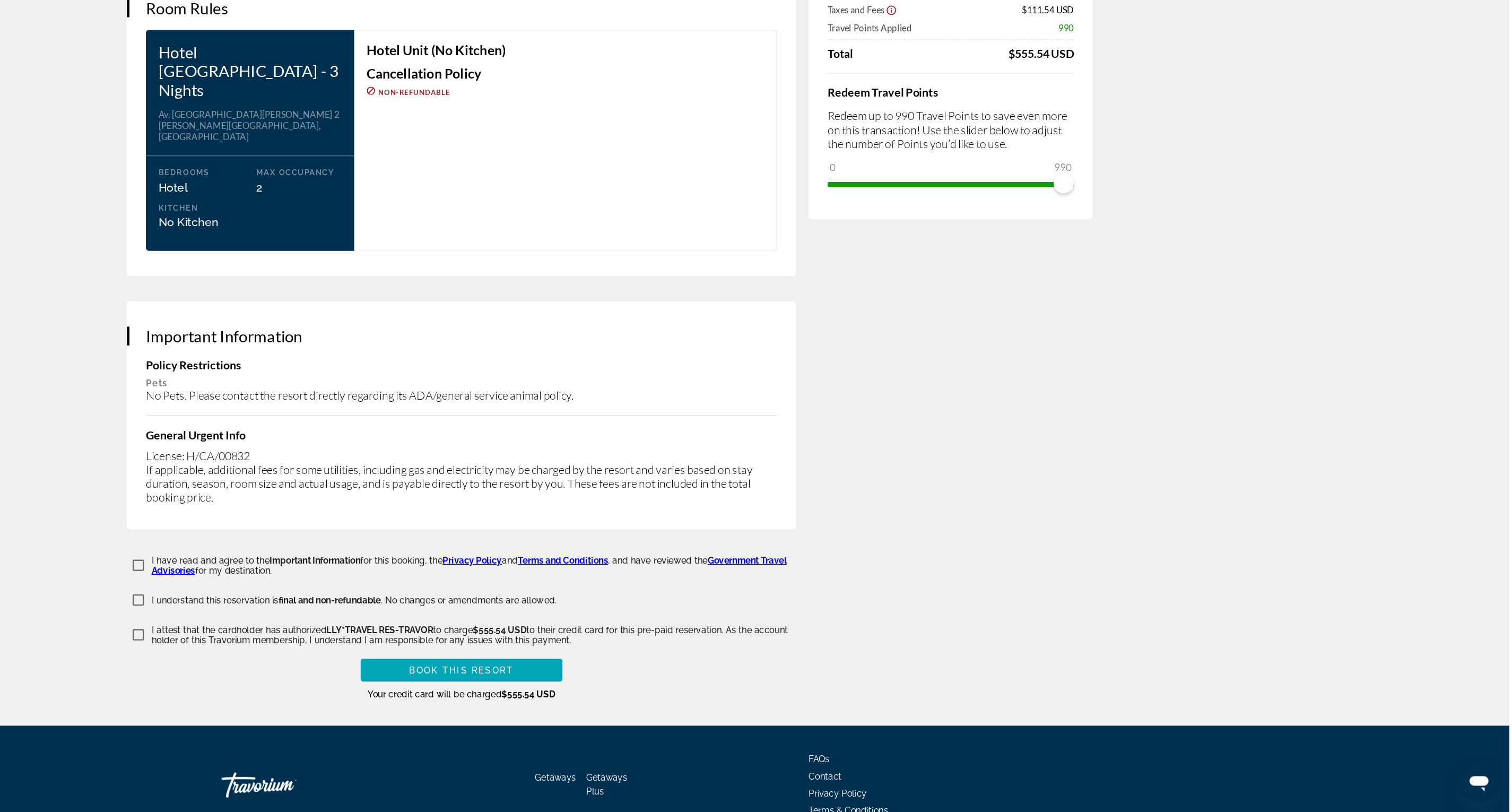
scroll to position [1224, 0]
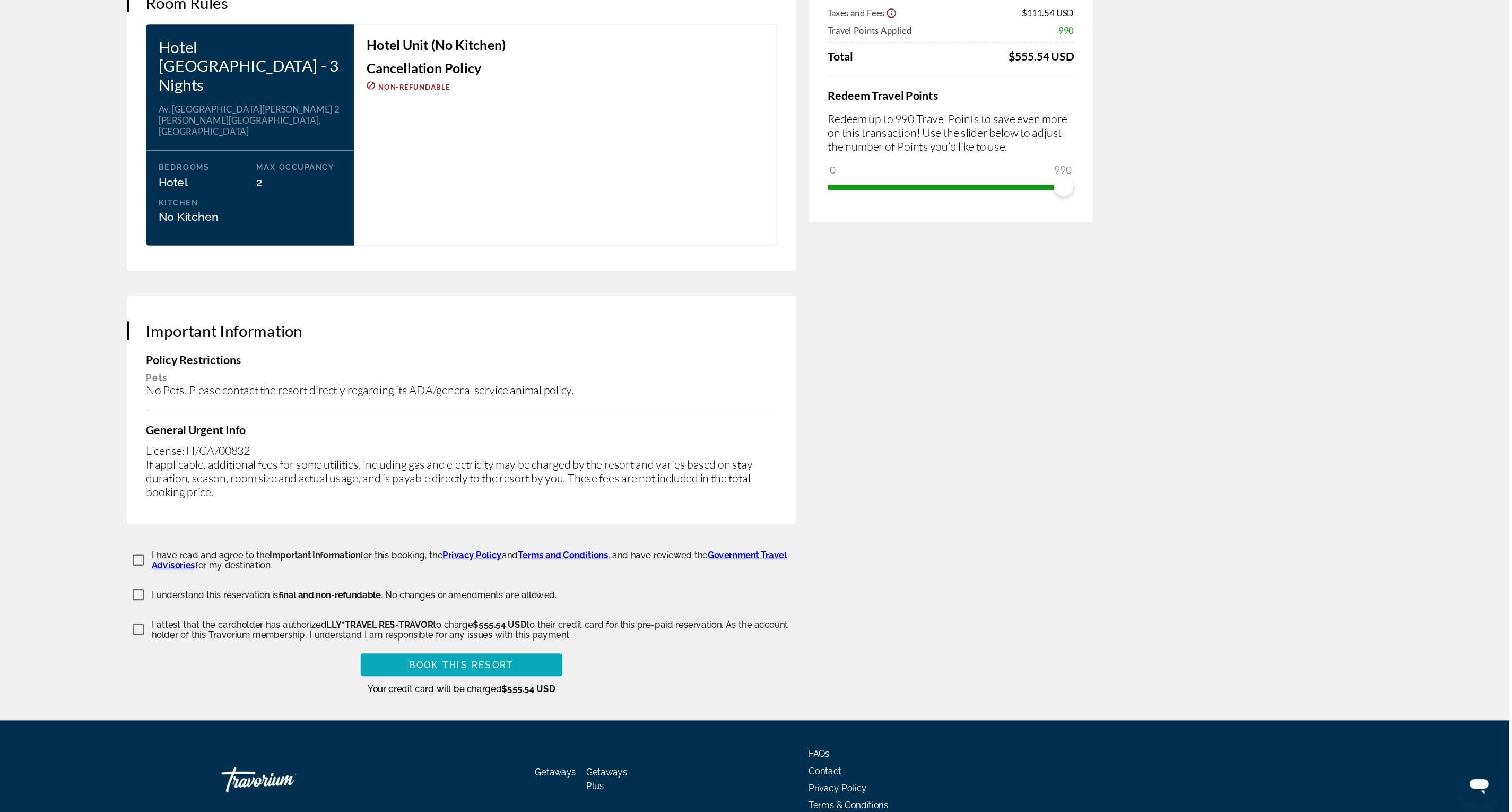
type input "*****"
click at [616, 540] on span "Main content" at bounding box center [631, 685] width 170 height 25
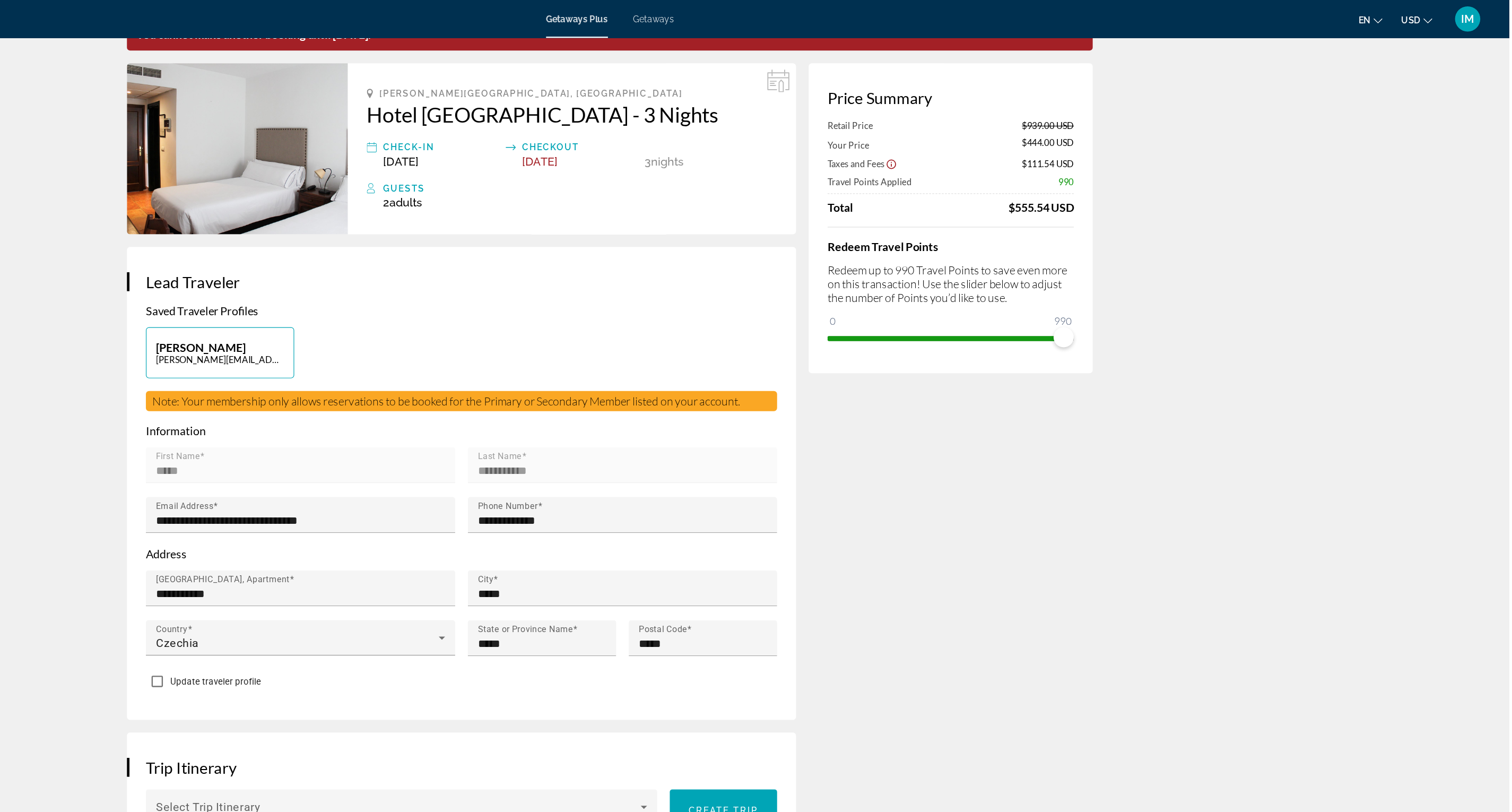
scroll to position [56, 0]
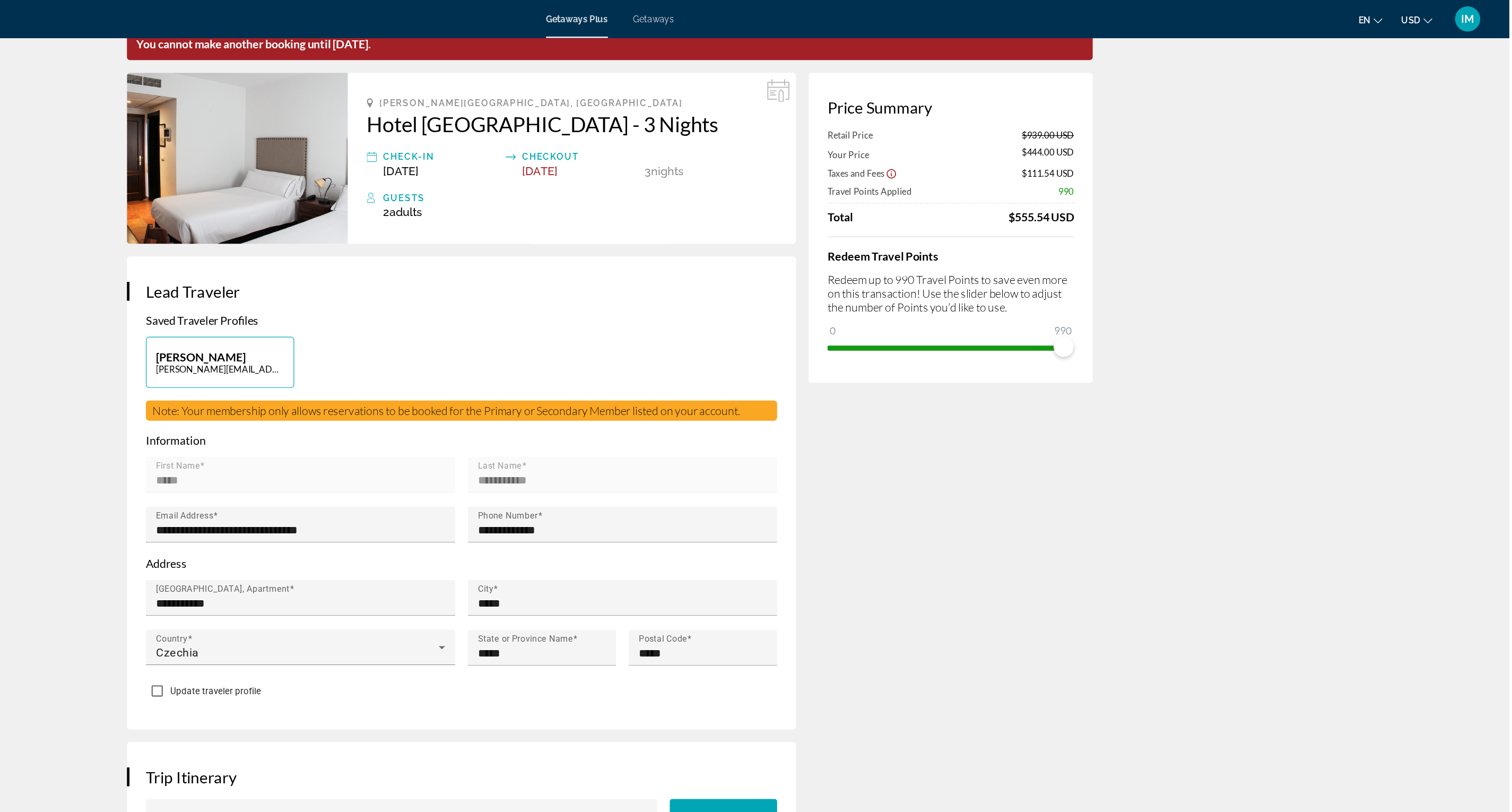
click at [1019, 13] on span "IM" at bounding box center [1478, 15] width 11 height 10
click at [1019, 52] on div "[PERSON_NAME]" at bounding box center [1428, 50] width 76 height 11
click at [1019, 51] on div "[PERSON_NAME]" at bounding box center [1428, 50] width 76 height 11
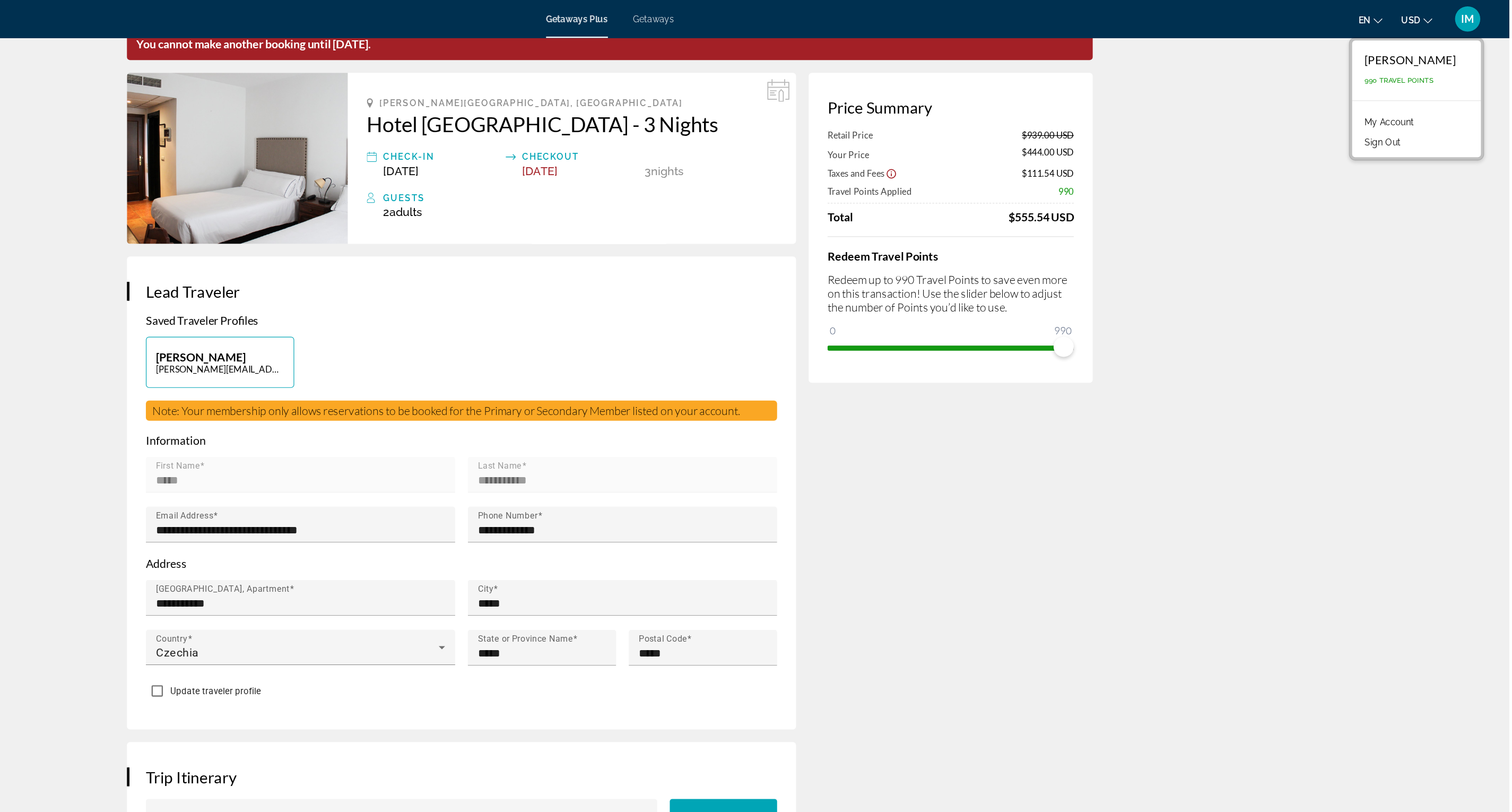
click at [1019, 51] on div "[PERSON_NAME]" at bounding box center [1428, 50] width 76 height 11
click at [1019, 106] on link "My Account" at bounding box center [1411, 102] width 52 height 14
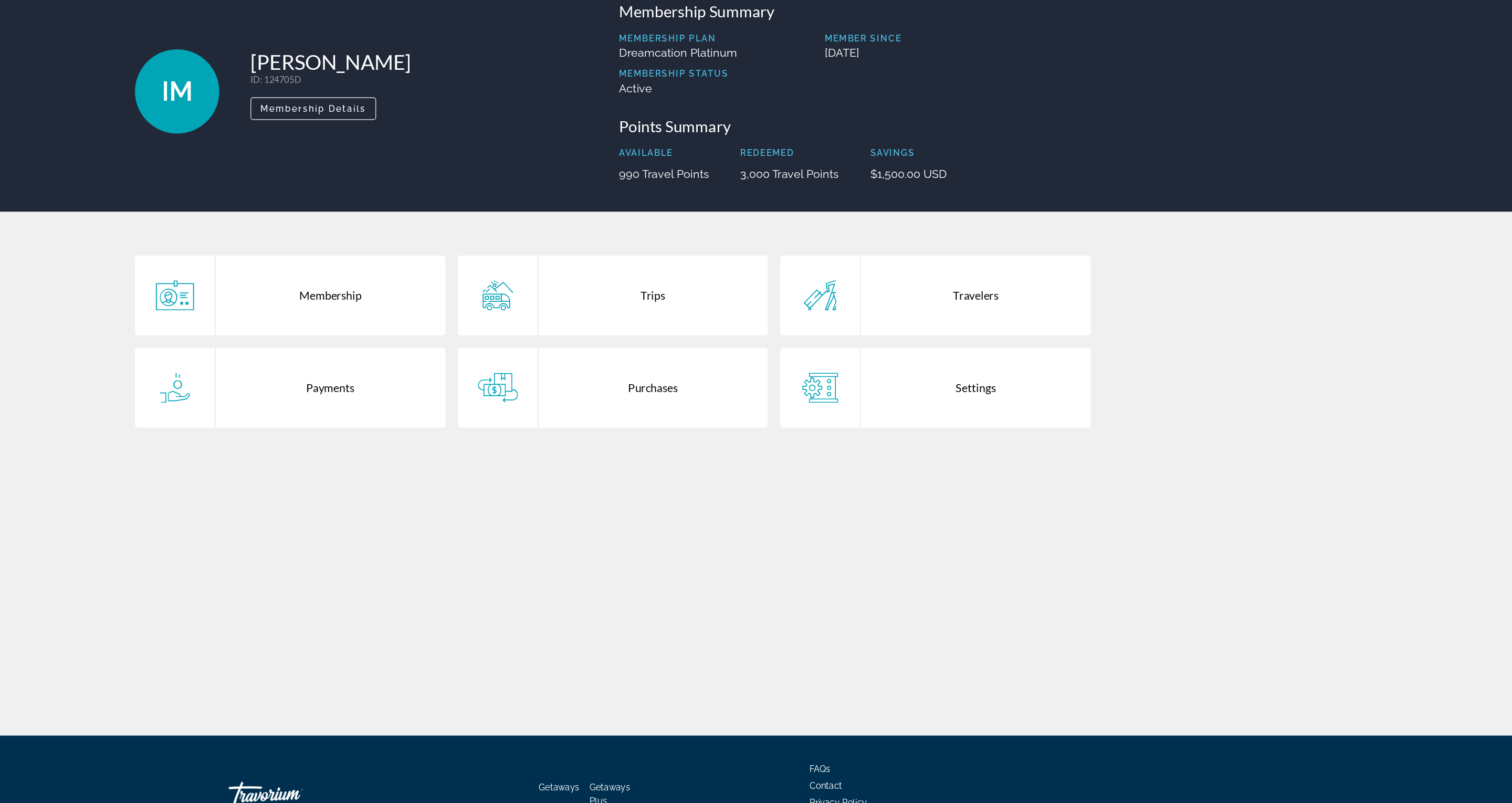
click at [935, 534] on span "Contact" at bounding box center [935, 716] width 27 height 8
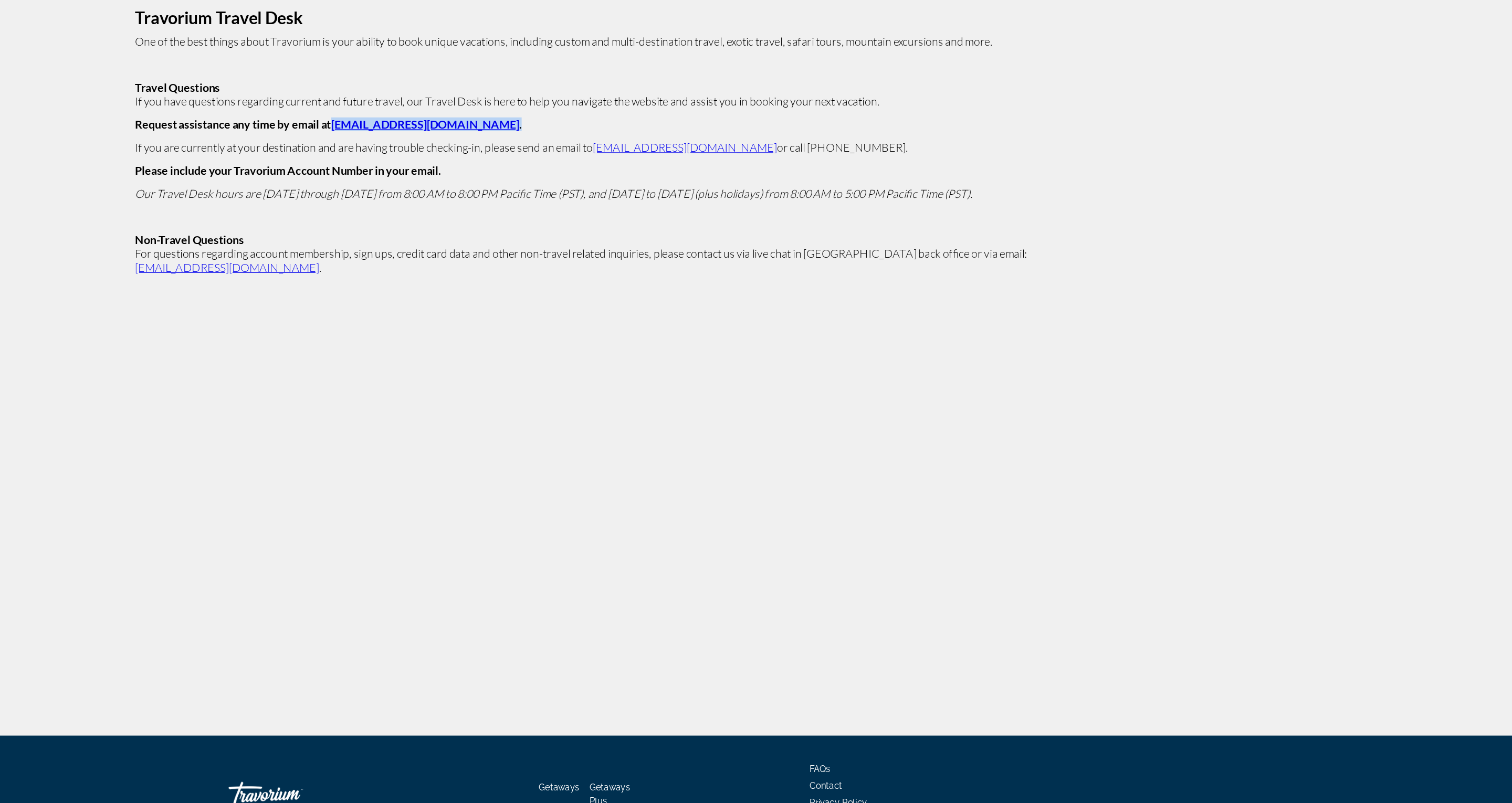
drag, startPoint x: 635, startPoint y: 163, endPoint x: 518, endPoint y: 163, distance: 117.0
click at [518, 163] on p "Request assistance any time by email at [EMAIL_ADDRESS][DOMAIN_NAME] ." at bounding box center [756, 161] width 803 height 11
copy strong "[EMAIL_ADDRESS][DOMAIN_NAME] ."
